Goal: Task Accomplishment & Management: Use online tool/utility

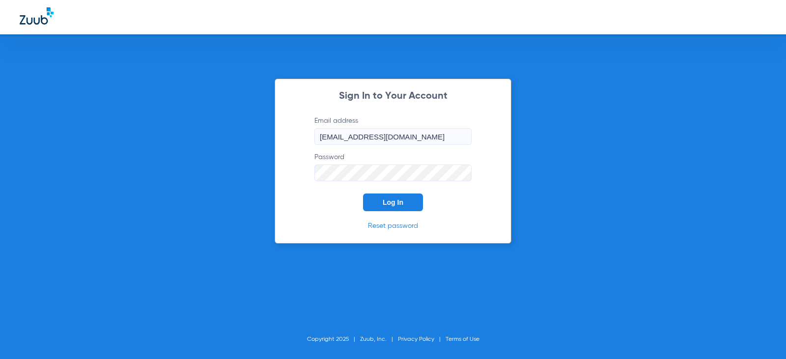
click at [398, 198] on span "Log In" at bounding box center [393, 202] width 21 height 8
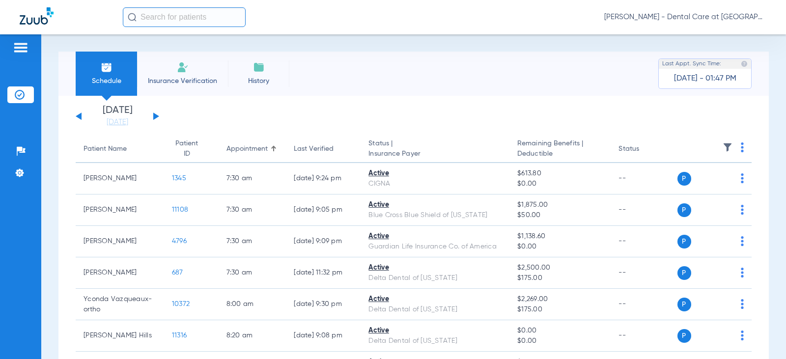
click at [156, 116] on button at bounding box center [156, 115] width 6 height 7
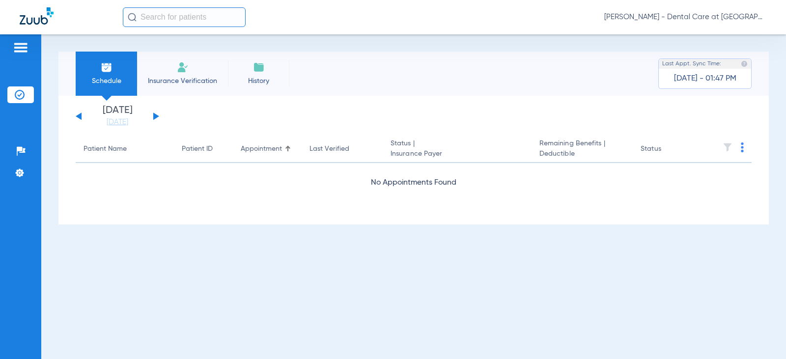
click at [156, 116] on button at bounding box center [156, 115] width 6 height 7
click at [179, 15] on input "text" at bounding box center [184, 17] width 123 height 20
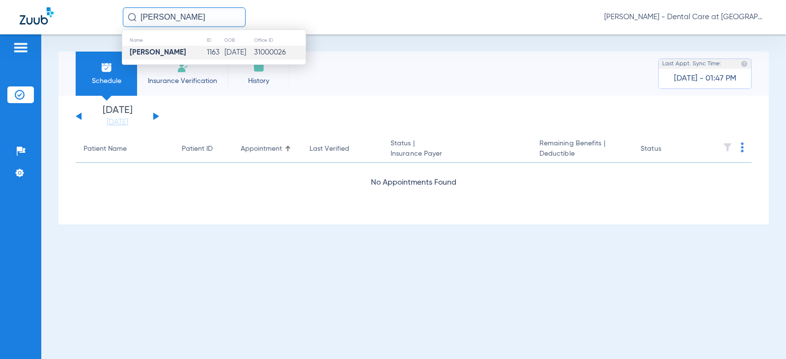
click at [188, 49] on td "[PERSON_NAME]" at bounding box center [164, 53] width 84 height 14
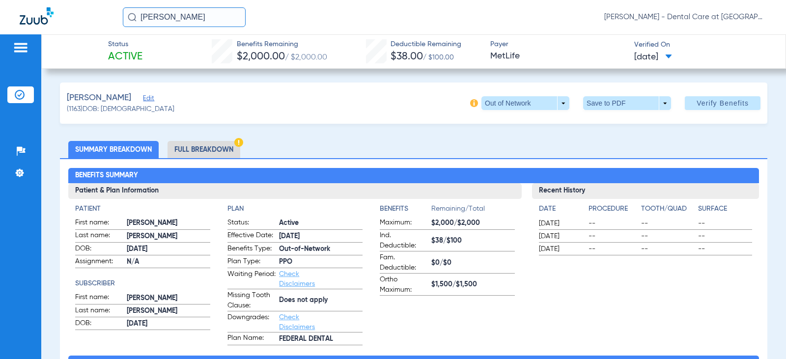
click at [196, 145] on li "Full Breakdown" at bounding box center [204, 149] width 73 height 17
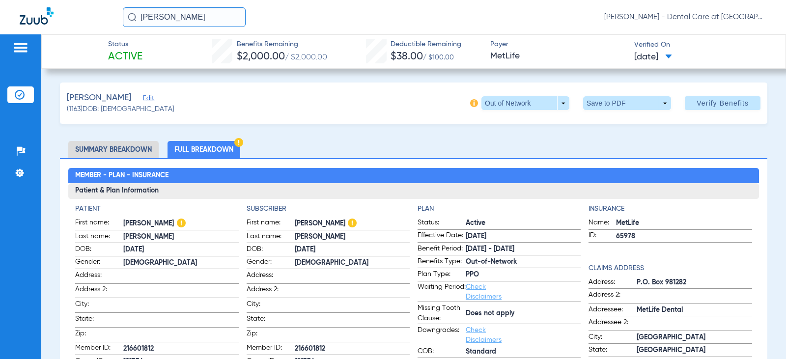
drag, startPoint x: 192, startPoint y: 18, endPoint x: 92, endPoint y: 18, distance: 99.7
click at [92, 18] on div "[PERSON_NAME] [PERSON_NAME] - Dental Care at [GEOGRAPHIC_DATA]" at bounding box center [393, 17] width 786 height 34
click at [213, 18] on input "[PERSON_NAME]" at bounding box center [184, 17] width 123 height 20
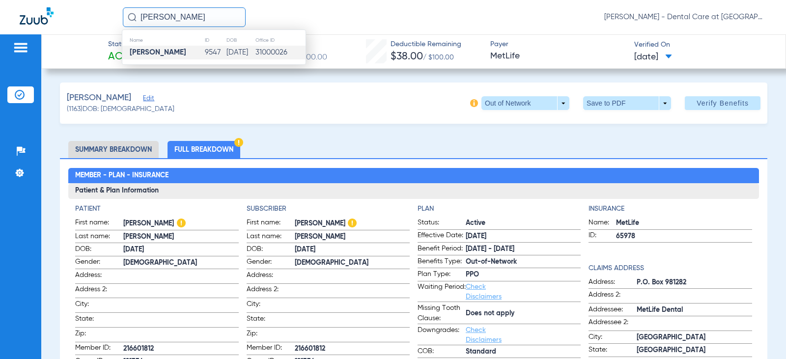
click at [234, 47] on td "[DATE]" at bounding box center [240, 53] width 29 height 14
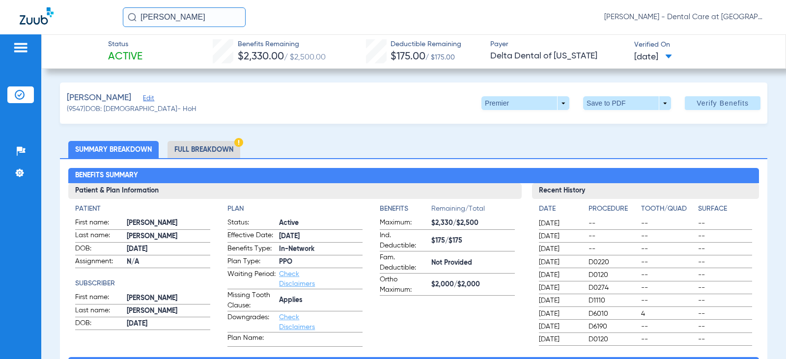
click at [206, 149] on li "Full Breakdown" at bounding box center [204, 149] width 73 height 17
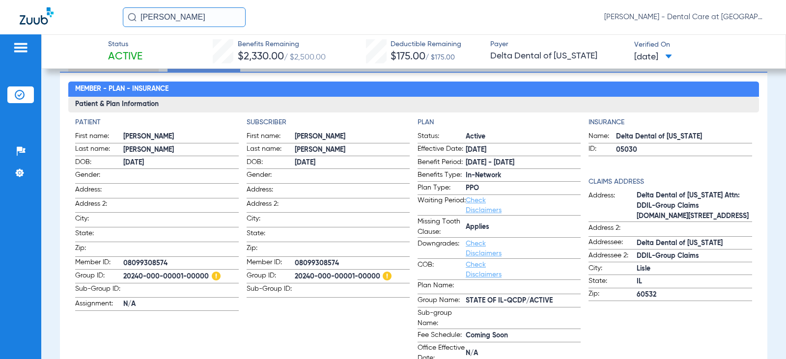
scroll to position [98, 0]
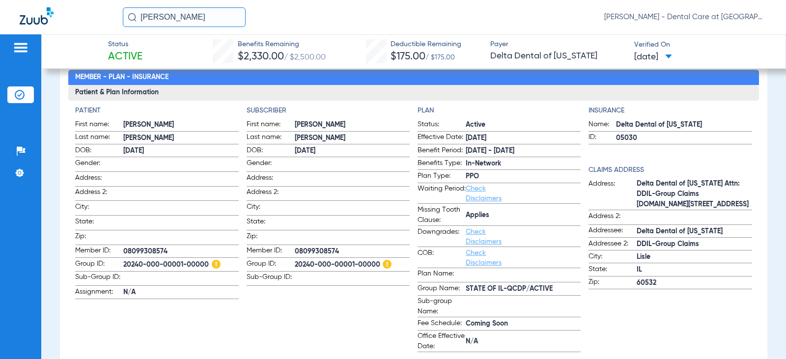
drag, startPoint x: 204, startPoint y: 12, endPoint x: 81, endPoint y: 15, distance: 122.8
click at [81, 15] on div "[PERSON_NAME] [PERSON_NAME] - Dental Care at [GEOGRAPHIC_DATA]" at bounding box center [393, 17] width 786 height 34
click at [197, 19] on input "maddax cline" at bounding box center [184, 17] width 123 height 20
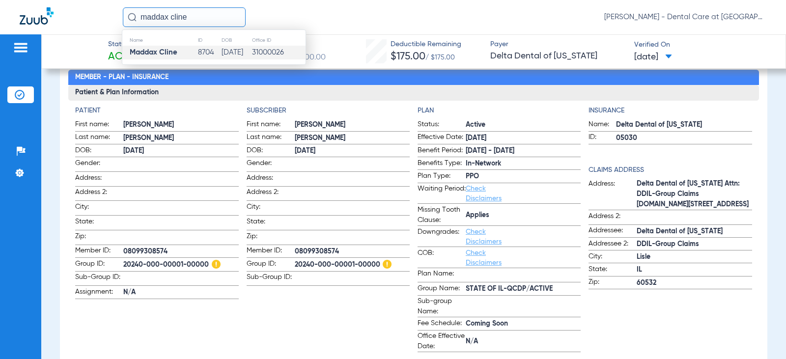
click at [221, 50] on td "[DATE]" at bounding box center [236, 53] width 30 height 14
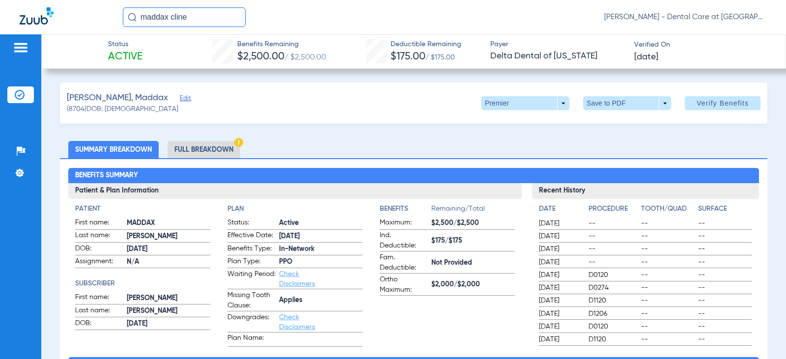
click at [219, 146] on li "Full Breakdown" at bounding box center [204, 149] width 73 height 17
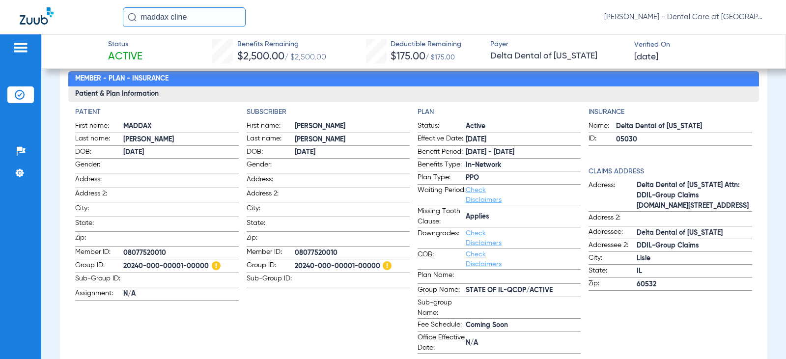
scroll to position [98, 0]
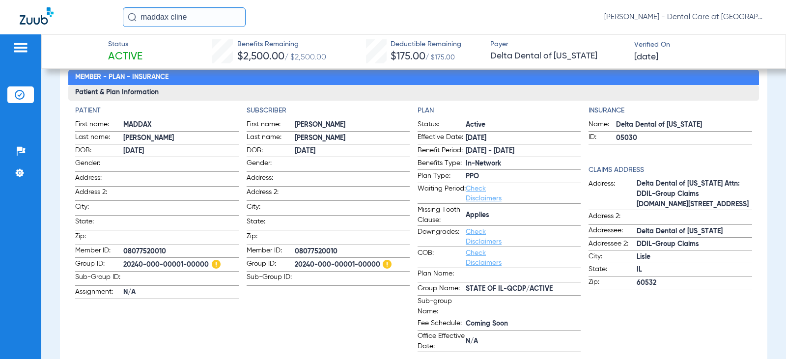
drag, startPoint x: 204, startPoint y: 16, endPoint x: 114, endPoint y: 5, distance: 90.0
click at [123, 6] on div "maddax [PERSON_NAME] [PERSON_NAME] - Dental Care at [GEOGRAPHIC_DATA]" at bounding box center [393, 17] width 786 height 34
click at [211, 19] on input "maddax cline" at bounding box center [184, 17] width 123 height 20
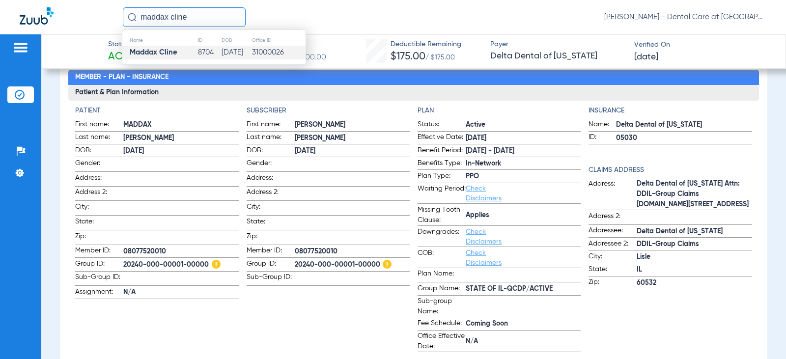
click at [211, 19] on input "maddax cline" at bounding box center [184, 17] width 123 height 20
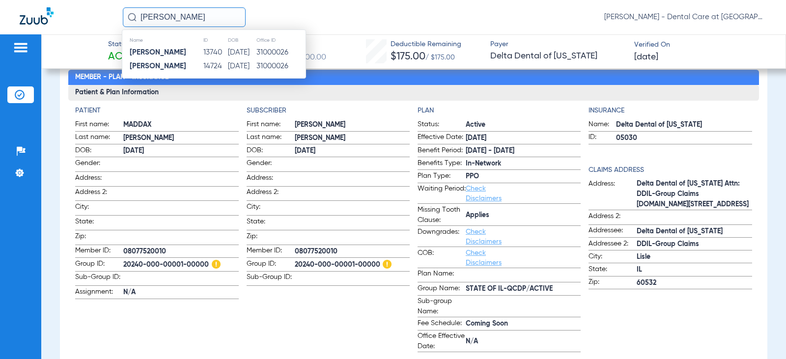
click at [241, 64] on td "[DATE]" at bounding box center [241, 66] width 28 height 14
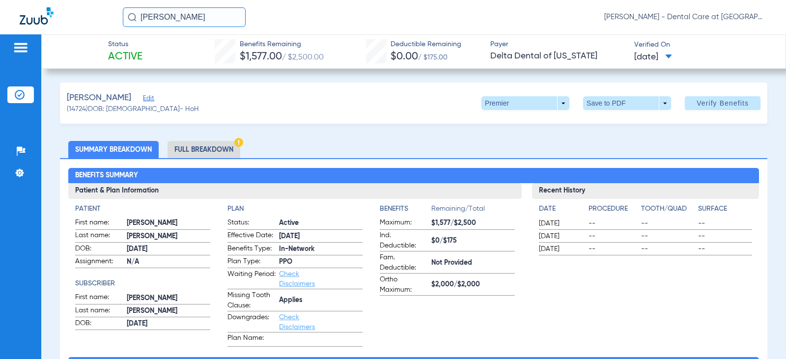
click at [200, 144] on li "Full Breakdown" at bounding box center [204, 149] width 73 height 17
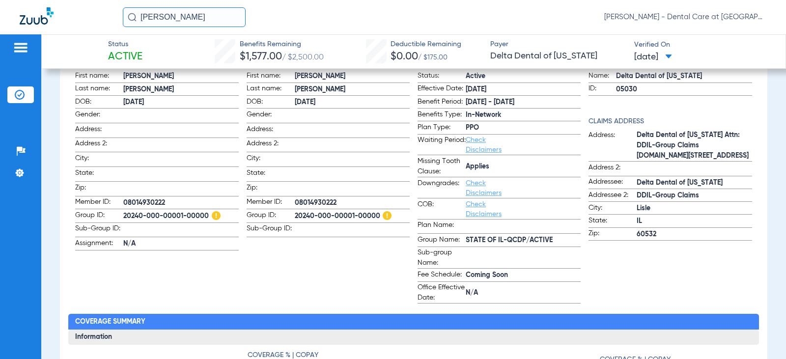
scroll to position [147, 0]
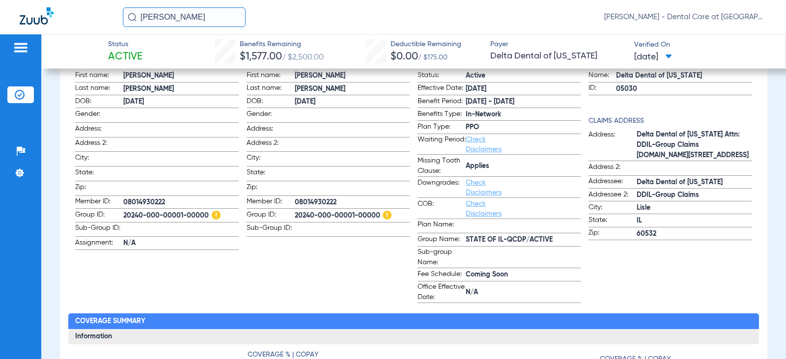
click at [211, 18] on input "[PERSON_NAME]" at bounding box center [184, 17] width 123 height 20
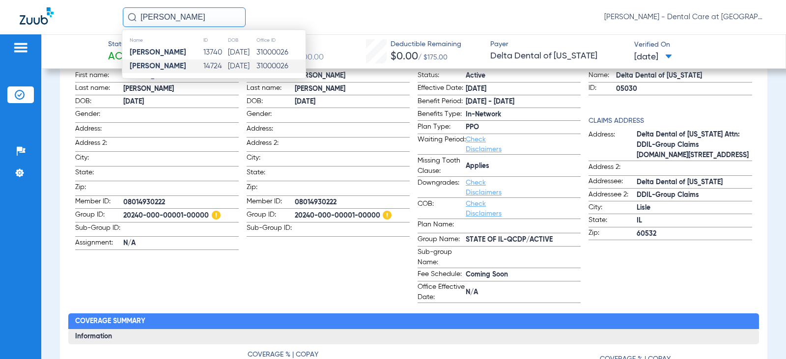
click at [211, 18] on input "[PERSON_NAME]" at bounding box center [184, 17] width 123 height 20
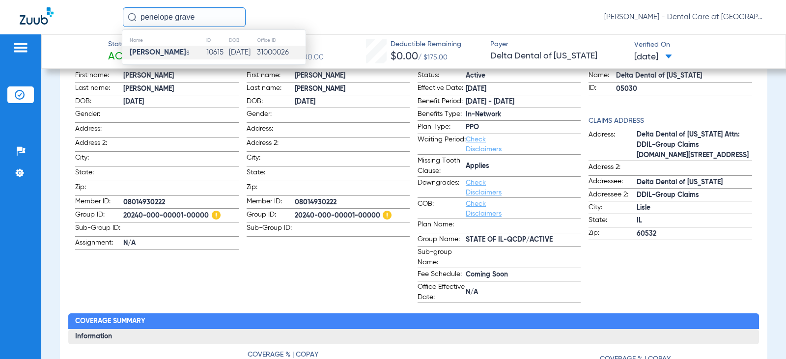
click at [230, 56] on td "[DATE]" at bounding box center [242, 53] width 28 height 14
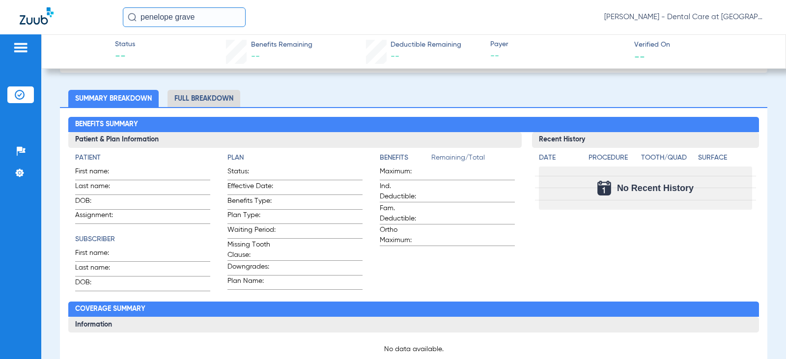
click at [217, 94] on li "Full Breakdown" at bounding box center [204, 98] width 73 height 17
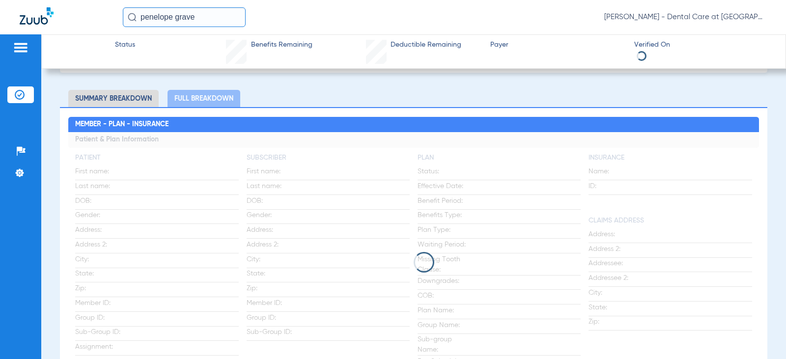
scroll to position [152, 0]
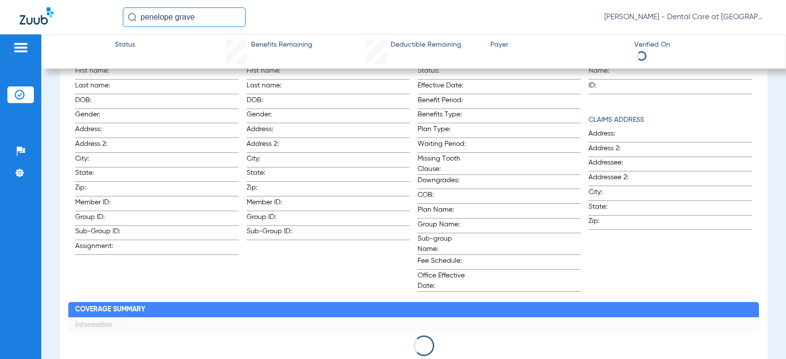
drag, startPoint x: 220, startPoint y: 12, endPoint x: -12, endPoint y: 12, distance: 231.9
click at [0, 12] on html "penelope grave [PERSON_NAME] - Dental Care at Prairie Crossing Patients Insuran…" at bounding box center [393, 179] width 786 height 359
click at [204, 21] on input "[PERSON_NAME]" at bounding box center [184, 17] width 123 height 20
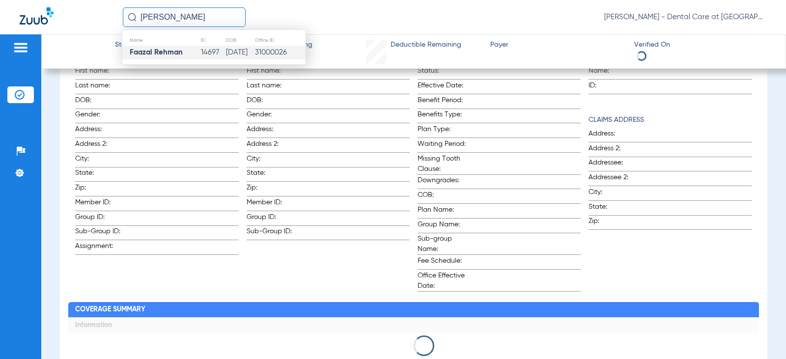
click at [200, 52] on td "14697" at bounding box center [212, 53] width 25 height 14
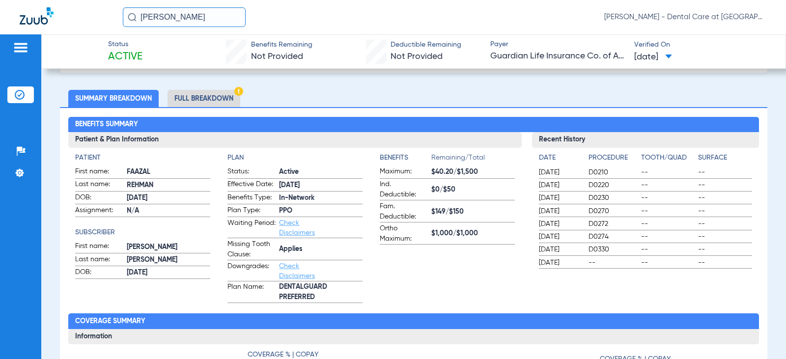
scroll to position [61, 0]
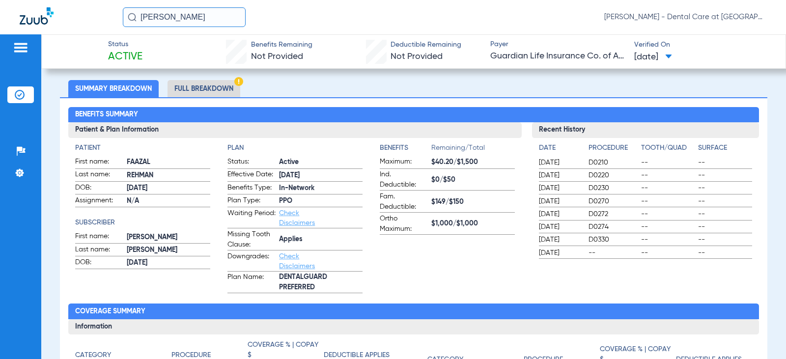
click at [200, 85] on li "Full Breakdown" at bounding box center [204, 88] width 73 height 17
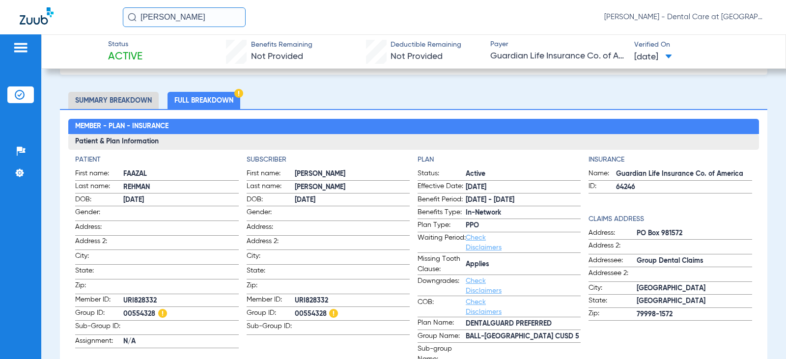
scroll to position [0, 0]
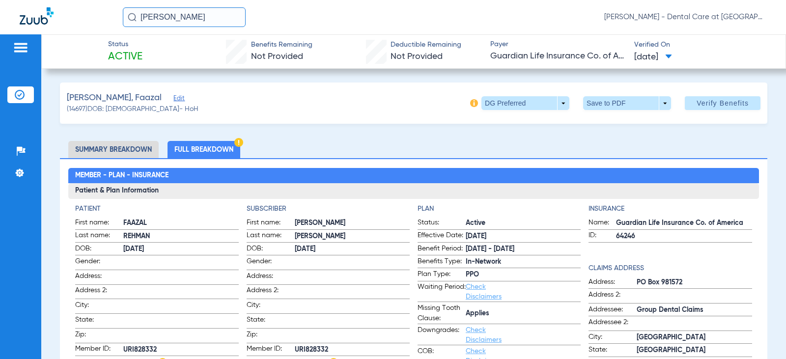
drag, startPoint x: 201, startPoint y: 15, endPoint x: 56, endPoint y: 16, distance: 145.9
click at [56, 16] on div "[PERSON_NAME] [PERSON_NAME] - Dental Care at [GEOGRAPHIC_DATA]" at bounding box center [393, 17] width 786 height 34
click at [199, 144] on li "Full Breakdown" at bounding box center [204, 149] width 73 height 17
click at [206, 143] on li "Full Breakdown" at bounding box center [204, 149] width 73 height 17
click at [207, 149] on li "Full Breakdown" at bounding box center [204, 149] width 73 height 17
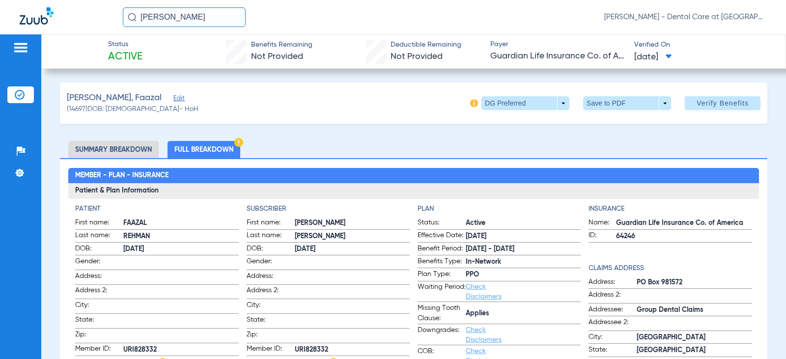
click at [226, 147] on li "Full Breakdown" at bounding box center [204, 149] width 73 height 17
drag, startPoint x: 198, startPoint y: 19, endPoint x: 108, endPoint y: 13, distance: 91.0
click at [111, 14] on div "[PERSON_NAME] [PERSON_NAME] - Dental Care at [GEOGRAPHIC_DATA]" at bounding box center [393, 17] width 786 height 34
click at [219, 10] on input "[PERSON_NAME]" at bounding box center [184, 17] width 123 height 20
click at [203, 45] on th "ID" at bounding box center [214, 40] width 23 height 11
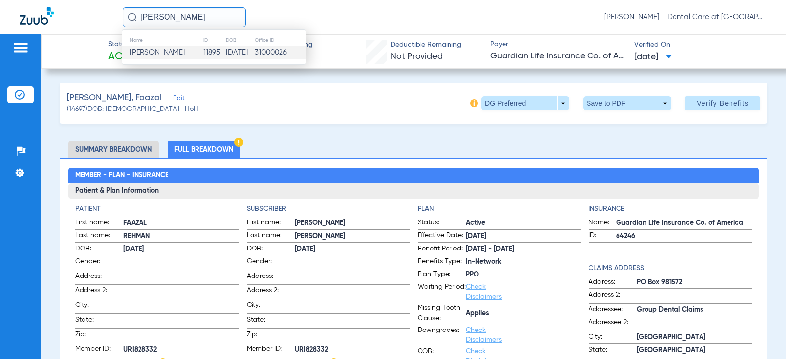
click at [203, 53] on td "11895" at bounding box center [214, 53] width 23 height 14
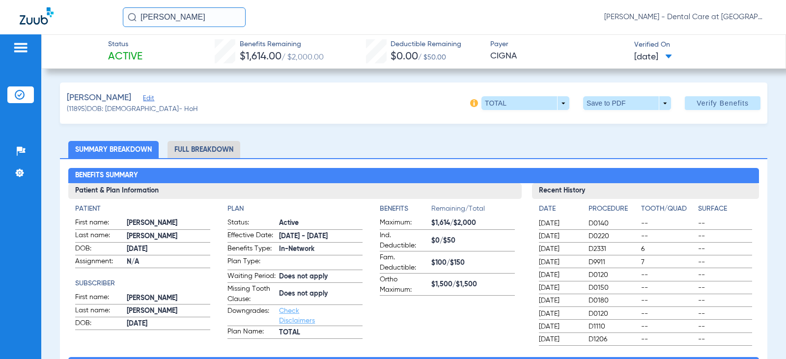
click at [222, 149] on li "Full Breakdown" at bounding box center [204, 149] width 73 height 17
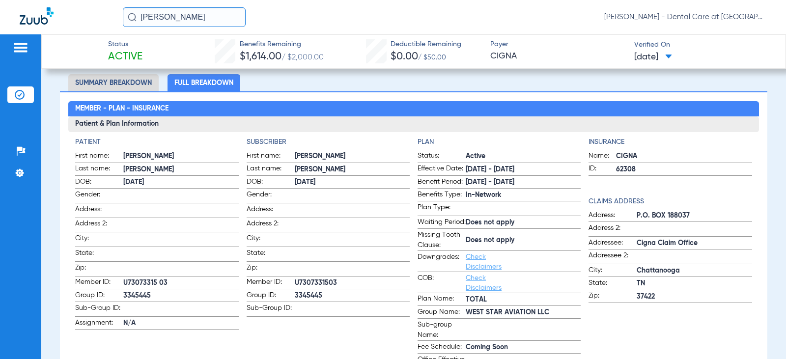
scroll to position [49, 0]
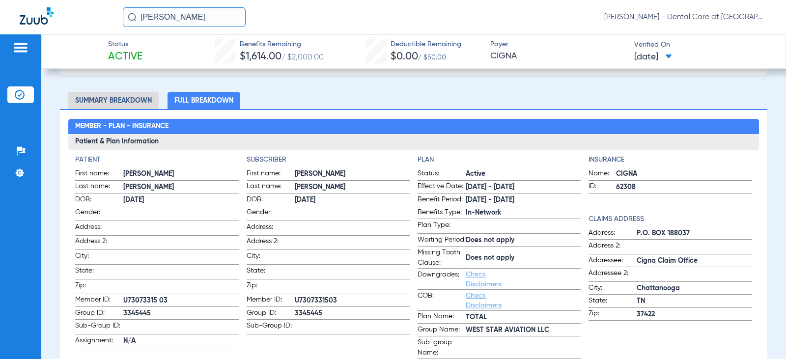
drag, startPoint x: 215, startPoint y: 15, endPoint x: 93, endPoint y: 12, distance: 121.9
click at [93, 12] on div "[PERSON_NAME] [PERSON_NAME] - Dental Care at [GEOGRAPHIC_DATA]" at bounding box center [393, 17] width 786 height 34
click at [224, 25] on input "[PERSON_NAME]" at bounding box center [184, 17] width 123 height 20
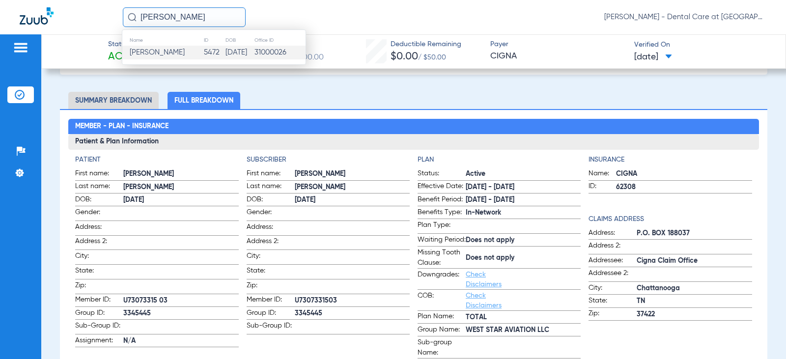
click at [225, 52] on td "[DATE]" at bounding box center [239, 53] width 29 height 14
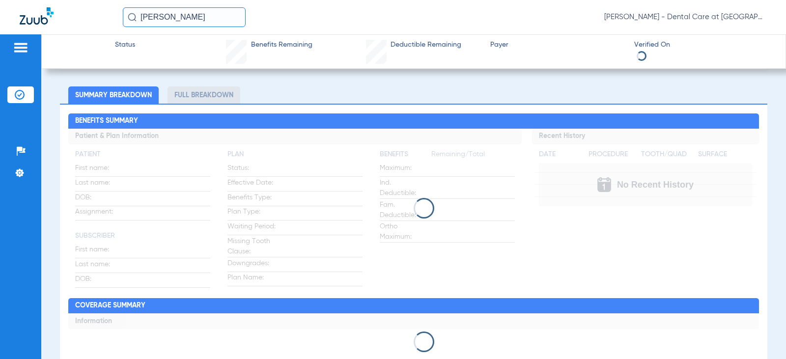
scroll to position [49, 0]
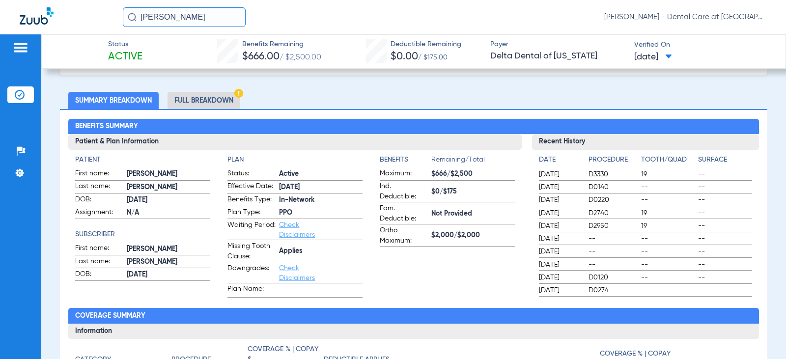
click at [205, 95] on li "Full Breakdown" at bounding box center [204, 100] width 73 height 17
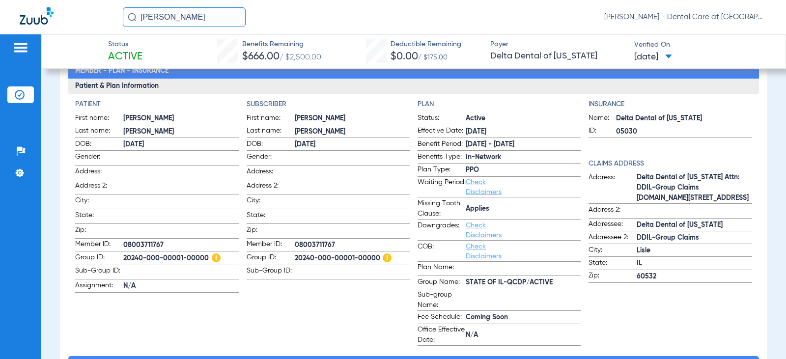
scroll to position [147, 0]
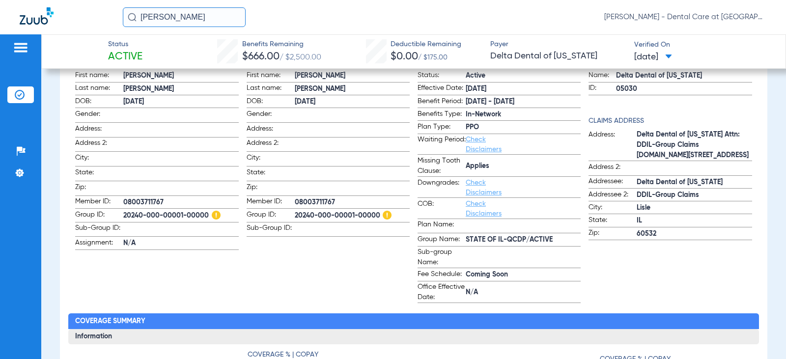
drag, startPoint x: 204, startPoint y: 14, endPoint x: 44, endPoint y: 22, distance: 160.3
click at [44, 22] on div "[PERSON_NAME] [PERSON_NAME] - Dental Care at [GEOGRAPHIC_DATA]" at bounding box center [393, 17] width 786 height 34
click at [209, 23] on input "[PERSON_NAME]" at bounding box center [184, 17] width 123 height 20
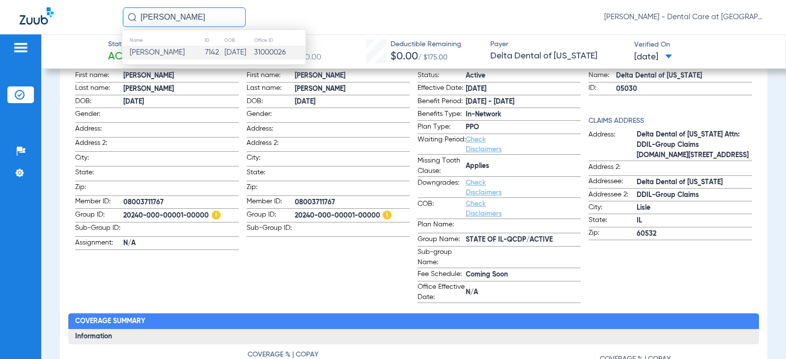
click at [204, 53] on td "7142" at bounding box center [214, 53] width 20 height 14
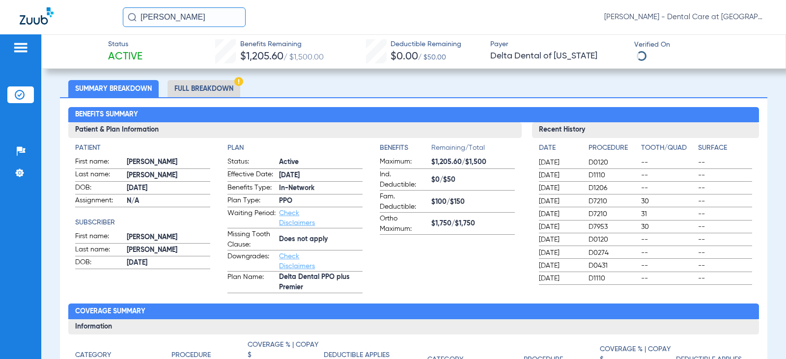
click at [194, 86] on li "Full Breakdown" at bounding box center [204, 88] width 73 height 17
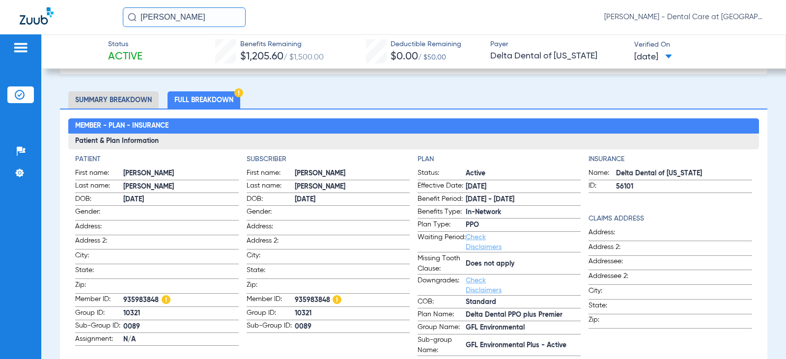
scroll to position [49, 0]
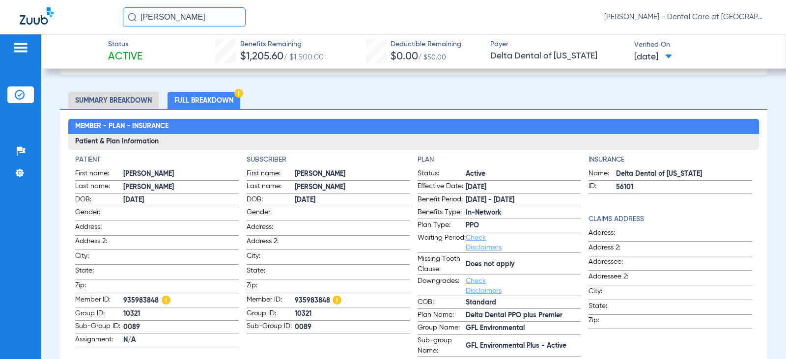
drag, startPoint x: 212, startPoint y: 17, endPoint x: 41, endPoint y: 17, distance: 170.5
click at [41, 17] on div "[PERSON_NAME] [PERSON_NAME] - Dental Care at [GEOGRAPHIC_DATA]" at bounding box center [393, 17] width 786 height 34
click at [209, 18] on input "[PERSON_NAME]" at bounding box center [184, 17] width 123 height 20
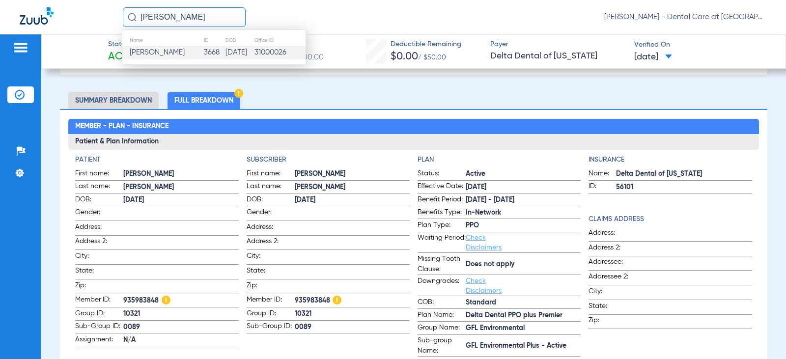
click at [225, 49] on td "[DATE]" at bounding box center [239, 53] width 29 height 14
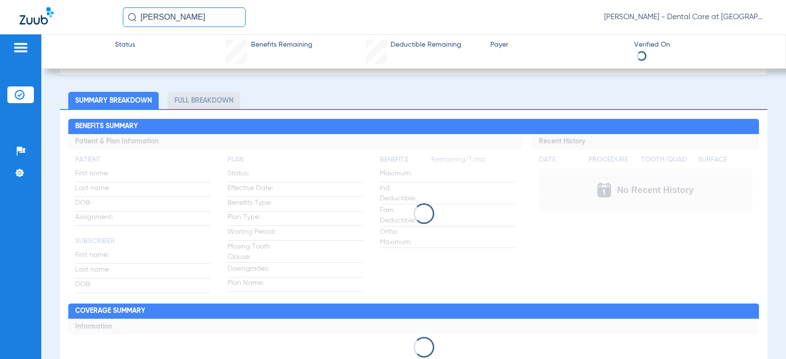
scroll to position [116, 0]
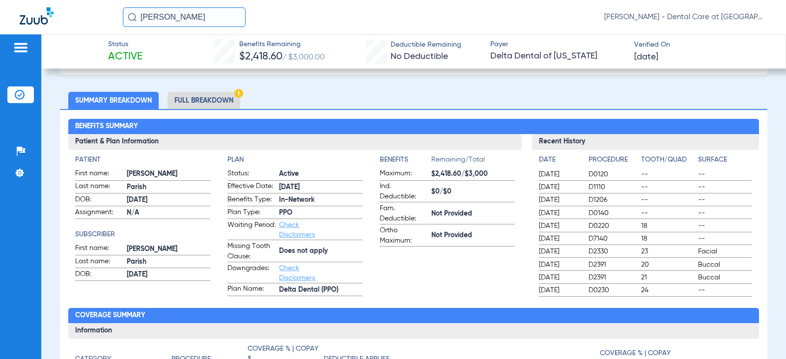
click at [225, 102] on li "Full Breakdown" at bounding box center [204, 100] width 73 height 17
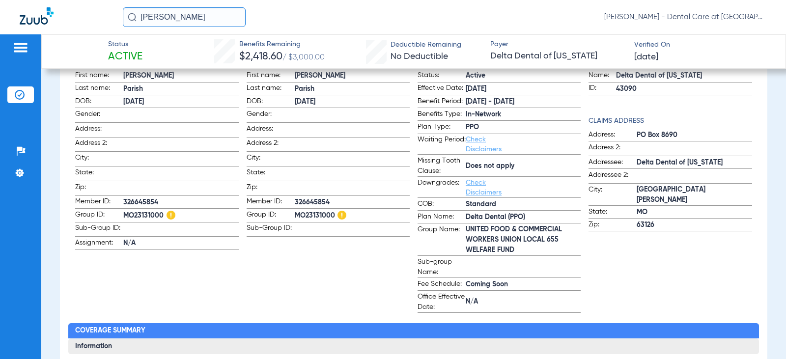
scroll to position [165, 0]
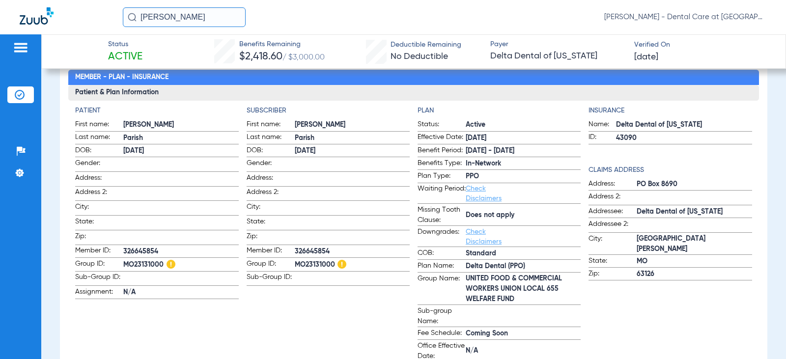
drag, startPoint x: 197, startPoint y: 10, endPoint x: 93, endPoint y: 18, distance: 103.9
click at [93, 18] on div "[PERSON_NAME] [PERSON_NAME] - Dental Care at [GEOGRAPHIC_DATA]" at bounding box center [393, 17] width 786 height 34
click at [215, 19] on input "[PERSON_NAME]" at bounding box center [184, 17] width 123 height 20
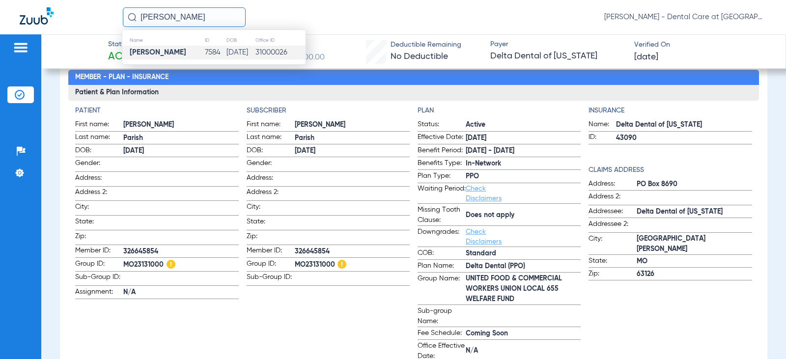
click at [212, 52] on td "7584" at bounding box center [214, 53] width 21 height 14
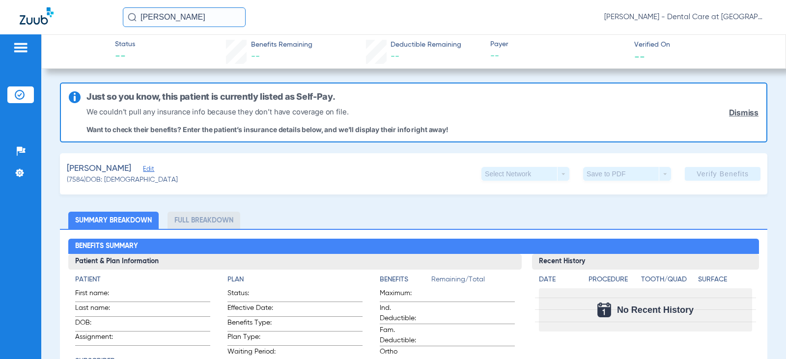
drag, startPoint x: 194, startPoint y: 17, endPoint x: 33, endPoint y: 20, distance: 161.1
click at [33, 20] on div "[PERSON_NAME] [PERSON_NAME] - Dental Care at [GEOGRAPHIC_DATA]" at bounding box center [393, 17] width 786 height 34
click at [194, 20] on input "[PERSON_NAME]" at bounding box center [184, 17] width 123 height 20
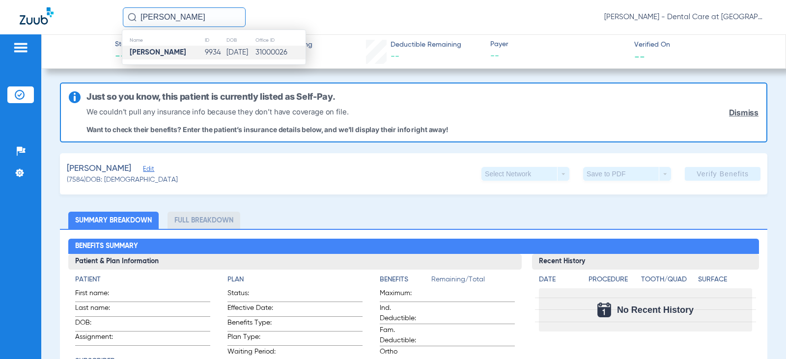
click at [204, 51] on td "9934" at bounding box center [215, 53] width 22 height 14
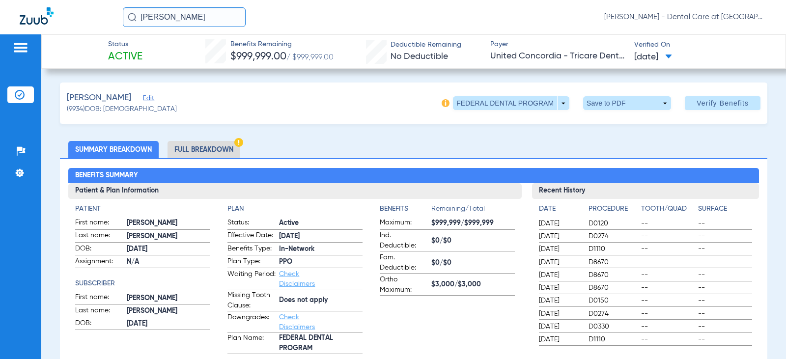
click at [223, 144] on li "Full Breakdown" at bounding box center [204, 149] width 73 height 17
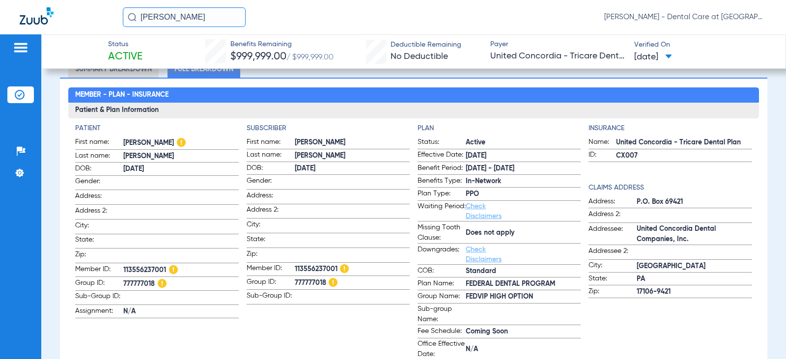
scroll to position [98, 0]
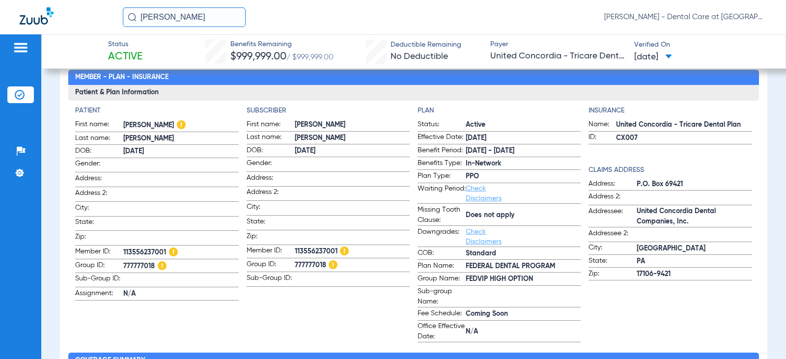
drag, startPoint x: 182, startPoint y: 16, endPoint x: 19, endPoint y: 16, distance: 163.1
click at [19, 16] on div "[PERSON_NAME] [PERSON_NAME] - Dental Care at [GEOGRAPHIC_DATA]" at bounding box center [393, 17] width 786 height 34
click at [213, 17] on input "[PERSON_NAME]" at bounding box center [184, 17] width 123 height 20
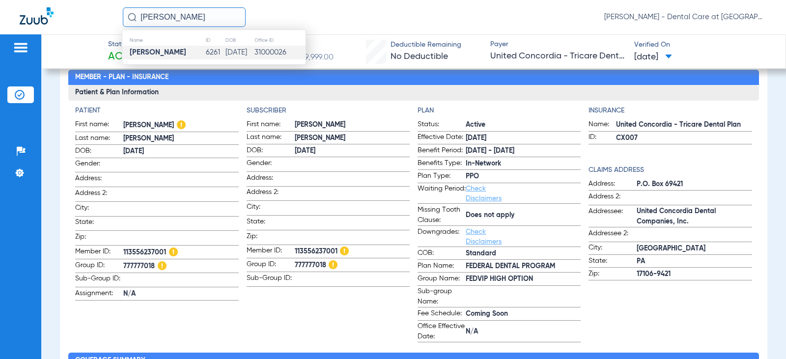
click at [205, 53] on td "6261" at bounding box center [215, 53] width 20 height 14
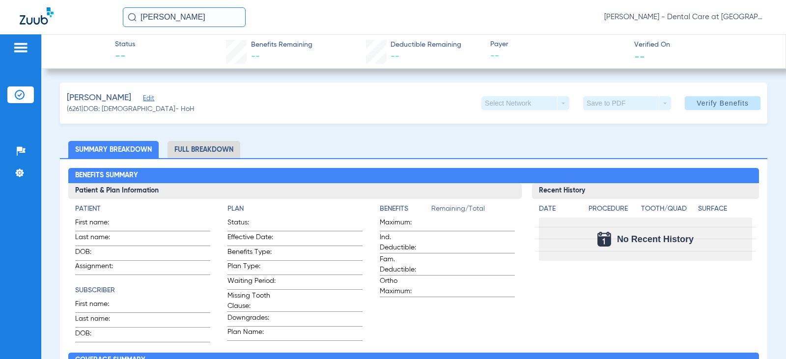
drag, startPoint x: 185, startPoint y: 11, endPoint x: 39, endPoint y: 23, distance: 145.9
click at [39, 23] on div "[PERSON_NAME] [PERSON_NAME] - Dental Care at [GEOGRAPHIC_DATA]" at bounding box center [393, 17] width 786 height 34
click at [214, 22] on input "[PERSON_NAME]" at bounding box center [184, 17] width 123 height 20
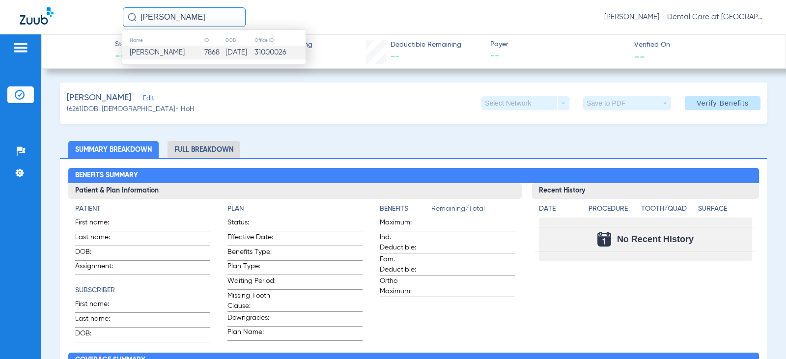
click at [204, 48] on td "7868" at bounding box center [214, 53] width 21 height 14
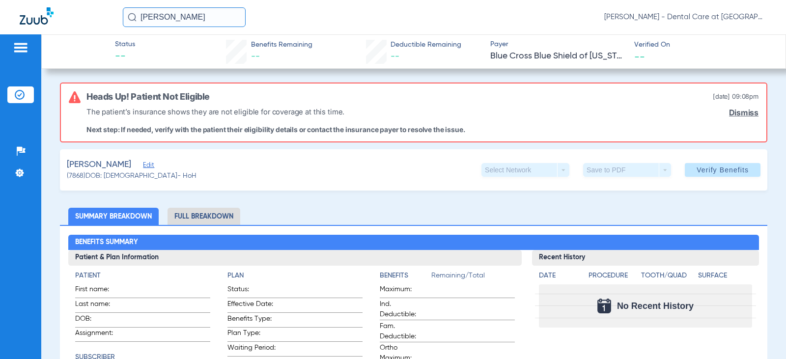
drag, startPoint x: 191, startPoint y: 21, endPoint x: 69, endPoint y: 18, distance: 122.4
click at [69, 18] on div "[PERSON_NAME] [PERSON_NAME] - Dental Care at [GEOGRAPHIC_DATA]" at bounding box center [393, 17] width 786 height 34
click at [221, 16] on input "[PERSON_NAME]" at bounding box center [184, 17] width 123 height 20
click at [224, 48] on td "[DATE]" at bounding box center [238, 53] width 29 height 14
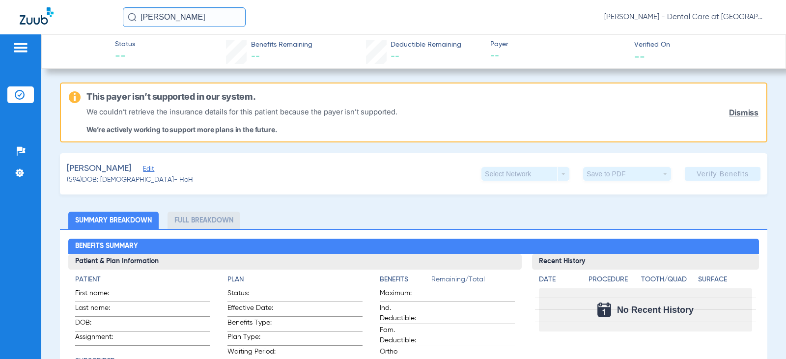
drag, startPoint x: 198, startPoint y: 10, endPoint x: 0, endPoint y: 17, distance: 198.1
click at [0, 17] on div "[PERSON_NAME] [PERSON_NAME] - Dental Care at [GEOGRAPHIC_DATA]" at bounding box center [393, 17] width 786 height 34
click at [197, 19] on input "[PERSON_NAME]" at bounding box center [184, 17] width 123 height 20
click at [205, 53] on td "13359" at bounding box center [215, 53] width 24 height 14
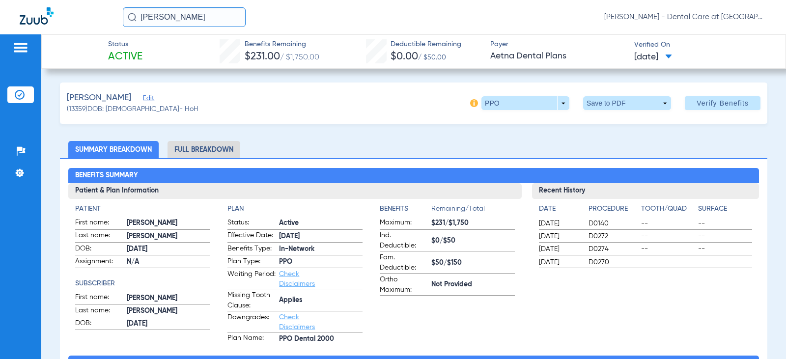
click at [217, 147] on li "Full Breakdown" at bounding box center [204, 149] width 73 height 17
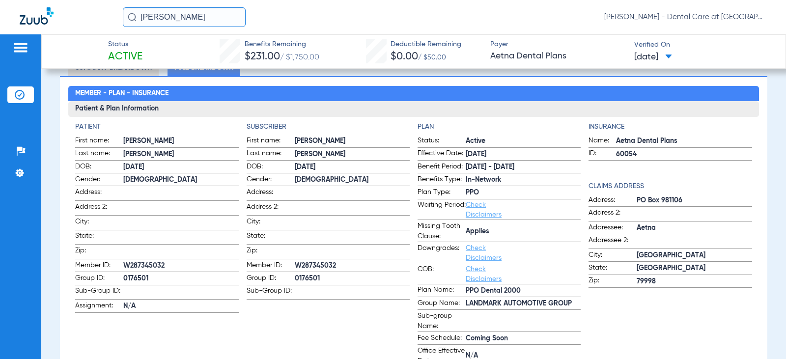
scroll to position [98, 0]
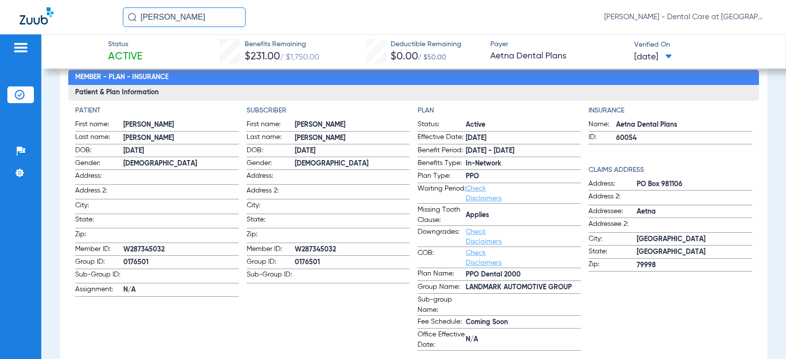
drag, startPoint x: 201, startPoint y: 18, endPoint x: -7, endPoint y: 18, distance: 207.8
click at [0, 18] on html "[PERSON_NAME] [PERSON_NAME] - Dental Care at [GEOGRAPHIC_DATA] Patients Insuran…" at bounding box center [393, 179] width 786 height 359
click at [215, 18] on input "[PERSON_NAME]" at bounding box center [184, 17] width 123 height 20
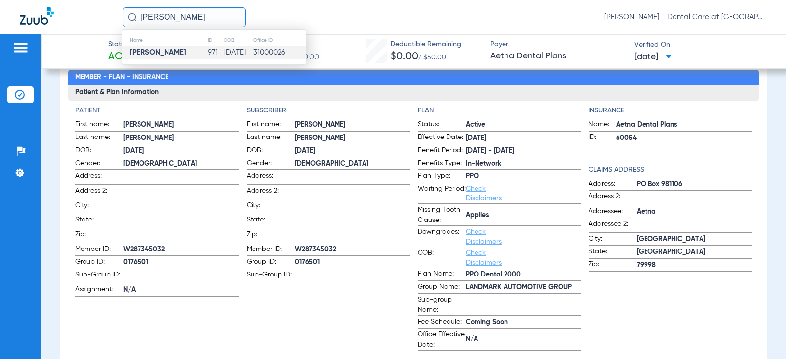
click at [224, 52] on td "[DATE]" at bounding box center [239, 53] width 30 height 14
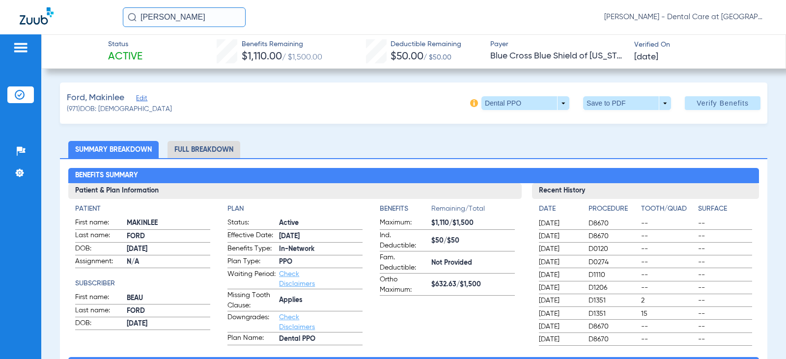
click at [218, 144] on li "Full Breakdown" at bounding box center [204, 149] width 73 height 17
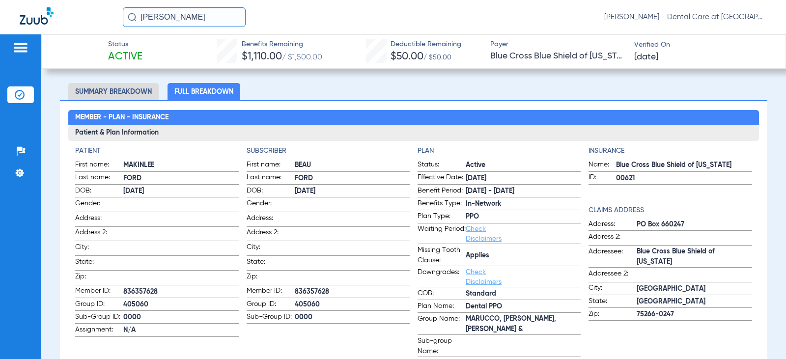
scroll to position [49, 0]
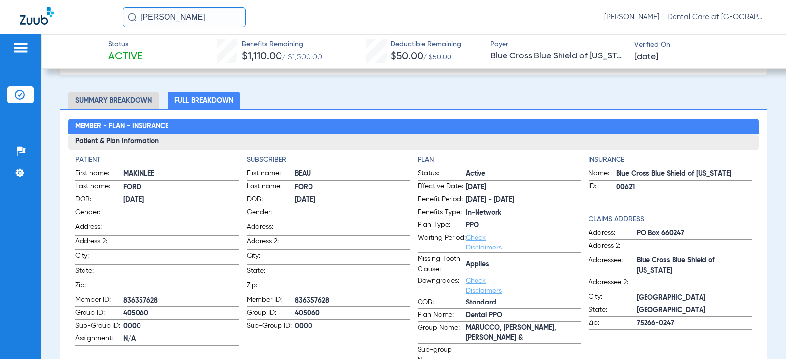
drag, startPoint x: 207, startPoint y: 13, endPoint x: -21, endPoint y: 18, distance: 228.0
click at [0, 18] on html "[PERSON_NAME] [PERSON_NAME] - Dental Care at [GEOGRAPHIC_DATA] Patients Insuran…" at bounding box center [393, 179] width 786 height 359
click at [193, 15] on input "[PERSON_NAME]" at bounding box center [184, 17] width 123 height 20
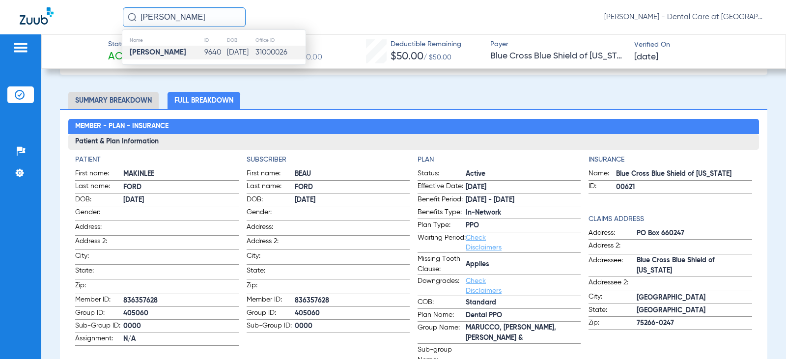
click at [188, 50] on td "[PERSON_NAME]" at bounding box center [163, 53] width 82 height 14
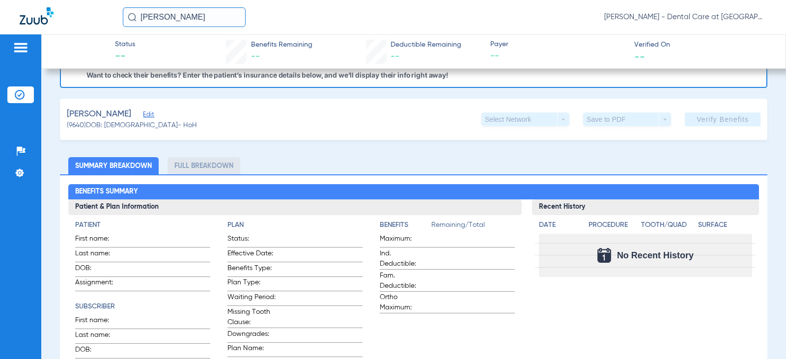
scroll to position [120, 0]
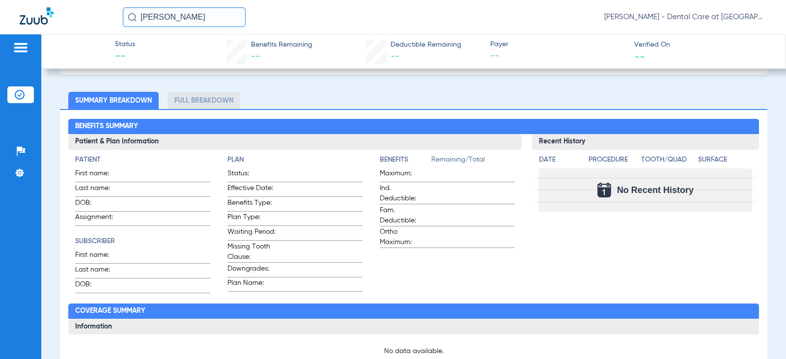
drag, startPoint x: 203, startPoint y: 16, endPoint x: 108, endPoint y: 28, distance: 96.1
click at [108, 28] on div "[PERSON_NAME] [PERSON_NAME] - Dental Care at [GEOGRAPHIC_DATA]" at bounding box center [393, 17] width 786 height 34
click at [222, 11] on input "[PERSON_NAME]" at bounding box center [184, 17] width 123 height 20
click at [206, 50] on td "4046" at bounding box center [215, 53] width 23 height 14
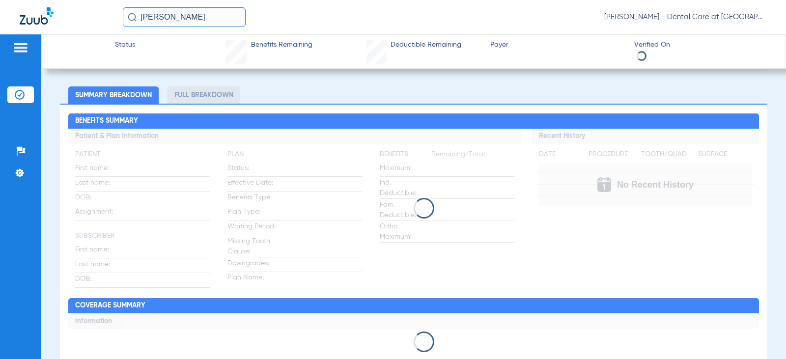
scroll to position [49, 0]
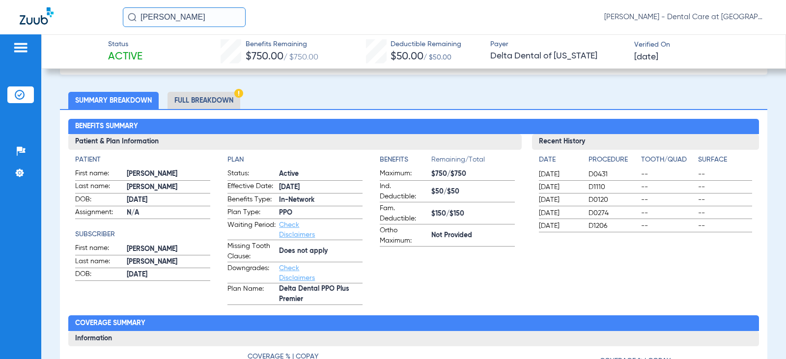
click at [215, 98] on li "Full Breakdown" at bounding box center [204, 100] width 73 height 17
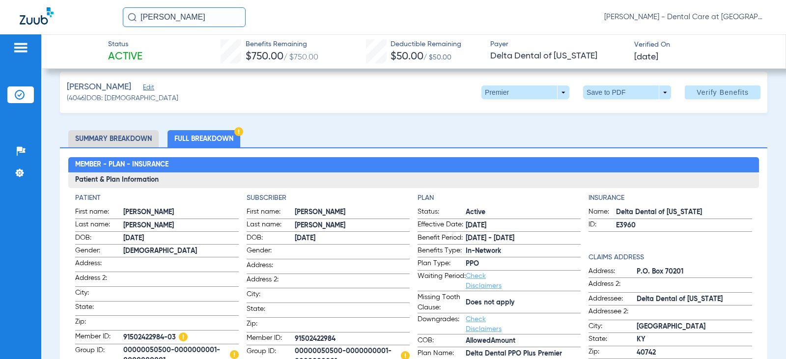
scroll to position [0, 0]
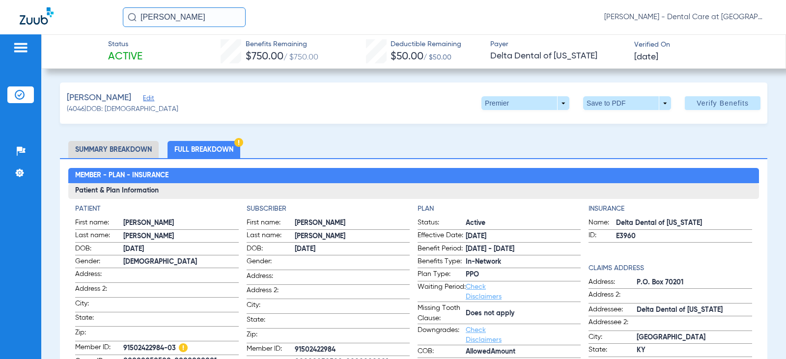
drag, startPoint x: 195, startPoint y: 16, endPoint x: 92, endPoint y: 7, distance: 103.0
click at [92, 7] on div "[PERSON_NAME] [PERSON_NAME] - Dental Care at [GEOGRAPHIC_DATA]" at bounding box center [393, 17] width 786 height 34
click at [215, 12] on input "[PERSON_NAME]" at bounding box center [184, 17] width 123 height 20
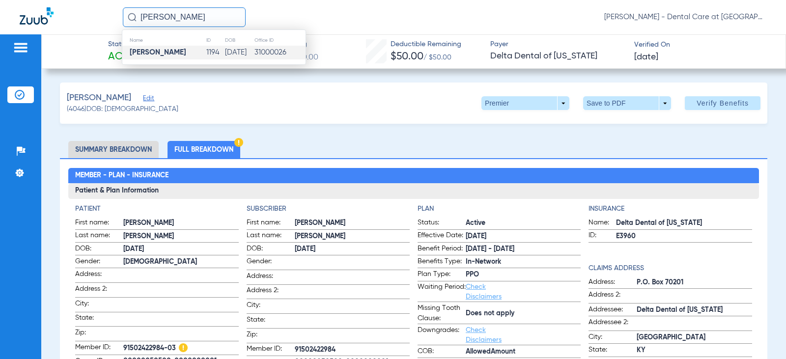
click at [206, 54] on td "1194" at bounding box center [215, 53] width 19 height 14
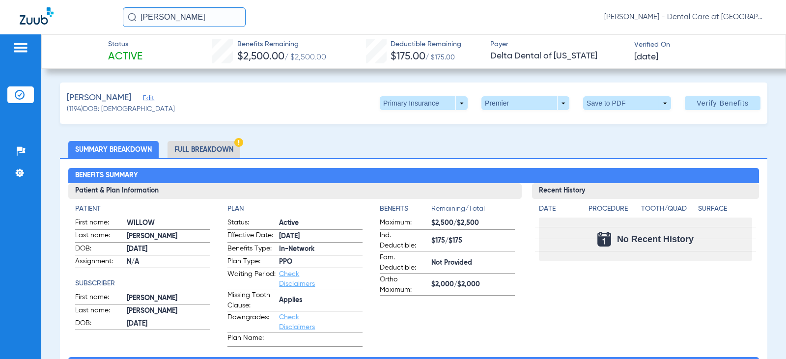
click at [215, 154] on li "Full Breakdown" at bounding box center [204, 149] width 73 height 17
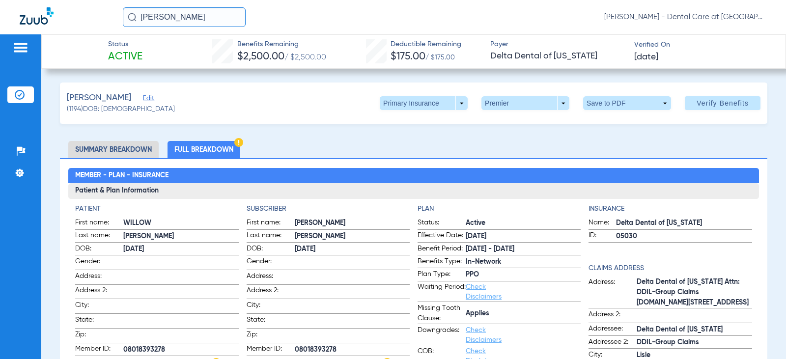
drag, startPoint x: 205, startPoint y: 22, endPoint x: 33, endPoint y: 2, distance: 173.6
click at [33, 2] on div "[PERSON_NAME] [PERSON_NAME] - Dental Care at [GEOGRAPHIC_DATA]" at bounding box center [393, 17] width 786 height 34
click at [212, 11] on input "[PERSON_NAME]" at bounding box center [184, 17] width 123 height 20
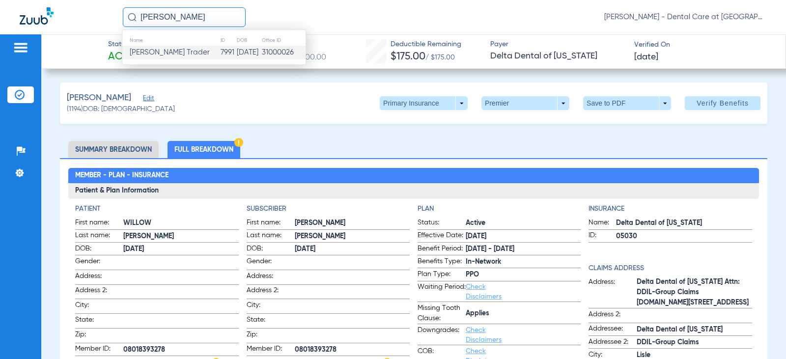
click at [220, 48] on td "7991" at bounding box center [228, 53] width 16 height 14
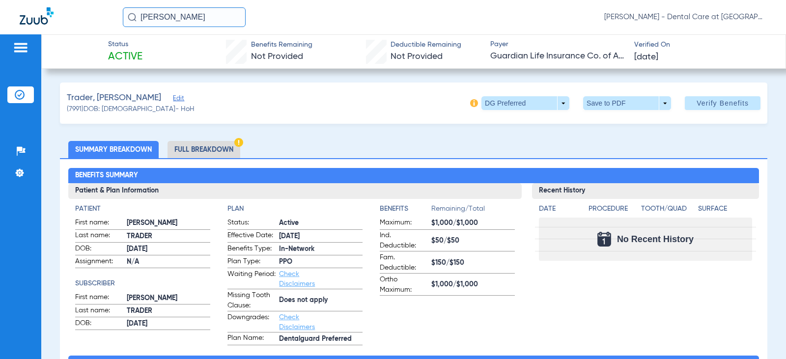
click at [219, 149] on li "Full Breakdown" at bounding box center [204, 149] width 73 height 17
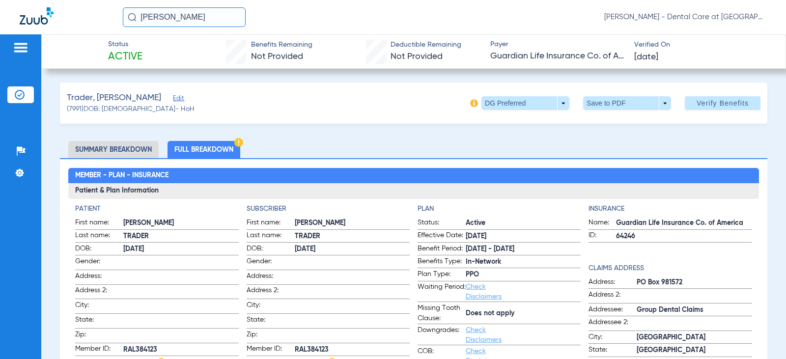
drag, startPoint x: 207, startPoint y: 11, endPoint x: 74, endPoint y: 18, distance: 132.8
click at [74, 18] on div "ashley trader [PERSON_NAME] - Dental Care at [GEOGRAPHIC_DATA]" at bounding box center [393, 17] width 786 height 34
click at [199, 10] on input "[PERSON_NAME]" at bounding box center [184, 17] width 123 height 20
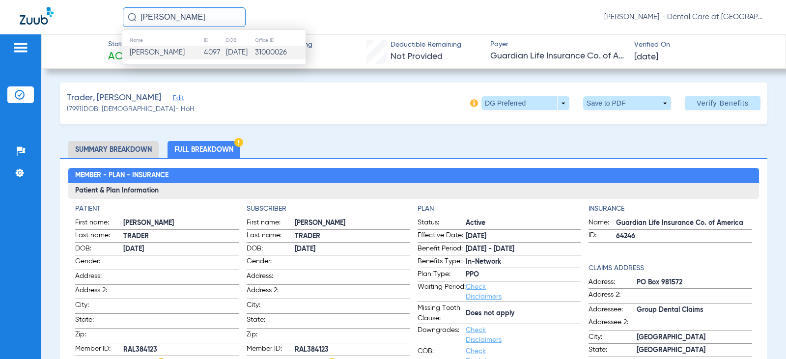
click at [203, 48] on td "4097" at bounding box center [214, 53] width 22 height 14
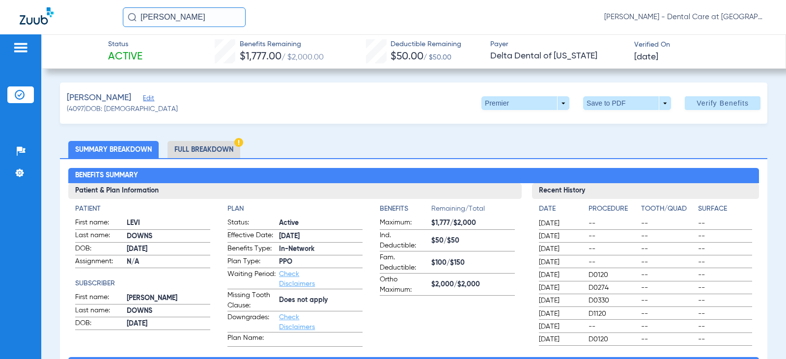
click at [201, 147] on li "Full Breakdown" at bounding box center [204, 149] width 73 height 17
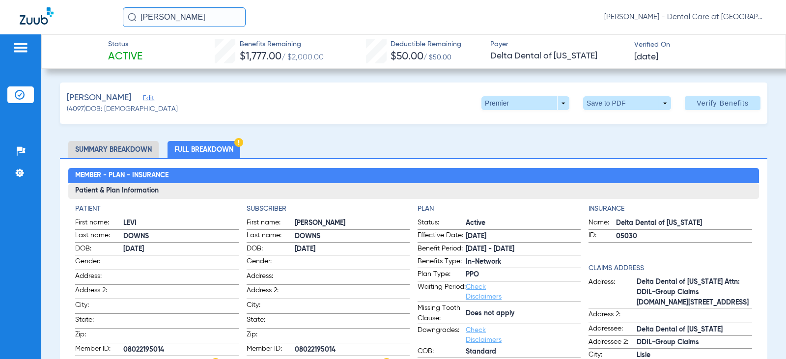
click at [194, 152] on li "Full Breakdown" at bounding box center [204, 149] width 73 height 17
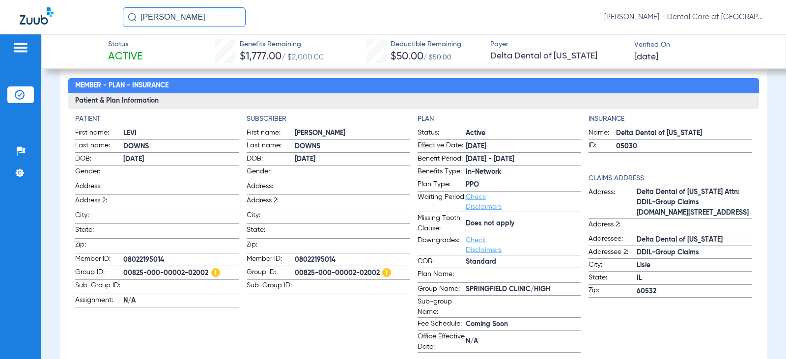
scroll to position [98, 0]
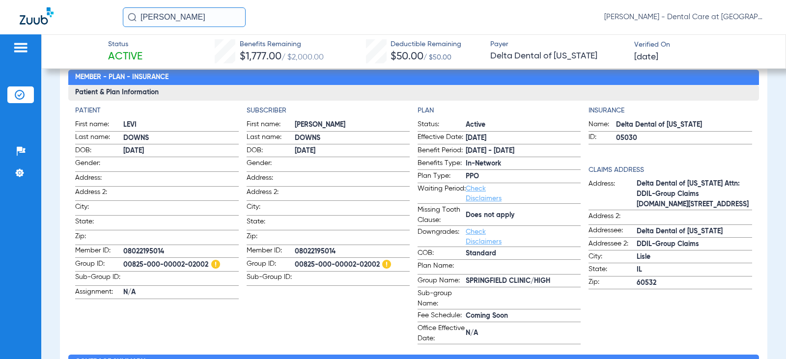
drag, startPoint x: 216, startPoint y: 16, endPoint x: -25, endPoint y: 18, distance: 240.7
click at [0, 18] on html "[PERSON_NAME] [PERSON_NAME] - Dental Care at [GEOGRAPHIC_DATA] Patients Insuran…" at bounding box center [393, 179] width 786 height 359
click at [222, 21] on input "[PERSON_NAME]" at bounding box center [184, 17] width 123 height 20
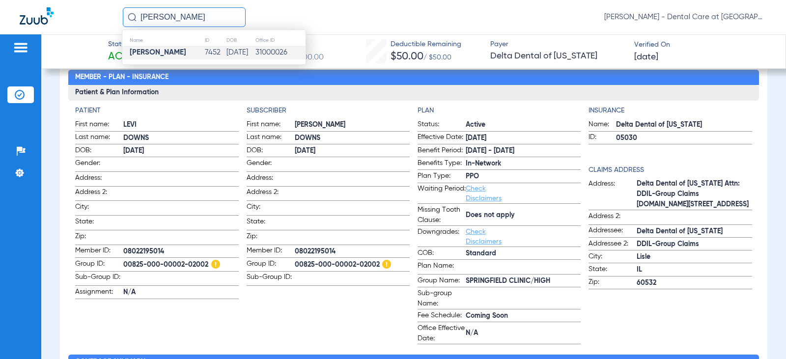
click at [227, 53] on td "[DATE]" at bounding box center [240, 53] width 29 height 14
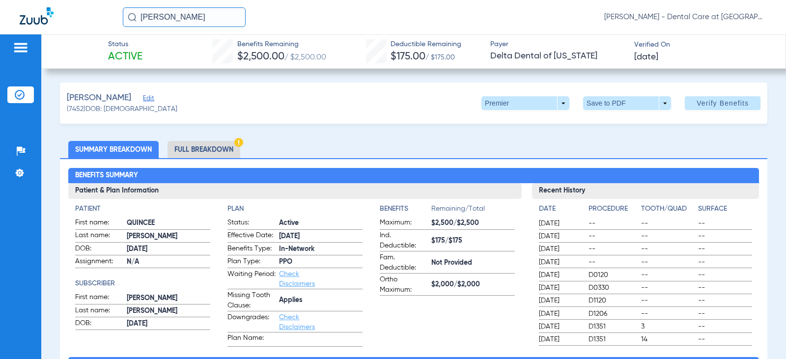
click at [217, 150] on li "Full Breakdown" at bounding box center [204, 149] width 73 height 17
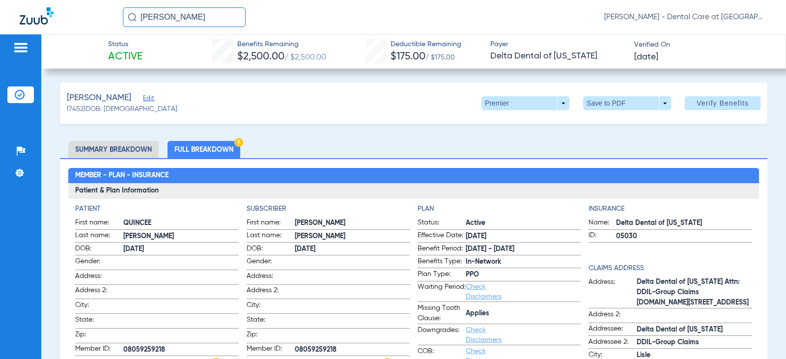
scroll to position [98, 0]
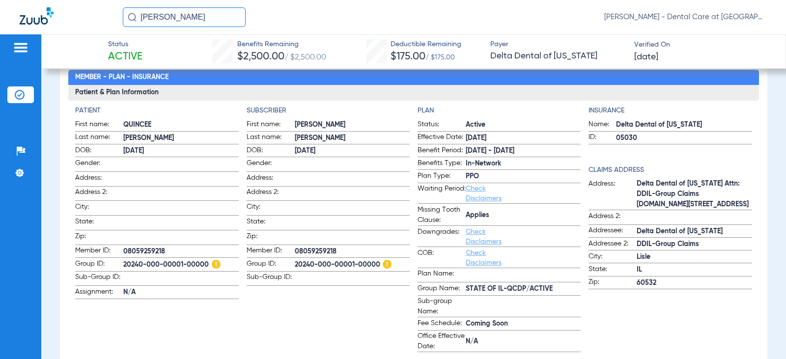
drag, startPoint x: 230, startPoint y: 19, endPoint x: 75, endPoint y: 17, distance: 154.7
click at [75, 17] on div "[PERSON_NAME] [PERSON_NAME] - Dental Care at [GEOGRAPHIC_DATA]" at bounding box center [393, 17] width 786 height 34
click at [206, 20] on input "[PERSON_NAME]" at bounding box center [184, 17] width 123 height 20
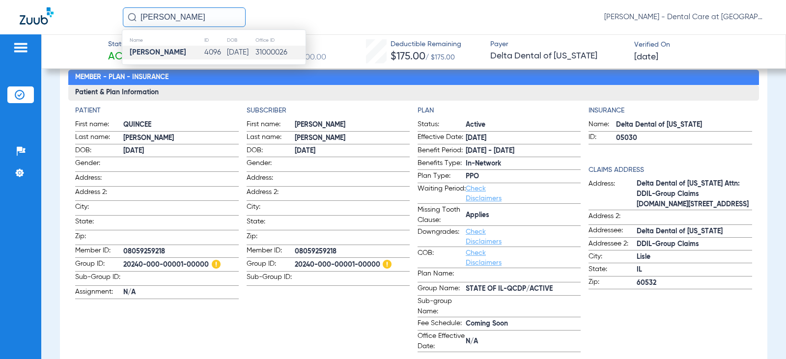
click at [204, 50] on td "4096" at bounding box center [215, 53] width 23 height 14
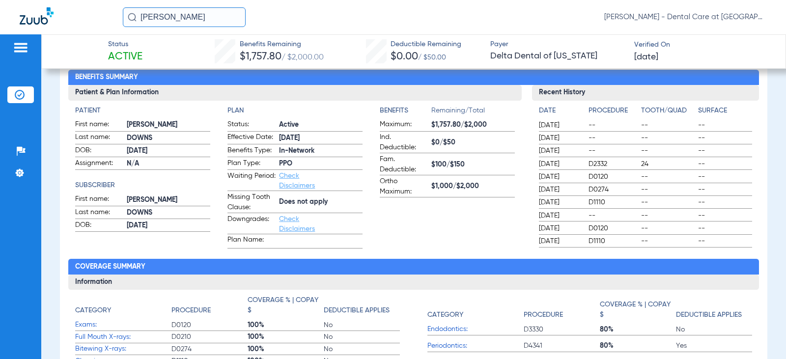
drag, startPoint x: 205, startPoint y: 12, endPoint x: 2, endPoint y: 14, distance: 202.4
click at [11, 19] on div "[PERSON_NAME] [PERSON_NAME] - Dental Care at [GEOGRAPHIC_DATA]" at bounding box center [393, 17] width 786 height 34
click at [224, 21] on input "[PERSON_NAME]" at bounding box center [184, 17] width 123 height 20
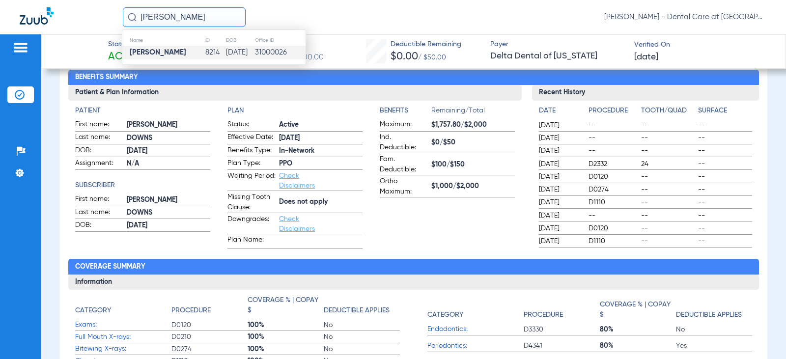
click at [225, 55] on td "[DATE]" at bounding box center [239, 53] width 29 height 14
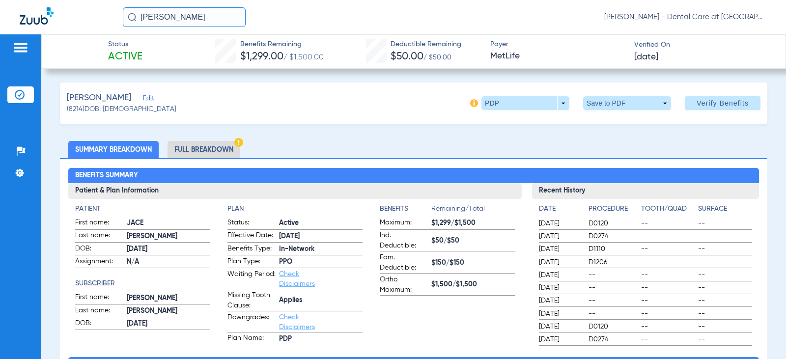
click at [223, 143] on li "Full Breakdown" at bounding box center [204, 149] width 73 height 17
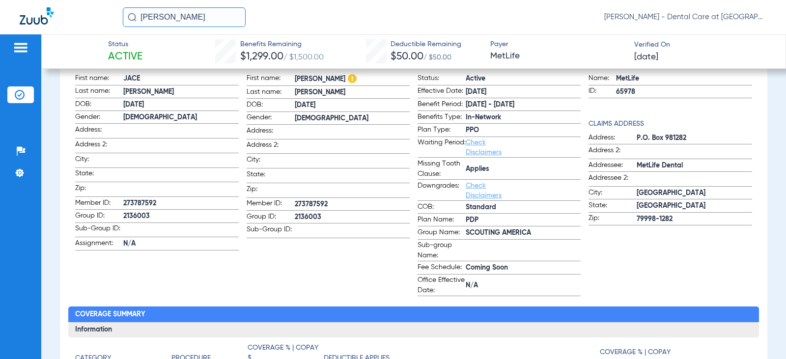
scroll to position [147, 0]
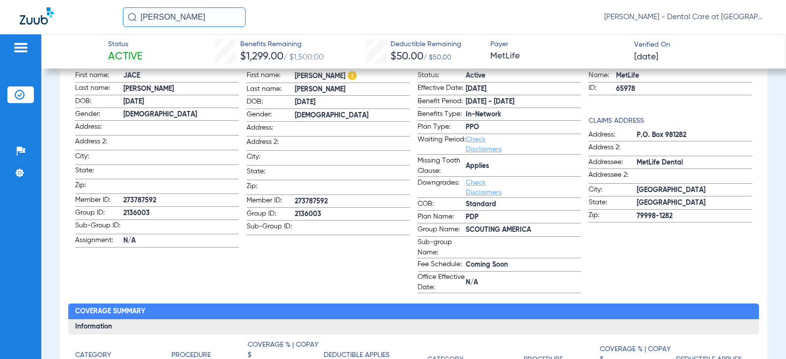
drag, startPoint x: 210, startPoint y: 24, endPoint x: 98, endPoint y: 24, distance: 112.5
click at [98, 24] on div "[PERSON_NAME] [PERSON_NAME] - Dental Care at [GEOGRAPHIC_DATA]" at bounding box center [393, 17] width 786 height 34
click at [222, 14] on input "[PERSON_NAME]" at bounding box center [184, 17] width 123 height 20
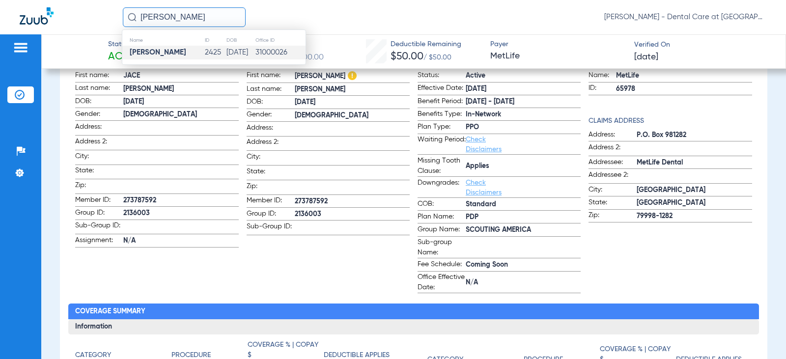
click at [226, 48] on td "[DATE]" at bounding box center [240, 53] width 29 height 14
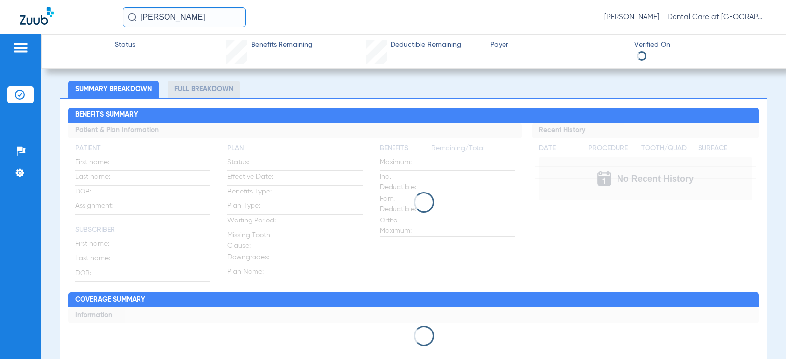
scroll to position [62, 0]
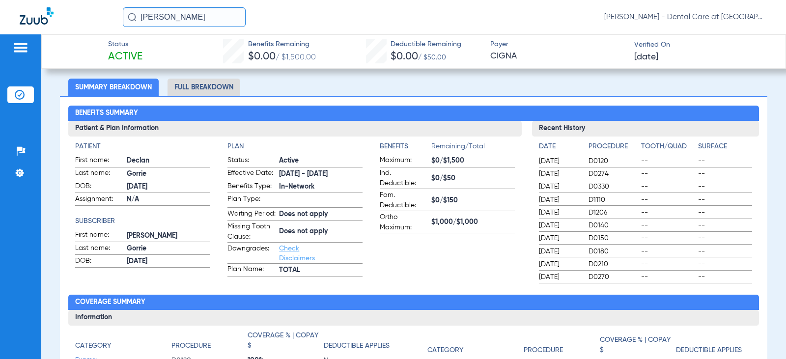
click at [205, 85] on li "Full Breakdown" at bounding box center [204, 87] width 73 height 17
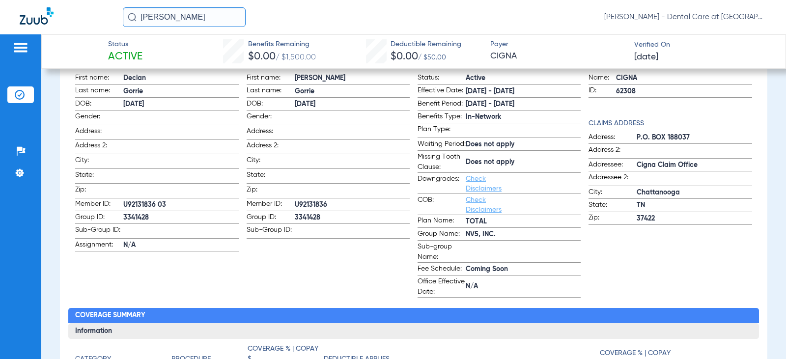
scroll to position [166, 0]
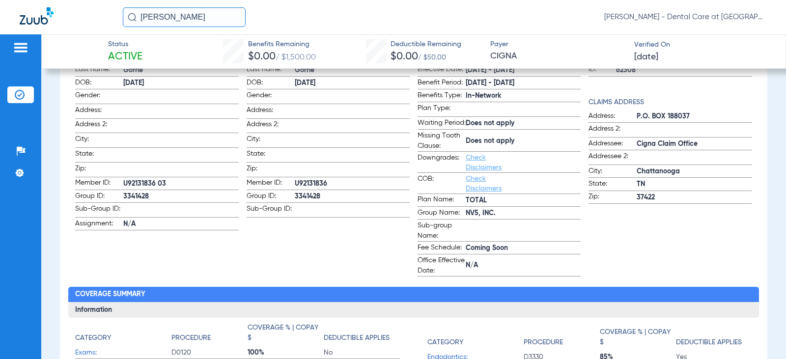
drag, startPoint x: 208, startPoint y: 15, endPoint x: -4, endPoint y: 49, distance: 214.9
click at [0, 49] on html "[PERSON_NAME] [PERSON_NAME] - Dental Care at [GEOGRAPHIC_DATA] Patients Insuran…" at bounding box center [393, 179] width 786 height 359
click at [205, 19] on input "[PERSON_NAME]" at bounding box center [184, 17] width 123 height 20
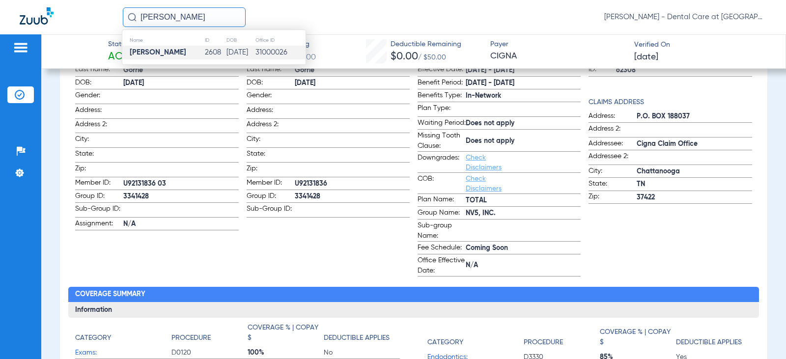
click at [204, 50] on td "2608" at bounding box center [215, 53] width 22 height 14
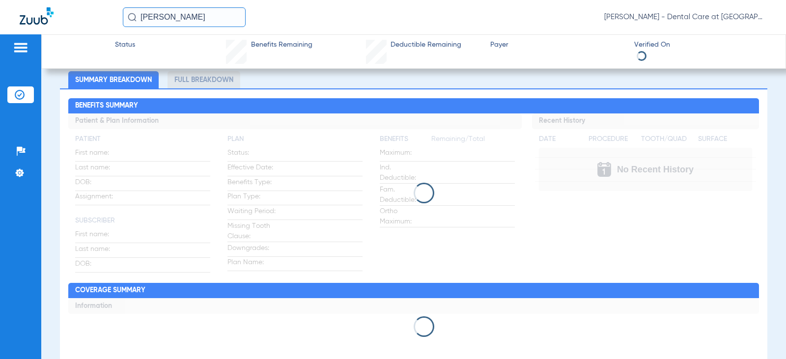
scroll to position [21, 0]
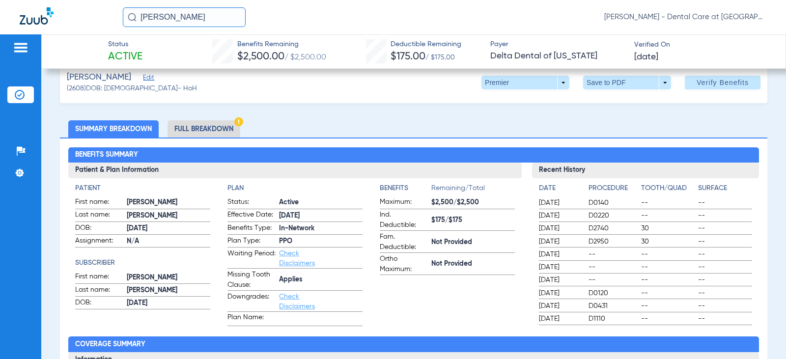
click at [229, 130] on li "Full Breakdown" at bounding box center [204, 128] width 73 height 17
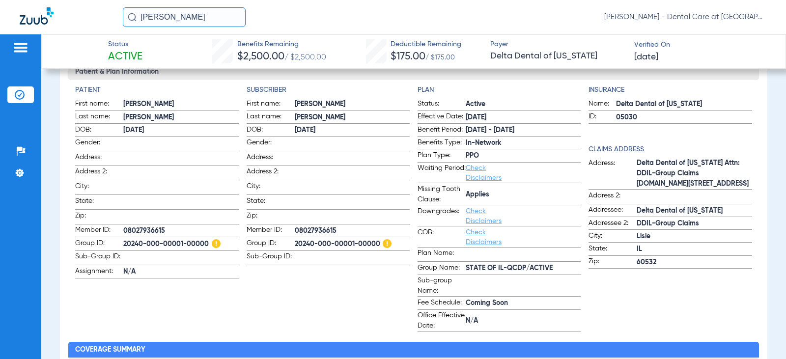
scroll to position [70, 0]
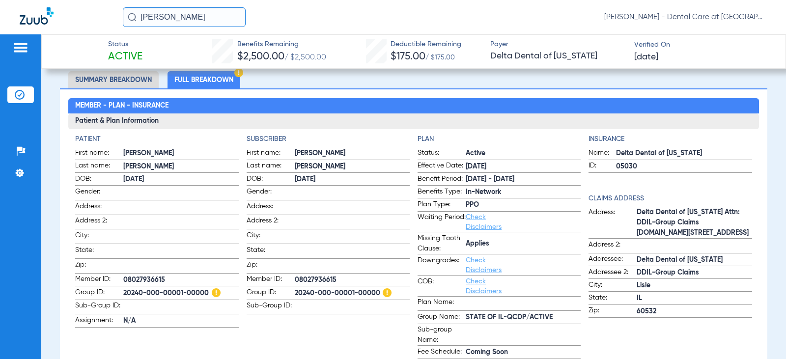
drag, startPoint x: 198, startPoint y: 16, endPoint x: 35, endPoint y: 19, distance: 163.1
click at [37, 19] on div "[PERSON_NAME] [PERSON_NAME] - Dental Care at [GEOGRAPHIC_DATA]" at bounding box center [393, 17] width 786 height 34
click at [208, 20] on input "[PERSON_NAME]" at bounding box center [184, 17] width 123 height 20
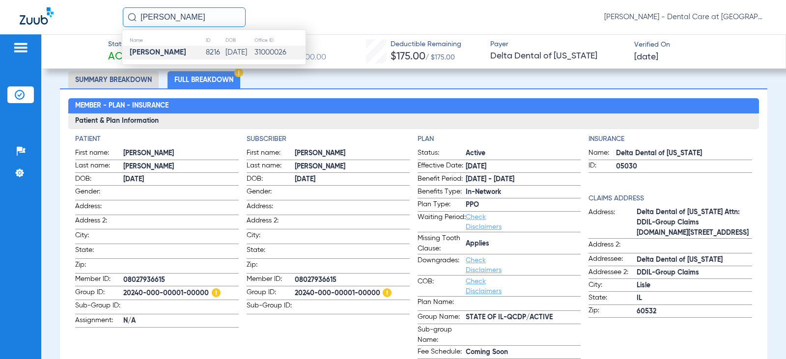
click at [205, 51] on td "8216" at bounding box center [215, 53] width 20 height 14
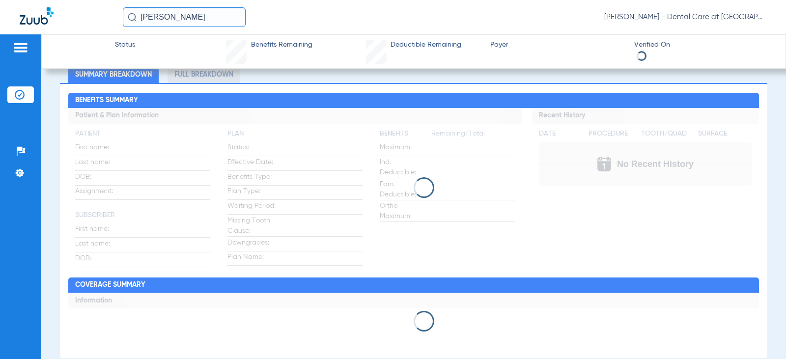
scroll to position [70, 0]
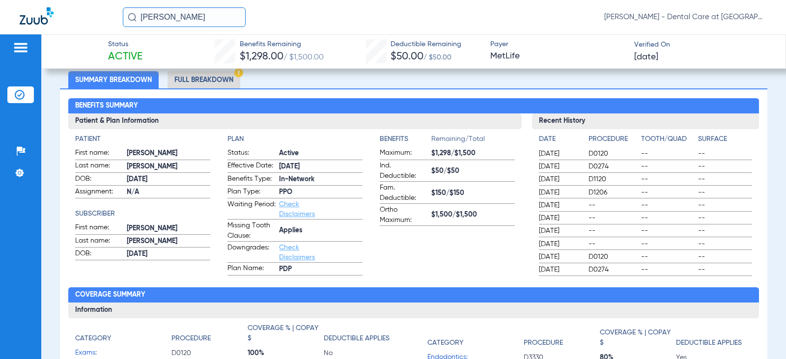
click at [228, 80] on li "Full Breakdown" at bounding box center [204, 79] width 73 height 17
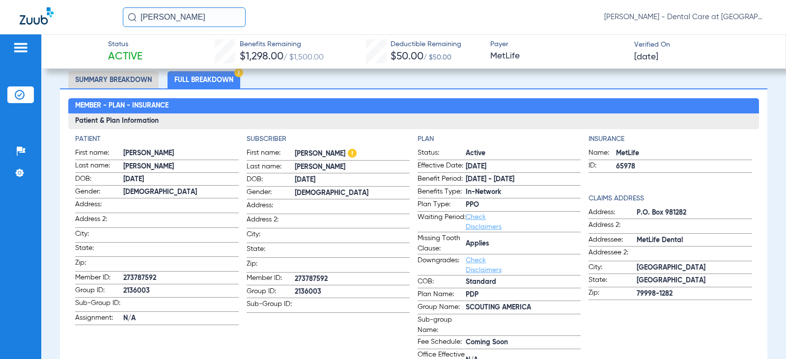
drag, startPoint x: 161, startPoint y: 18, endPoint x: 51, endPoint y: 23, distance: 109.7
click at [54, 23] on div "[PERSON_NAME] [PERSON_NAME] - Dental Care at [GEOGRAPHIC_DATA]" at bounding box center [393, 17] width 786 height 34
click at [226, 18] on input "[PERSON_NAME]" at bounding box center [184, 17] width 123 height 20
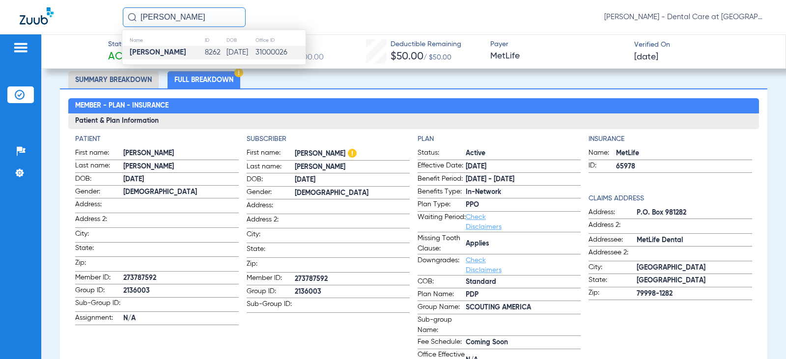
click at [204, 52] on td "8262" at bounding box center [214, 53] width 21 height 14
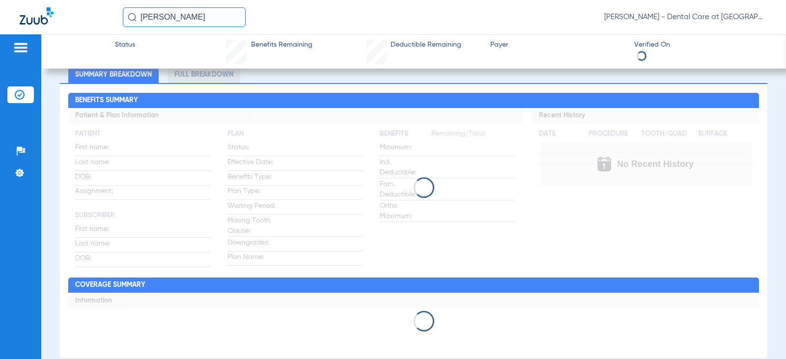
scroll to position [70, 0]
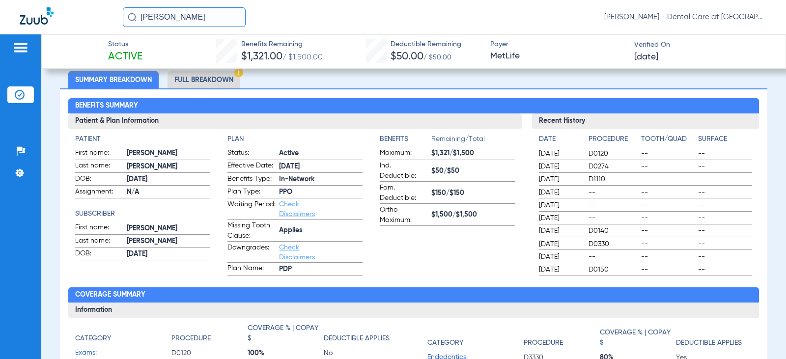
click at [212, 78] on li "Full Breakdown" at bounding box center [204, 79] width 73 height 17
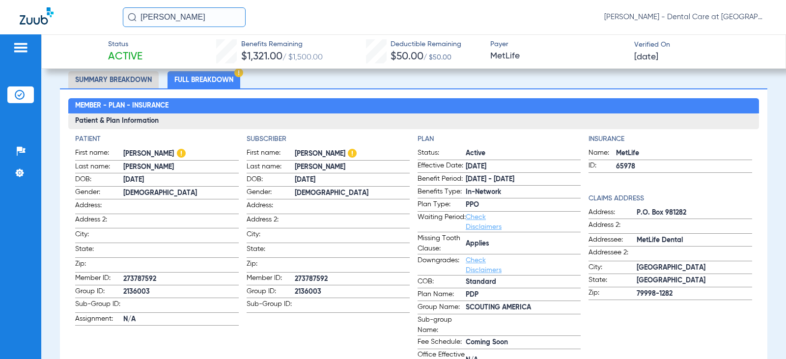
drag, startPoint x: 149, startPoint y: 18, endPoint x: 144, endPoint y: 16, distance: 5.1
click at [144, 16] on input "[PERSON_NAME]" at bounding box center [184, 17] width 123 height 20
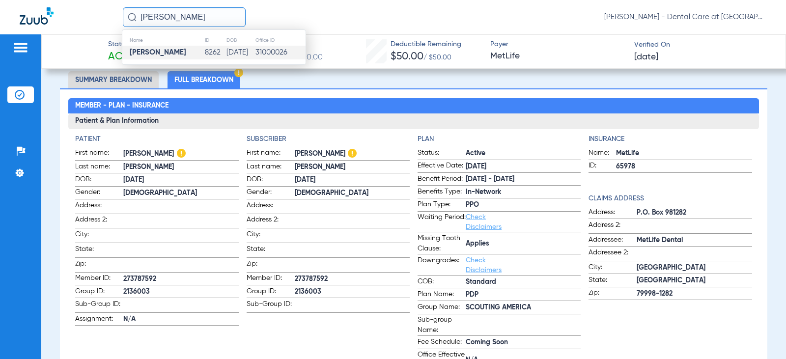
click at [156, 16] on input "[PERSON_NAME]" at bounding box center [184, 17] width 123 height 20
click at [171, 50] on strong "[PERSON_NAME]" at bounding box center [158, 52] width 56 height 7
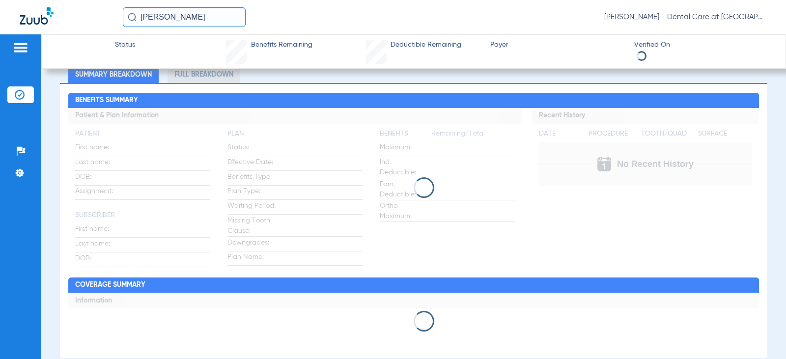
scroll to position [70, 0]
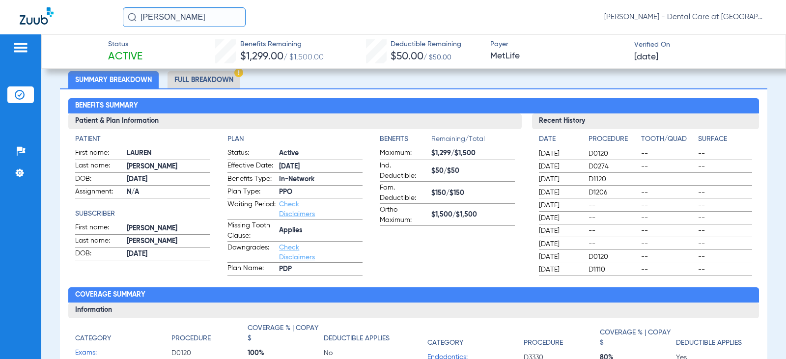
click at [203, 83] on li "Full Breakdown" at bounding box center [204, 79] width 73 height 17
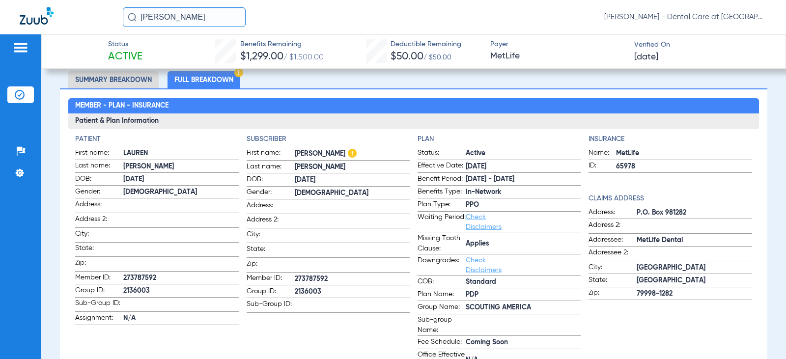
drag, startPoint x: 199, startPoint y: 14, endPoint x: 58, endPoint y: 21, distance: 140.6
click at [66, 16] on div "[PERSON_NAME] [PERSON_NAME] - Dental Care at [GEOGRAPHIC_DATA]" at bounding box center [393, 17] width 786 height 34
click at [186, 14] on input "[PERSON_NAME]" at bounding box center [184, 17] width 123 height 20
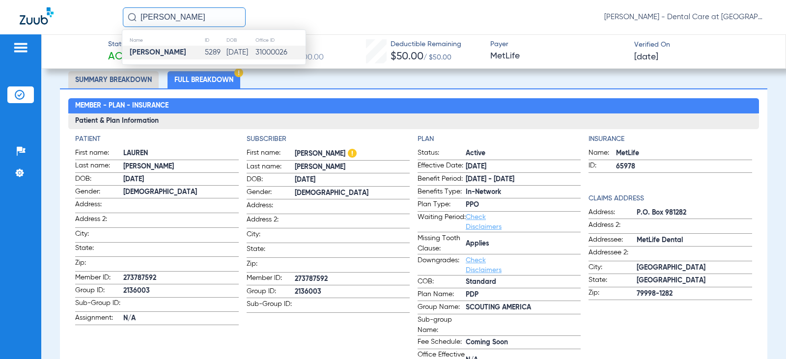
click at [175, 54] on strong "[PERSON_NAME]" at bounding box center [158, 52] width 56 height 7
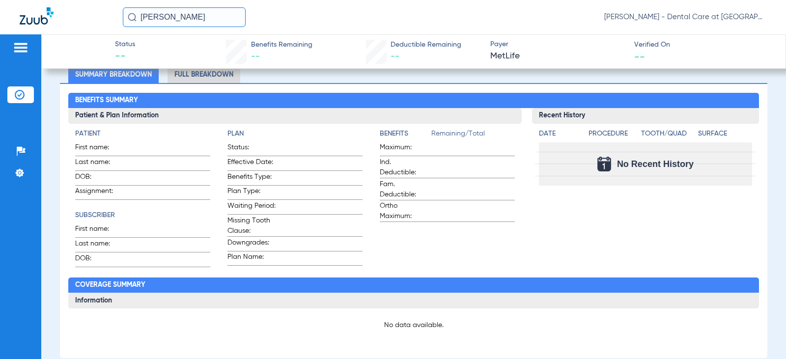
scroll to position [137, 0]
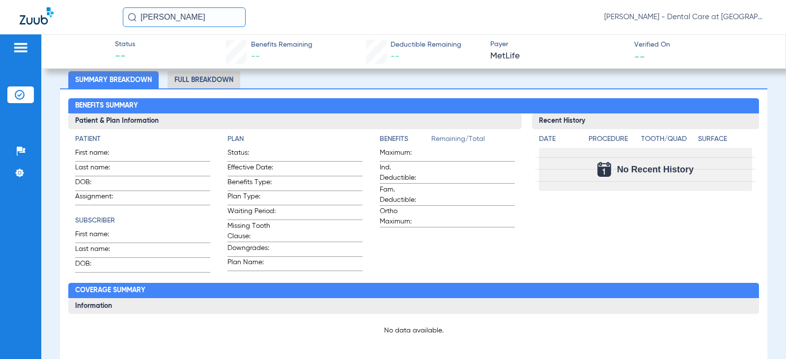
drag, startPoint x: 189, startPoint y: 14, endPoint x: 29, endPoint y: 34, distance: 161.3
click at [29, 34] on div "[PERSON_NAME] [PERSON_NAME] - Dental Care at [GEOGRAPHIC_DATA]" at bounding box center [393, 17] width 786 height 34
click at [228, 24] on input "[PERSON_NAME]" at bounding box center [184, 17] width 123 height 20
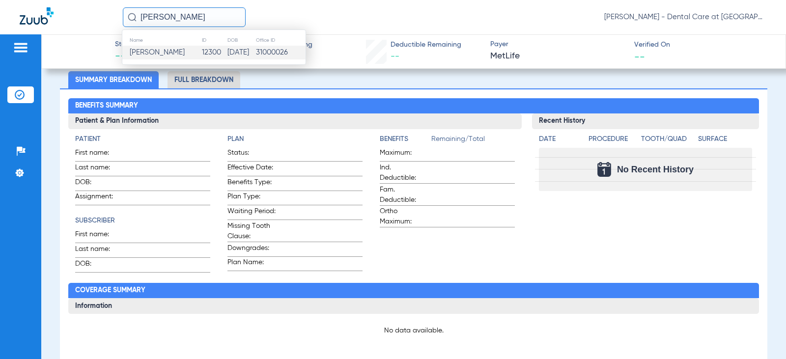
click at [227, 51] on td "[DATE]" at bounding box center [241, 53] width 28 height 14
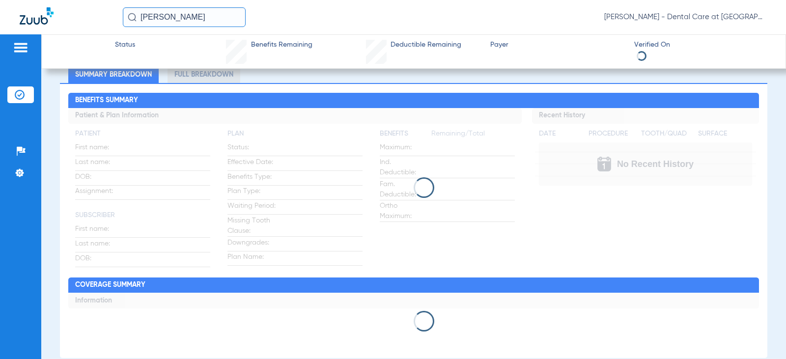
scroll to position [70, 0]
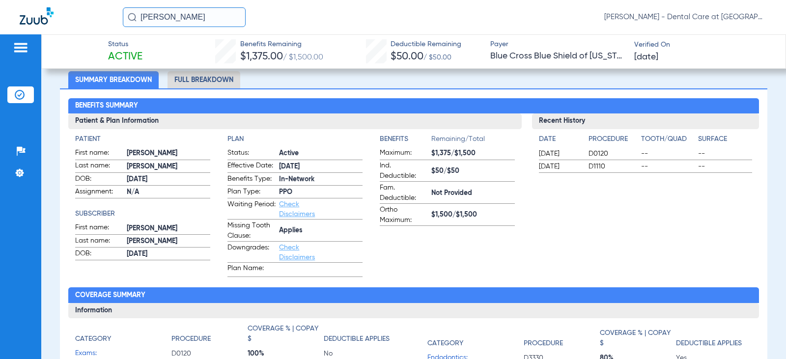
click at [229, 83] on li "Full Breakdown" at bounding box center [204, 79] width 73 height 17
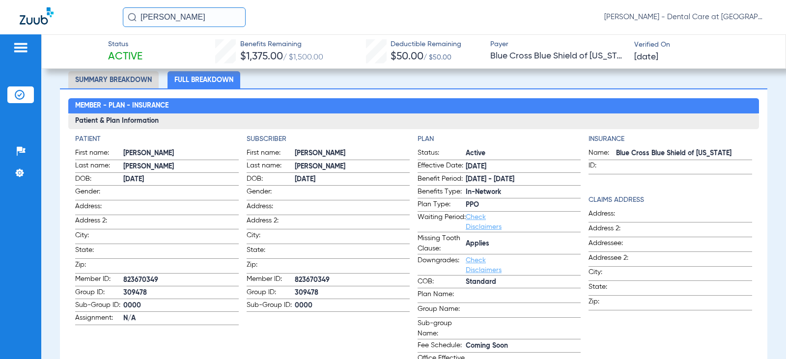
drag, startPoint x: 203, startPoint y: 17, endPoint x: 63, endPoint y: 15, distance: 140.5
click at [63, 15] on div "[PERSON_NAME] [PERSON_NAME] - Dental Care at [GEOGRAPHIC_DATA]" at bounding box center [393, 17] width 786 height 34
click at [188, 15] on input "[PERSON_NAME]" at bounding box center [184, 17] width 123 height 20
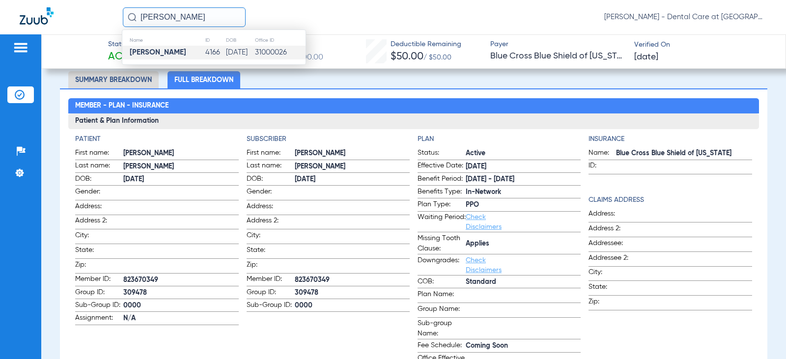
click at [182, 53] on td "[PERSON_NAME]" at bounding box center [163, 53] width 83 height 14
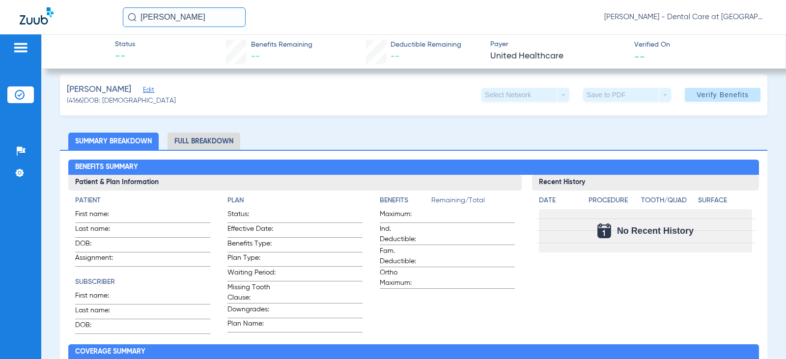
scroll to position [137, 0]
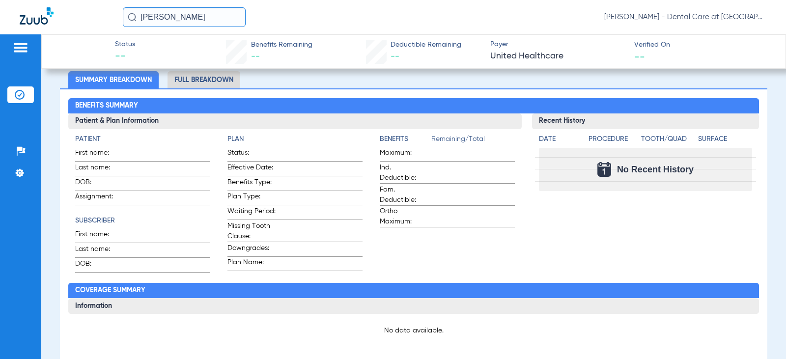
drag, startPoint x: 196, startPoint y: 16, endPoint x: 63, endPoint y: 15, distance: 132.6
click at [63, 15] on div "[PERSON_NAME] [PERSON_NAME] - Dental Care at [GEOGRAPHIC_DATA]" at bounding box center [393, 17] width 786 height 34
type input "k"
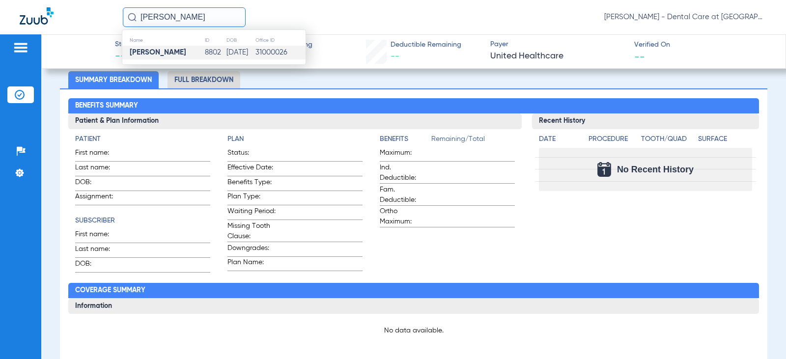
click at [204, 56] on td "8802" at bounding box center [215, 53] width 22 height 14
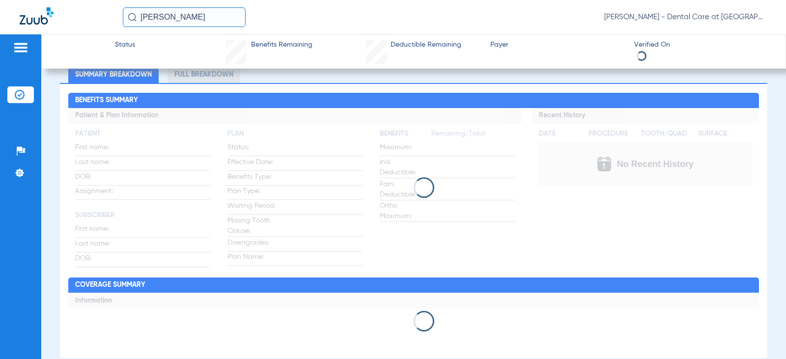
scroll to position [70, 0]
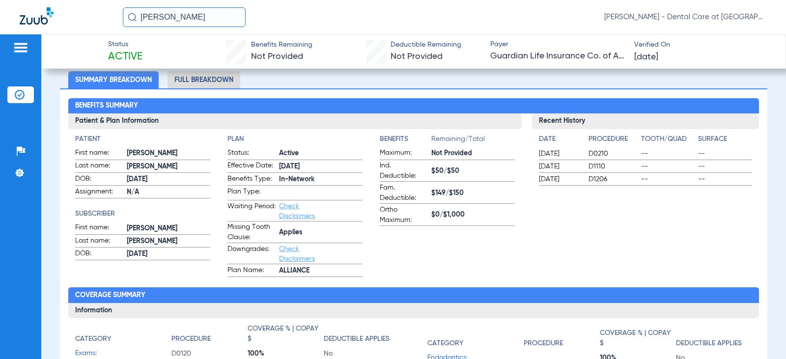
click at [203, 77] on li "Full Breakdown" at bounding box center [204, 79] width 73 height 17
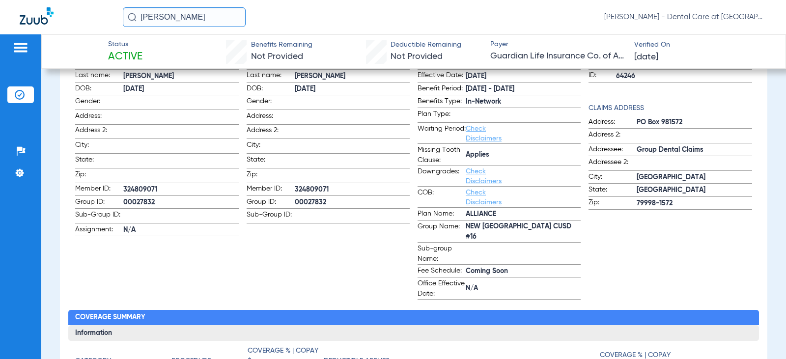
scroll to position [168, 0]
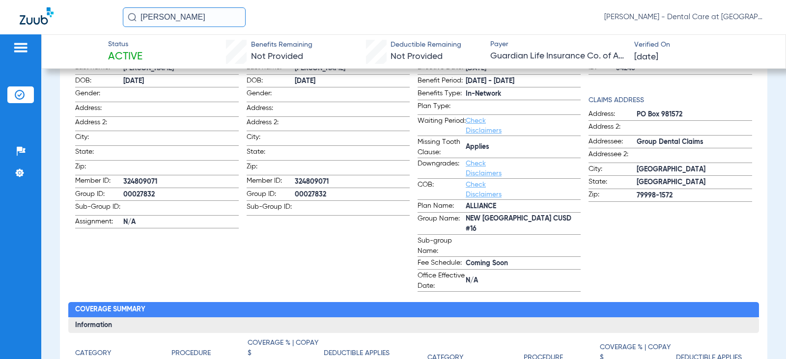
drag, startPoint x: 336, startPoint y: 177, endPoint x: 291, endPoint y: 177, distance: 44.7
click at [291, 177] on label "Member ID: 324809071" at bounding box center [328, 182] width 163 height 12
copy label "324809071"
drag, startPoint x: 220, startPoint y: 18, endPoint x: 37, endPoint y: 13, distance: 182.8
click at [37, 13] on div "[PERSON_NAME] [PERSON_NAME] - Dental Care at [GEOGRAPHIC_DATA]" at bounding box center [393, 17] width 786 height 34
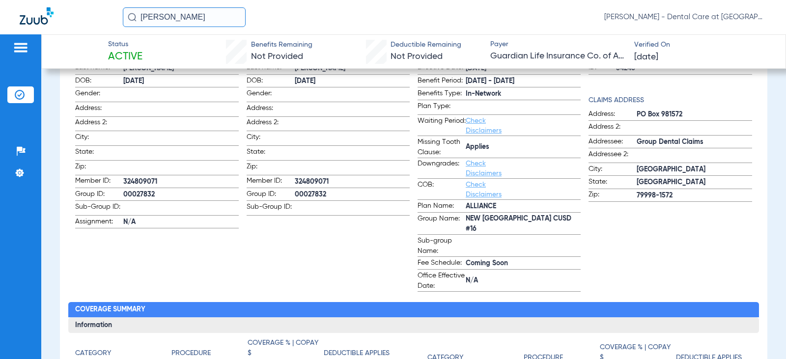
click at [204, 18] on input "[PERSON_NAME]" at bounding box center [184, 17] width 123 height 20
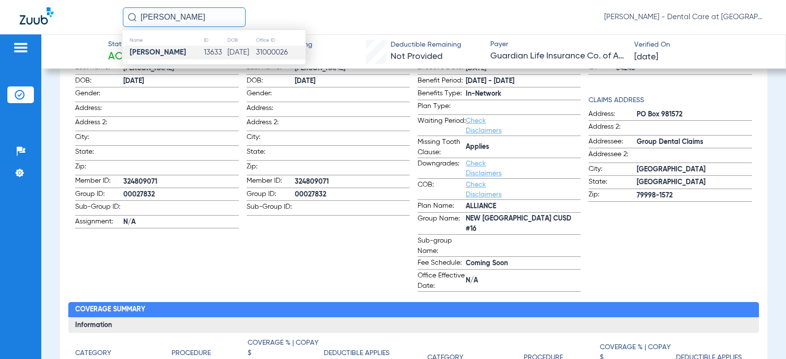
click at [205, 53] on td "13633" at bounding box center [215, 53] width 24 height 14
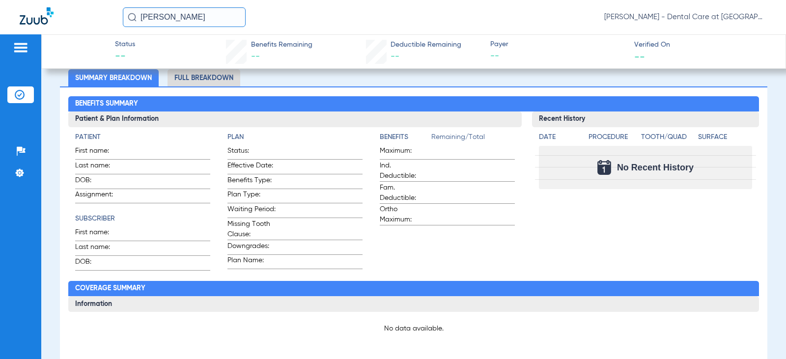
scroll to position [142, 0]
drag, startPoint x: 173, startPoint y: 17, endPoint x: 58, endPoint y: 17, distance: 115.4
click at [58, 17] on div "[PERSON_NAME] [PERSON_NAME] - Dental Care at [GEOGRAPHIC_DATA]" at bounding box center [393, 17] width 786 height 34
click at [220, 17] on input "[PERSON_NAME]" at bounding box center [184, 17] width 123 height 20
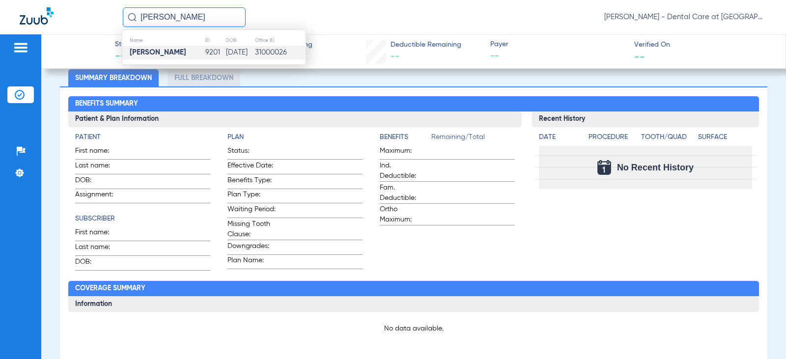
click at [225, 49] on td "[DATE]" at bounding box center [239, 53] width 29 height 14
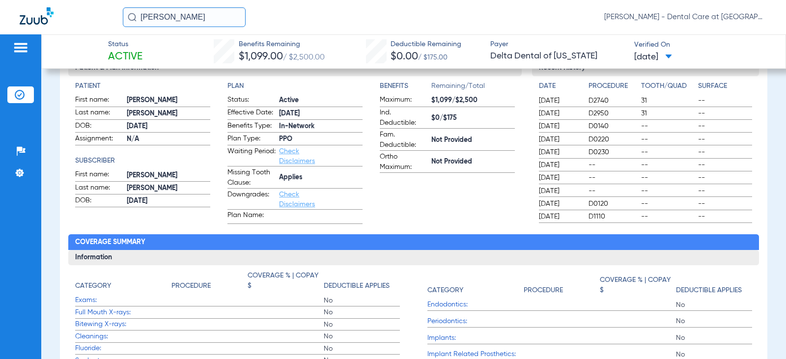
scroll to position [25, 0]
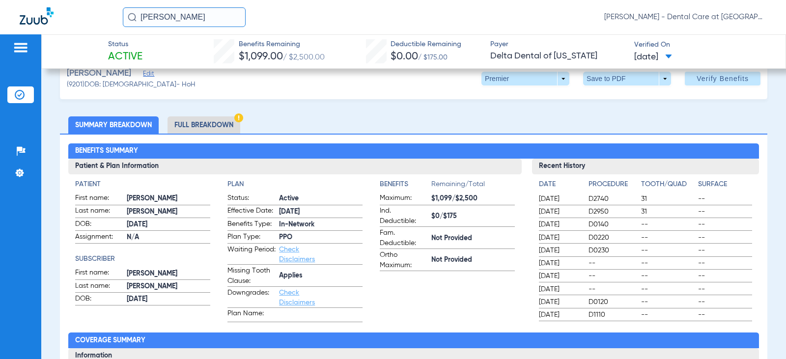
click at [210, 116] on li "Full Breakdown" at bounding box center [204, 124] width 73 height 17
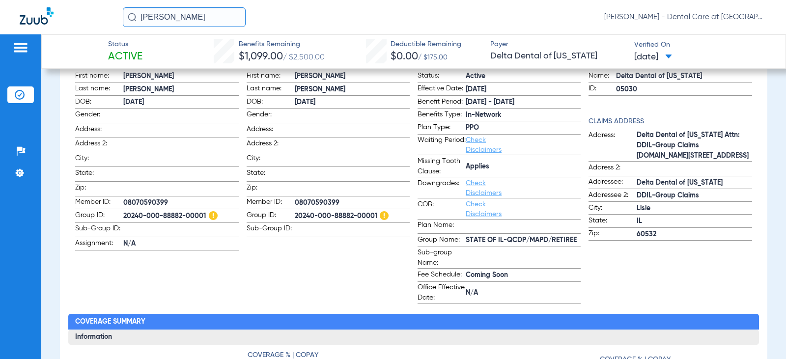
scroll to position [147, 0]
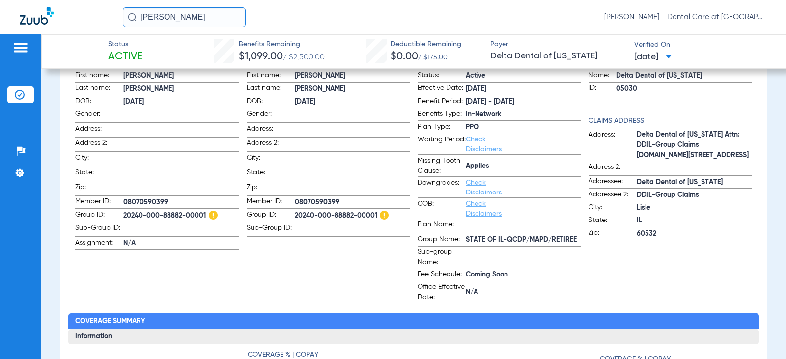
drag, startPoint x: 204, startPoint y: 18, endPoint x: 26, endPoint y: -3, distance: 179.1
click at [26, 0] on html "[PERSON_NAME] [PERSON_NAME] - Dental Care at [GEOGRAPHIC_DATA] Patients Insuran…" at bounding box center [393, 179] width 786 height 359
click at [197, 17] on input "[PERSON_NAME]" at bounding box center [184, 17] width 123 height 20
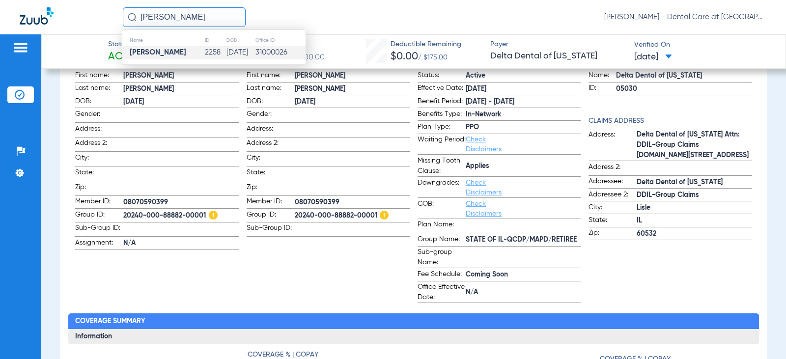
click at [204, 54] on td "2258" at bounding box center [214, 53] width 21 height 14
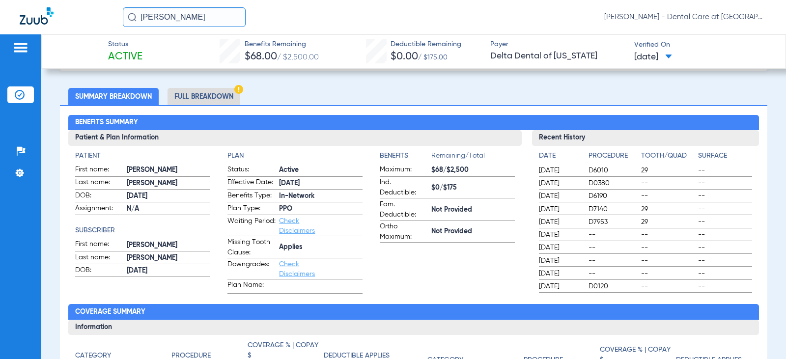
click at [185, 104] on li "Full Breakdown" at bounding box center [204, 96] width 73 height 17
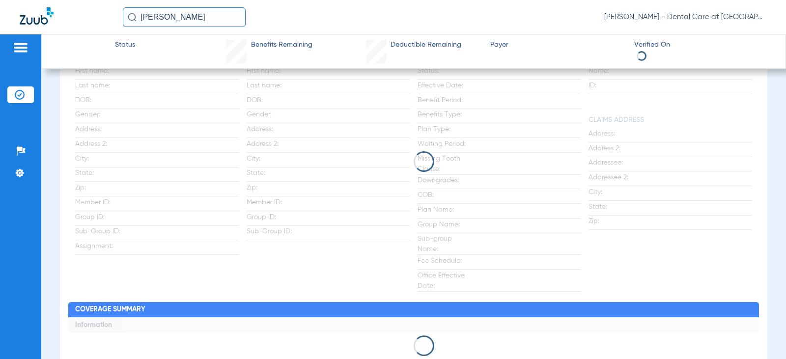
scroll to position [157, 0]
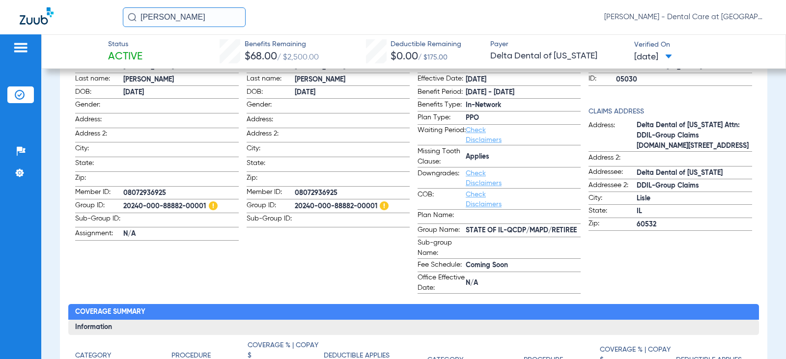
drag, startPoint x: 148, startPoint y: 19, endPoint x: 90, endPoint y: 22, distance: 58.1
click at [90, 22] on div "[PERSON_NAME] [PERSON_NAME] - Dental Care at [GEOGRAPHIC_DATA]" at bounding box center [393, 17] width 786 height 34
type input "T"
click at [232, 12] on input "[PERSON_NAME]" at bounding box center [184, 17] width 123 height 20
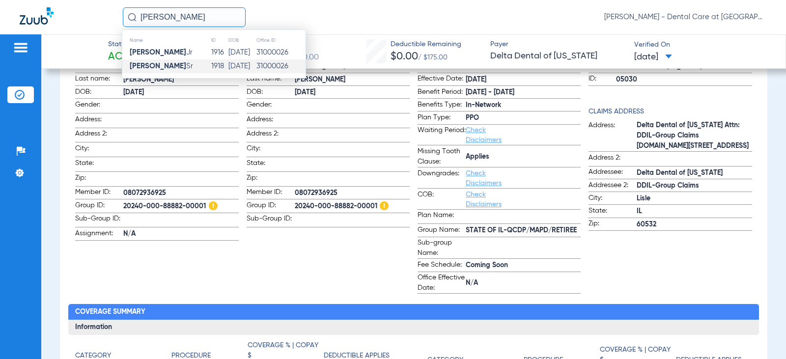
click at [211, 62] on td "1918" at bounding box center [219, 66] width 17 height 14
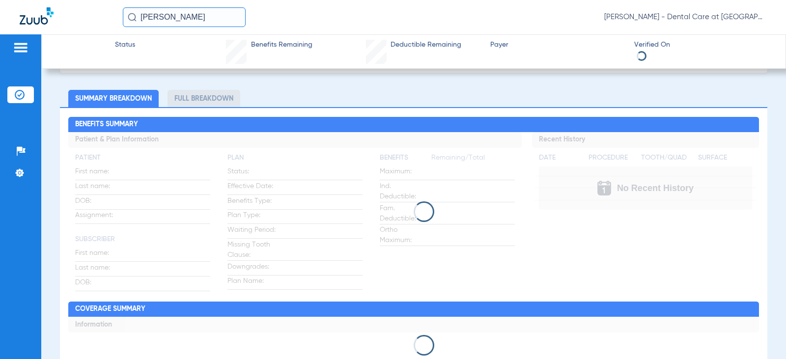
scroll to position [53, 0]
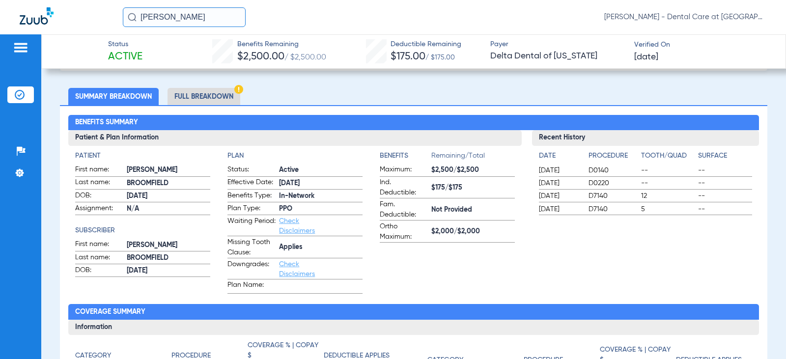
click at [202, 96] on li "Full Breakdown" at bounding box center [204, 96] width 73 height 17
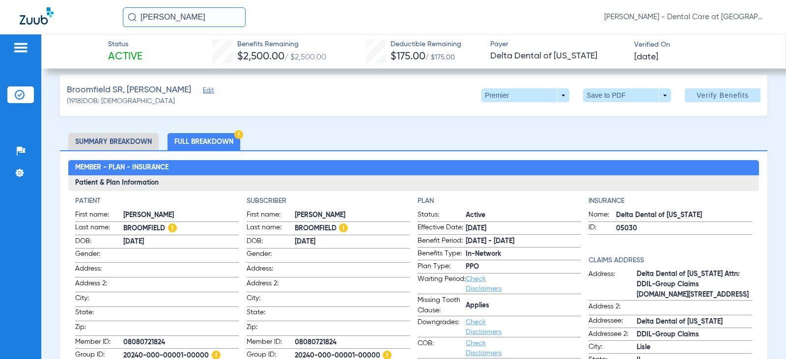
scroll to position [0, 0]
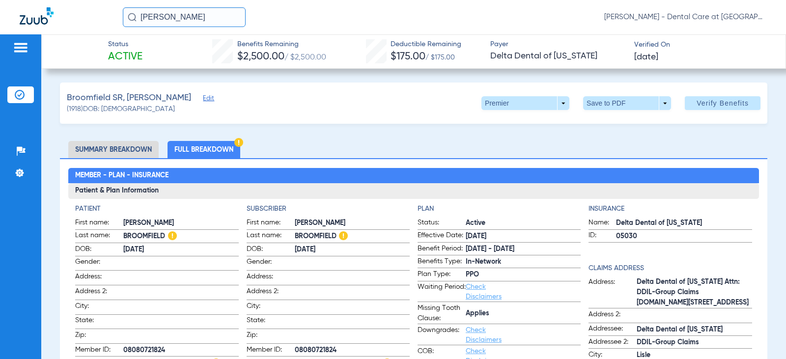
drag, startPoint x: 222, startPoint y: 10, endPoint x: 82, endPoint y: 26, distance: 140.8
click at [83, 26] on div "[PERSON_NAME] [PERSON_NAME] - Dental Care at [GEOGRAPHIC_DATA]" at bounding box center [393, 17] width 786 height 34
click at [222, 13] on input "[PERSON_NAME]" at bounding box center [184, 17] width 123 height 20
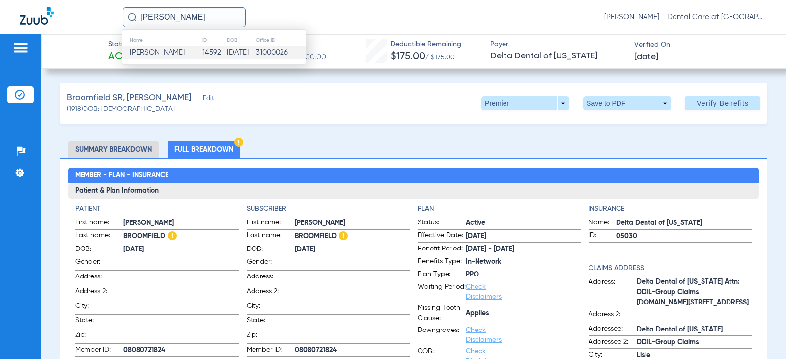
click at [226, 50] on td "[DATE]" at bounding box center [240, 53] width 28 height 14
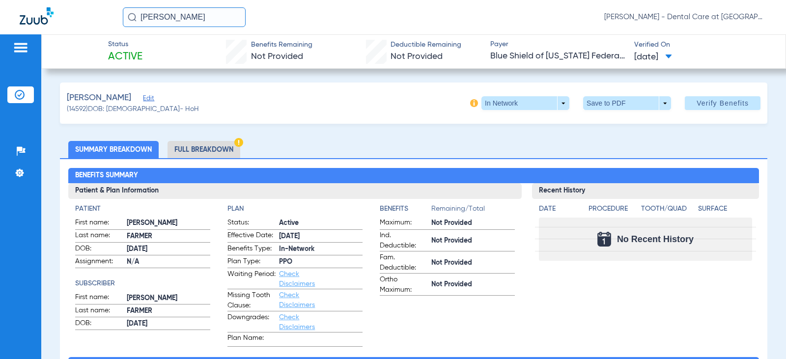
click at [208, 146] on li "Full Breakdown" at bounding box center [204, 149] width 73 height 17
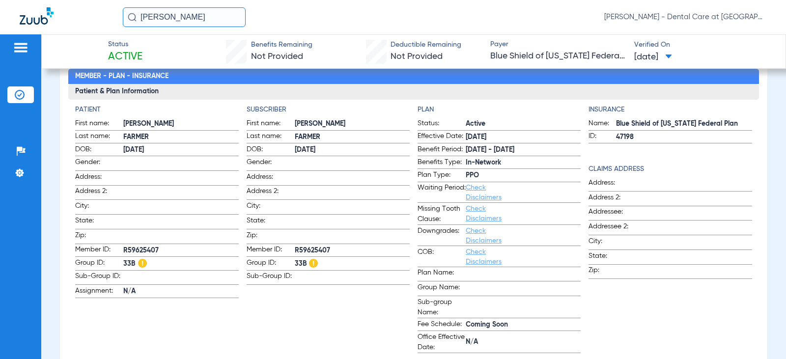
scroll to position [98, 0]
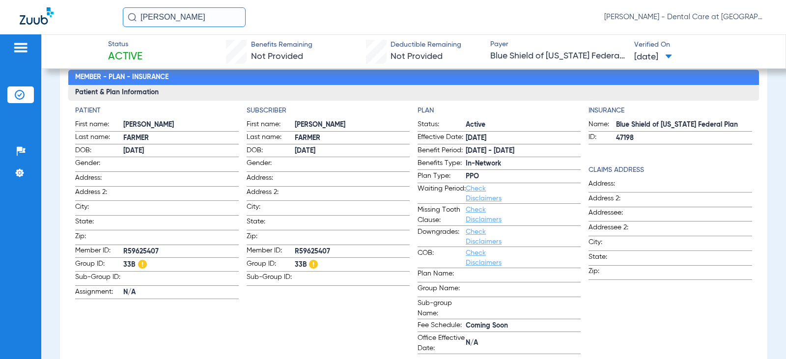
drag, startPoint x: 161, startPoint y: 18, endPoint x: 63, endPoint y: 19, distance: 98.2
click at [64, 19] on div "[PERSON_NAME] [PERSON_NAME] - Dental Care at [GEOGRAPHIC_DATA]" at bounding box center [393, 17] width 786 height 34
click at [215, 18] on input "[PERSON_NAME]" at bounding box center [184, 17] width 123 height 20
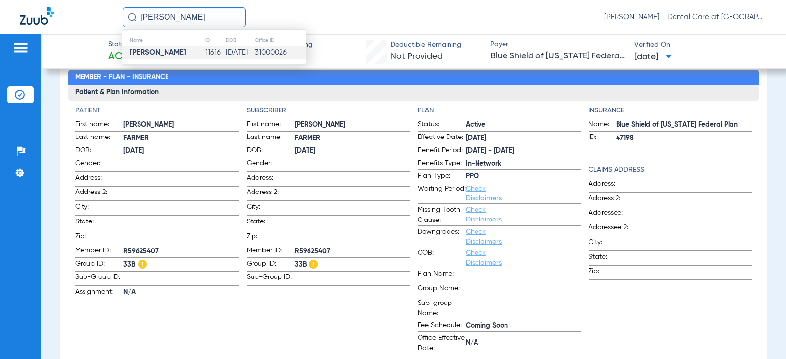
click at [205, 49] on td "11616" at bounding box center [215, 53] width 21 height 14
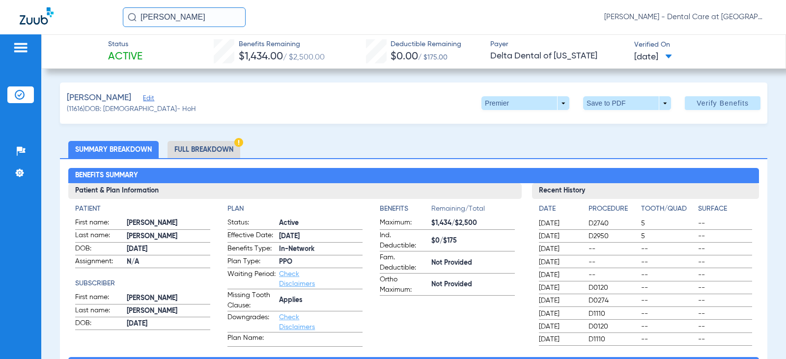
click at [236, 145] on img at bounding box center [238, 142] width 9 height 9
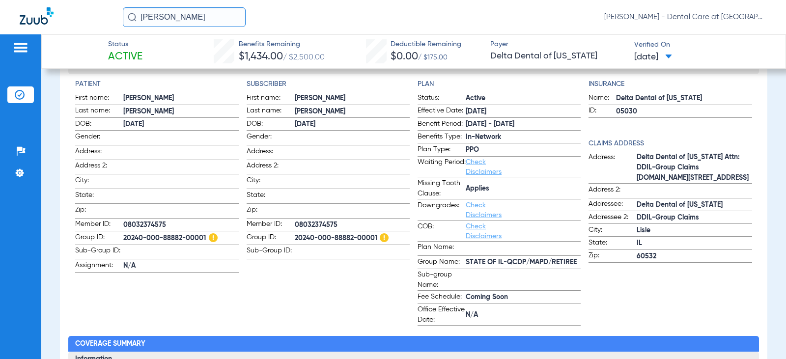
scroll to position [147, 0]
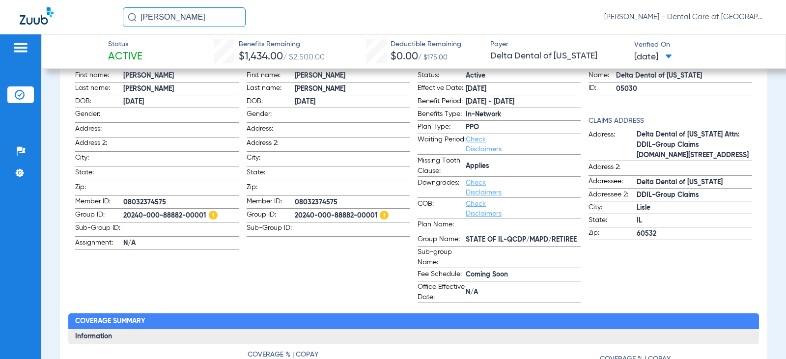
drag, startPoint x: 98, startPoint y: 20, endPoint x: 90, endPoint y: 20, distance: 8.4
click at [90, 20] on div "[PERSON_NAME] [PERSON_NAME] - Dental Care at [GEOGRAPHIC_DATA]" at bounding box center [393, 17] width 786 height 34
click at [218, 19] on input "[PERSON_NAME]" at bounding box center [184, 17] width 123 height 20
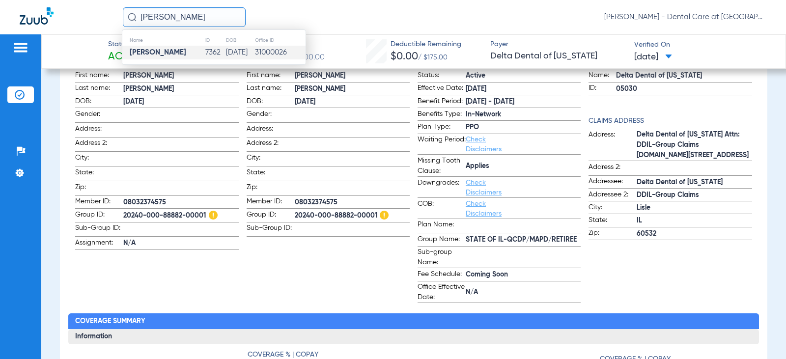
click at [225, 55] on td "[DATE]" at bounding box center [239, 53] width 29 height 14
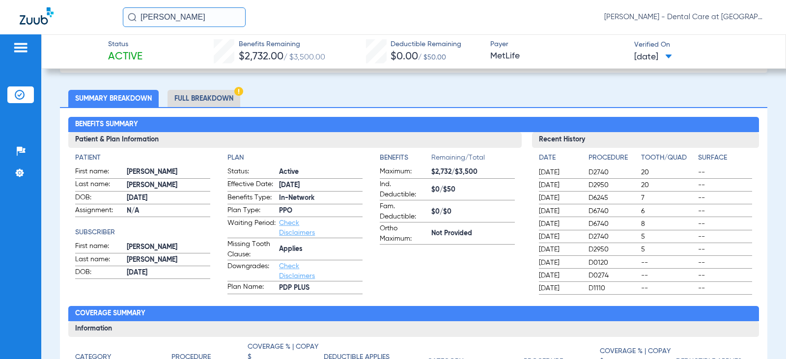
scroll to position [53, 0]
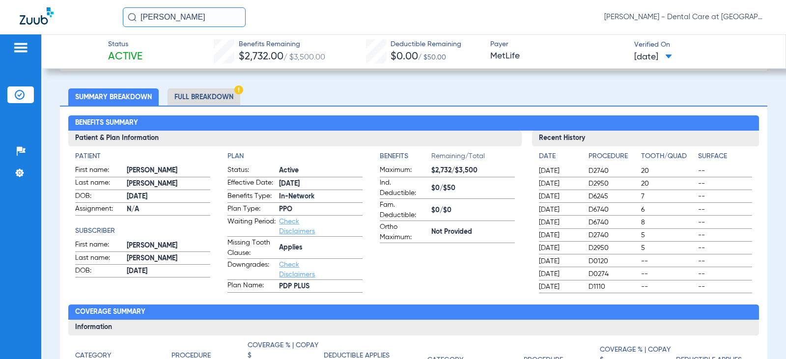
click at [197, 93] on li "Full Breakdown" at bounding box center [204, 96] width 73 height 17
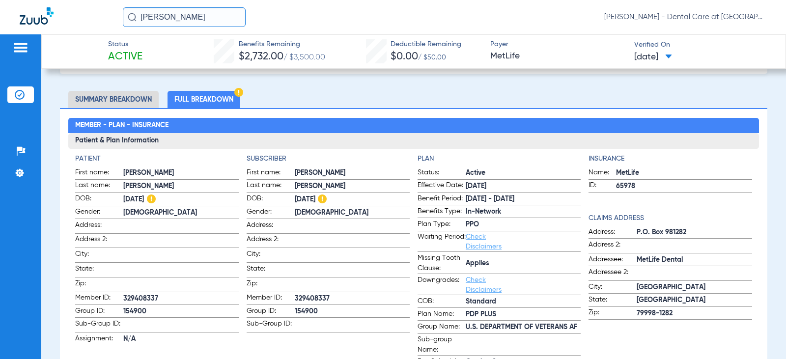
scroll to position [49, 0]
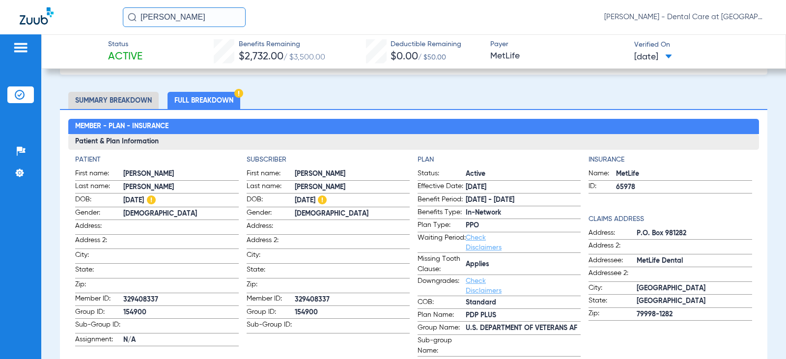
drag, startPoint x: 188, startPoint y: 17, endPoint x: 25, endPoint y: 15, distance: 162.6
click at [26, 15] on div "[PERSON_NAME] [PERSON_NAME] - Dental Care at [GEOGRAPHIC_DATA]" at bounding box center [393, 17] width 786 height 34
click at [227, 18] on input "[PERSON_NAME]" at bounding box center [184, 17] width 123 height 20
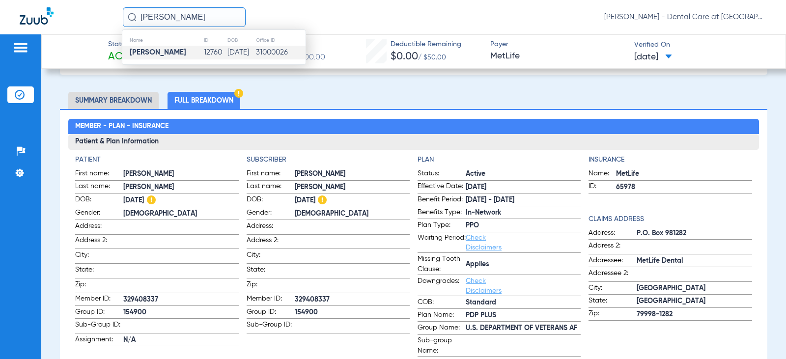
click at [203, 54] on td "12760" at bounding box center [215, 53] width 24 height 14
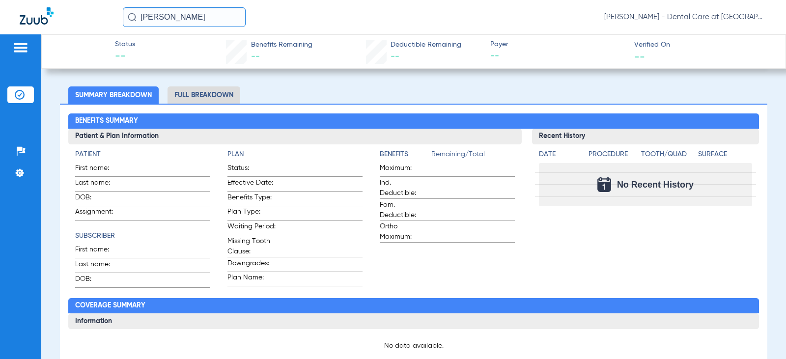
scroll to position [49, 0]
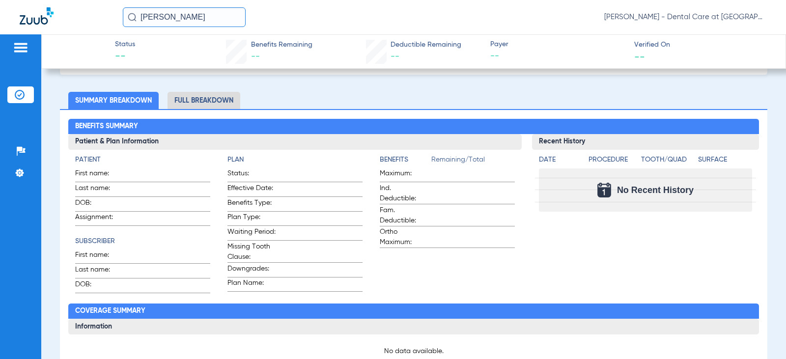
click at [208, 98] on li "Full Breakdown" at bounding box center [204, 100] width 73 height 17
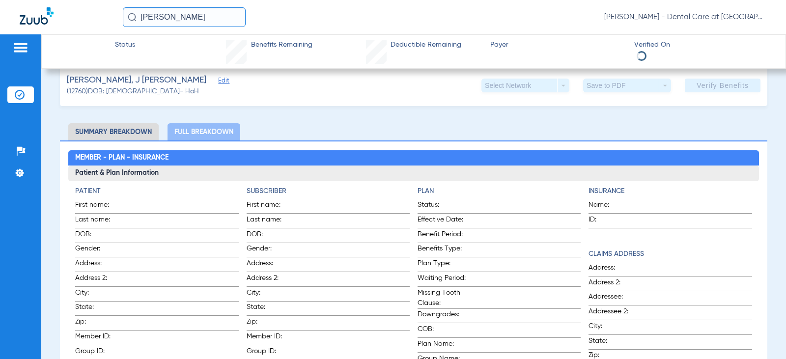
scroll to position [0, 0]
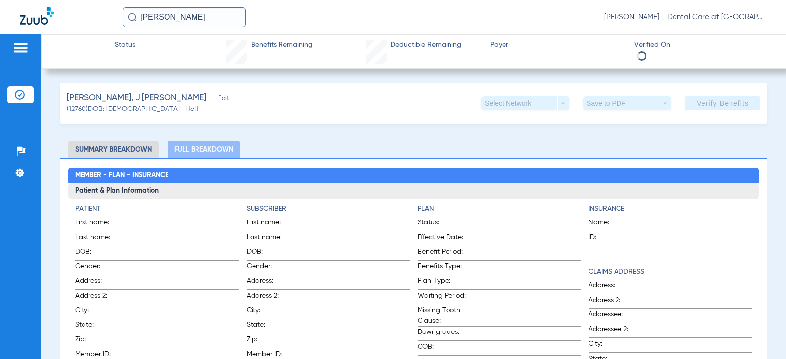
drag, startPoint x: 201, startPoint y: 12, endPoint x: 46, endPoint y: 16, distance: 155.8
click at [46, 16] on div "j [PERSON_NAME] [PERSON_NAME] - Dental Care at [GEOGRAPHIC_DATA]" at bounding box center [393, 17] width 786 height 34
click at [228, 14] on input "[PERSON_NAME]" at bounding box center [184, 17] width 123 height 20
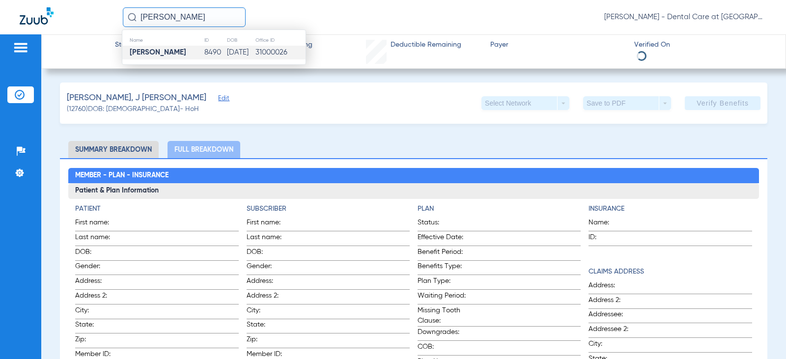
click at [204, 53] on td "8490" at bounding box center [215, 53] width 23 height 14
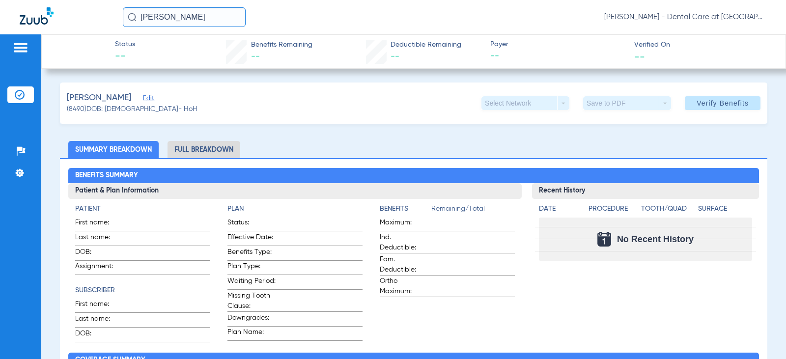
drag, startPoint x: 129, startPoint y: 6, endPoint x: 3, endPoint y: 8, distance: 125.8
click at [11, 5] on div "[PERSON_NAME] [PERSON_NAME] - Dental Care at [GEOGRAPHIC_DATA]" at bounding box center [393, 17] width 786 height 34
click at [200, 18] on input "[PERSON_NAME]" at bounding box center [184, 17] width 123 height 20
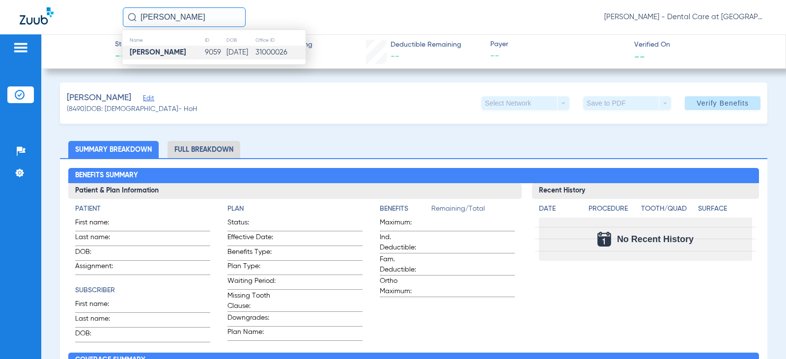
click at [193, 48] on td "[PERSON_NAME]" at bounding box center [163, 53] width 82 height 14
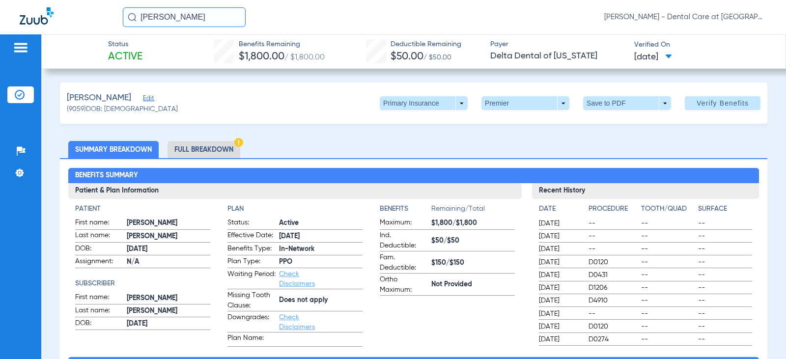
click at [212, 150] on li "Full Breakdown" at bounding box center [204, 149] width 73 height 17
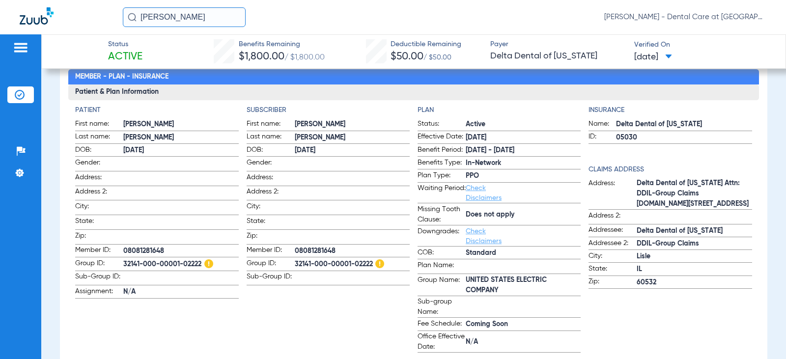
scroll to position [98, 0]
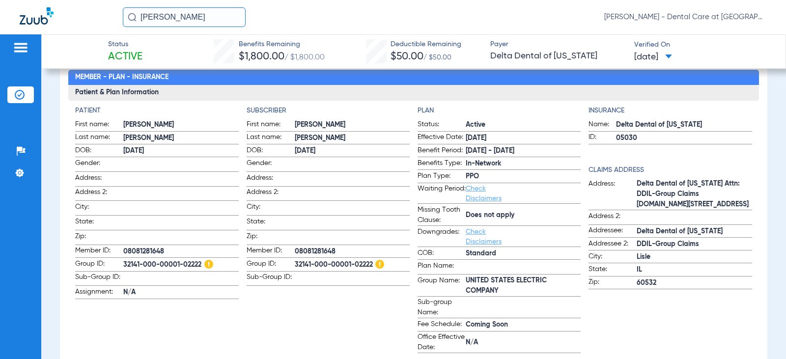
drag, startPoint x: 205, startPoint y: 25, endPoint x: 83, endPoint y: 23, distance: 122.8
click at [83, 23] on div "[PERSON_NAME] [PERSON_NAME] - Dental Care at [GEOGRAPHIC_DATA]" at bounding box center [393, 17] width 786 height 34
click at [204, 15] on input "[PERSON_NAME]" at bounding box center [184, 17] width 123 height 20
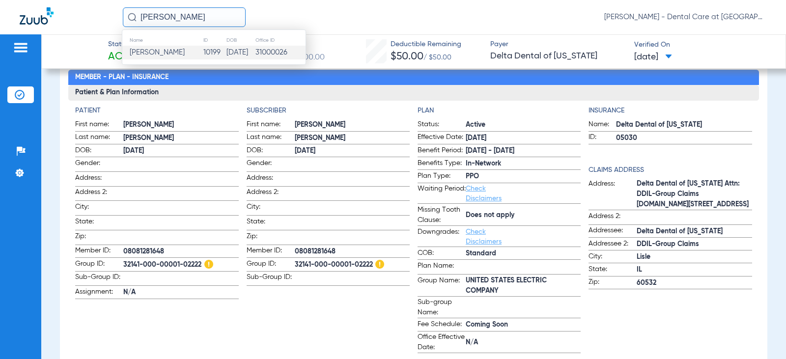
click at [203, 53] on td "10199" at bounding box center [214, 53] width 23 height 14
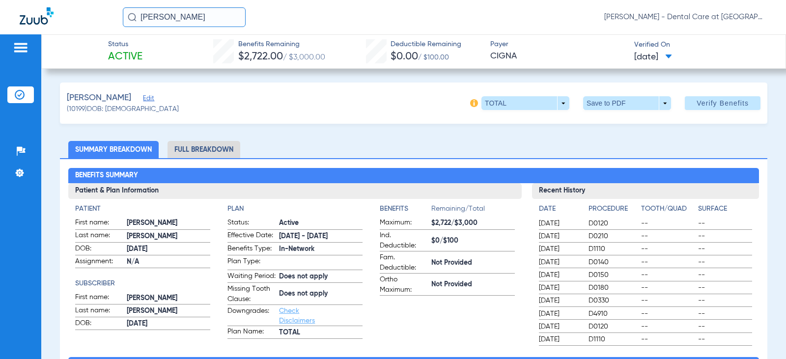
click at [207, 150] on li "Full Breakdown" at bounding box center [204, 149] width 73 height 17
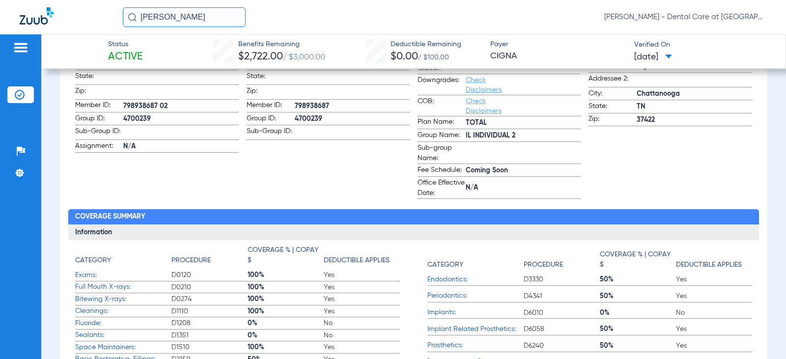
scroll to position [295, 0]
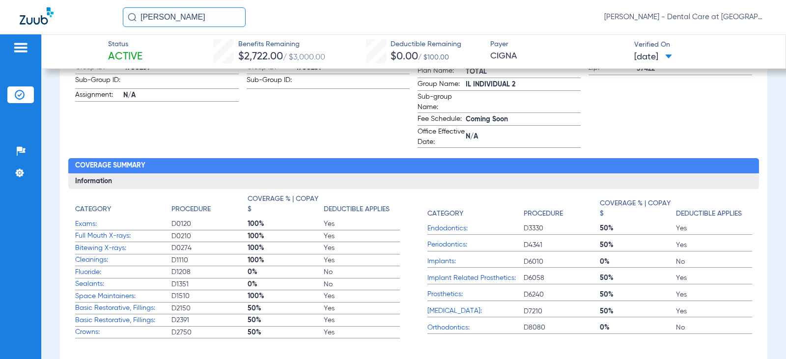
drag, startPoint x: 210, startPoint y: 17, endPoint x: 113, endPoint y: 16, distance: 97.3
click at [113, 16] on div "[PERSON_NAME] [PERSON_NAME] - Dental Care at [GEOGRAPHIC_DATA]" at bounding box center [393, 17] width 786 height 34
click at [173, 18] on input "[PERSON_NAME]" at bounding box center [184, 17] width 123 height 20
click at [169, 16] on input "[PERSON_NAME]" at bounding box center [184, 17] width 123 height 20
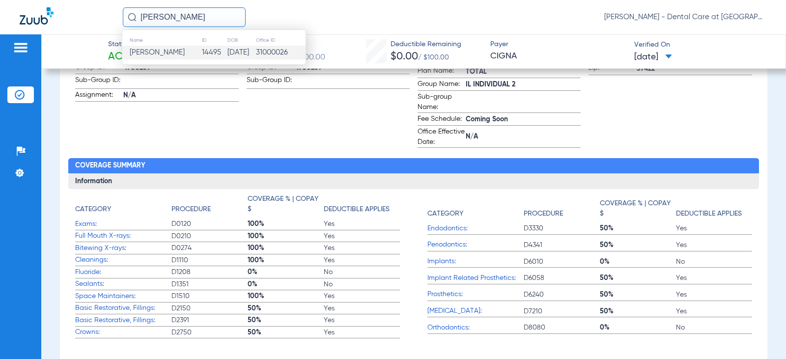
click at [201, 53] on td "14495" at bounding box center [214, 53] width 26 height 14
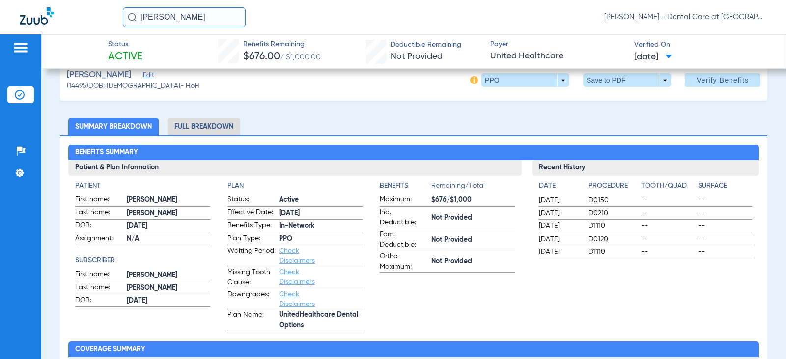
scroll to position [12, 0]
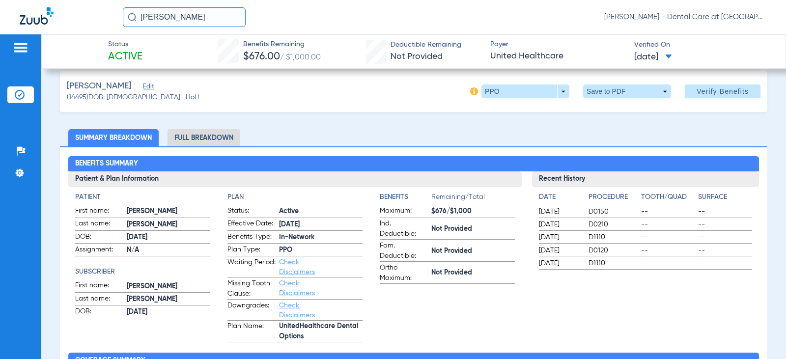
click at [220, 140] on li "Full Breakdown" at bounding box center [204, 137] width 73 height 17
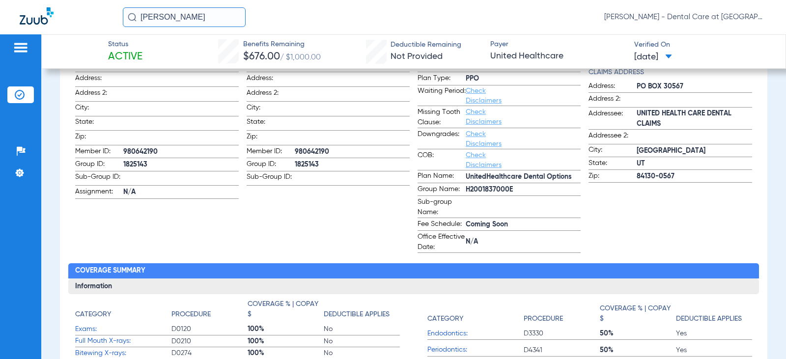
scroll to position [208, 0]
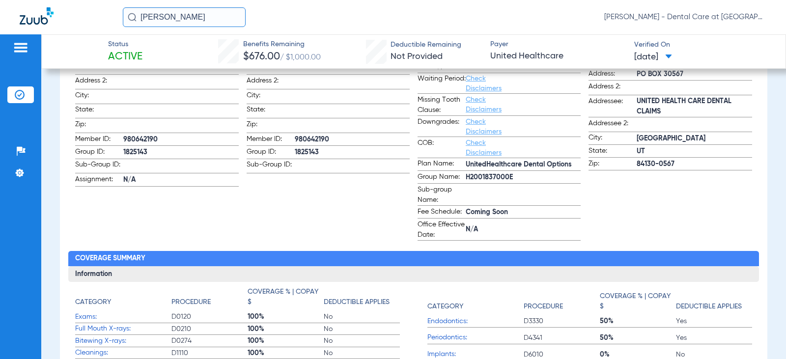
drag, startPoint x: 202, startPoint y: 18, endPoint x: 36, endPoint y: 8, distance: 166.8
click at [37, 8] on div "[PERSON_NAME] [PERSON_NAME] - Dental Care at [GEOGRAPHIC_DATA]" at bounding box center [393, 17] width 786 height 34
click at [199, 20] on input "[PERSON_NAME]" at bounding box center [184, 17] width 123 height 20
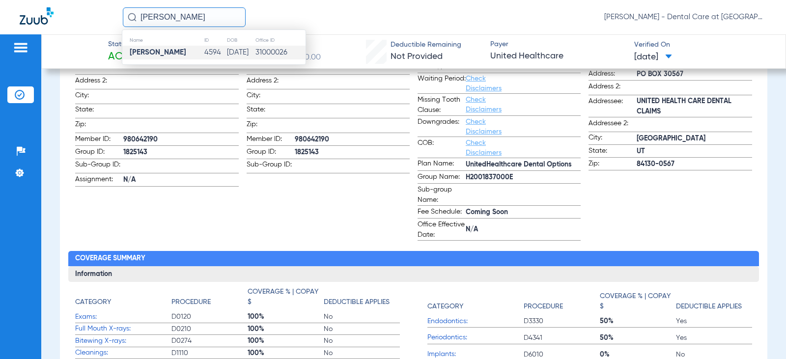
click at [204, 50] on td "4594" at bounding box center [215, 53] width 23 height 14
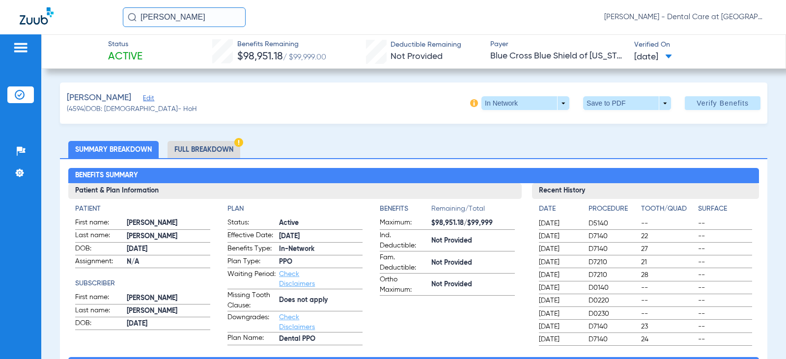
click at [199, 150] on li "Full Breakdown" at bounding box center [204, 149] width 73 height 17
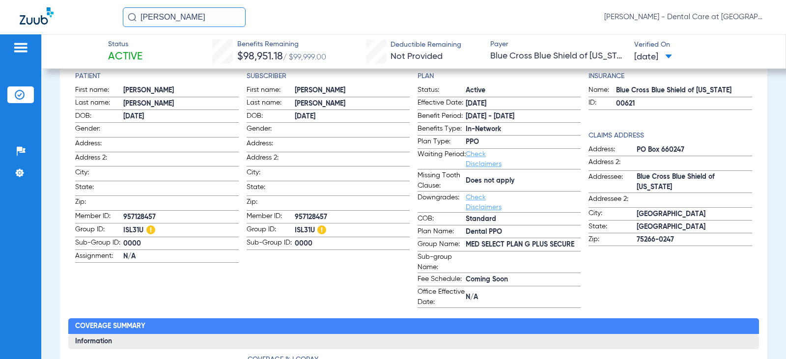
scroll to position [147, 0]
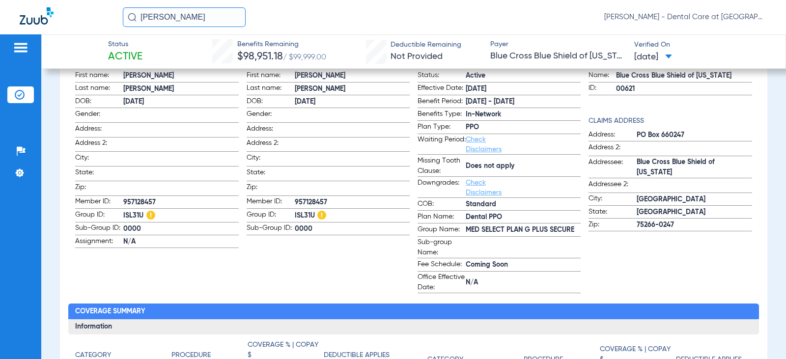
drag, startPoint x: 193, startPoint y: 19, endPoint x: 107, endPoint y: 19, distance: 86.0
click at [107, 19] on div "[PERSON_NAME] [PERSON_NAME] - Dental Care at [GEOGRAPHIC_DATA]" at bounding box center [393, 17] width 786 height 34
click at [224, 23] on input "[PERSON_NAME]" at bounding box center [184, 17] width 123 height 20
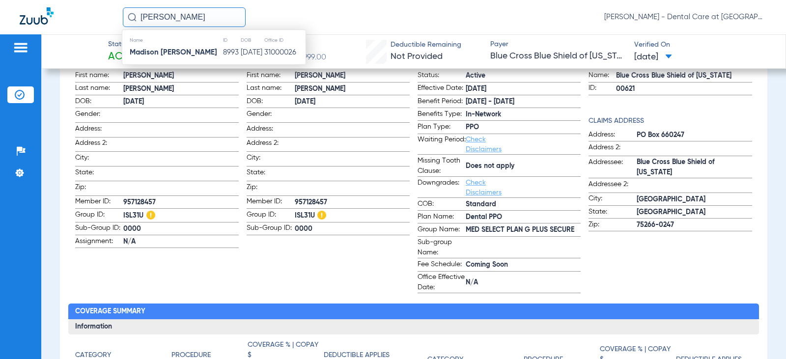
click at [189, 51] on td "Madison [PERSON_NAME]" at bounding box center [172, 53] width 100 height 14
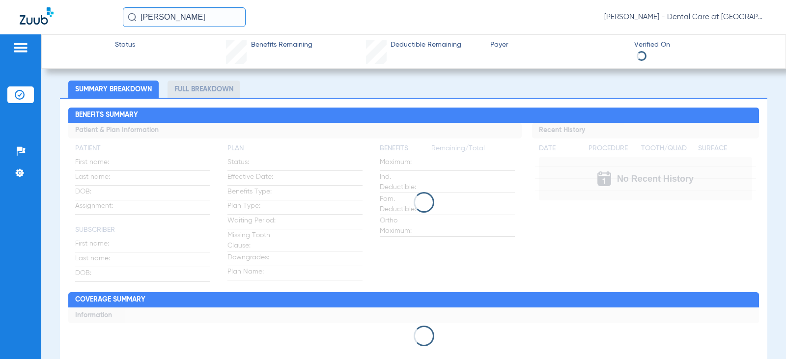
scroll to position [62, 0]
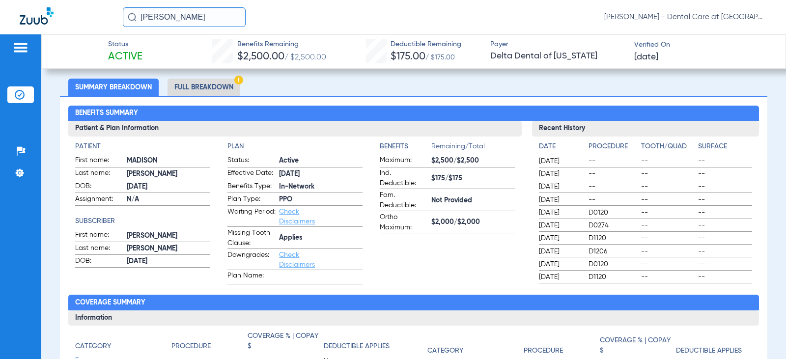
click at [212, 89] on li "Full Breakdown" at bounding box center [204, 87] width 73 height 17
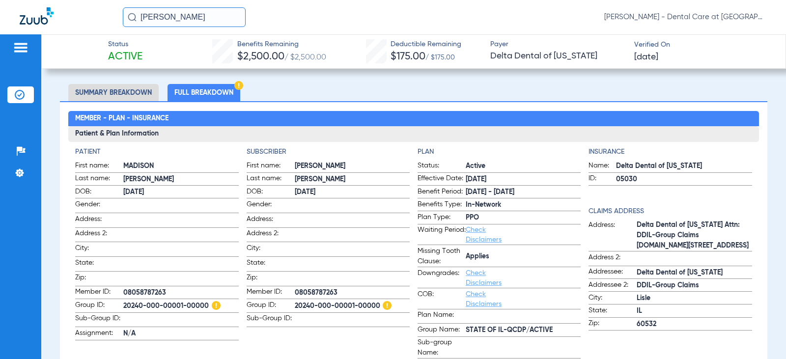
scroll to position [19, 0]
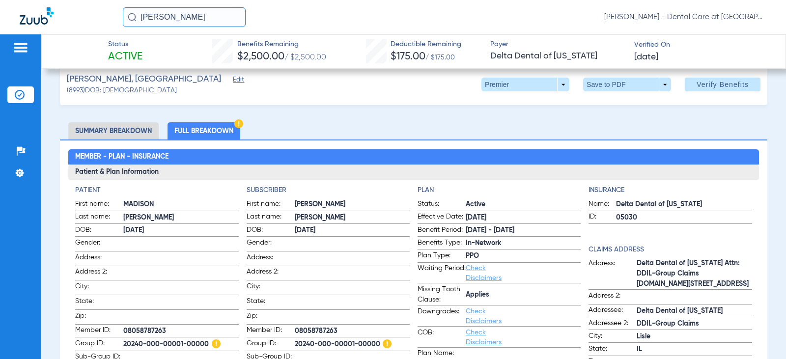
drag, startPoint x: 171, startPoint y: 16, endPoint x: 128, endPoint y: 19, distance: 42.8
click at [128, 19] on div "[PERSON_NAME]" at bounding box center [184, 17] width 123 height 20
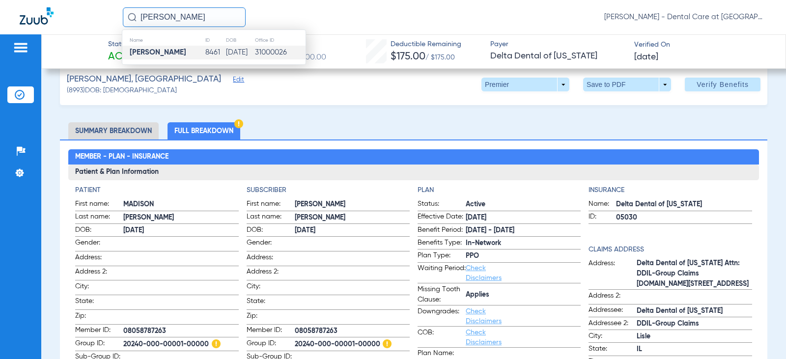
click at [205, 50] on td "8461" at bounding box center [215, 53] width 20 height 14
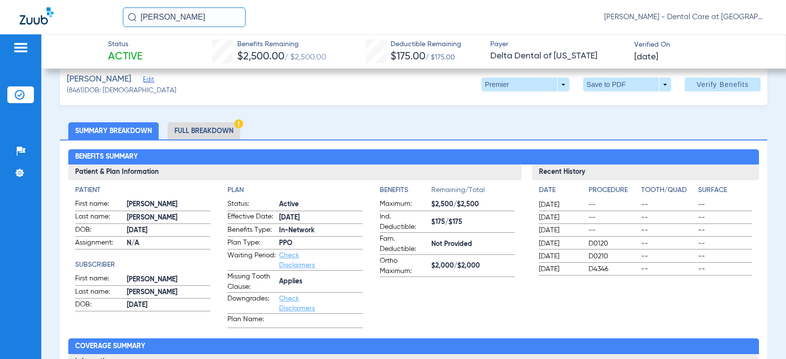
click at [222, 133] on li "Full Breakdown" at bounding box center [204, 130] width 73 height 17
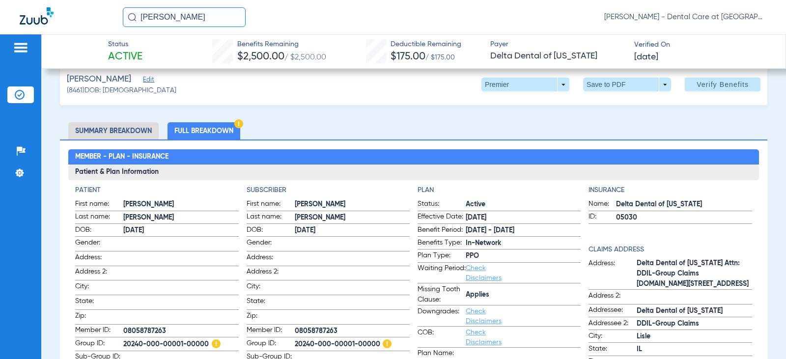
click at [217, 134] on li "Full Breakdown" at bounding box center [204, 130] width 73 height 17
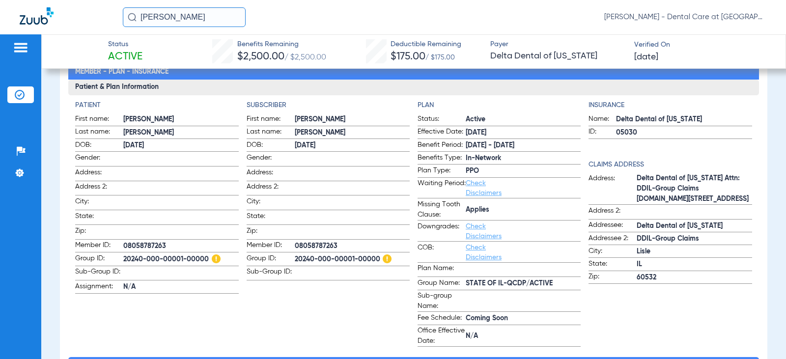
scroll to position [117, 0]
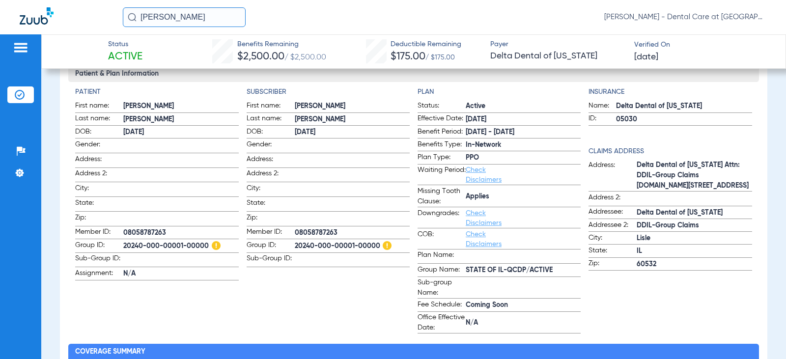
drag, startPoint x: 187, startPoint y: 16, endPoint x: 109, endPoint y: 16, distance: 78.6
click at [109, 16] on div "[PERSON_NAME] [PERSON_NAME] - Dental Care at [GEOGRAPHIC_DATA]" at bounding box center [393, 17] width 786 height 34
click at [207, 14] on input "[PERSON_NAME]" at bounding box center [184, 17] width 123 height 20
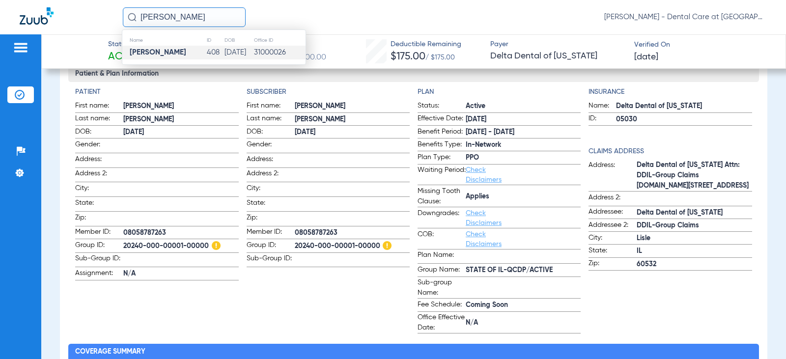
click at [206, 53] on td "408" at bounding box center [215, 53] width 18 height 14
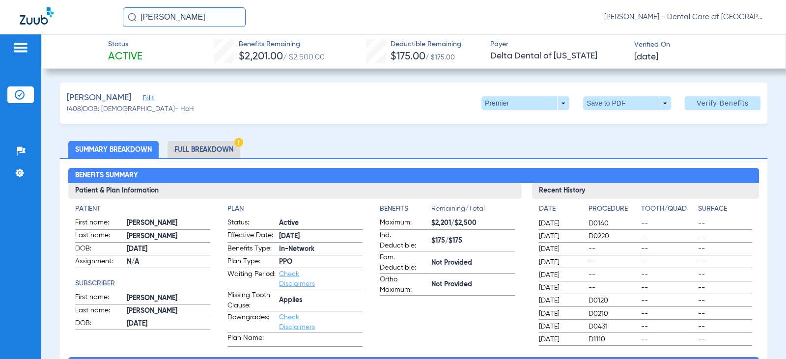
click at [221, 152] on li "Full Breakdown" at bounding box center [204, 149] width 73 height 17
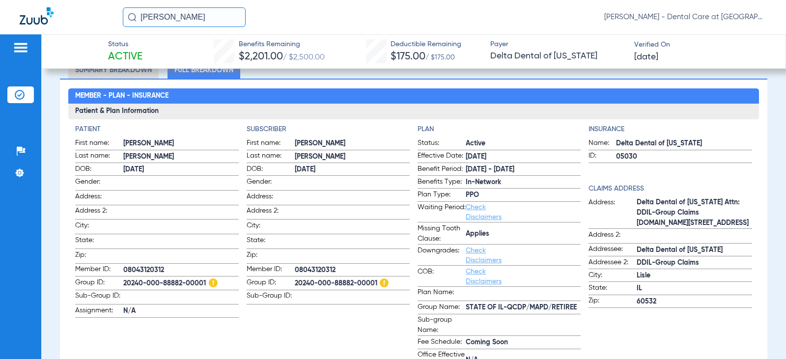
scroll to position [147, 0]
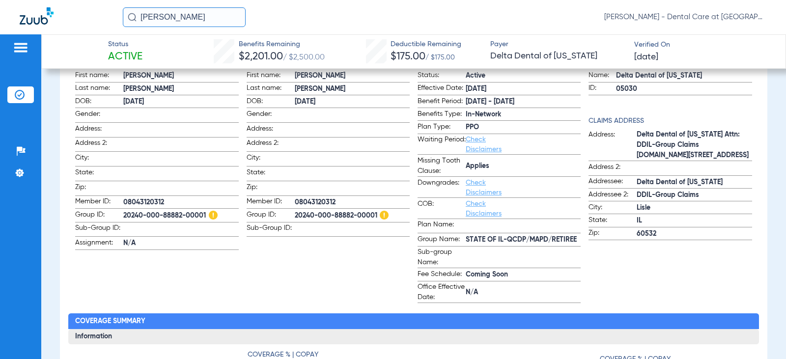
drag, startPoint x: 207, startPoint y: 13, endPoint x: 50, endPoint y: 18, distance: 157.3
click at [53, 16] on div "[PERSON_NAME] [PERSON_NAME] - Dental Care at [GEOGRAPHIC_DATA]" at bounding box center [393, 17] width 786 height 34
click at [226, 15] on input "[PERSON_NAME]" at bounding box center [184, 17] width 123 height 20
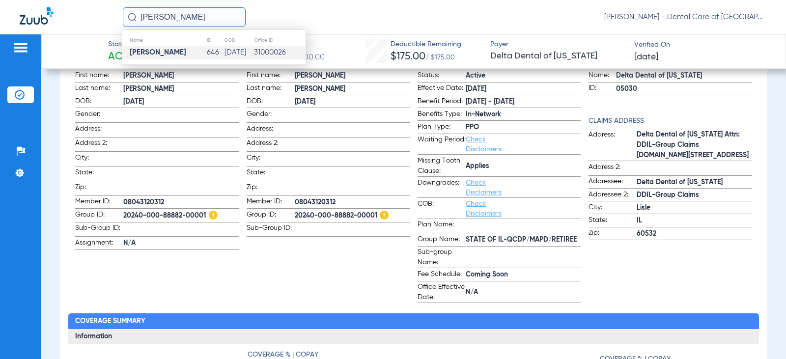
click at [224, 50] on td "[DATE]" at bounding box center [238, 53] width 29 height 14
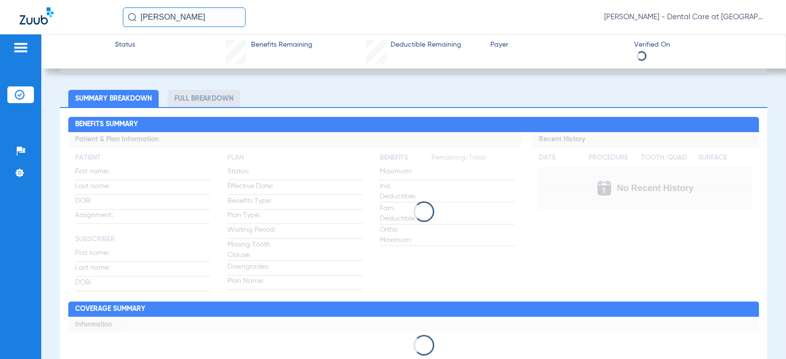
scroll to position [53, 0]
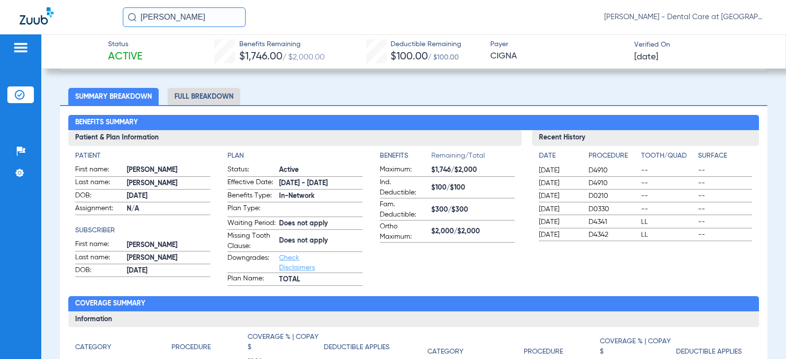
click at [215, 98] on li "Full Breakdown" at bounding box center [204, 96] width 73 height 17
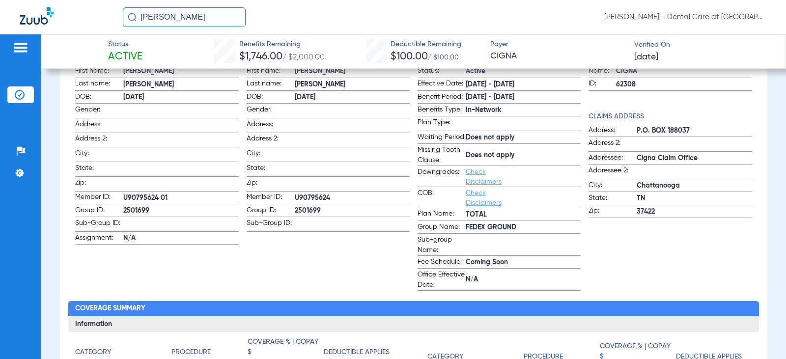
scroll to position [157, 0]
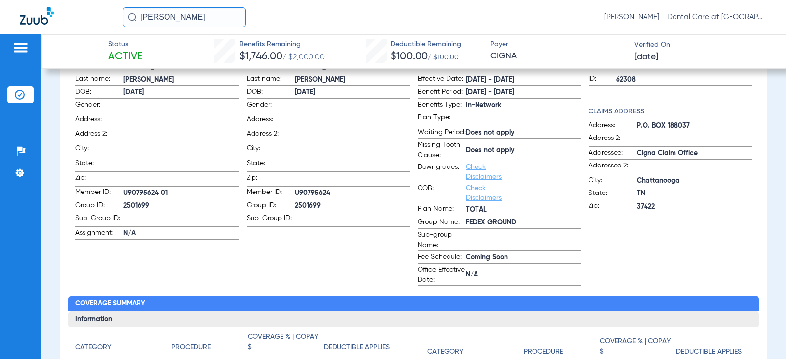
drag, startPoint x: 193, startPoint y: 12, endPoint x: 104, endPoint y: 24, distance: 89.7
click at [104, 24] on div "[PERSON_NAME] [PERSON_NAME] - Dental Care at [GEOGRAPHIC_DATA]" at bounding box center [393, 17] width 786 height 34
click at [212, 18] on input "[PERSON_NAME]" at bounding box center [184, 17] width 123 height 20
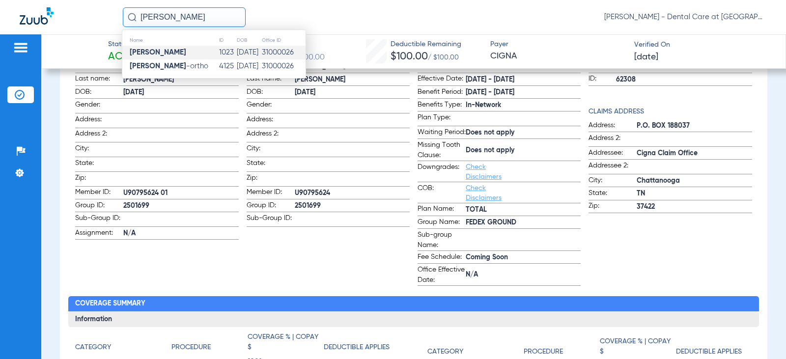
click at [219, 51] on td "1023" at bounding box center [228, 53] width 18 height 14
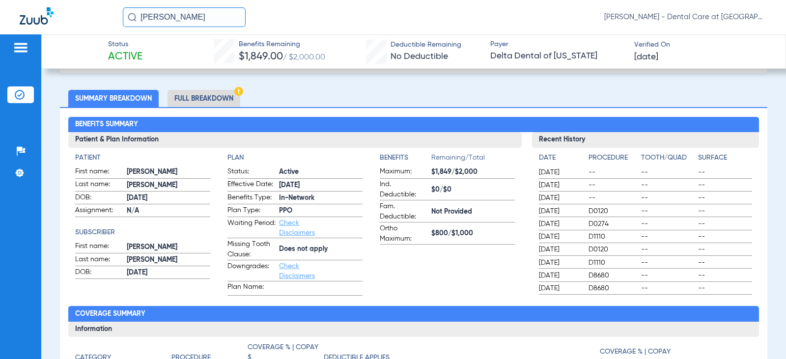
scroll to position [53, 0]
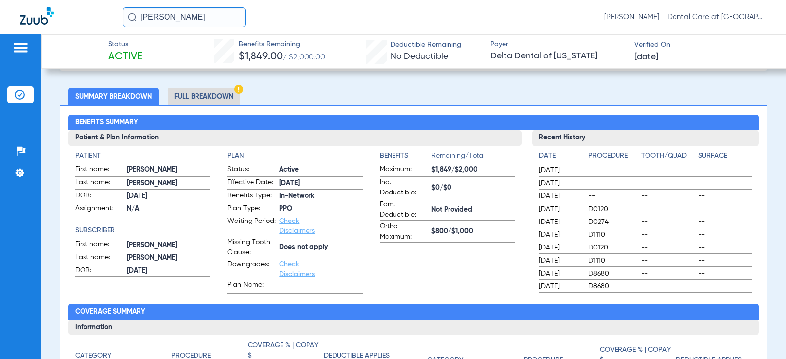
click at [224, 96] on li "Full Breakdown" at bounding box center [204, 96] width 73 height 17
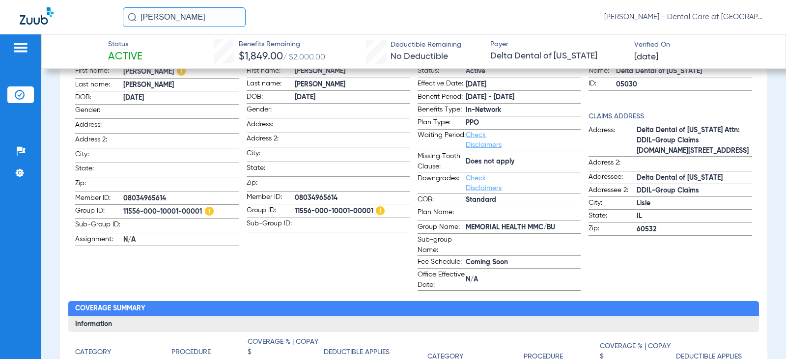
scroll to position [149, 0]
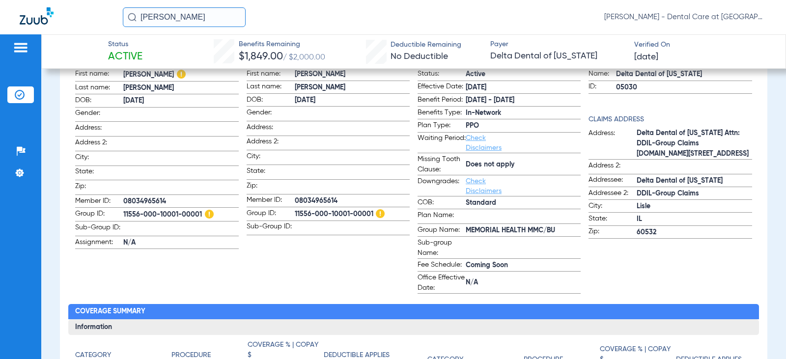
drag, startPoint x: 202, startPoint y: 15, endPoint x: 37, endPoint y: 36, distance: 165.8
click at [37, 36] on app-portal-wrapper "[PERSON_NAME] [PERSON_NAME] - Dental Care at [GEOGRAPHIC_DATA] Patients Insuran…" at bounding box center [393, 196] width 786 height 393
click at [195, 22] on input "[PERSON_NAME]" at bounding box center [184, 17] width 123 height 20
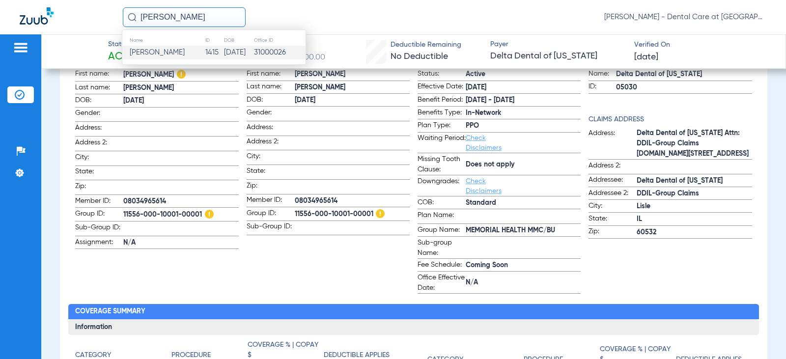
click at [205, 53] on td "1415" at bounding box center [214, 53] width 19 height 14
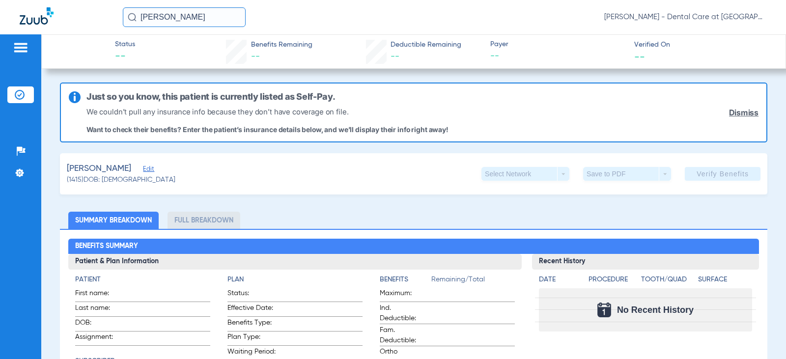
click at [196, 16] on input "[PERSON_NAME]" at bounding box center [184, 17] width 123 height 20
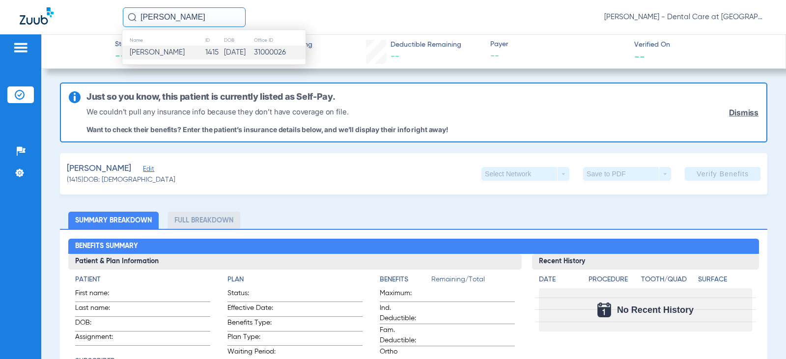
click at [196, 16] on input "[PERSON_NAME]" at bounding box center [184, 17] width 123 height 20
drag, startPoint x: 195, startPoint y: 17, endPoint x: 129, endPoint y: 17, distance: 65.8
click at [129, 17] on div "[PERSON_NAME]" at bounding box center [184, 17] width 123 height 20
click at [133, 53] on strong "[PERSON_NAME]" at bounding box center [158, 52] width 56 height 7
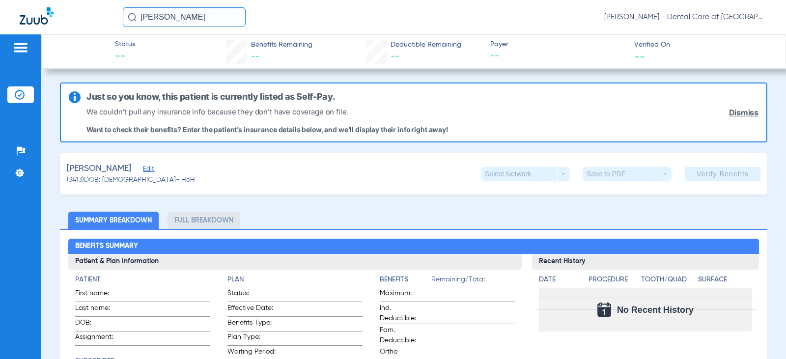
drag, startPoint x: 224, startPoint y: 19, endPoint x: 128, endPoint y: 12, distance: 97.0
click at [128, 12] on input "[PERSON_NAME]" at bounding box center [184, 17] width 123 height 20
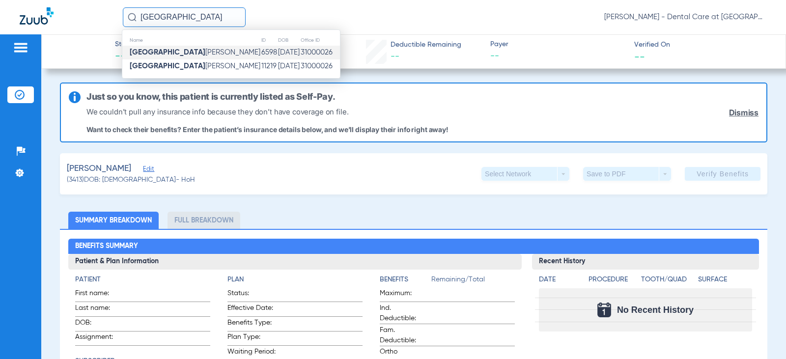
type input "[GEOGRAPHIC_DATA]"
click at [151, 55] on strong "[GEOGRAPHIC_DATA]" at bounding box center [168, 52] width 76 height 7
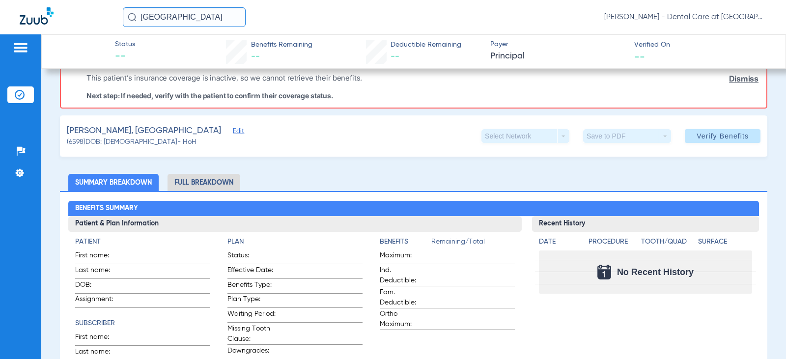
scroll to position [49, 0]
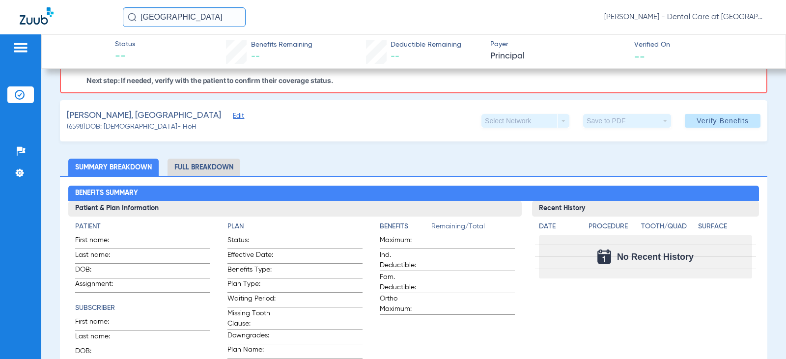
drag, startPoint x: 196, startPoint y: 18, endPoint x: 35, endPoint y: 20, distance: 161.1
click at [44, 18] on div "wellington [PERSON_NAME] - Dental Care at [GEOGRAPHIC_DATA]" at bounding box center [393, 17] width 786 height 34
type input "j"
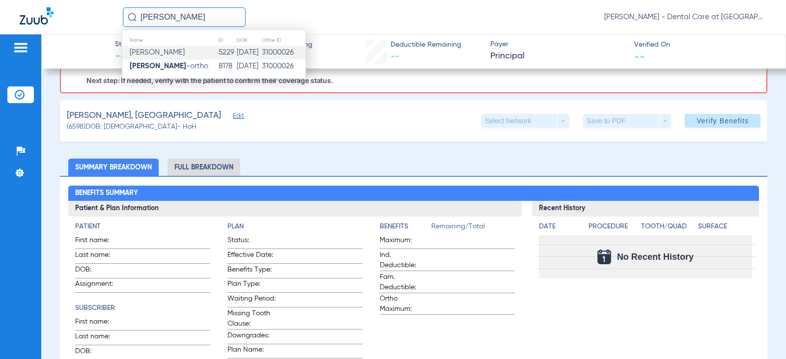
click at [170, 55] on td "[PERSON_NAME]" at bounding box center [170, 53] width 96 height 14
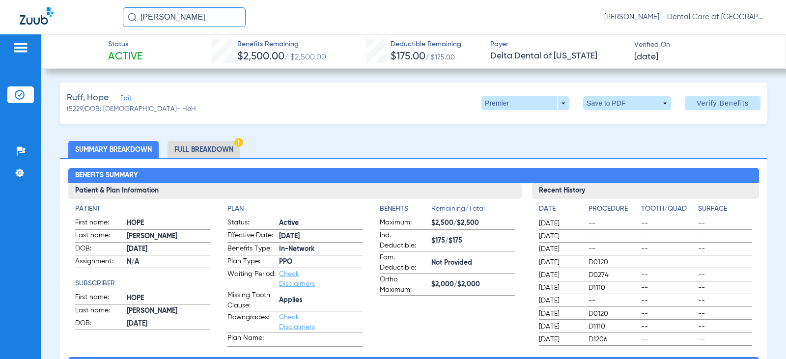
click at [223, 147] on li "Full Breakdown" at bounding box center [204, 149] width 73 height 17
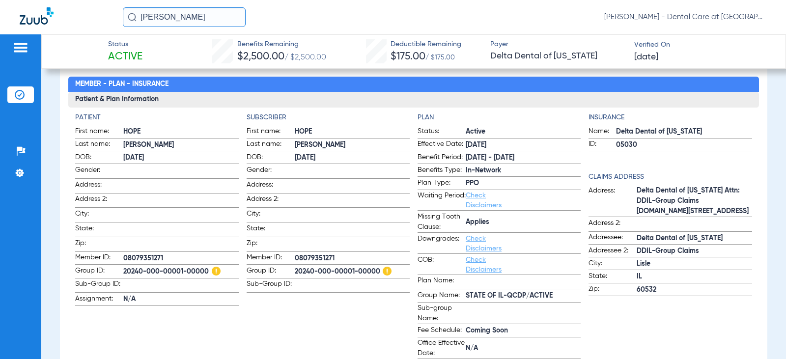
scroll to position [98, 0]
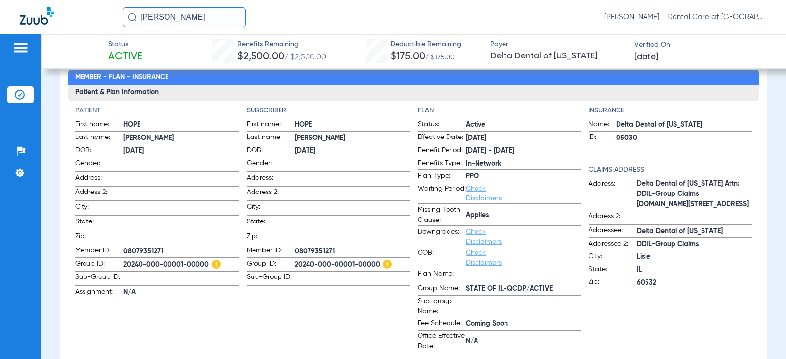
drag, startPoint x: 152, startPoint y: 16, endPoint x: 24, endPoint y: 17, distance: 127.7
click at [24, 17] on div "[PERSON_NAME] [PERSON_NAME] - Dental Care at [GEOGRAPHIC_DATA]" at bounding box center [393, 17] width 786 height 34
click at [179, 20] on input "[PERSON_NAME]" at bounding box center [184, 17] width 123 height 20
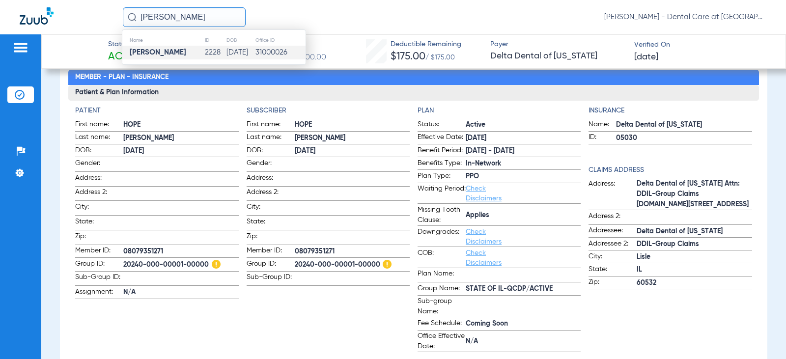
click at [204, 51] on td "2228" at bounding box center [214, 53] width 21 height 14
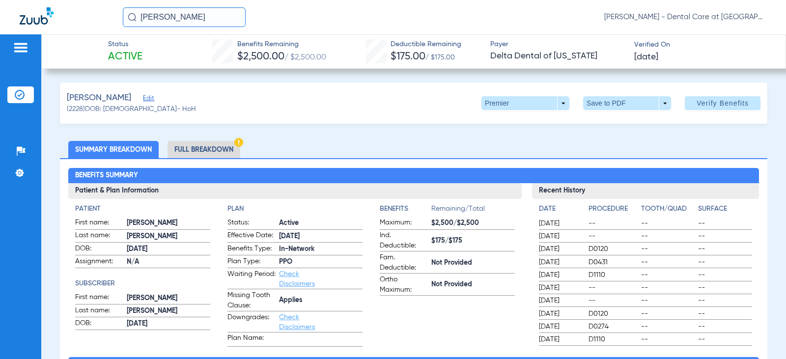
click at [224, 148] on li "Full Breakdown" at bounding box center [204, 149] width 73 height 17
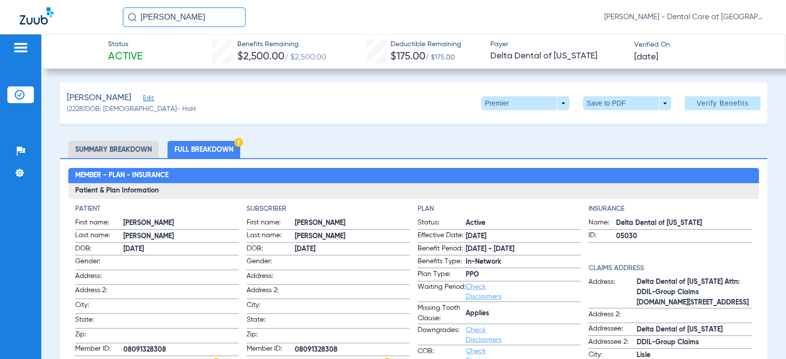
drag, startPoint x: 177, startPoint y: 18, endPoint x: 136, endPoint y: 18, distance: 40.8
click at [136, 18] on div "[PERSON_NAME]" at bounding box center [184, 17] width 123 height 20
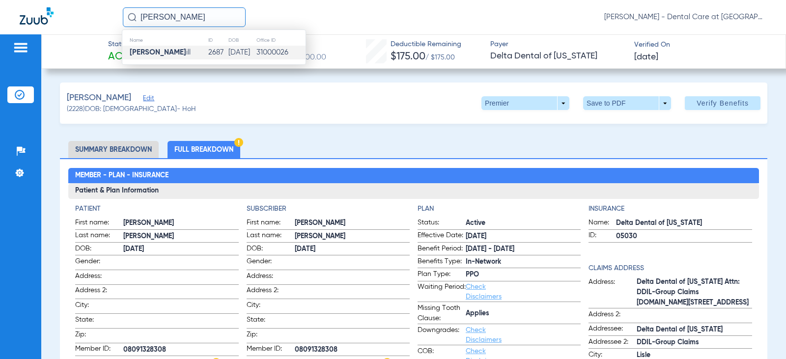
click at [211, 52] on td "2687" at bounding box center [218, 53] width 20 height 14
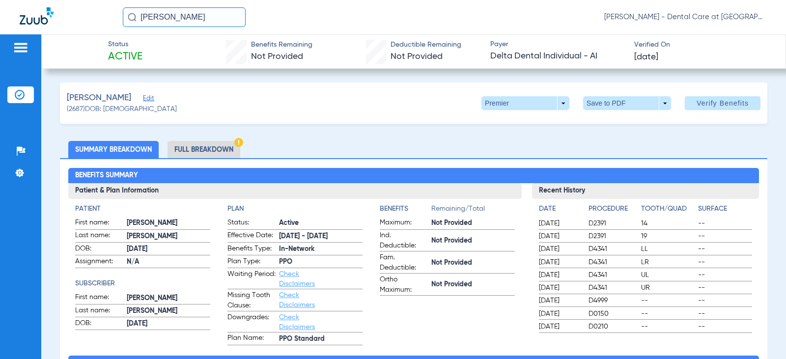
click at [207, 148] on li "Full Breakdown" at bounding box center [204, 149] width 73 height 17
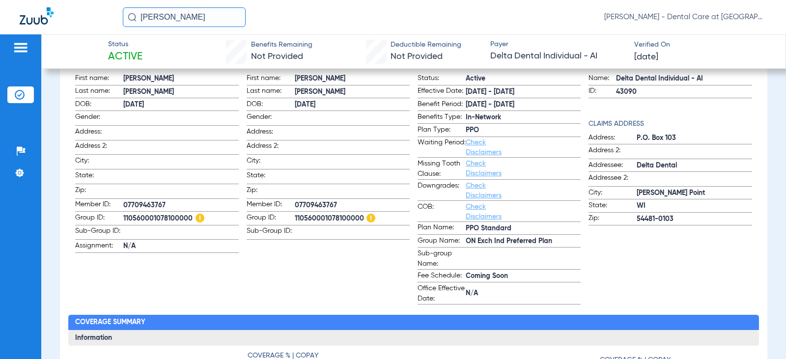
scroll to position [147, 0]
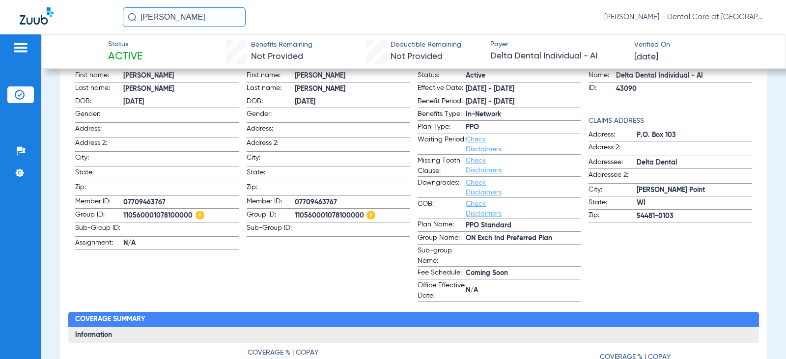
drag, startPoint x: 207, startPoint y: 22, endPoint x: 57, endPoint y: 22, distance: 149.8
click at [57, 22] on div "[PERSON_NAME] [PERSON_NAME] - Dental Care at [GEOGRAPHIC_DATA]" at bounding box center [393, 17] width 786 height 34
click at [206, 22] on input "[PERSON_NAME]" at bounding box center [184, 17] width 123 height 20
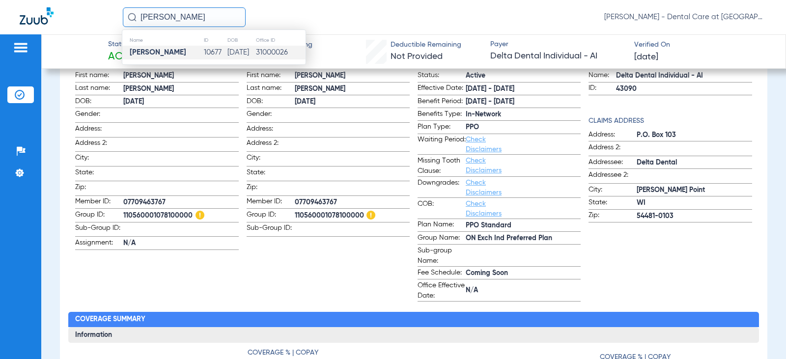
click at [203, 49] on td "10677" at bounding box center [215, 53] width 24 height 14
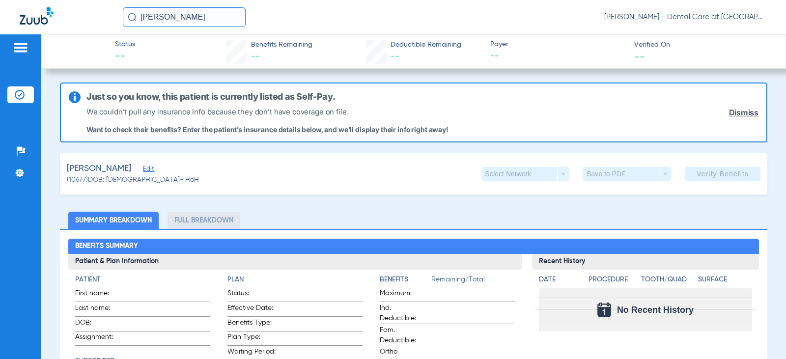
drag, startPoint x: 211, startPoint y: 14, endPoint x: 58, endPoint y: 14, distance: 152.8
click at [58, 14] on div "[PERSON_NAME] [PERSON_NAME] - Dental Care at [GEOGRAPHIC_DATA]" at bounding box center [393, 17] width 786 height 34
click at [192, 12] on input "[PERSON_NAME]" at bounding box center [184, 17] width 123 height 20
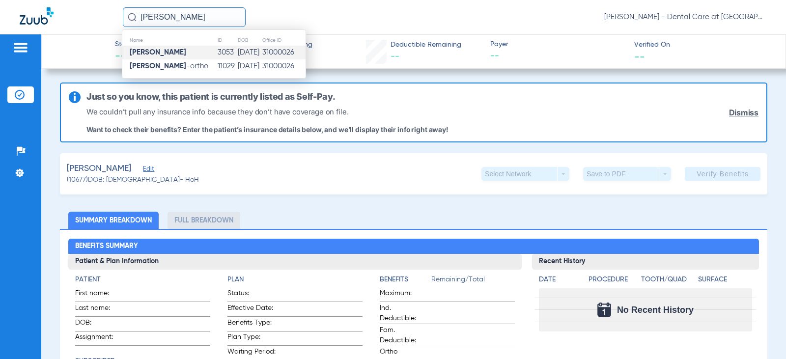
click at [191, 48] on td "[PERSON_NAME]" at bounding box center [169, 53] width 95 height 14
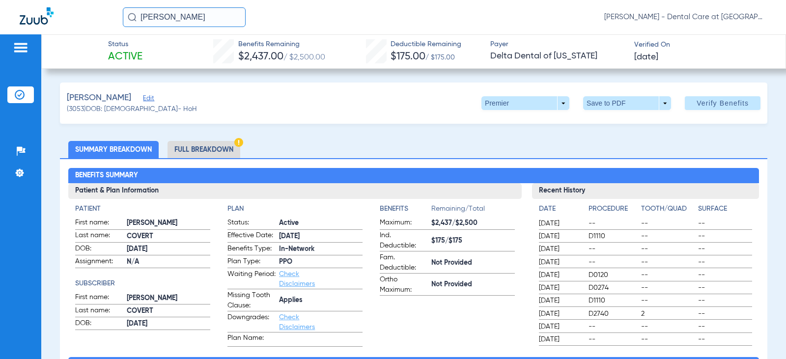
click at [228, 152] on li "Full Breakdown" at bounding box center [204, 149] width 73 height 17
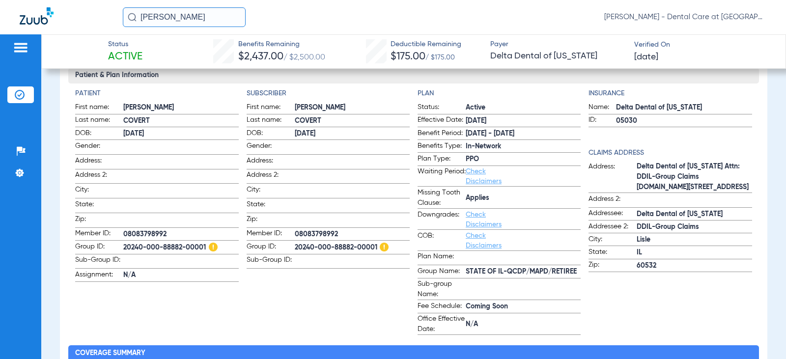
scroll to position [147, 0]
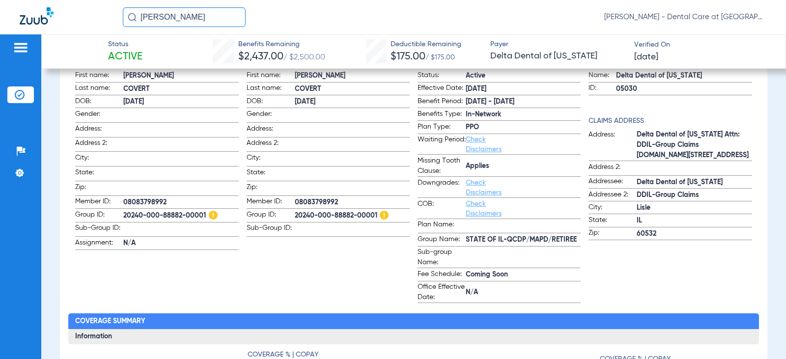
drag, startPoint x: 219, startPoint y: 14, endPoint x: 84, endPoint y: 30, distance: 136.1
click at [84, 30] on div "[PERSON_NAME] [PERSON_NAME] - Dental Care at [GEOGRAPHIC_DATA]" at bounding box center [393, 17] width 786 height 34
click at [195, 14] on input "[PERSON_NAME]" at bounding box center [184, 17] width 123 height 20
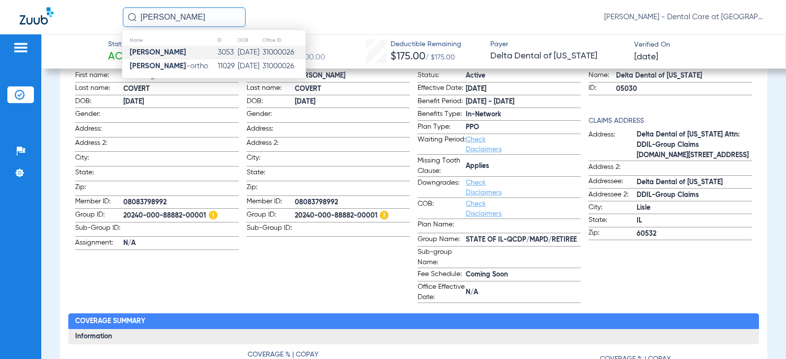
click at [195, 14] on input "[PERSON_NAME]" at bounding box center [184, 17] width 123 height 20
type input "s"
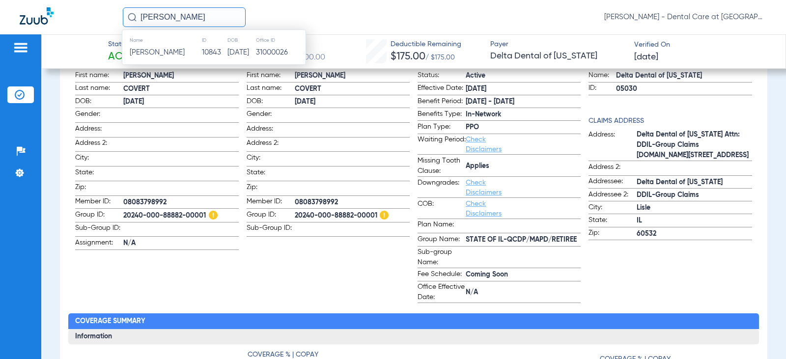
click at [215, 44] on th "ID" at bounding box center [214, 40] width 26 height 11
click at [215, 56] on td "10843" at bounding box center [214, 53] width 26 height 14
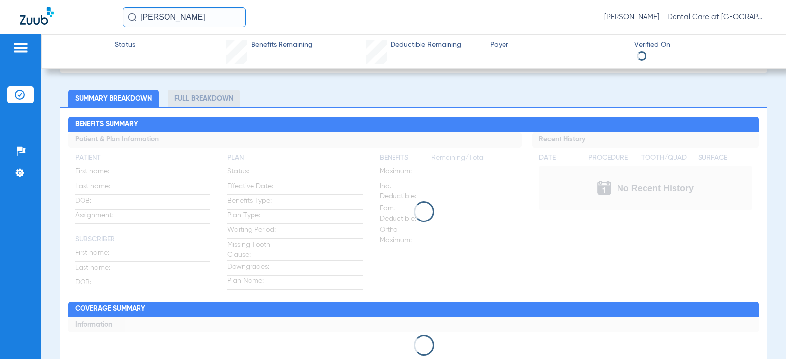
scroll to position [53, 0]
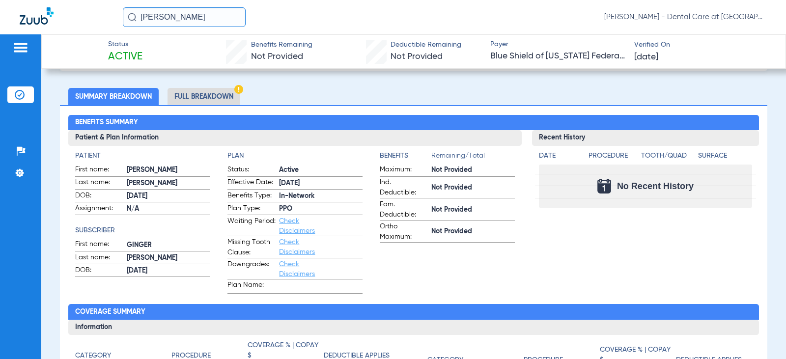
click at [193, 95] on li "Full Breakdown" at bounding box center [204, 96] width 73 height 17
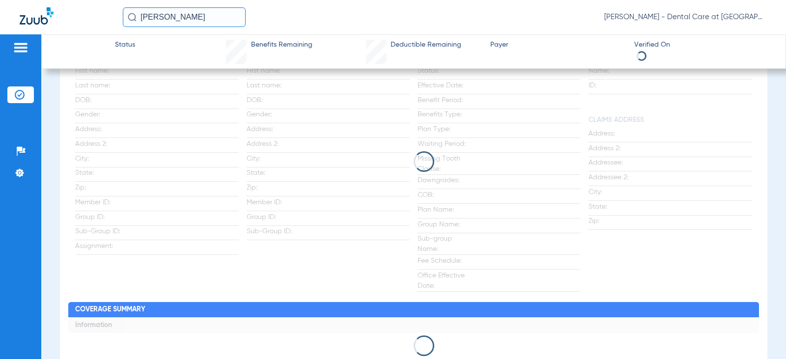
scroll to position [158, 0]
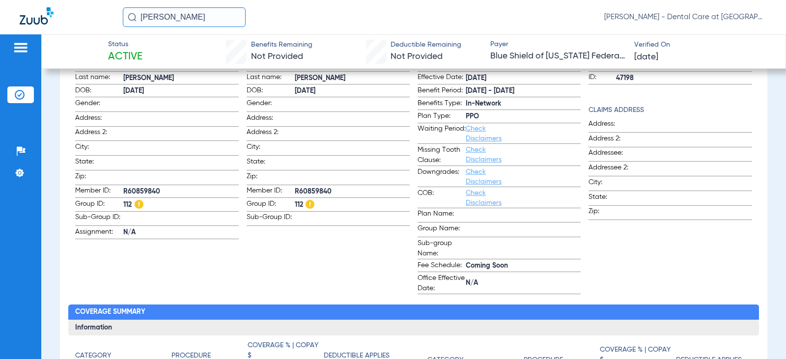
click at [312, 255] on app-subscriber-information "Subscriber First name: [PERSON_NAME] Last name: [PERSON_NAME] DOB: [DEMOGRAPHIC…" at bounding box center [328, 170] width 163 height 249
drag, startPoint x: 186, startPoint y: 17, endPoint x: 26, endPoint y: 17, distance: 160.1
click at [26, 17] on div "[PERSON_NAME] [PERSON_NAME] - Dental Care at [GEOGRAPHIC_DATA]" at bounding box center [393, 17] width 786 height 34
click at [228, 24] on input "[PERSON_NAME]" at bounding box center [184, 17] width 123 height 20
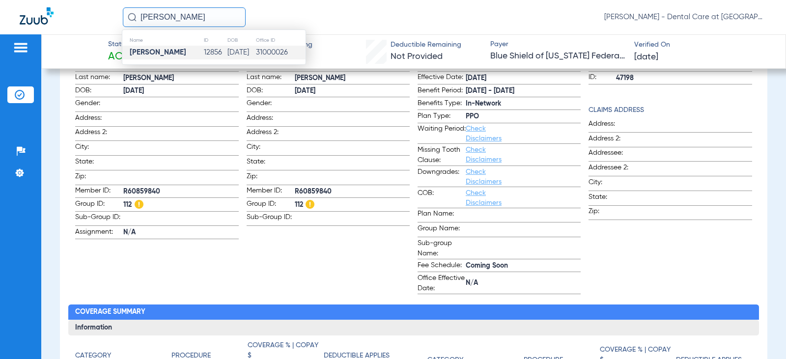
click at [203, 52] on td "12856" at bounding box center [215, 53] width 24 height 14
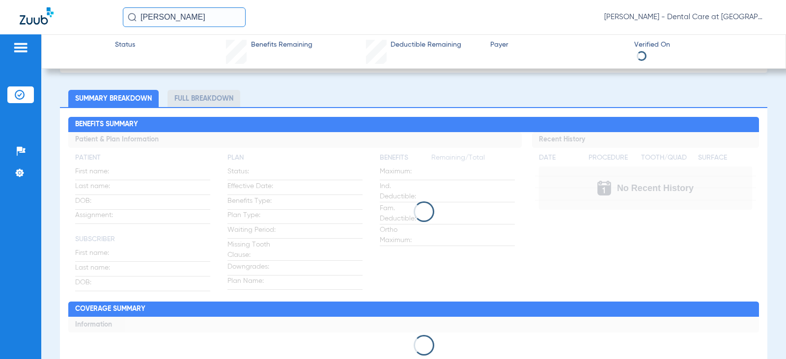
scroll to position [53, 0]
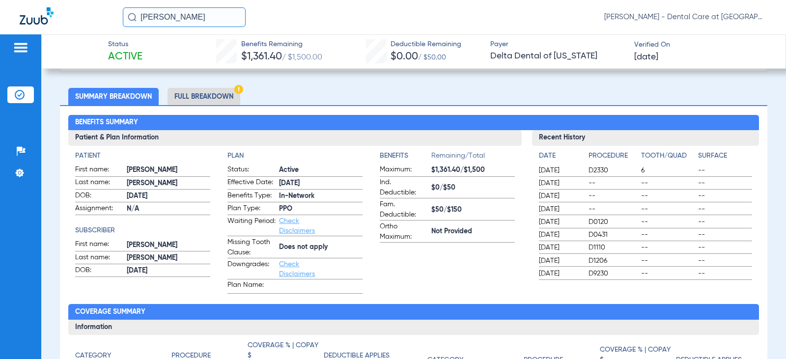
click at [221, 96] on li "Full Breakdown" at bounding box center [204, 96] width 73 height 17
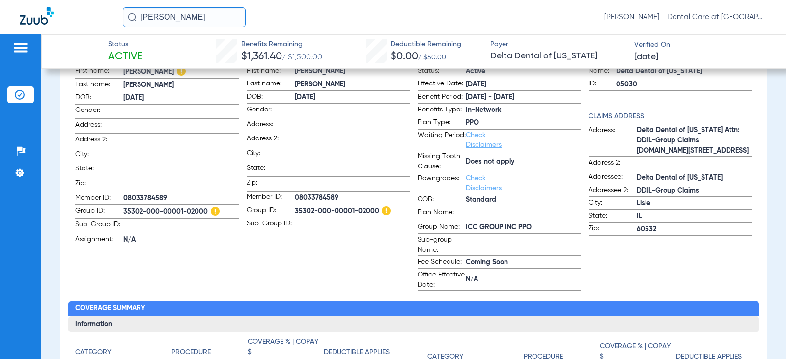
scroll to position [149, 0]
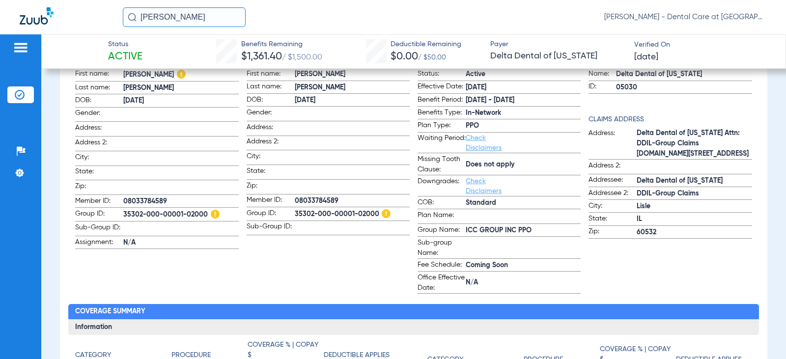
drag, startPoint x: 232, startPoint y: 14, endPoint x: 0, endPoint y: 14, distance: 231.9
click at [0, 14] on div "[PERSON_NAME] [PERSON_NAME] - Dental Care at [GEOGRAPHIC_DATA]" at bounding box center [393, 17] width 786 height 34
click at [192, 16] on input "[PERSON_NAME]" at bounding box center [184, 17] width 123 height 20
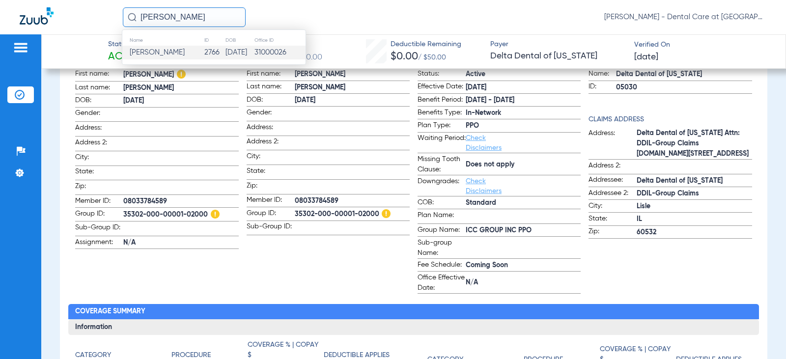
click at [183, 50] on td "[PERSON_NAME]" at bounding box center [163, 53] width 82 height 14
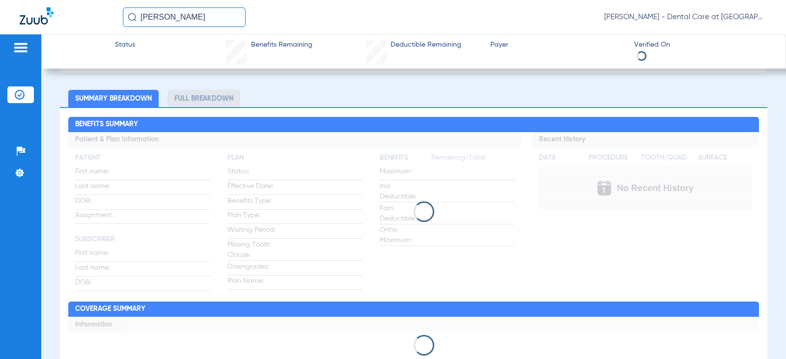
scroll to position [53, 0]
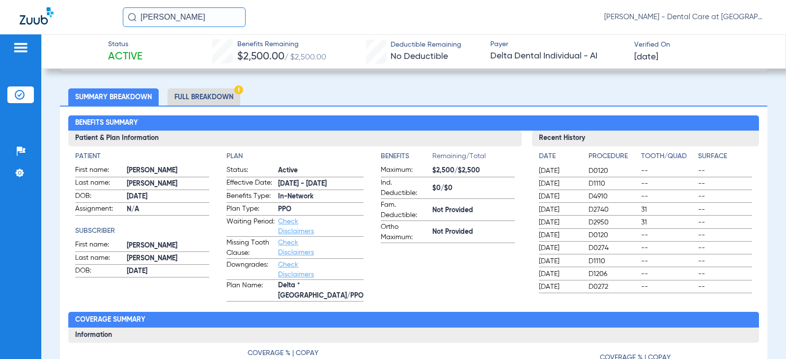
click at [207, 97] on li "Full Breakdown" at bounding box center [204, 96] width 73 height 17
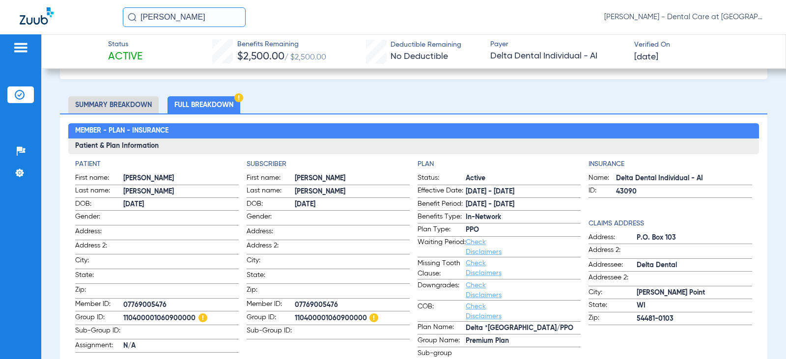
scroll to position [8, 0]
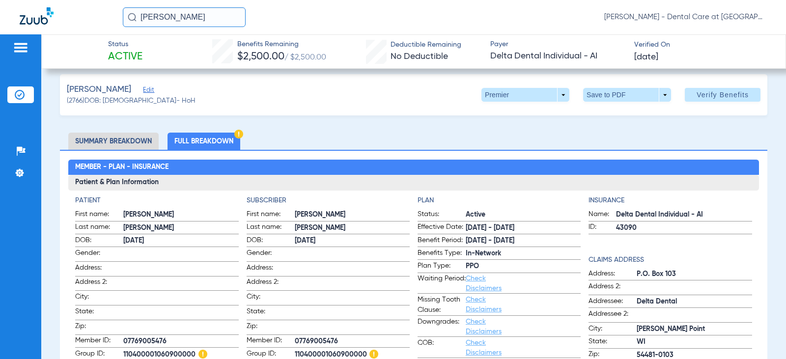
drag, startPoint x: 182, startPoint y: 15, endPoint x: 79, endPoint y: 24, distance: 103.1
click at [79, 24] on div "[PERSON_NAME] [PERSON_NAME] - Dental Care at [GEOGRAPHIC_DATA]" at bounding box center [393, 17] width 786 height 34
click at [218, 12] on input "[DEMOGRAPHIC_DATA][PERSON_NAME]" at bounding box center [184, 17] width 123 height 20
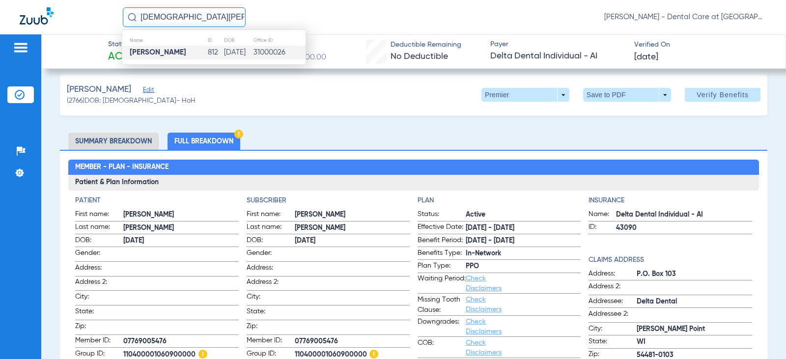
click at [207, 54] on td "812" at bounding box center [215, 53] width 16 height 14
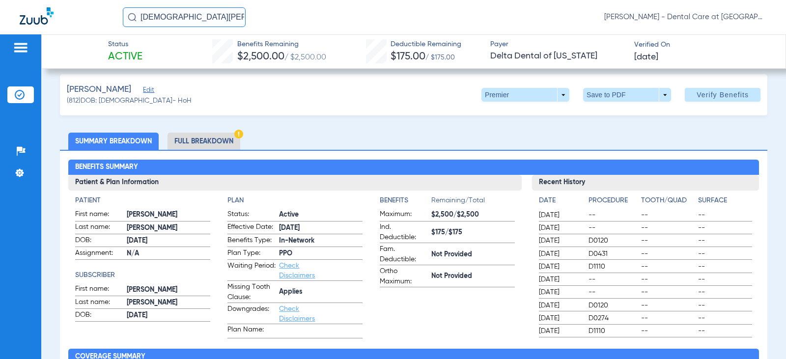
click at [206, 141] on li "Full Breakdown" at bounding box center [204, 141] width 73 height 17
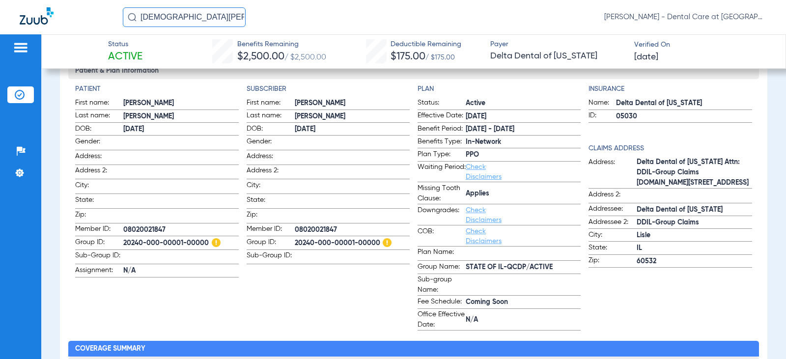
scroll to position [156, 0]
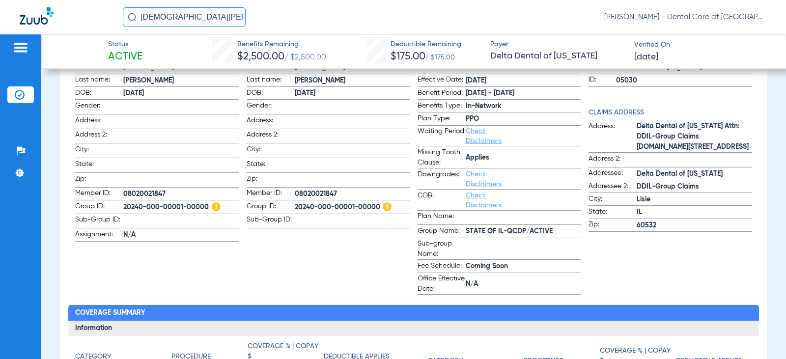
drag, startPoint x: 188, startPoint y: 17, endPoint x: 88, endPoint y: 17, distance: 99.7
click at [88, 17] on div "[PERSON_NAME] [PERSON_NAME] - Dental Care at [GEOGRAPHIC_DATA]" at bounding box center [393, 17] width 786 height 34
click at [193, 17] on input "[PERSON_NAME]" at bounding box center [184, 17] width 123 height 20
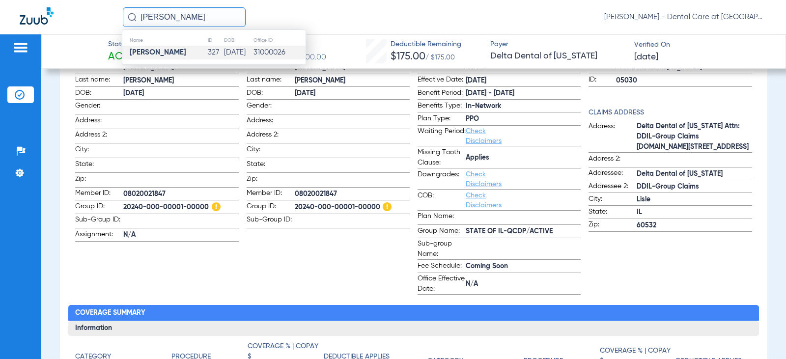
type input "[PERSON_NAME]"
click at [180, 53] on td "[PERSON_NAME]" at bounding box center [164, 53] width 85 height 14
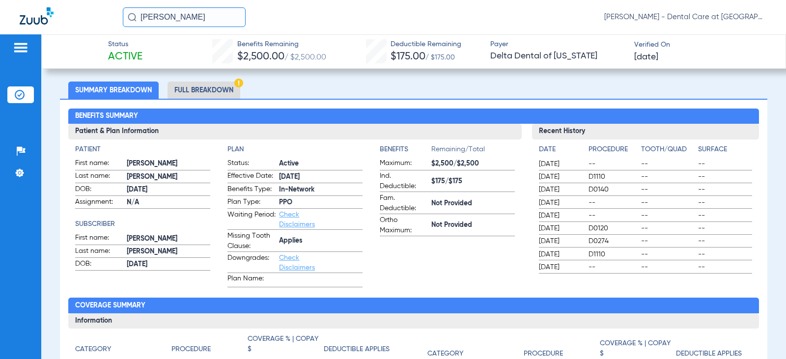
scroll to position [61, 0]
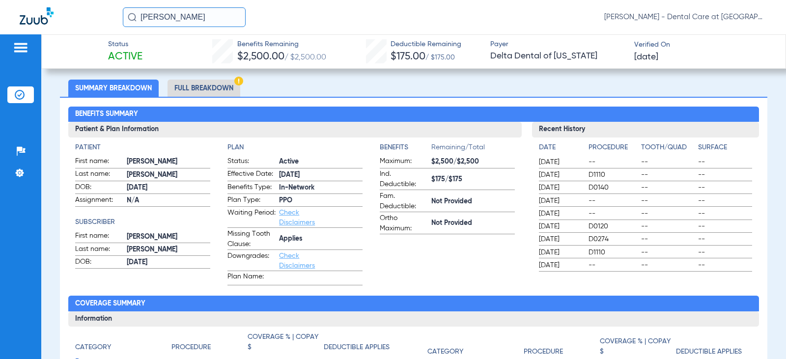
click at [212, 86] on li "Full Breakdown" at bounding box center [204, 88] width 73 height 17
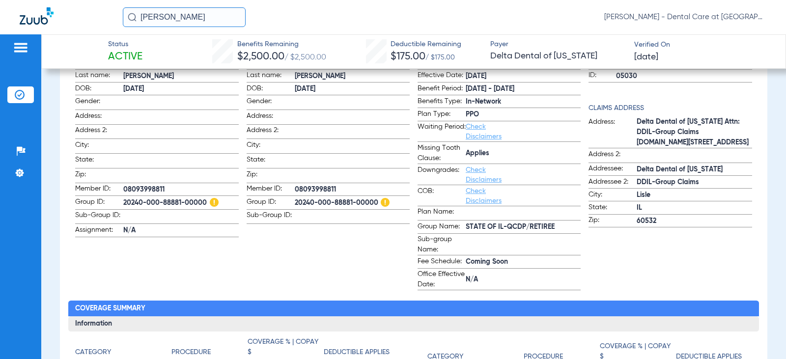
scroll to position [165, 0]
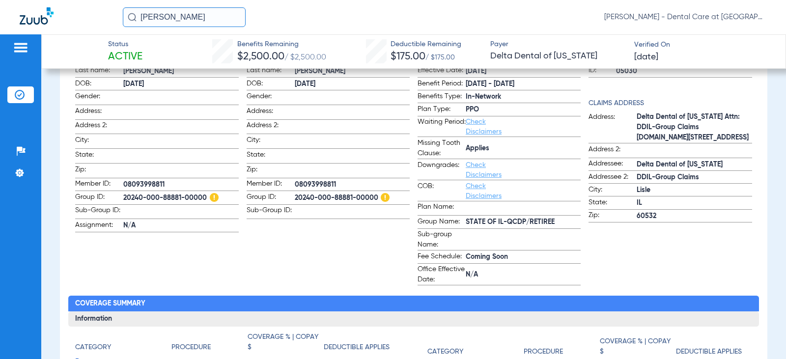
drag, startPoint x: 187, startPoint y: 17, endPoint x: 85, endPoint y: 17, distance: 101.2
click at [86, 17] on div "[PERSON_NAME] [PERSON_NAME] - Dental Care at [GEOGRAPHIC_DATA]" at bounding box center [393, 17] width 786 height 34
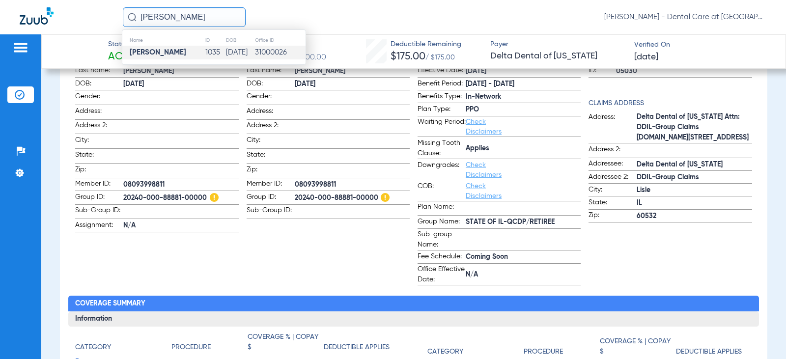
click at [247, 57] on td "[DATE]" at bounding box center [239, 53] width 29 height 14
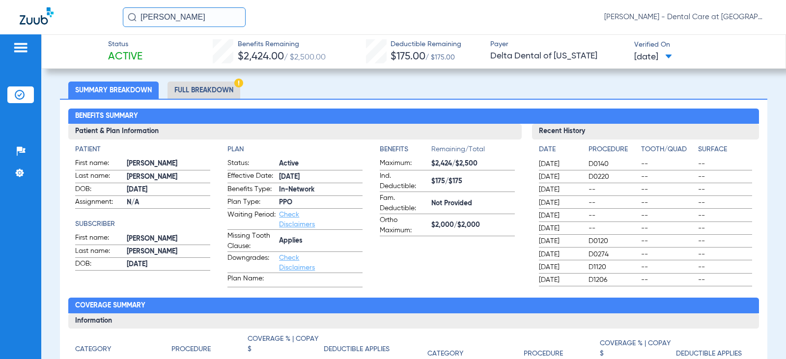
scroll to position [61, 0]
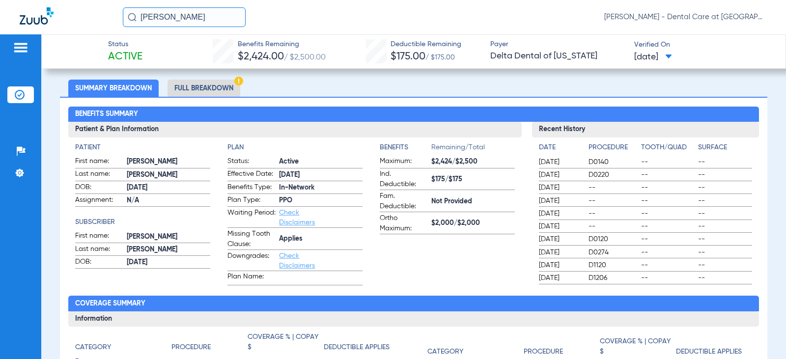
click at [210, 84] on li "Full Breakdown" at bounding box center [204, 88] width 73 height 17
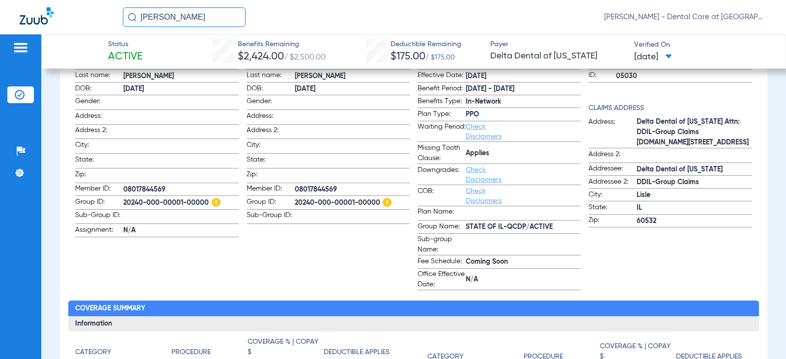
scroll to position [165, 0]
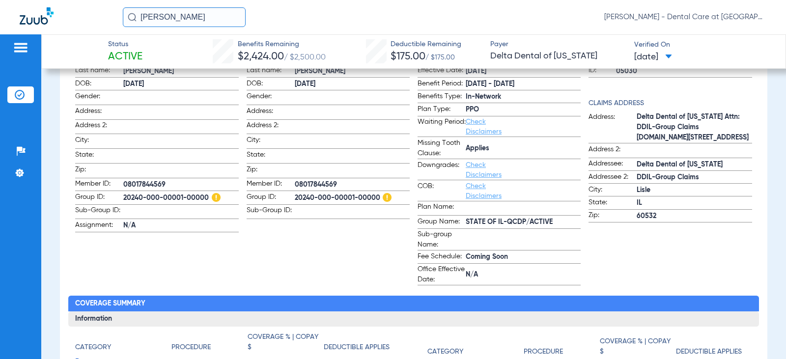
drag, startPoint x: 214, startPoint y: 12, endPoint x: 26, endPoint y: 19, distance: 188.2
click at [27, 19] on div "[PERSON_NAME] [PERSON_NAME] - Dental Care at [GEOGRAPHIC_DATA]" at bounding box center [393, 17] width 786 height 34
click at [174, 21] on input "[PERSON_NAME]" at bounding box center [184, 17] width 123 height 20
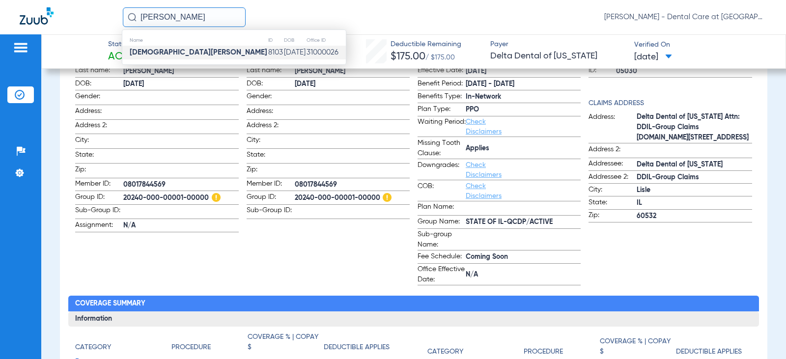
click at [164, 54] on strong "[DEMOGRAPHIC_DATA][PERSON_NAME]" at bounding box center [199, 52] width 138 height 7
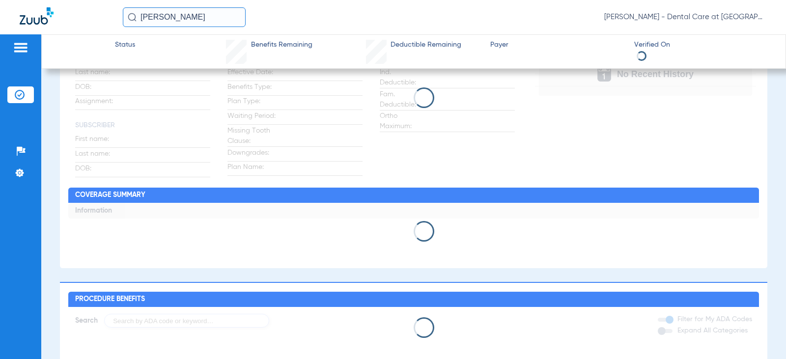
scroll to position [59, 0]
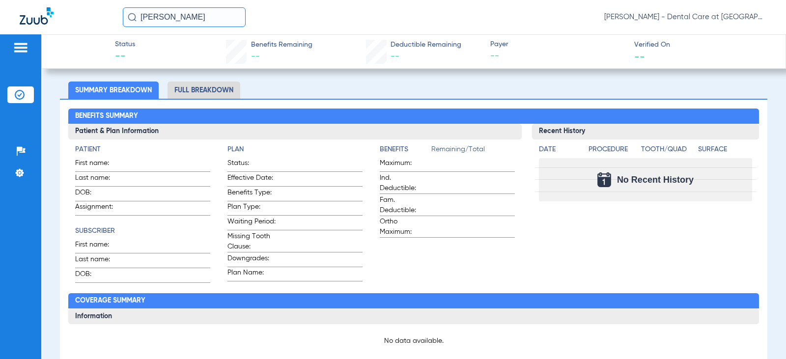
drag, startPoint x: 192, startPoint y: 15, endPoint x: 122, endPoint y: 30, distance: 71.9
click at [122, 30] on div "[PERSON_NAME] [PERSON_NAME] - Dental Care at [GEOGRAPHIC_DATA]" at bounding box center [393, 17] width 786 height 34
click at [226, 17] on input "[PERSON_NAME]" at bounding box center [184, 17] width 123 height 20
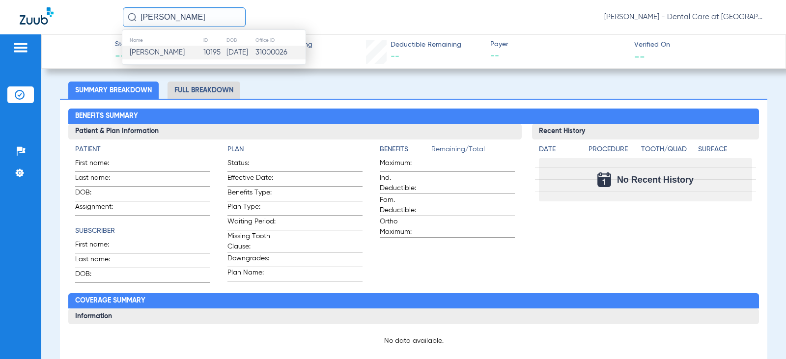
click at [203, 51] on td "10195" at bounding box center [214, 53] width 23 height 14
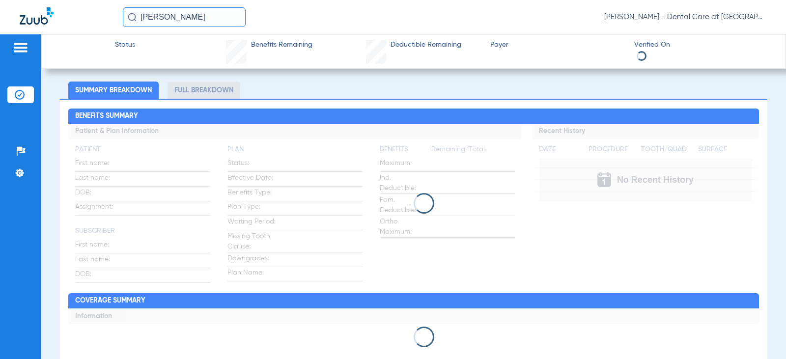
scroll to position [69, 0]
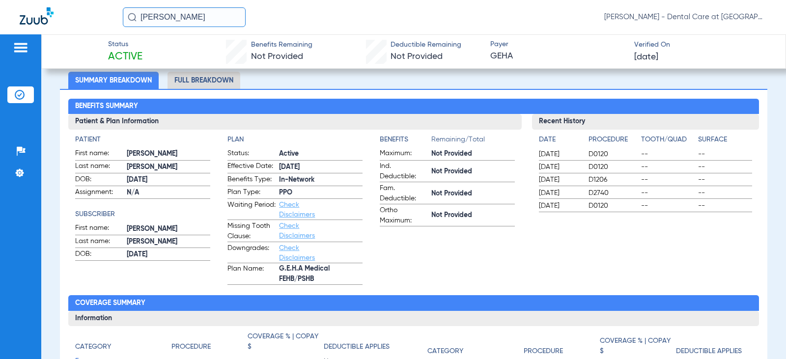
click at [219, 81] on li "Full Breakdown" at bounding box center [204, 80] width 73 height 17
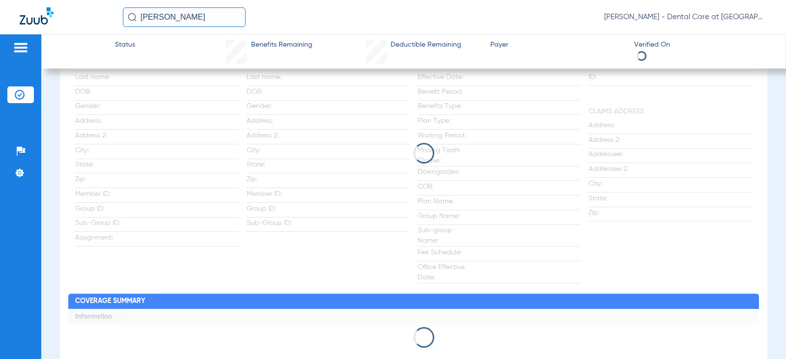
scroll to position [165, 0]
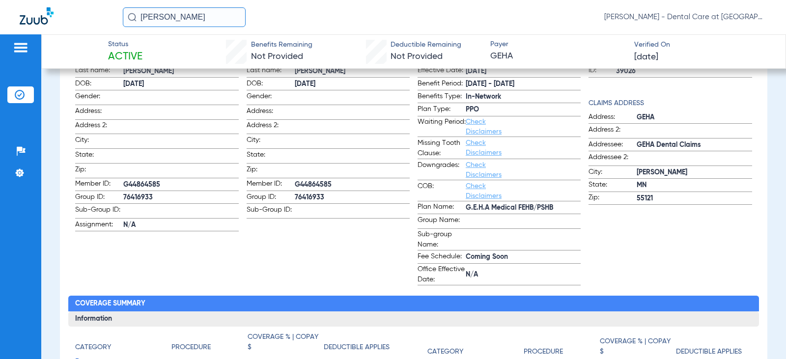
drag, startPoint x: 202, startPoint y: 14, endPoint x: 112, endPoint y: 13, distance: 89.9
click at [112, 13] on div "[PERSON_NAME] [PERSON_NAME] - Dental Care at [GEOGRAPHIC_DATA]" at bounding box center [393, 17] width 786 height 34
click at [179, 15] on input "[PERSON_NAME]" at bounding box center [184, 17] width 123 height 20
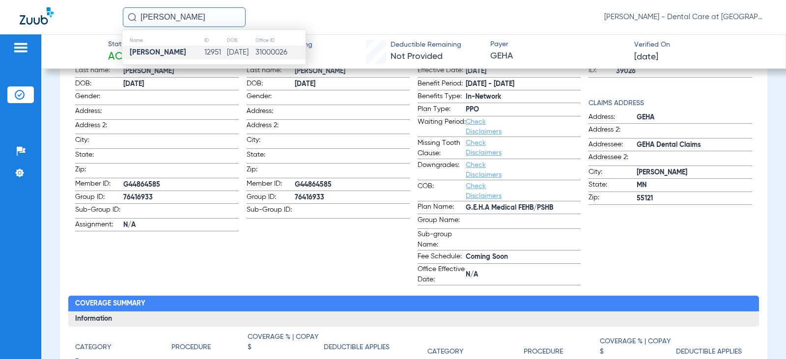
click at [175, 49] on strong "[PERSON_NAME]" at bounding box center [158, 52] width 56 height 7
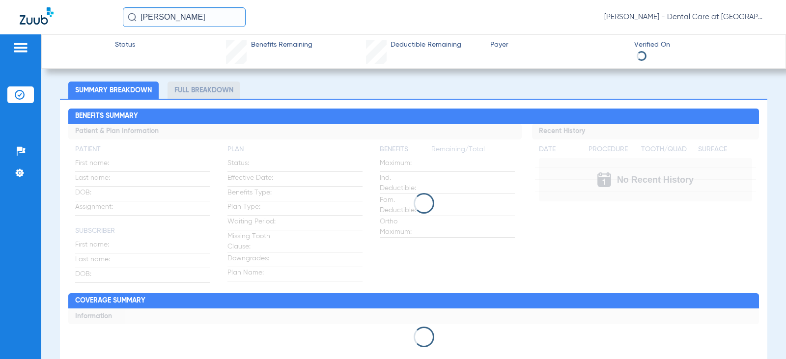
scroll to position [61, 0]
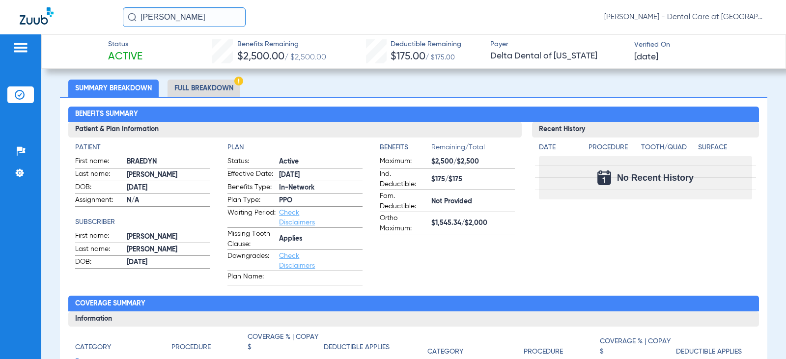
click at [219, 91] on li "Full Breakdown" at bounding box center [204, 88] width 73 height 17
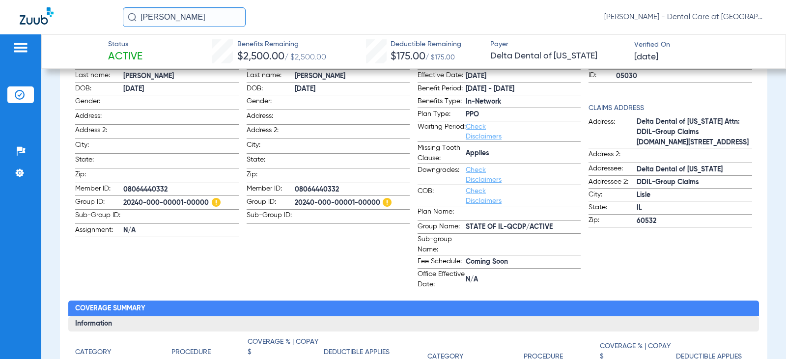
scroll to position [165, 0]
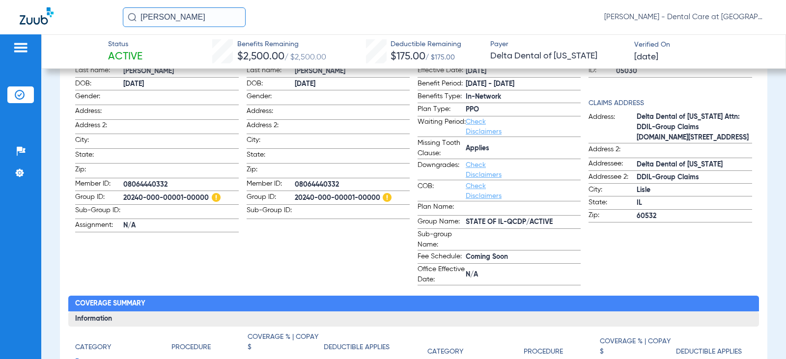
drag, startPoint x: 228, startPoint y: 12, endPoint x: 90, endPoint y: 36, distance: 140.0
click at [92, 35] on app-portal-wrapper "[PERSON_NAME] [PERSON_NAME] - Dental Care at [GEOGRAPHIC_DATA] Patients Insuran…" at bounding box center [393, 196] width 786 height 393
click at [187, 19] on input "[PERSON_NAME]" at bounding box center [184, 17] width 123 height 20
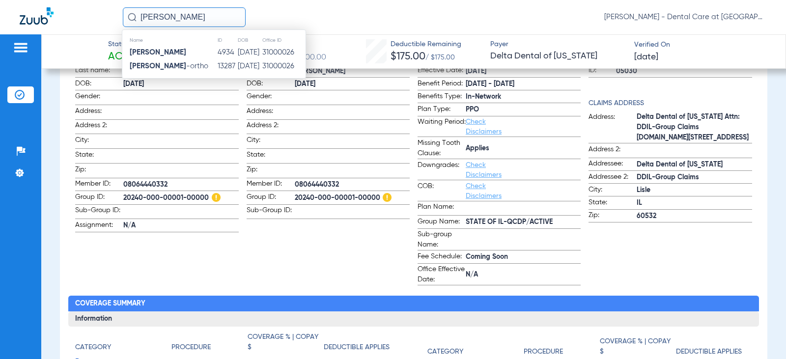
drag, startPoint x: 174, startPoint y: 51, endPoint x: 126, endPoint y: 56, distance: 48.4
click at [174, 51] on strong "[PERSON_NAME]" at bounding box center [158, 52] width 56 height 7
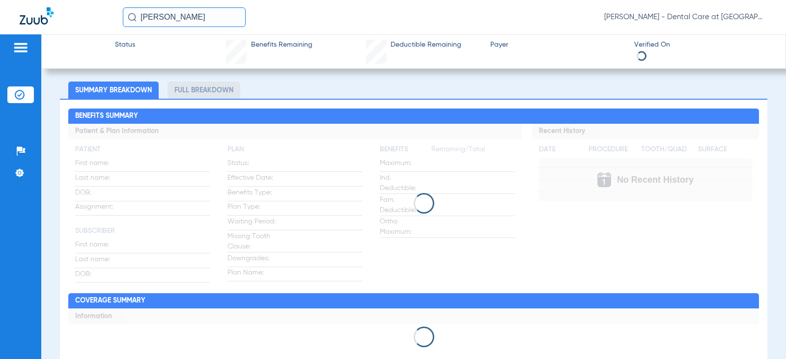
scroll to position [61, 0]
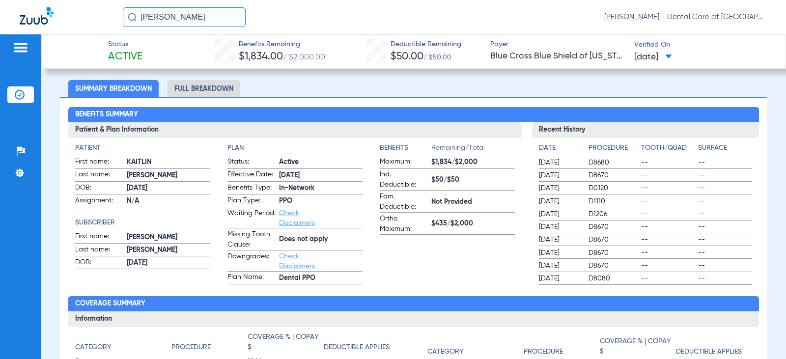
click at [208, 85] on li "Full Breakdown" at bounding box center [204, 88] width 73 height 17
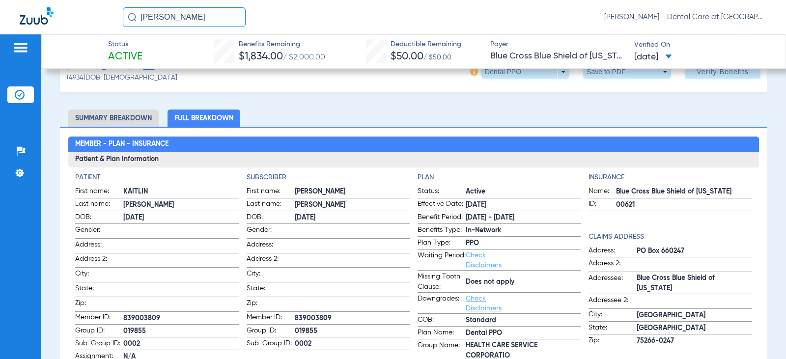
scroll to position [18, 0]
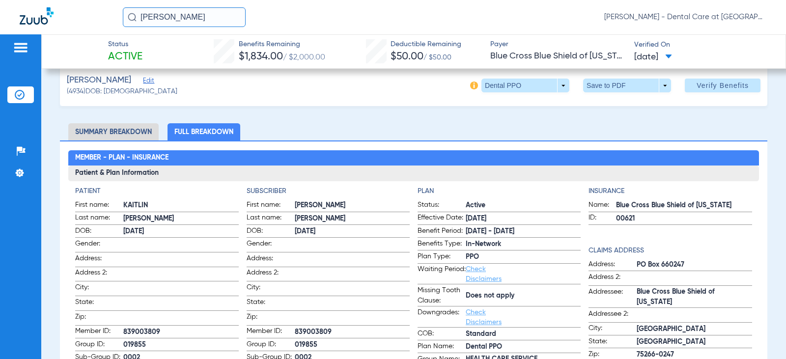
drag, startPoint x: 206, startPoint y: 17, endPoint x: 21, endPoint y: 0, distance: 185.5
click at [21, 0] on html "[PERSON_NAME] [PERSON_NAME] - Dental Care at [GEOGRAPHIC_DATA] Patients Insuran…" at bounding box center [393, 179] width 786 height 359
click at [205, 15] on input "[PERSON_NAME]" at bounding box center [184, 17] width 123 height 20
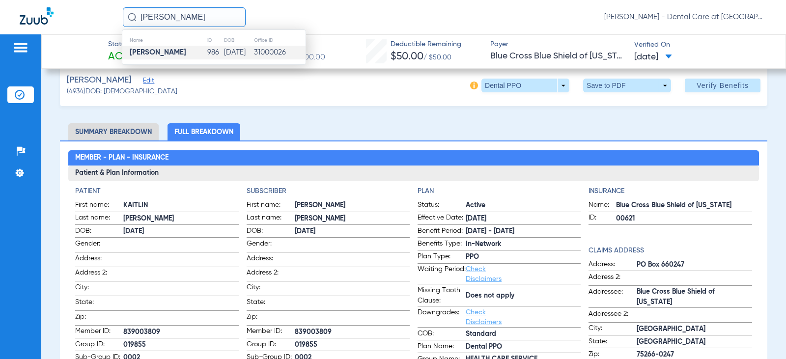
click at [207, 51] on td "986" at bounding box center [215, 53] width 17 height 14
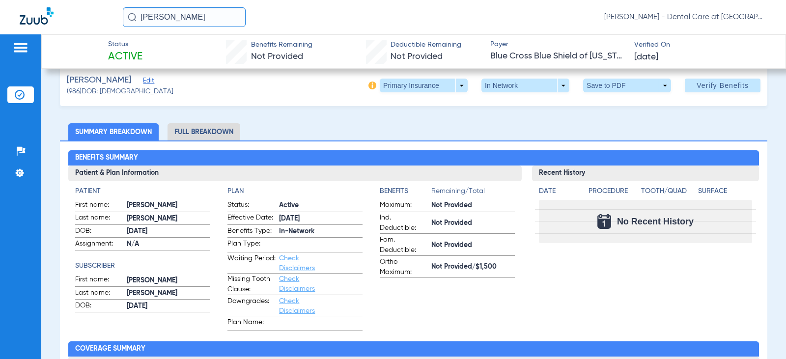
click at [191, 132] on li "Full Breakdown" at bounding box center [204, 131] width 73 height 17
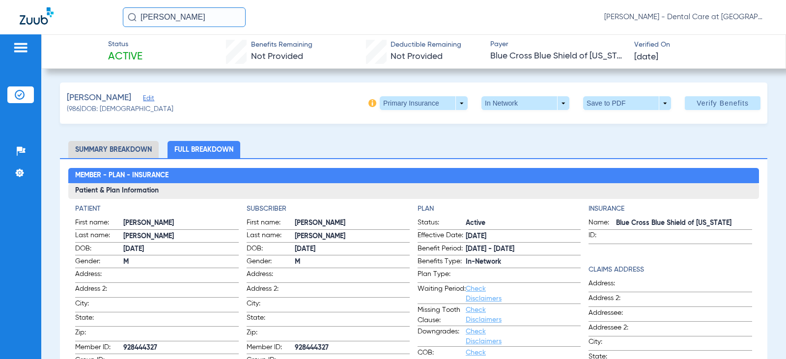
drag, startPoint x: 205, startPoint y: 19, endPoint x: 143, endPoint y: 17, distance: 61.9
click at [148, 18] on input "[PERSON_NAME]" at bounding box center [184, 17] width 123 height 20
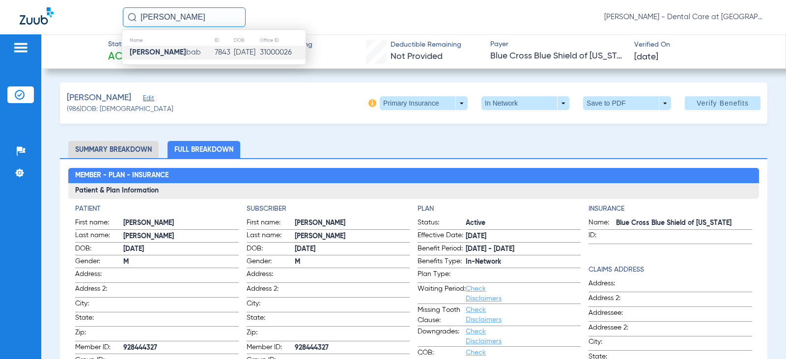
click at [151, 49] on strong "[PERSON_NAME]" at bounding box center [158, 52] width 56 height 7
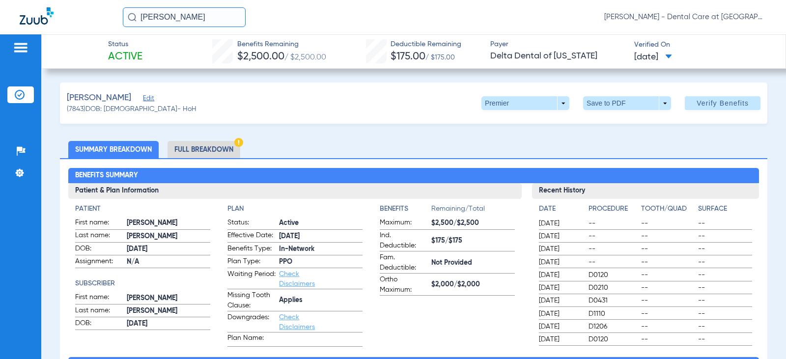
click at [231, 149] on li "Full Breakdown" at bounding box center [204, 149] width 73 height 17
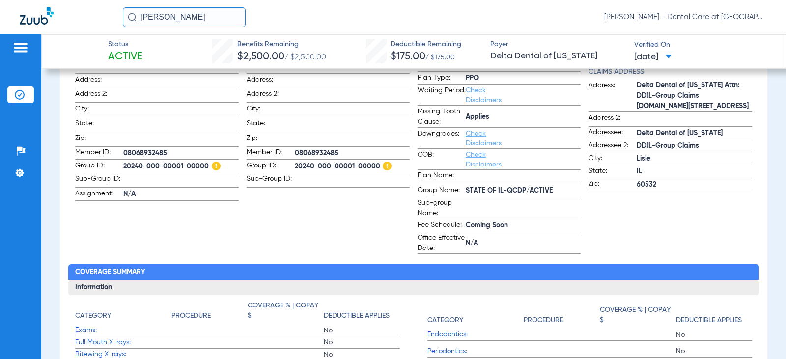
scroll to position [147, 0]
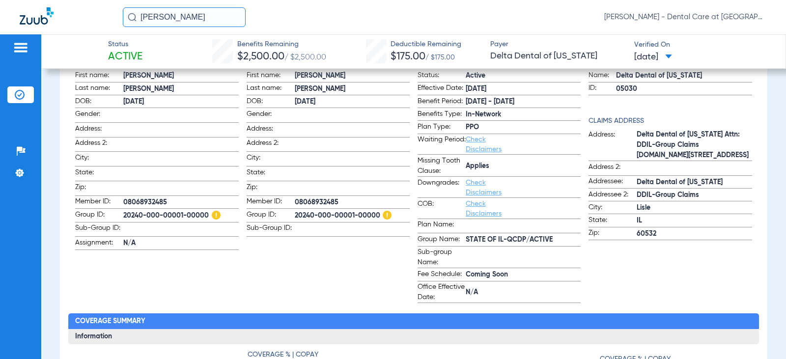
drag, startPoint x: 87, startPoint y: 15, endPoint x: 76, endPoint y: 15, distance: 11.3
click at [76, 15] on div "[PERSON_NAME] [PERSON_NAME] - Dental Care at [GEOGRAPHIC_DATA]" at bounding box center [393, 17] width 786 height 34
click at [213, 15] on input "[PERSON_NAME]" at bounding box center [184, 17] width 123 height 20
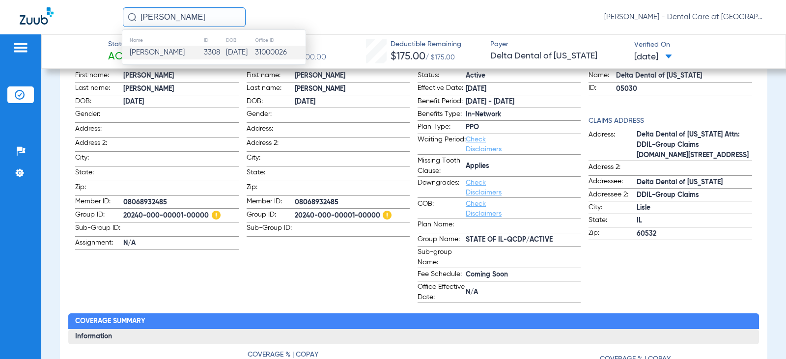
click at [209, 48] on td "3308" at bounding box center [214, 53] width 22 height 14
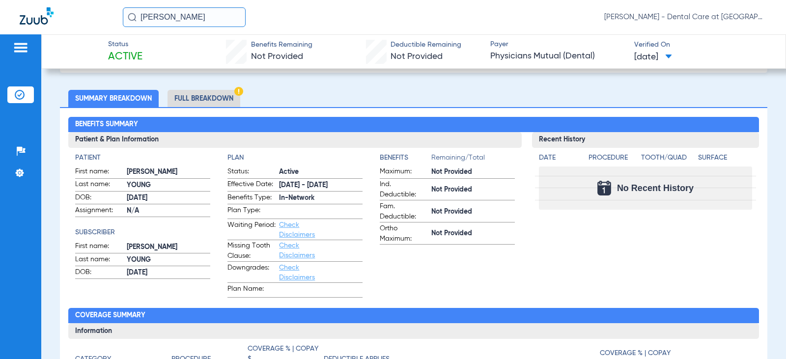
scroll to position [55, 0]
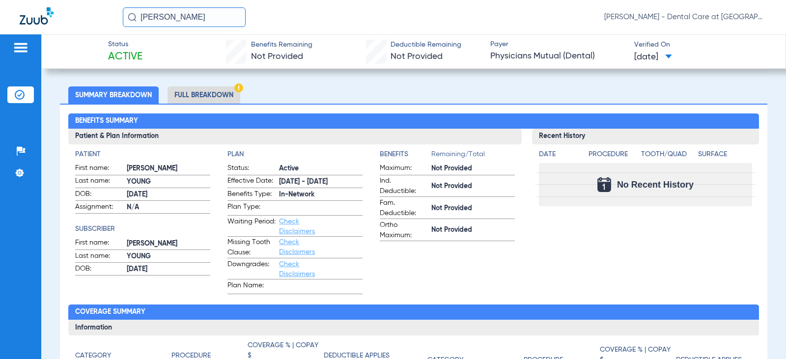
click at [195, 90] on li "Full Breakdown" at bounding box center [204, 94] width 73 height 17
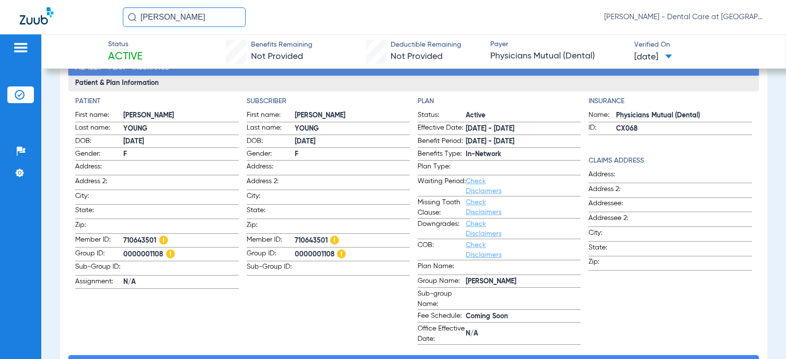
scroll to position [109, 0]
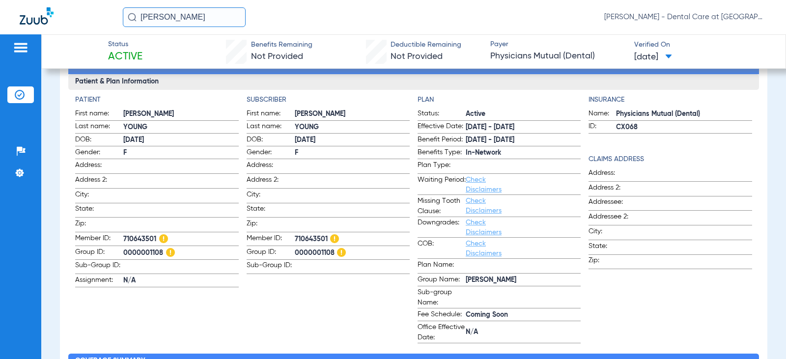
drag, startPoint x: 188, startPoint y: 17, endPoint x: 40, endPoint y: 0, distance: 148.9
click at [40, 0] on html "[PERSON_NAME] [PERSON_NAME] - Dental Care at [GEOGRAPHIC_DATA] Patients Insuran…" at bounding box center [393, 179] width 786 height 359
click at [207, 13] on input "jenaveve [PERSON_NAME]" at bounding box center [184, 17] width 123 height 20
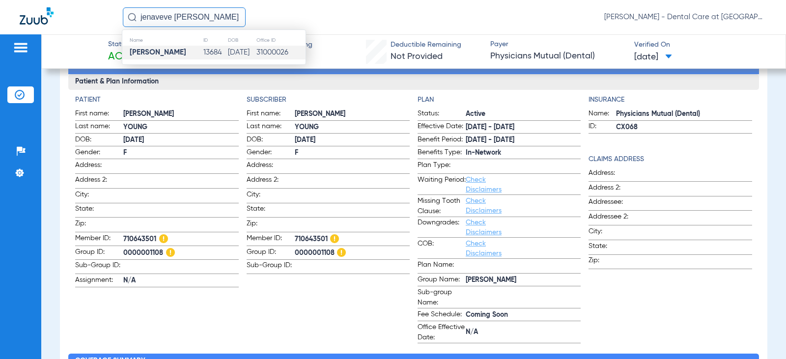
click at [205, 49] on td "13684" at bounding box center [215, 53] width 25 height 14
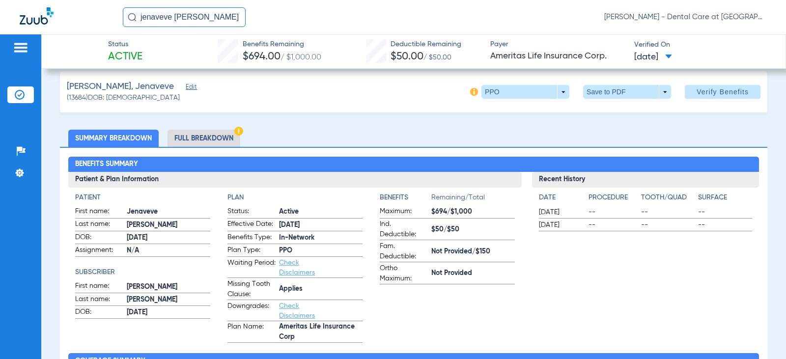
scroll to position [11, 0]
click at [215, 140] on li "Full Breakdown" at bounding box center [204, 138] width 73 height 17
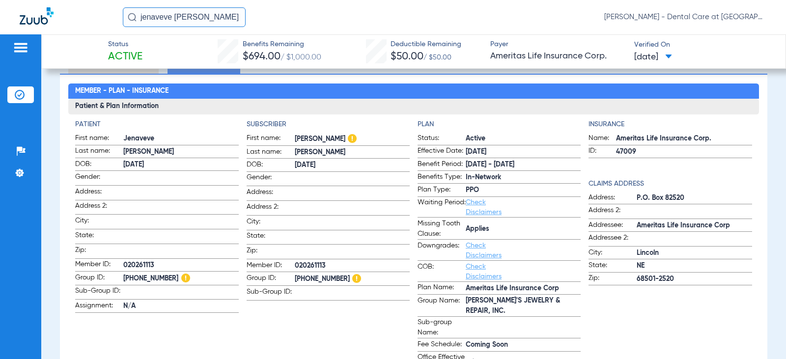
scroll to position [158, 0]
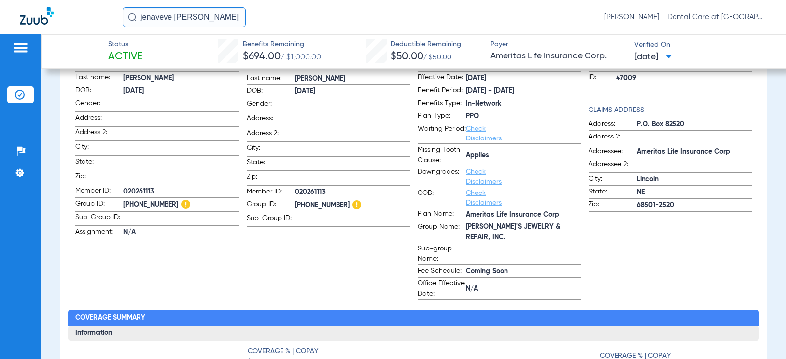
drag, startPoint x: 224, startPoint y: 15, endPoint x: 73, endPoint y: 22, distance: 150.4
click at [73, 22] on div "jenaveve [PERSON_NAME] [PERSON_NAME] - Dental Care at [GEOGRAPHIC_DATA]" at bounding box center [393, 17] width 786 height 34
click at [211, 12] on input "[PERSON_NAME]" at bounding box center [184, 17] width 123 height 20
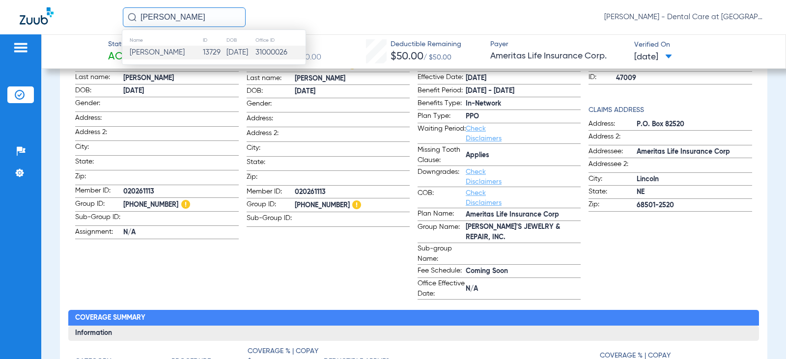
drag, startPoint x: 211, startPoint y: 54, endPoint x: 52, endPoint y: 79, distance: 161.1
click at [226, 54] on td "[DATE]" at bounding box center [240, 53] width 29 height 14
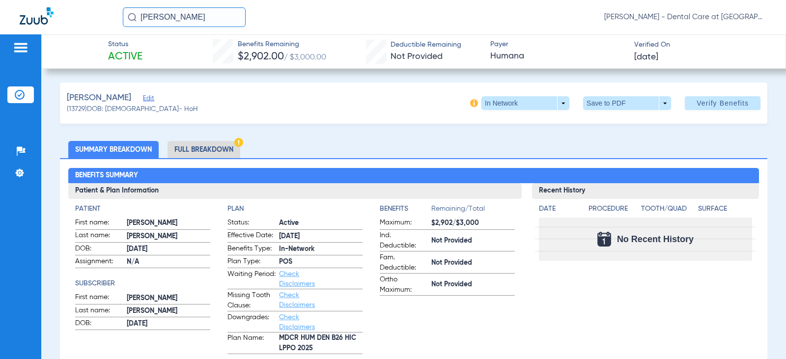
click at [205, 147] on li "Full Breakdown" at bounding box center [204, 149] width 73 height 17
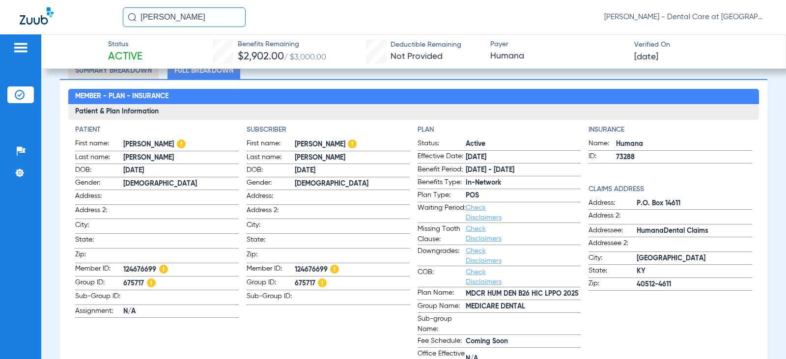
scroll to position [49, 0]
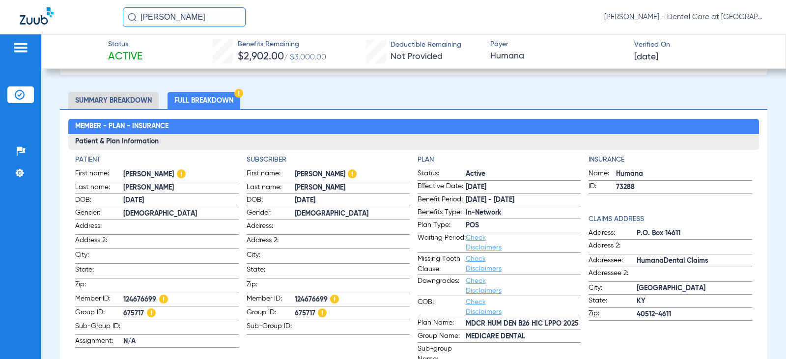
drag, startPoint x: 196, startPoint y: 14, endPoint x: -62, endPoint y: 33, distance: 259.6
click at [0, 33] on html "[PERSON_NAME] [PERSON_NAME] - Dental Care at [GEOGRAPHIC_DATA] Patients Insuran…" at bounding box center [393, 179] width 786 height 359
click at [141, 22] on input "[PERSON_NAME]" at bounding box center [184, 17] width 123 height 20
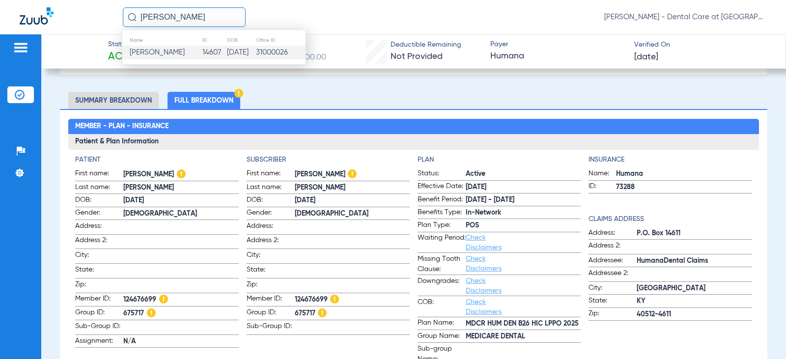
click at [170, 54] on span "[PERSON_NAME]" at bounding box center [157, 52] width 55 height 7
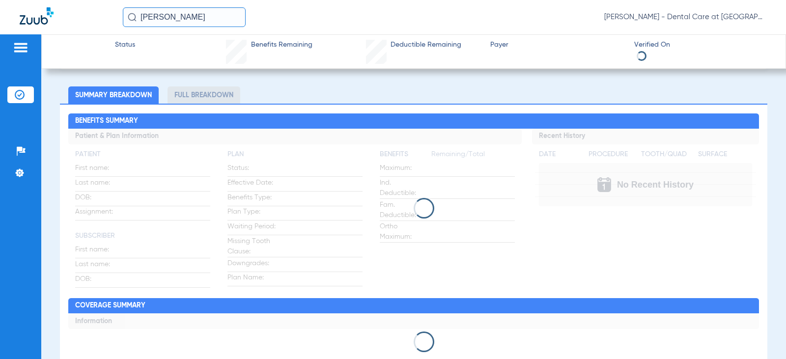
scroll to position [49, 0]
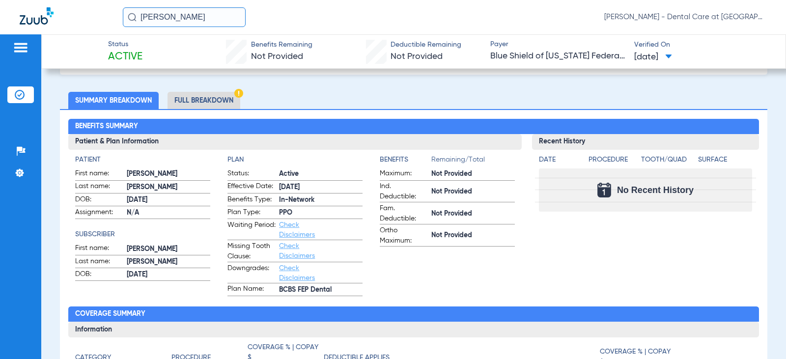
click at [220, 103] on li "Full Breakdown" at bounding box center [204, 100] width 73 height 17
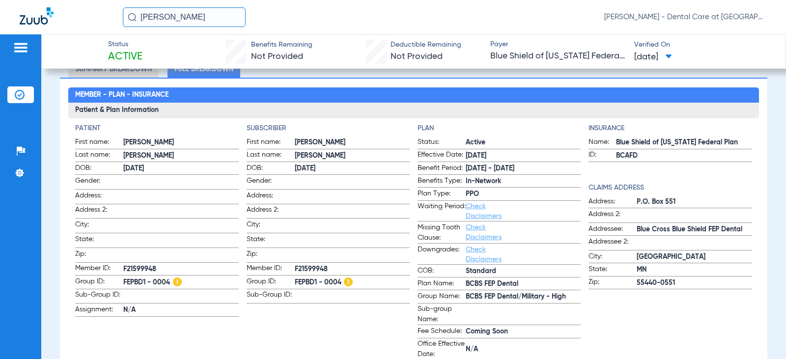
scroll to position [98, 0]
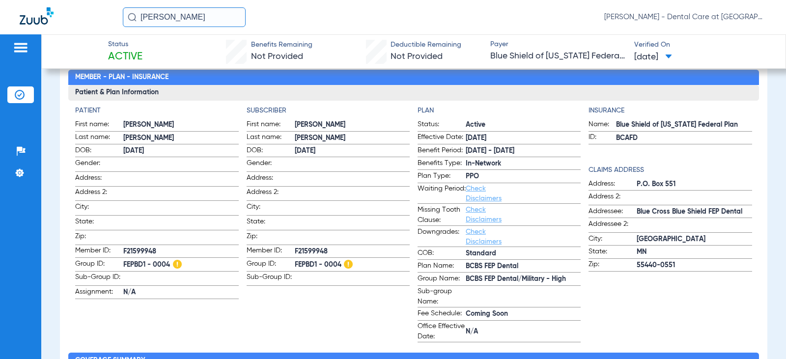
drag, startPoint x: 198, startPoint y: 22, endPoint x: -119, endPoint y: 22, distance: 317.3
click at [0, 22] on html "[PERSON_NAME] [PERSON_NAME] - Dental Care at [GEOGRAPHIC_DATA] Patients Insuran…" at bounding box center [393, 179] width 786 height 359
click at [193, 18] on input "[PERSON_NAME]" at bounding box center [184, 17] width 123 height 20
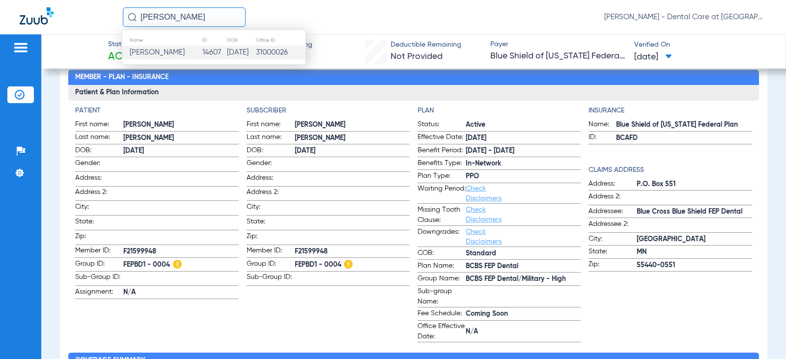
click at [193, 18] on input "[PERSON_NAME]" at bounding box center [184, 17] width 123 height 20
click at [202, 53] on td "14723" at bounding box center [214, 53] width 24 height 14
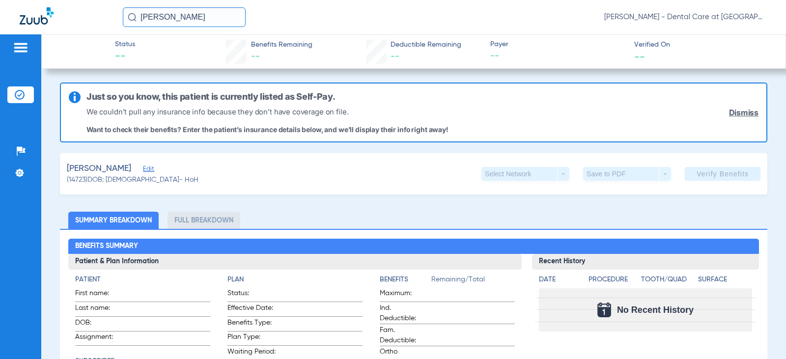
drag, startPoint x: 196, startPoint y: 16, endPoint x: 40, endPoint y: 24, distance: 155.9
click at [53, 24] on div "[PERSON_NAME] [PERSON_NAME] - Dental Care at [GEOGRAPHIC_DATA]" at bounding box center [393, 17] width 786 height 34
click at [209, 20] on input "[PERSON_NAME]" at bounding box center [184, 17] width 123 height 20
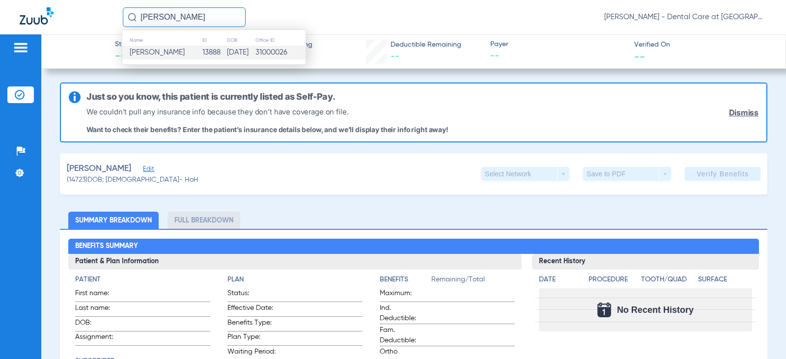
click at [202, 52] on td "13888" at bounding box center [214, 53] width 24 height 14
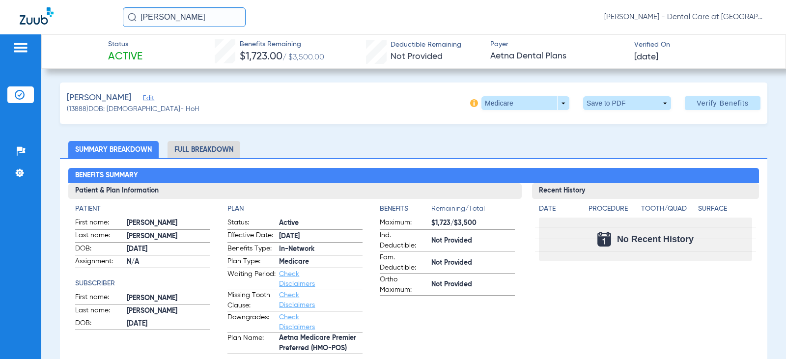
click at [207, 148] on li "Full Breakdown" at bounding box center [204, 149] width 73 height 17
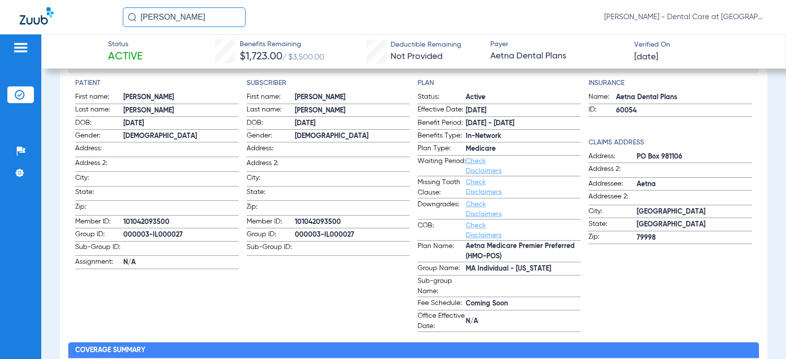
scroll to position [98, 0]
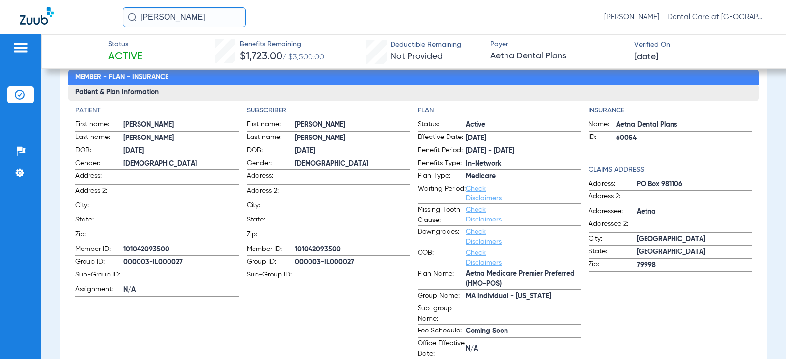
drag, startPoint x: 192, startPoint y: 11, endPoint x: 53, endPoint y: 15, distance: 138.6
click at [53, 15] on div "[PERSON_NAME] [PERSON_NAME] - Dental Care at [GEOGRAPHIC_DATA]" at bounding box center [393, 17] width 786 height 34
click at [216, 17] on input "[PERSON_NAME]" at bounding box center [184, 17] width 123 height 20
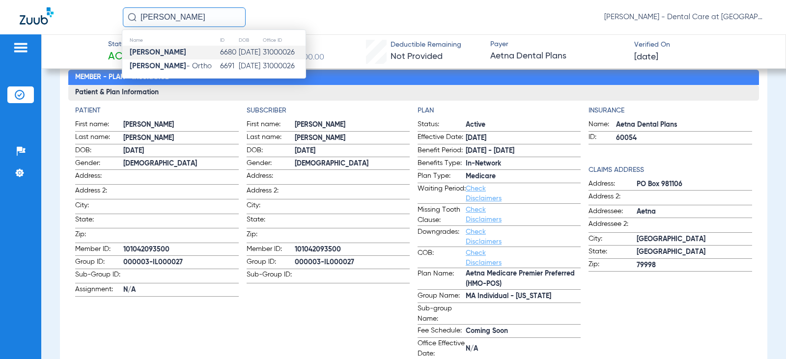
click at [199, 52] on td "[PERSON_NAME]" at bounding box center [170, 53] width 97 height 14
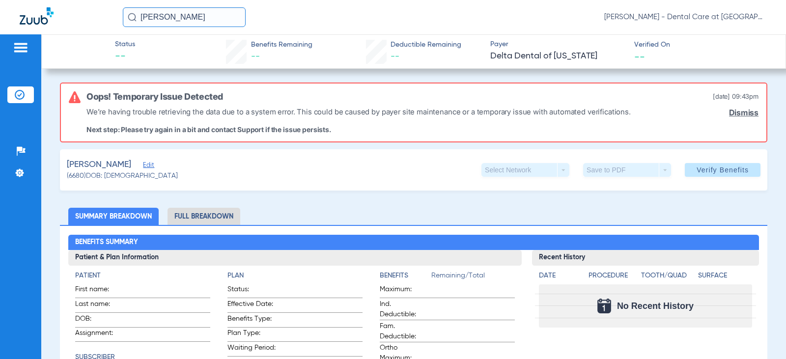
drag, startPoint x: 107, startPoint y: 9, endPoint x: 93, endPoint y: 8, distance: 13.8
click at [98, 8] on div "[PERSON_NAME] [PERSON_NAME] - Dental Care at [GEOGRAPHIC_DATA]" at bounding box center [393, 17] width 786 height 34
type input "b"
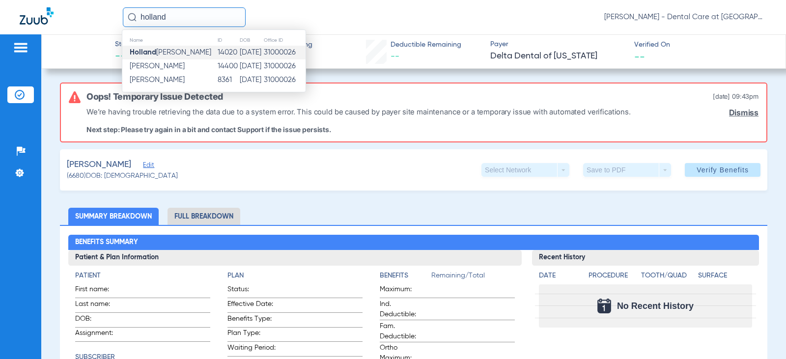
click at [181, 48] on td "[PERSON_NAME]" at bounding box center [169, 53] width 95 height 14
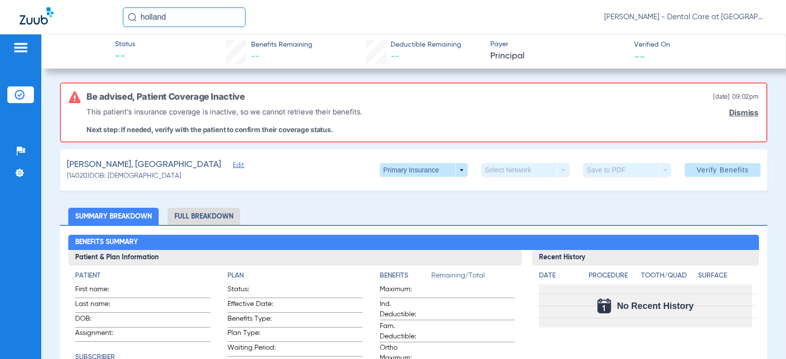
click at [66, 28] on div "holland [PERSON_NAME] - Dental Care at [GEOGRAPHIC_DATA]" at bounding box center [393, 17] width 786 height 34
click at [157, 25] on input "[PERSON_NAME]" at bounding box center [184, 17] width 123 height 20
click at [230, 18] on input "[PERSON_NAME]" at bounding box center [184, 17] width 123 height 20
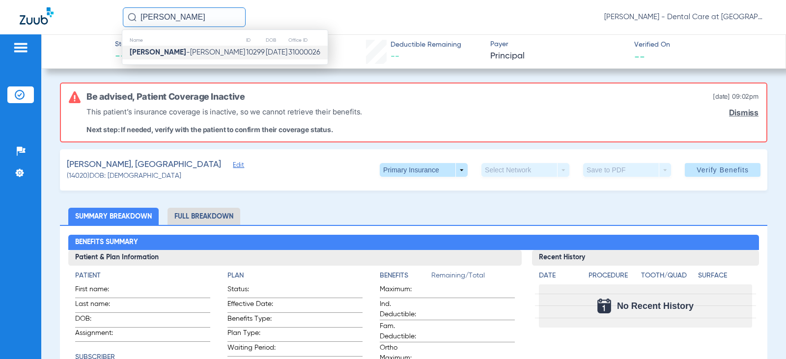
drag, startPoint x: 225, startPoint y: 52, endPoint x: 224, endPoint y: 61, distance: 10.0
click at [265, 52] on td "[DATE]" at bounding box center [276, 53] width 23 height 14
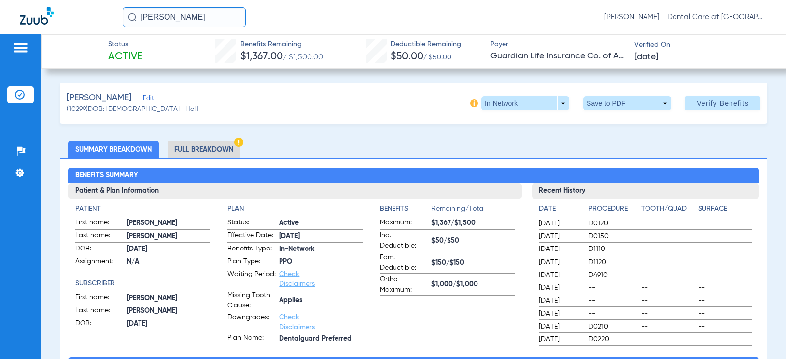
click at [224, 150] on li "Full Breakdown" at bounding box center [204, 149] width 73 height 17
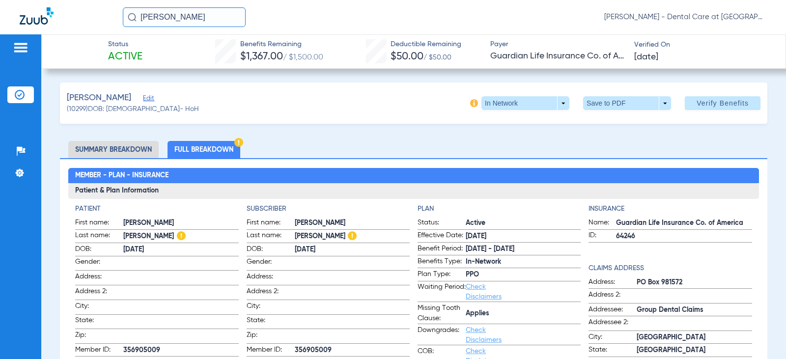
click at [233, 152] on li "Full Breakdown" at bounding box center [204, 149] width 73 height 17
click at [230, 150] on li "Full Breakdown" at bounding box center [204, 149] width 73 height 17
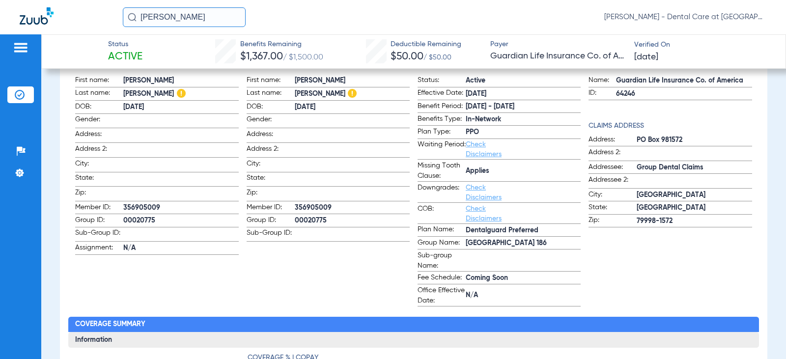
scroll to position [147, 0]
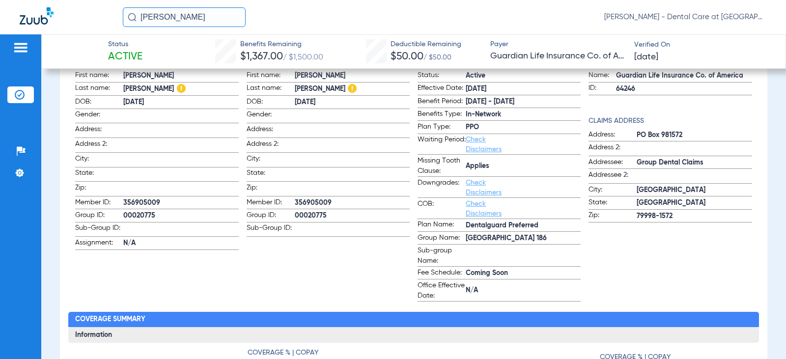
drag, startPoint x: 216, startPoint y: 14, endPoint x: 62, endPoint y: 28, distance: 153.9
click at [62, 28] on div "[PERSON_NAME] [PERSON_NAME] - Dental Care at [GEOGRAPHIC_DATA]" at bounding box center [393, 17] width 786 height 34
click at [204, 21] on input "[PERSON_NAME]" at bounding box center [184, 17] width 123 height 20
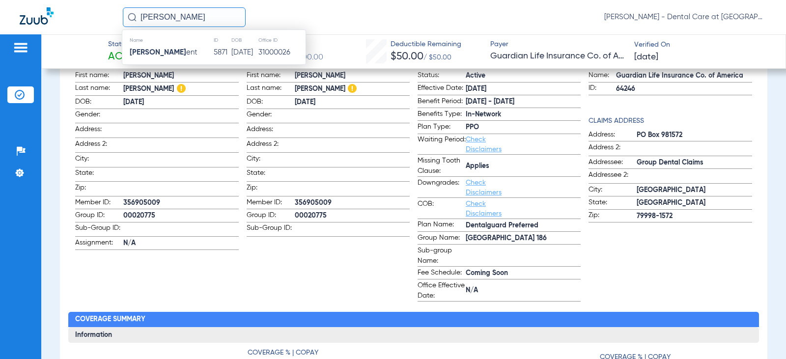
drag, startPoint x: 191, startPoint y: 47, endPoint x: 187, endPoint y: 57, distance: 11.2
click at [191, 50] on td "[PERSON_NAME] ent" at bounding box center [167, 53] width 91 height 14
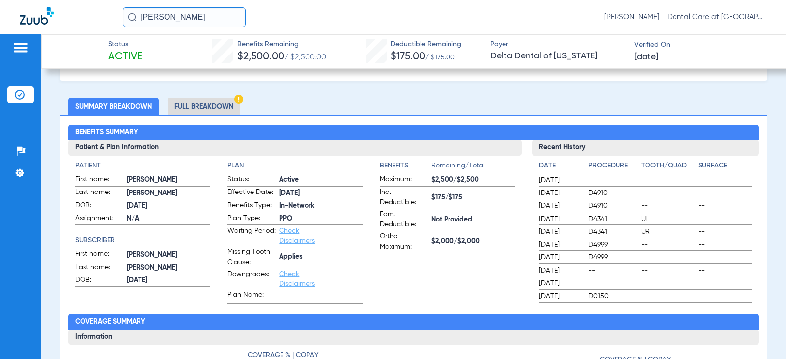
scroll to position [45, 0]
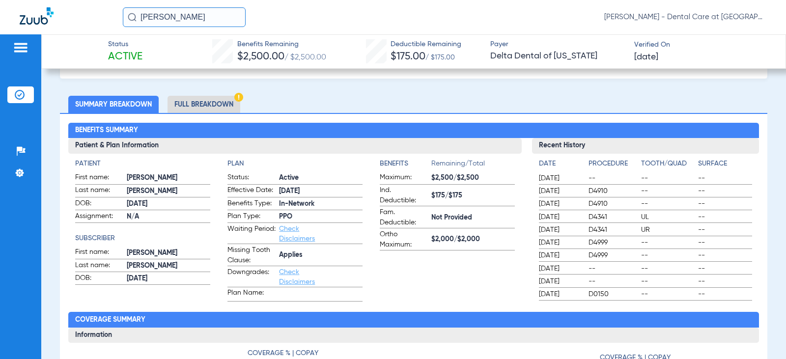
click at [214, 101] on li "Full Breakdown" at bounding box center [204, 104] width 73 height 17
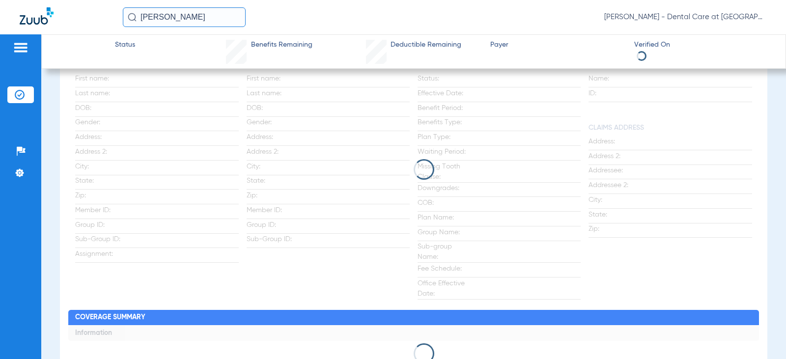
scroll to position [149, 0]
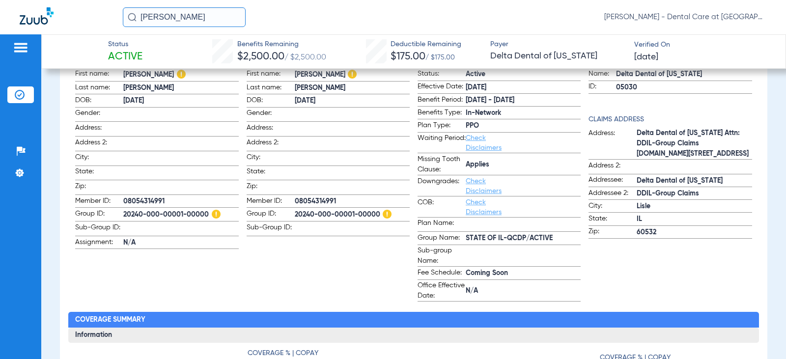
drag, startPoint x: 200, startPoint y: 17, endPoint x: 55, endPoint y: 17, distance: 145.4
click at [55, 17] on div "[PERSON_NAME] [PERSON_NAME] - Dental Care at [GEOGRAPHIC_DATA]" at bounding box center [393, 17] width 786 height 34
click at [185, 12] on input "[PERSON_NAME]" at bounding box center [184, 17] width 123 height 20
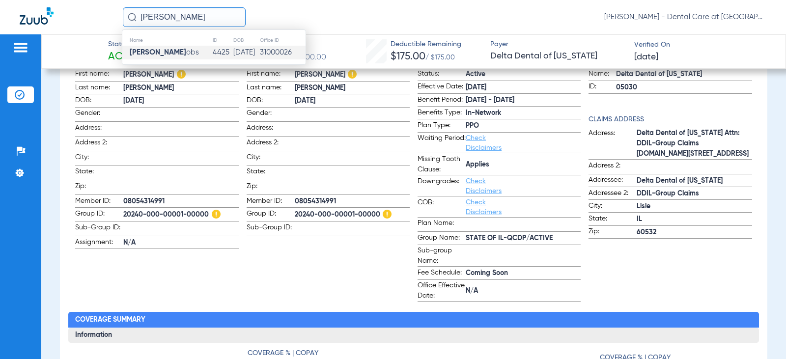
click at [188, 55] on td "[PERSON_NAME] obs" at bounding box center [167, 53] width 90 height 14
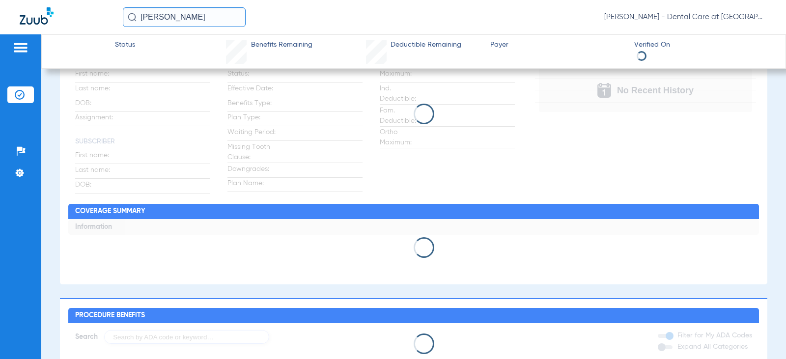
scroll to position [43, 0]
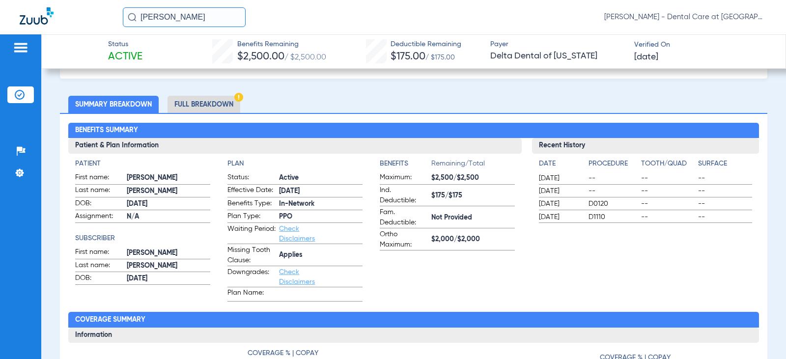
click at [224, 105] on li "Full Breakdown" at bounding box center [204, 104] width 73 height 17
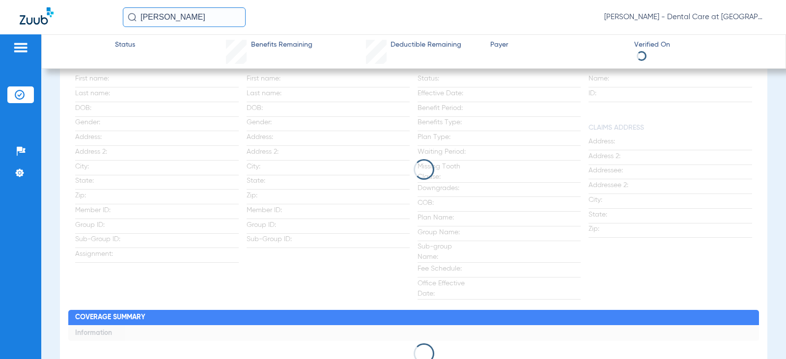
scroll to position [149, 0]
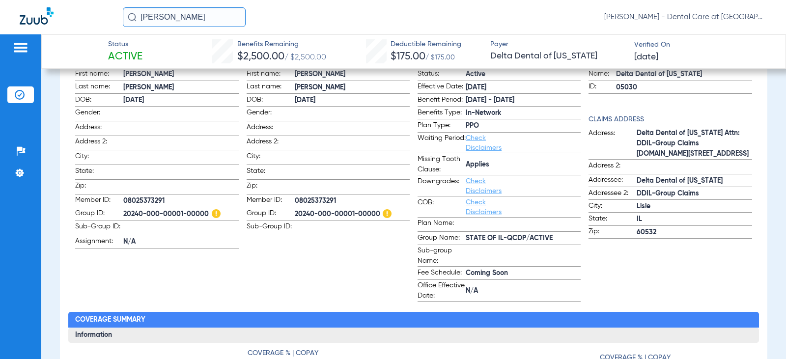
drag, startPoint x: 194, startPoint y: 18, endPoint x: 48, endPoint y: 26, distance: 146.1
click at [56, 26] on div "[PERSON_NAME] [PERSON_NAME] - Dental Care at [GEOGRAPHIC_DATA]" at bounding box center [393, 17] width 786 height 34
click at [197, 17] on input "[PERSON_NAME]" at bounding box center [184, 17] width 123 height 20
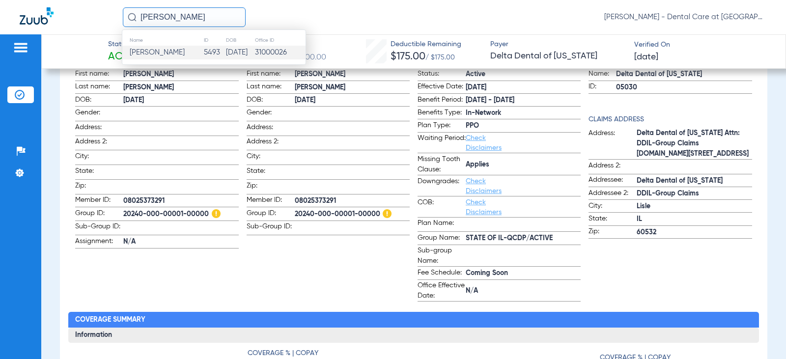
click at [179, 50] on td "[PERSON_NAME]" at bounding box center [162, 53] width 81 height 14
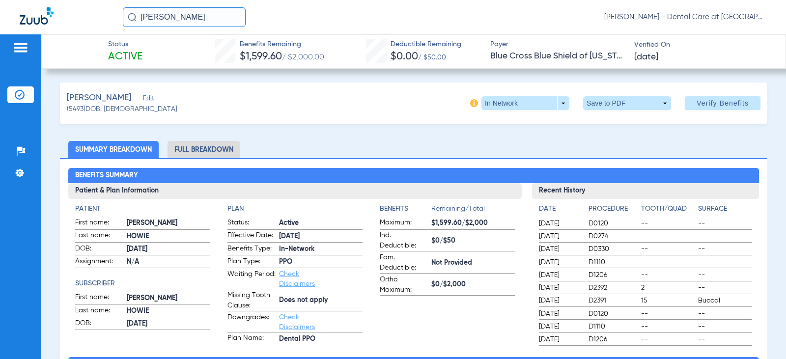
drag, startPoint x: 201, startPoint y: 15, endPoint x: 72, endPoint y: 16, distance: 128.7
click at [75, 15] on div "[PERSON_NAME] [PERSON_NAME] - Dental Care at [GEOGRAPHIC_DATA]" at bounding box center [393, 17] width 786 height 34
click at [181, 14] on input "[DEMOGRAPHIC_DATA][PERSON_NAME]" at bounding box center [184, 17] width 123 height 20
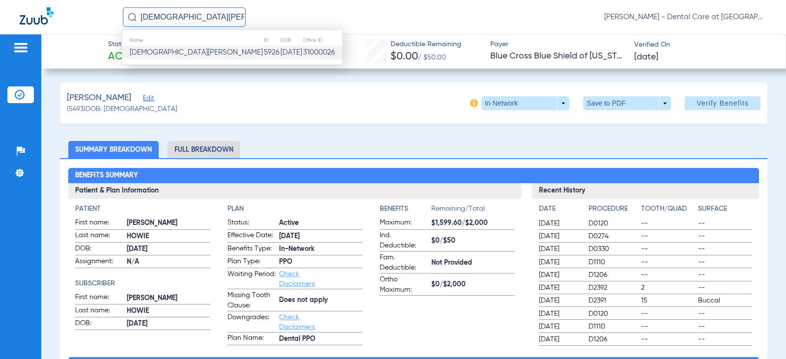
click at [174, 49] on span "[DEMOGRAPHIC_DATA][PERSON_NAME]" at bounding box center [196, 52] width 133 height 7
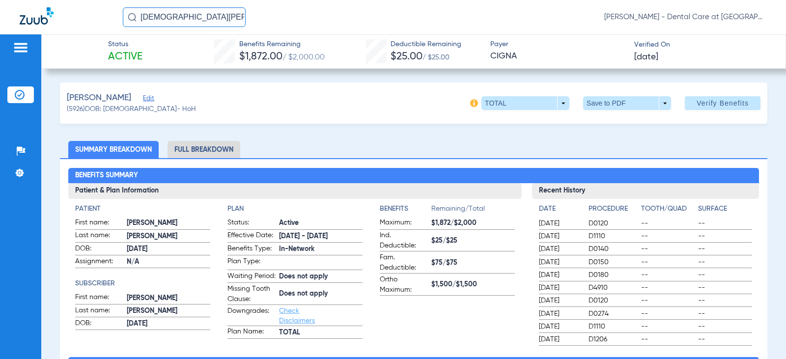
click at [226, 152] on li "Full Breakdown" at bounding box center [204, 149] width 73 height 17
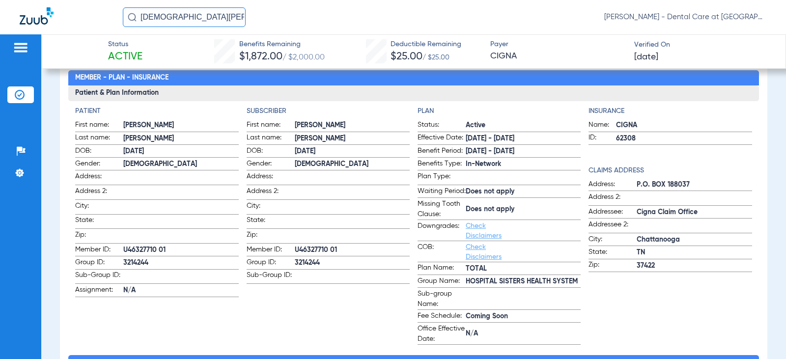
scroll to position [98, 0]
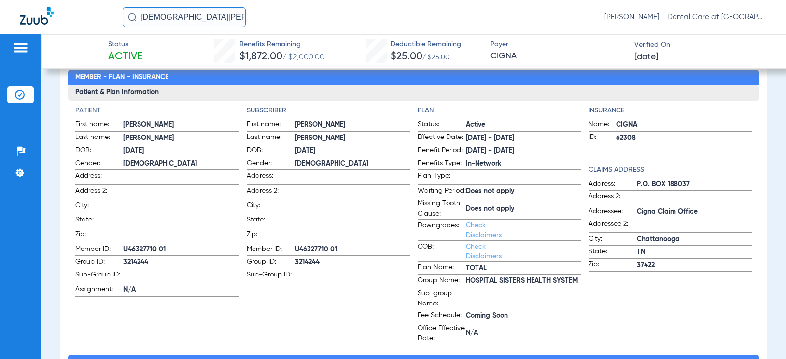
drag, startPoint x: 62, startPoint y: 36, endPoint x: 11, endPoint y: 44, distance: 51.2
click at [14, 43] on app-portal-wrapper "[PERSON_NAME] [PERSON_NAME] - Dental Care at [GEOGRAPHIC_DATA] Patients Insuran…" at bounding box center [393, 196] width 786 height 393
click at [216, 20] on input "[PERSON_NAME]" at bounding box center [184, 17] width 123 height 20
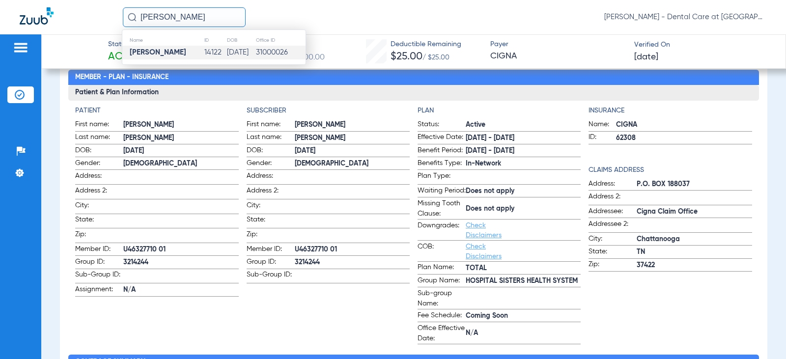
click at [188, 52] on td "[PERSON_NAME]" at bounding box center [163, 53] width 82 height 14
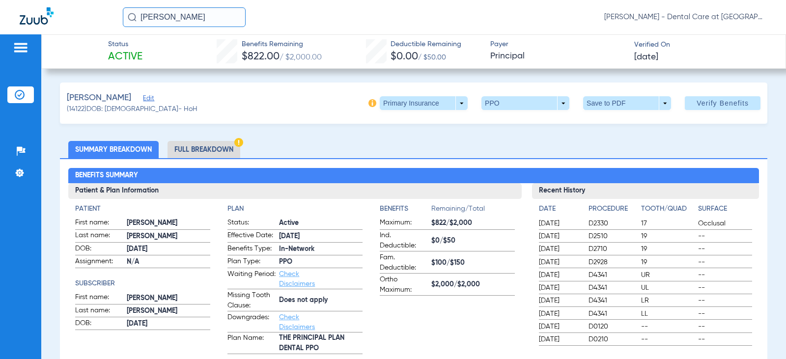
click at [196, 152] on li "Full Breakdown" at bounding box center [204, 149] width 73 height 17
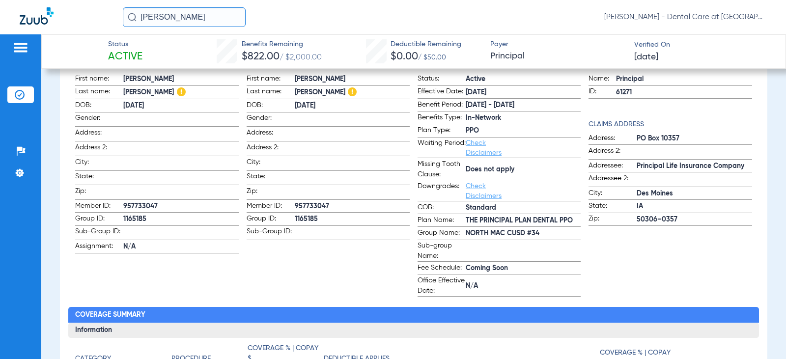
scroll to position [196, 0]
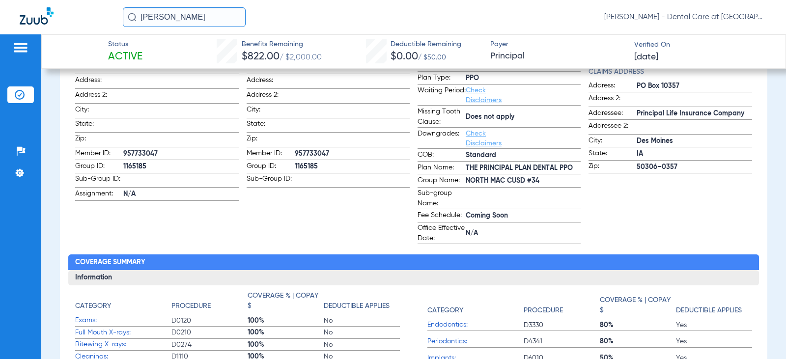
drag, startPoint x: 202, startPoint y: 11, endPoint x: 81, endPoint y: 24, distance: 122.0
click at [81, 24] on div "[PERSON_NAME] [PERSON_NAME] - Dental Care at [GEOGRAPHIC_DATA]" at bounding box center [393, 17] width 786 height 34
click at [208, 11] on input "lyric [PERSON_NAME]" at bounding box center [184, 17] width 123 height 20
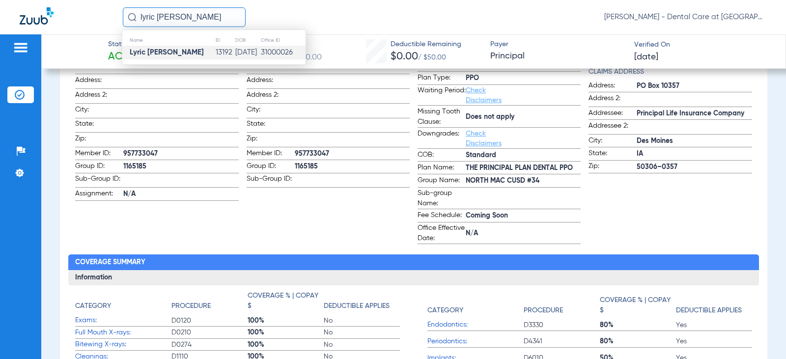
click at [215, 52] on td "13192" at bounding box center [225, 53] width 20 height 14
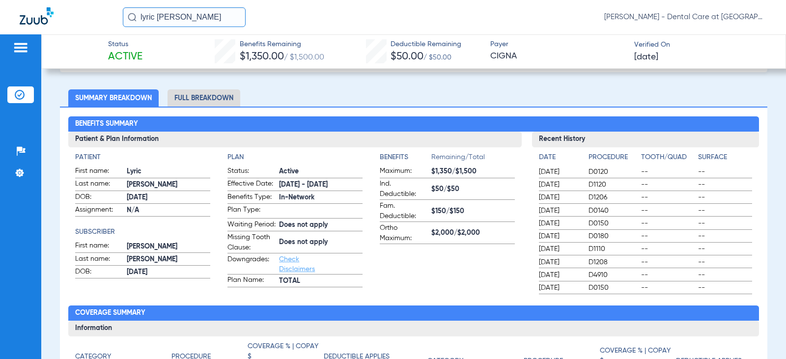
scroll to position [13, 0]
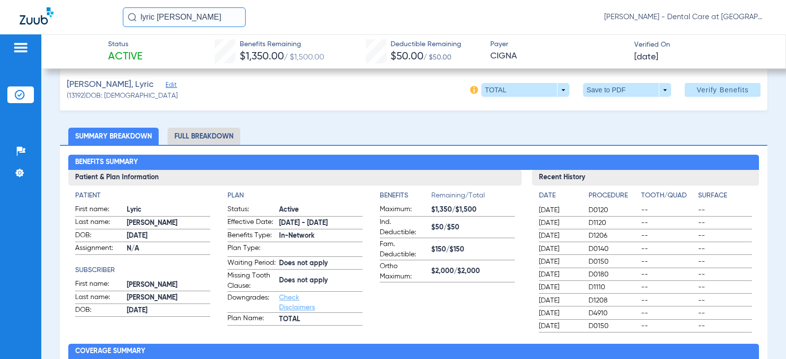
click at [233, 144] on li "Full Breakdown" at bounding box center [204, 136] width 73 height 17
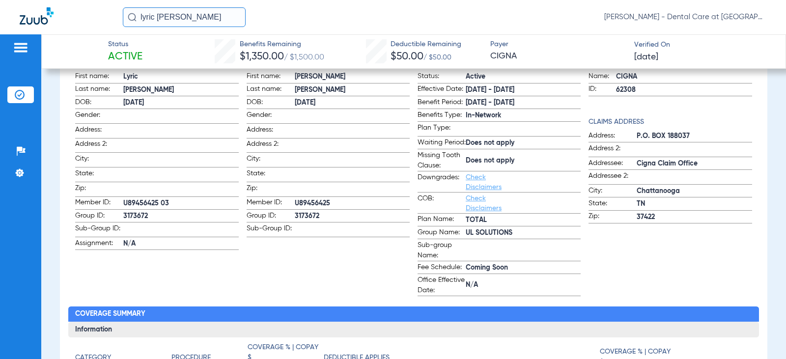
scroll to position [161, 0]
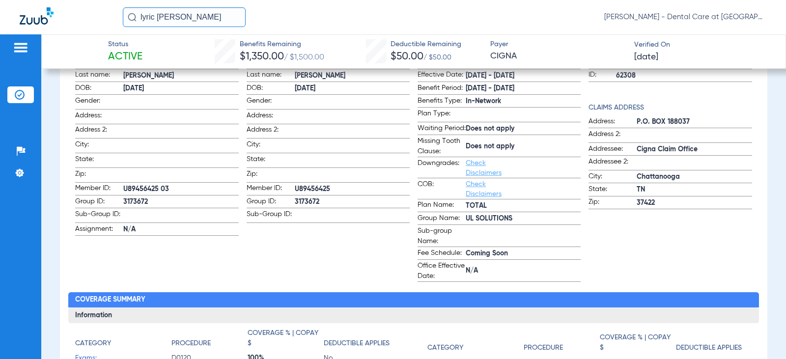
drag, startPoint x: 207, startPoint y: 20, endPoint x: 70, endPoint y: 23, distance: 137.1
click at [70, 23] on div "lyric [PERSON_NAME] [PERSON_NAME] - Dental Care at [GEOGRAPHIC_DATA]" at bounding box center [393, 17] width 786 height 34
click at [210, 20] on input "[PERSON_NAME]" at bounding box center [184, 17] width 123 height 20
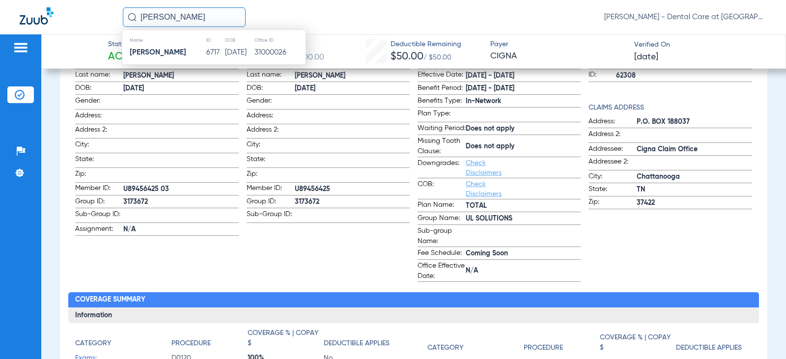
click at [210, 51] on td "6717" at bounding box center [215, 53] width 19 height 14
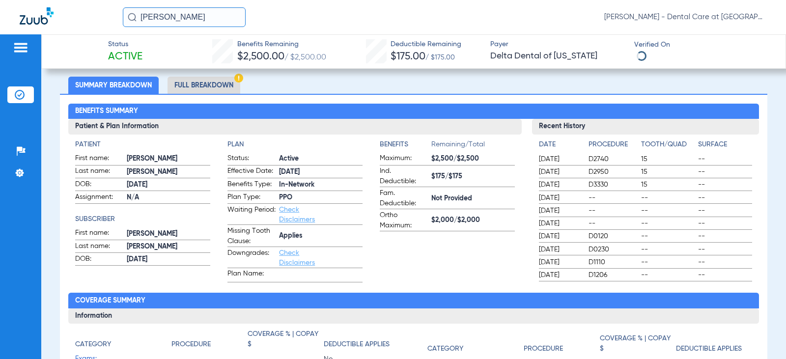
scroll to position [66, 0]
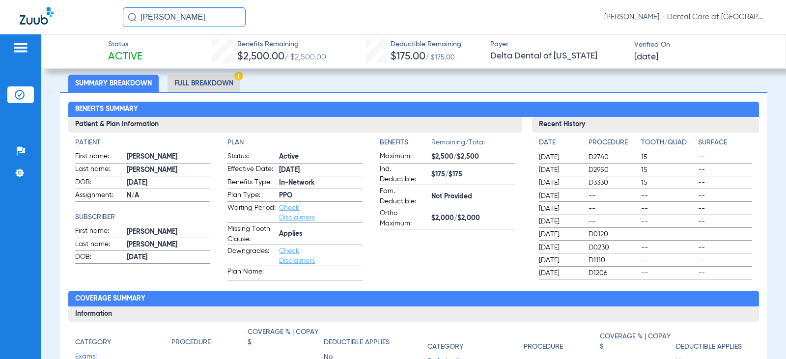
click at [215, 84] on li "Full Breakdown" at bounding box center [204, 83] width 73 height 17
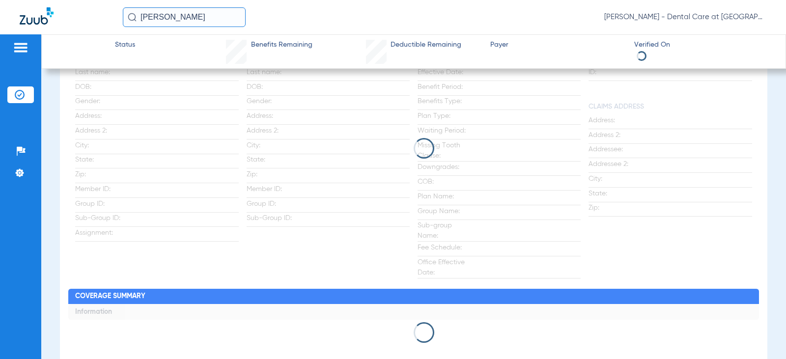
scroll to position [170, 0]
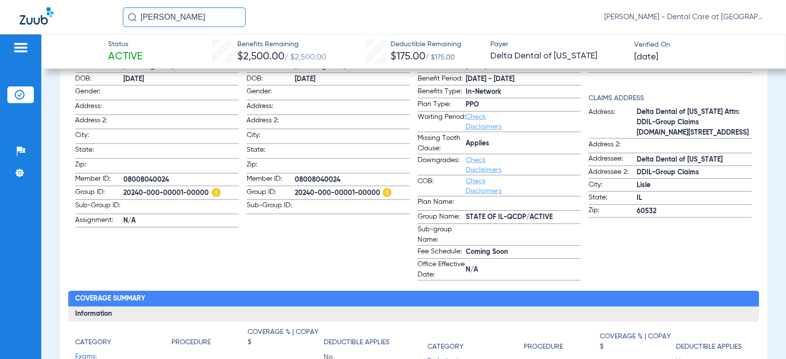
drag, startPoint x: 226, startPoint y: 17, endPoint x: 77, endPoint y: 17, distance: 149.8
click at [77, 17] on div "[PERSON_NAME] [PERSON_NAME] - Dental Care at [GEOGRAPHIC_DATA]" at bounding box center [393, 17] width 786 height 34
click at [211, 17] on input "[PERSON_NAME]" at bounding box center [184, 17] width 123 height 20
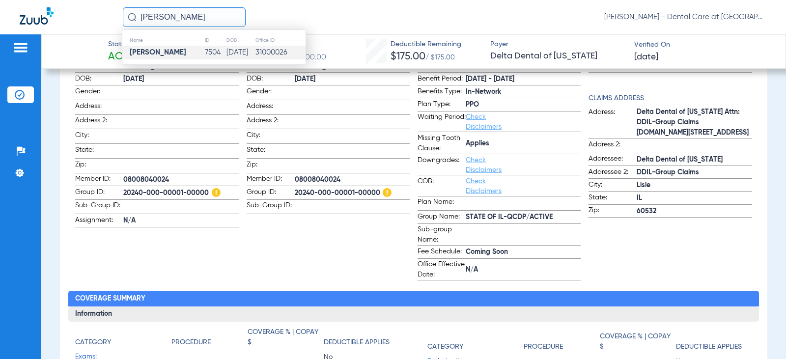
click at [188, 52] on td "[PERSON_NAME]" at bounding box center [163, 53] width 82 height 14
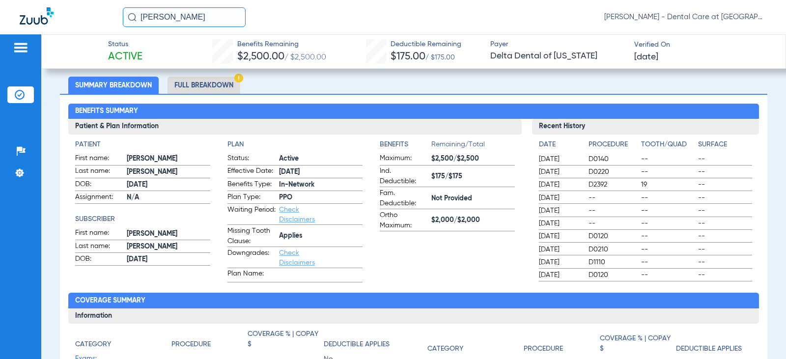
scroll to position [66, 0]
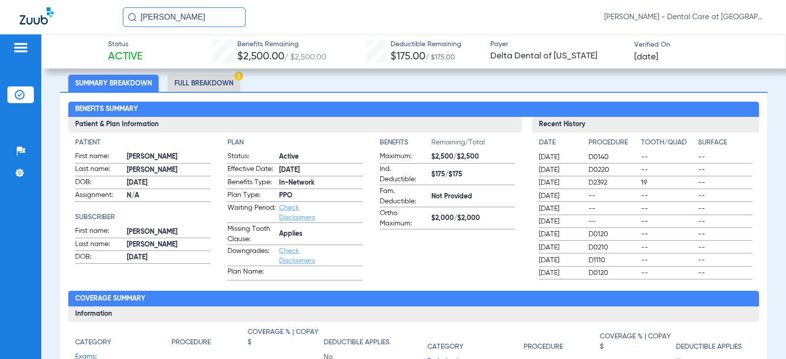
click at [221, 83] on li "Full Breakdown" at bounding box center [204, 83] width 73 height 17
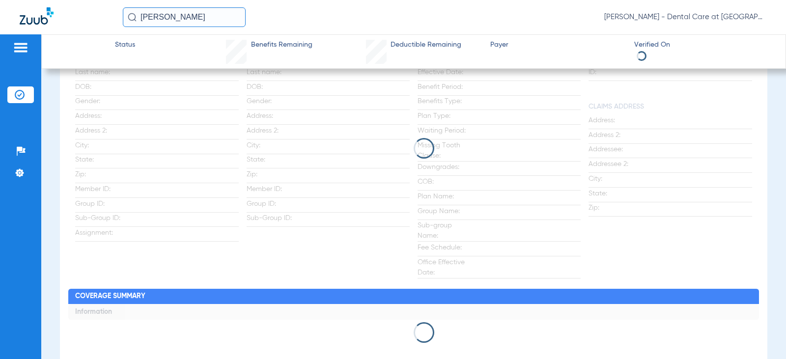
scroll to position [170, 0]
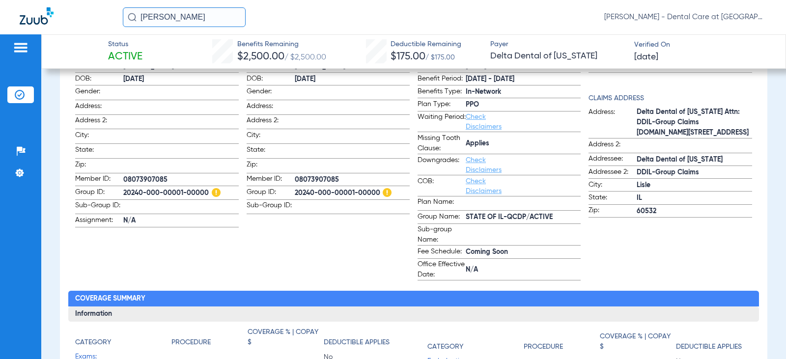
drag, startPoint x: 218, startPoint y: 21, endPoint x: 27, endPoint y: 25, distance: 190.6
click at [27, 25] on div "[PERSON_NAME] [PERSON_NAME] - Dental Care at [GEOGRAPHIC_DATA]" at bounding box center [393, 17] width 786 height 34
click at [184, 13] on input "[PERSON_NAME]" at bounding box center [184, 17] width 123 height 20
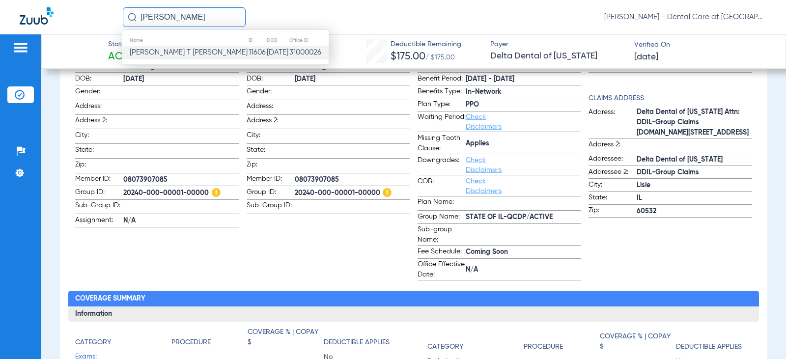
click at [248, 54] on td "11606" at bounding box center [257, 53] width 18 height 14
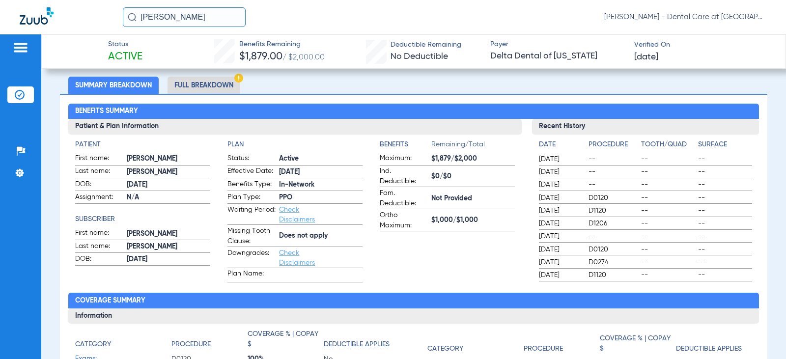
scroll to position [66, 0]
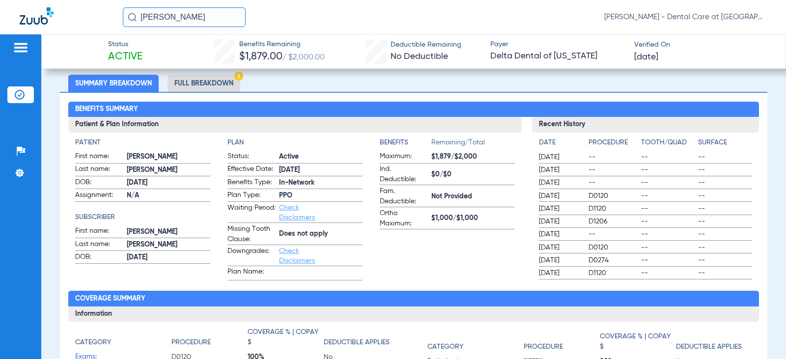
click at [200, 79] on li "Full Breakdown" at bounding box center [204, 83] width 73 height 17
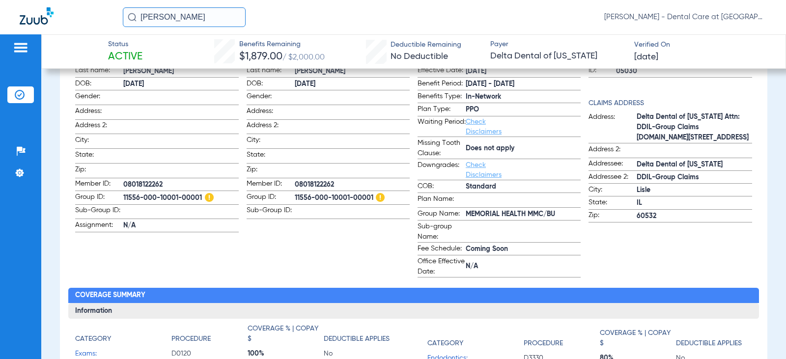
scroll to position [162, 0]
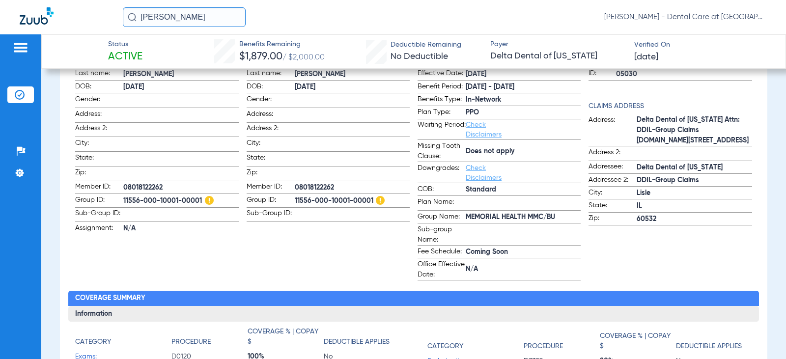
drag, startPoint x: 186, startPoint y: 17, endPoint x: 11, endPoint y: 22, distance: 174.9
click at [11, 22] on div "[PERSON_NAME] [PERSON_NAME] - Dental Care at [GEOGRAPHIC_DATA]" at bounding box center [393, 17] width 786 height 34
click at [205, 13] on input "[PERSON_NAME]" at bounding box center [184, 17] width 123 height 20
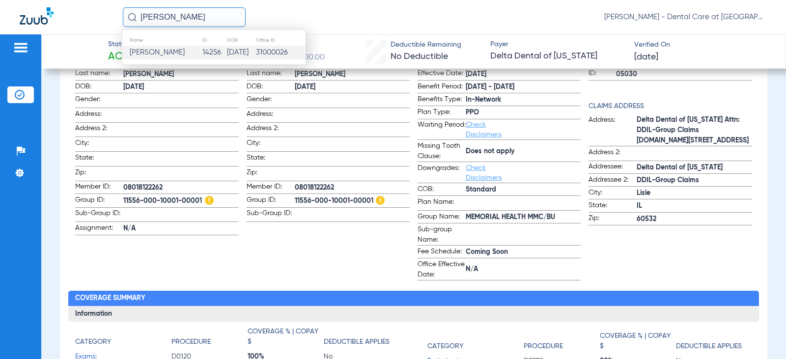
click at [202, 52] on td "14256" at bounding box center [214, 53] width 25 height 14
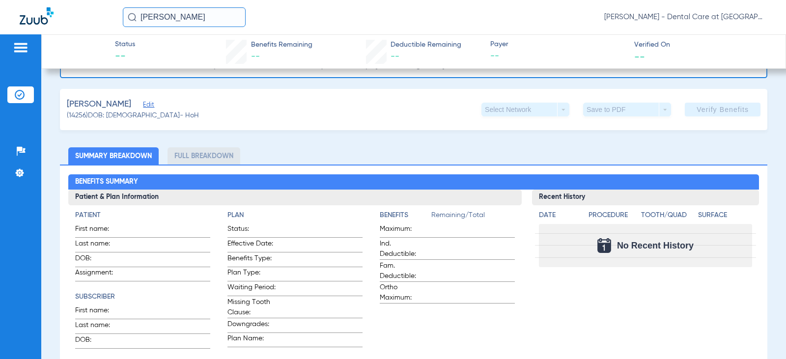
scroll to position [135, 0]
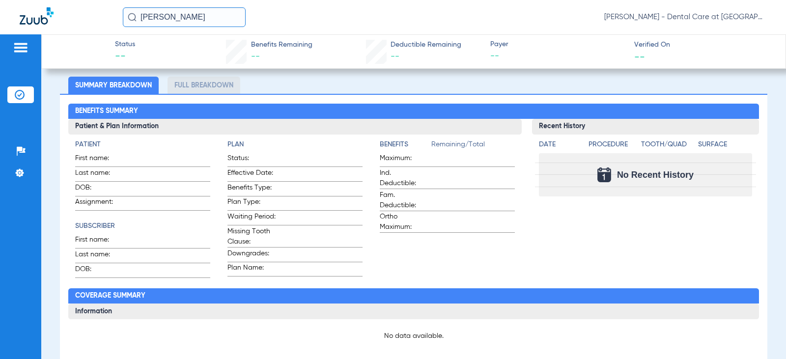
drag, startPoint x: 187, startPoint y: 15, endPoint x: 103, endPoint y: 19, distance: 84.6
click at [111, 19] on div "[PERSON_NAME] [PERSON_NAME] - Dental Care at [GEOGRAPHIC_DATA]" at bounding box center [393, 17] width 786 height 34
click at [234, 17] on input "[PERSON_NAME] har" at bounding box center [184, 17] width 123 height 20
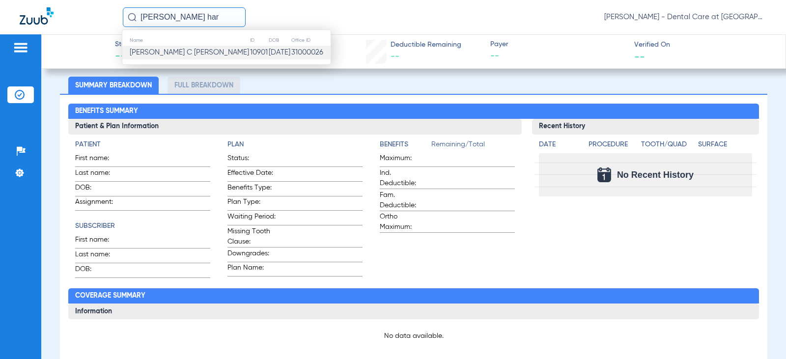
drag, startPoint x: 197, startPoint y: 52, endPoint x: 127, endPoint y: 73, distance: 73.5
click at [197, 52] on td "[PERSON_NAME] C [PERSON_NAME]" at bounding box center [185, 53] width 127 height 14
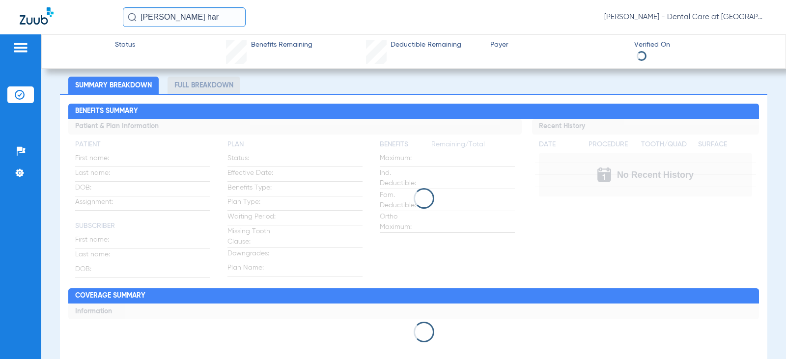
scroll to position [66, 0]
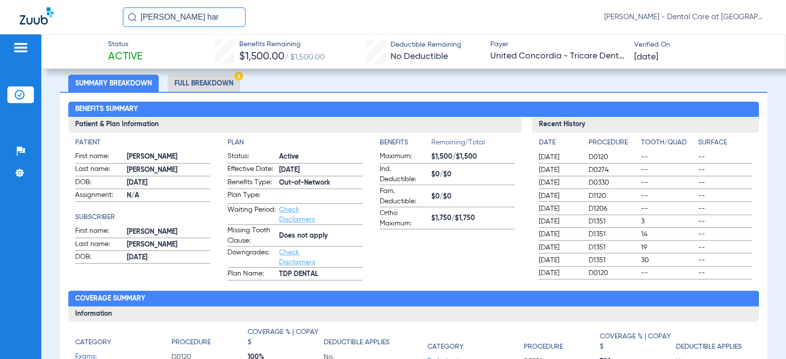
click at [195, 84] on li "Full Breakdown" at bounding box center [204, 83] width 73 height 17
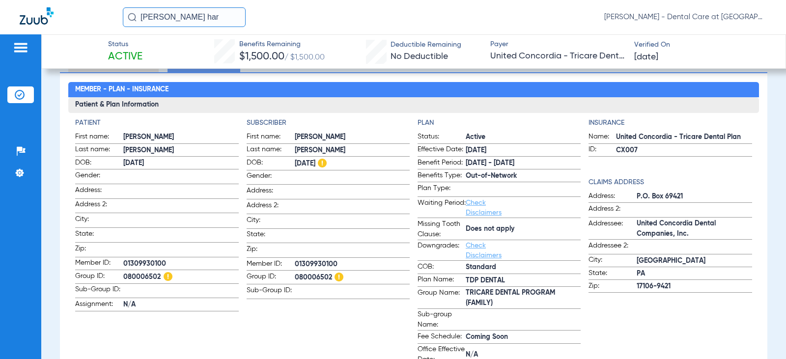
scroll to position [73, 0]
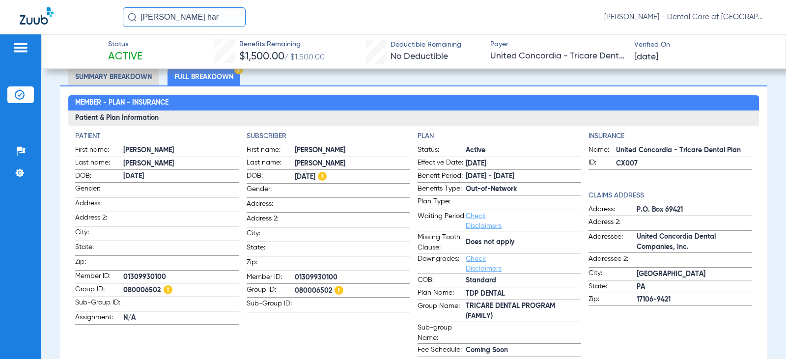
click at [22, 16] on div "[PERSON_NAME] har [PERSON_NAME] - Dental Care at [GEOGRAPHIC_DATA]" at bounding box center [393, 17] width 786 height 34
click at [197, 18] on input "[PERSON_NAME]" at bounding box center [184, 17] width 123 height 20
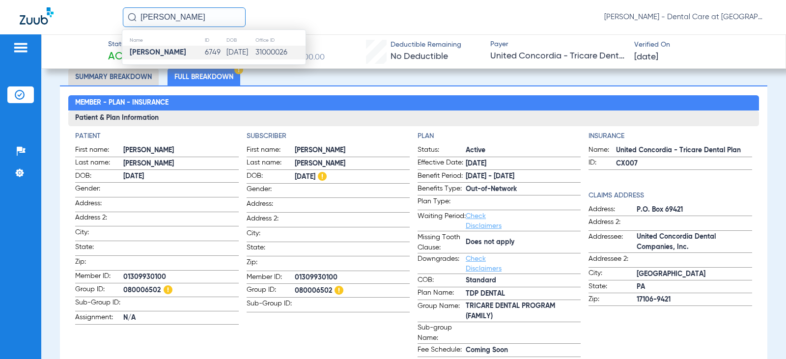
click at [178, 53] on strong "[PERSON_NAME]" at bounding box center [158, 52] width 56 height 7
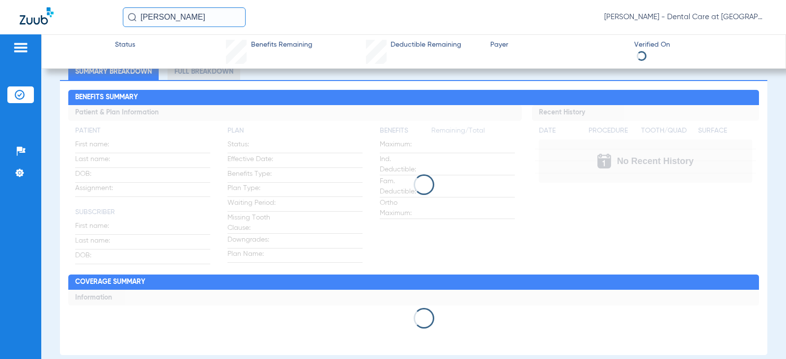
scroll to position [73, 0]
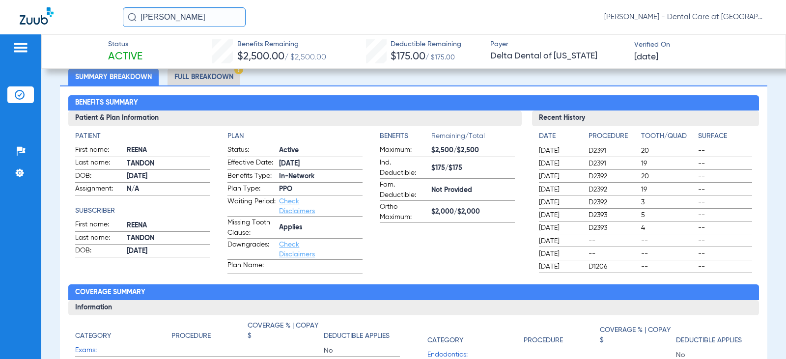
drag, startPoint x: 224, startPoint y: 78, endPoint x: 215, endPoint y: 84, distance: 10.2
click at [223, 77] on li "Full Breakdown" at bounding box center [204, 76] width 73 height 17
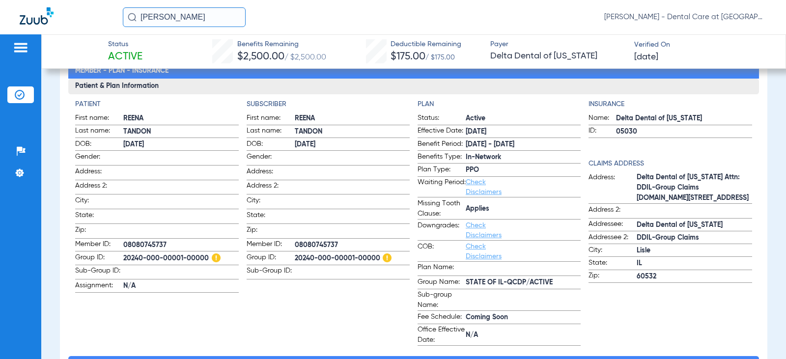
scroll to position [122, 0]
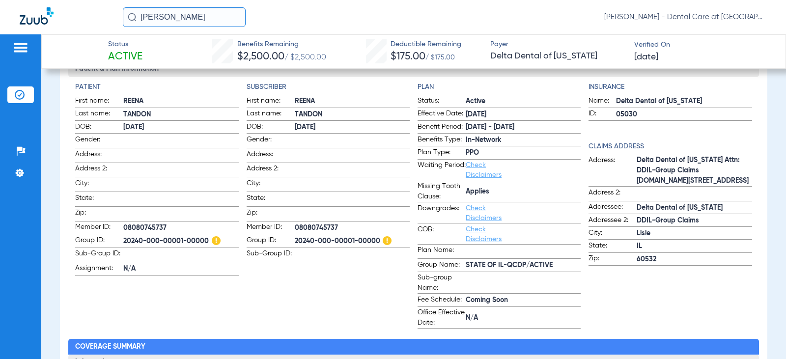
drag, startPoint x: 220, startPoint y: 18, endPoint x: 12, endPoint y: 20, distance: 207.8
click at [22, 20] on div "[PERSON_NAME] [PERSON_NAME] - Dental Care at [GEOGRAPHIC_DATA]" at bounding box center [393, 17] width 786 height 34
click at [196, 18] on input "[PERSON_NAME]" at bounding box center [184, 17] width 123 height 20
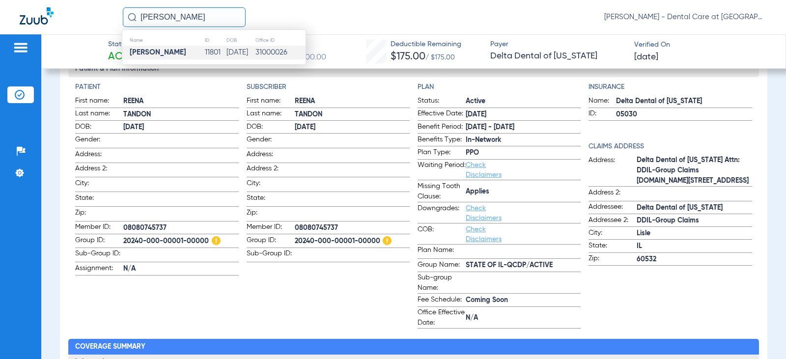
click at [204, 53] on td "11801" at bounding box center [214, 53] width 21 height 14
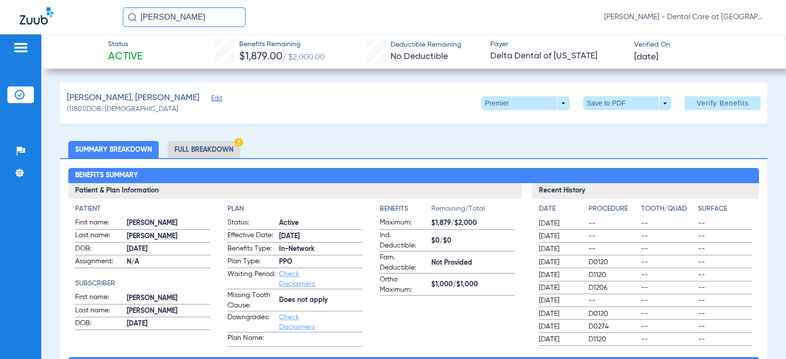
click at [208, 148] on li "Full Breakdown" at bounding box center [204, 149] width 73 height 17
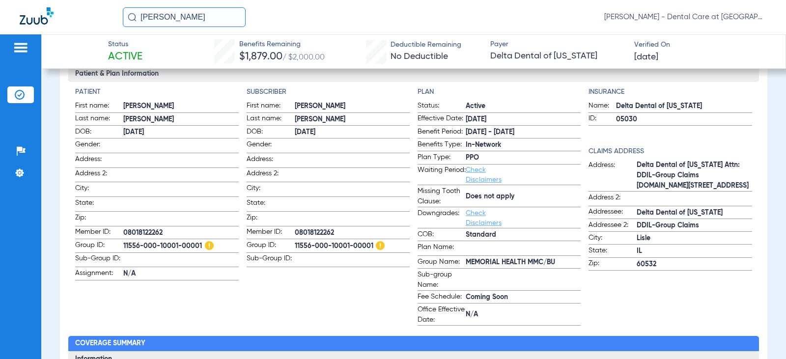
scroll to position [147, 0]
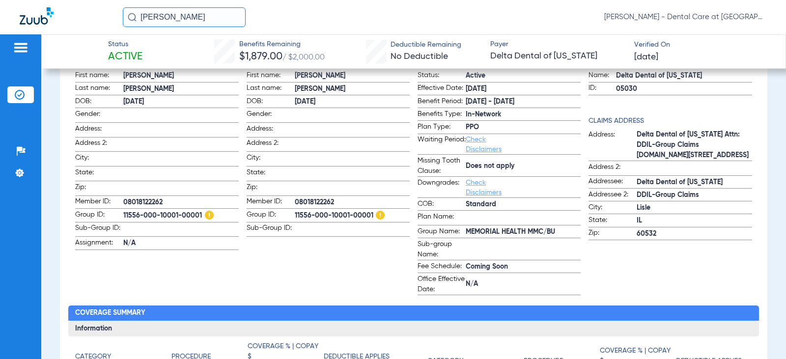
drag, startPoint x: 196, startPoint y: 19, endPoint x: 67, endPoint y: 19, distance: 129.2
click at [69, 19] on div "[PERSON_NAME] [PERSON_NAME] - Dental Care at [GEOGRAPHIC_DATA]" at bounding box center [393, 17] width 786 height 34
click at [203, 18] on input "[PERSON_NAME]" at bounding box center [184, 17] width 123 height 20
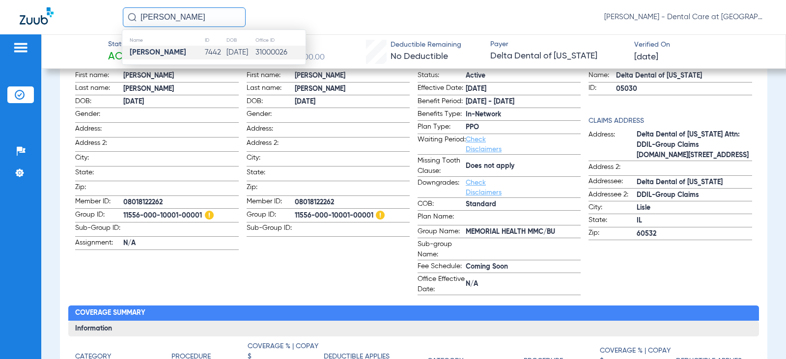
click at [193, 53] on td "[PERSON_NAME]" at bounding box center [163, 53] width 82 height 14
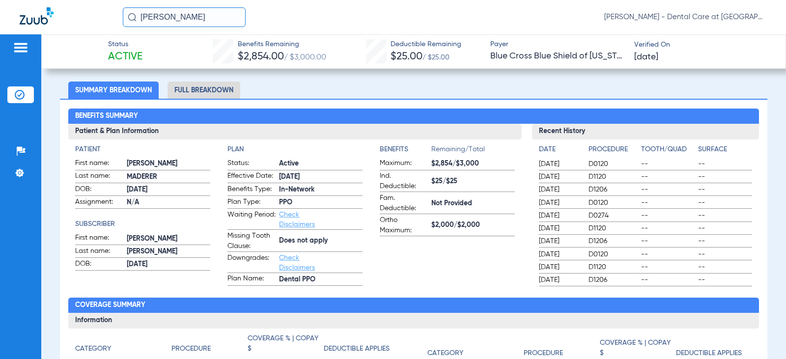
scroll to position [61, 0]
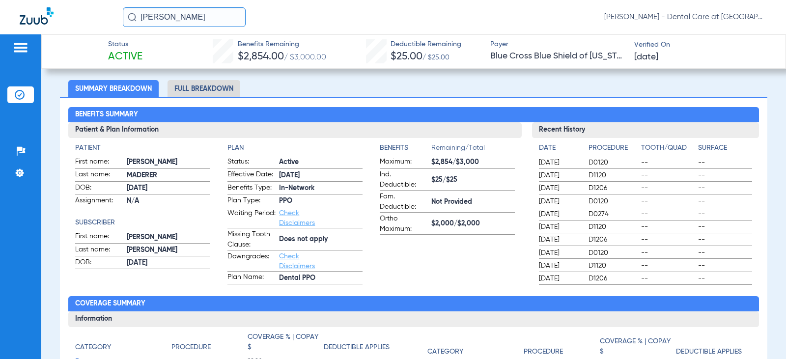
click at [198, 93] on li "Full Breakdown" at bounding box center [204, 88] width 73 height 17
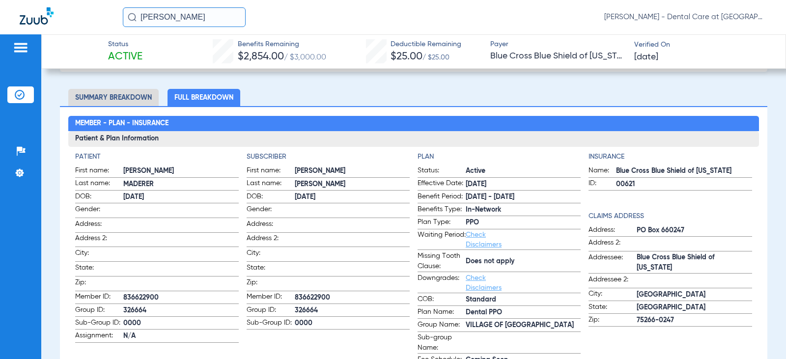
scroll to position [8, 0]
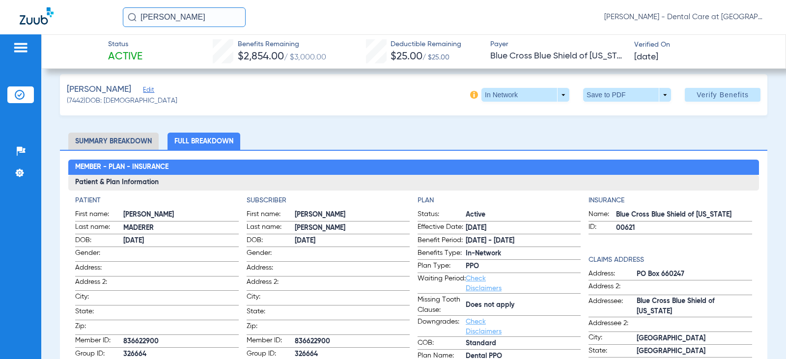
drag, startPoint x: 98, startPoint y: 14, endPoint x: 92, endPoint y: 14, distance: 5.9
click at [92, 14] on div "[PERSON_NAME] [PERSON_NAME] - Dental Care at [GEOGRAPHIC_DATA]" at bounding box center [393, 17] width 786 height 34
click at [199, 21] on input "[PERSON_NAME]" at bounding box center [184, 17] width 123 height 20
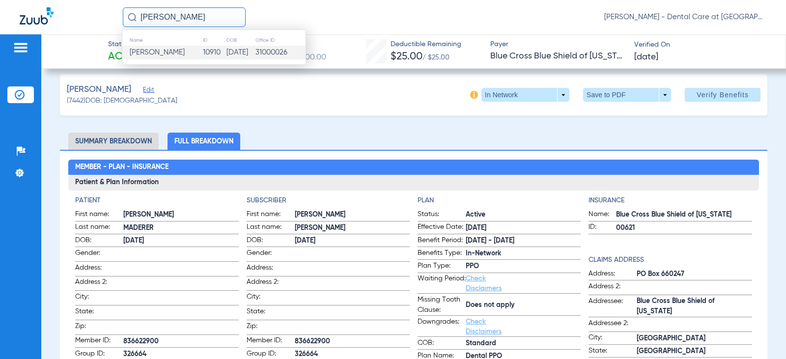
click at [186, 51] on td "[PERSON_NAME]" at bounding box center [162, 53] width 80 height 14
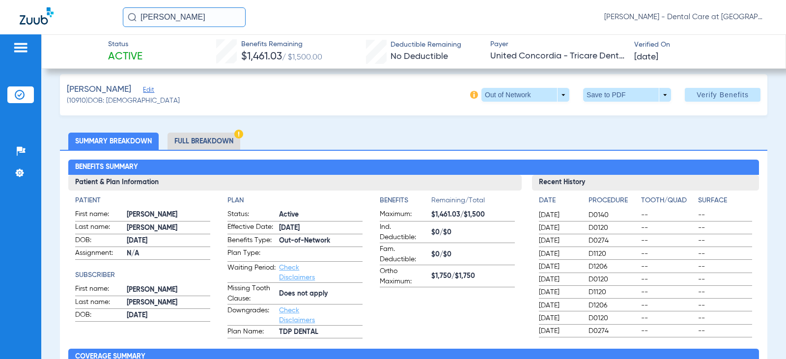
click at [229, 140] on li "Full Breakdown" at bounding box center [204, 141] width 73 height 17
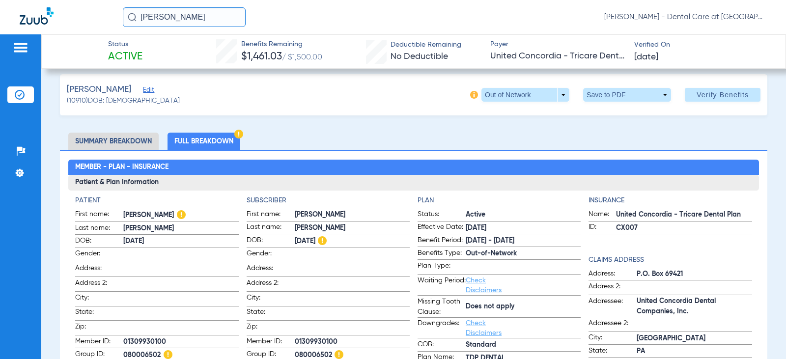
drag, startPoint x: 92, startPoint y: 15, endPoint x: 66, endPoint y: 15, distance: 25.5
click at [66, 15] on div "[PERSON_NAME] har [PERSON_NAME] - Dental Care at [GEOGRAPHIC_DATA]" at bounding box center [393, 17] width 786 height 34
click at [202, 23] on input "[PERSON_NAME]" at bounding box center [184, 17] width 123 height 20
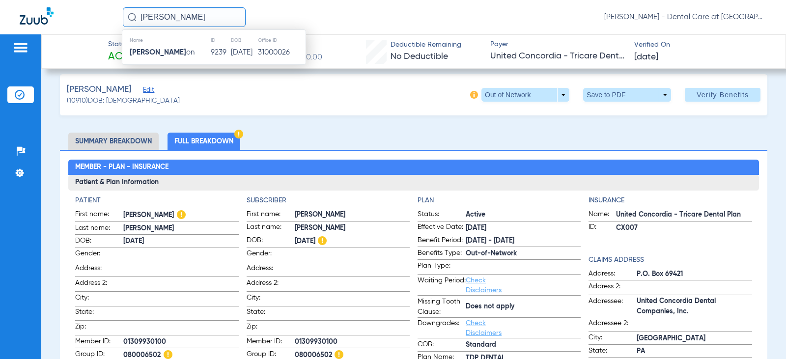
click at [187, 51] on td "[PERSON_NAME] on" at bounding box center [166, 53] width 88 height 14
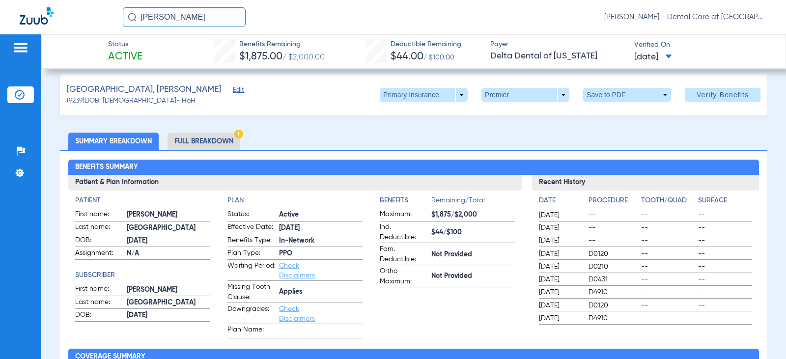
click at [206, 137] on li "Full Breakdown" at bounding box center [204, 141] width 73 height 17
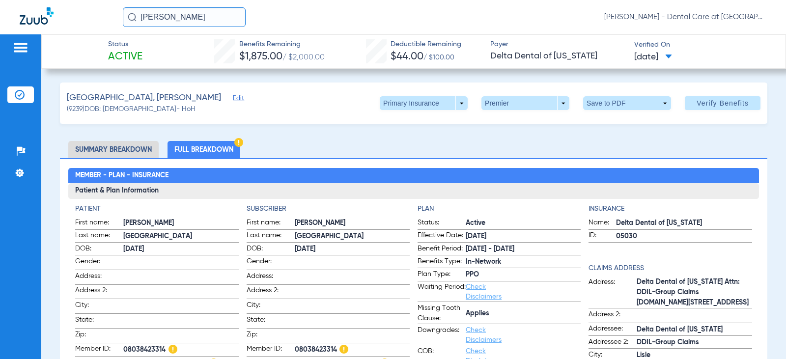
drag, startPoint x: 211, startPoint y: 17, endPoint x: 119, endPoint y: 17, distance: 91.9
click at [119, 17] on div "[PERSON_NAME] [PERSON_NAME] - Dental Care at [GEOGRAPHIC_DATA]" at bounding box center [393, 17] width 786 height 34
click at [209, 17] on input "[PERSON_NAME]" at bounding box center [184, 17] width 123 height 20
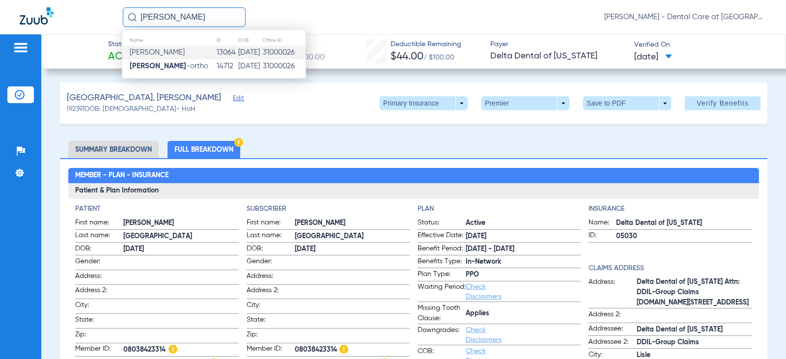
click at [216, 53] on td "13064" at bounding box center [227, 53] width 22 height 14
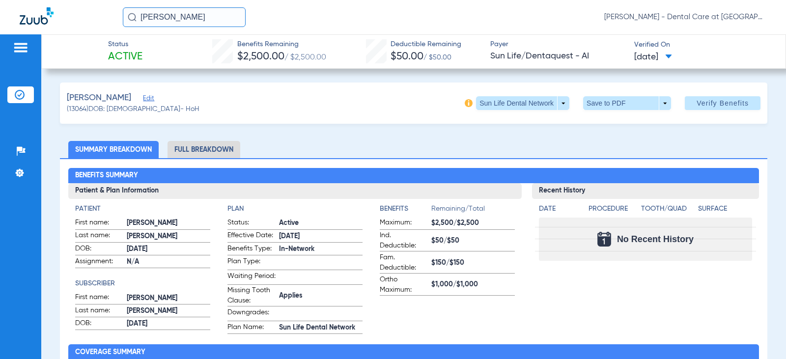
click at [231, 150] on li "Full Breakdown" at bounding box center [204, 149] width 73 height 17
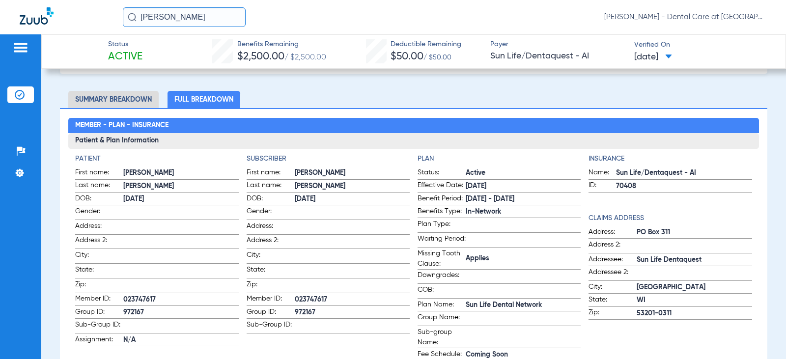
scroll to position [49, 0]
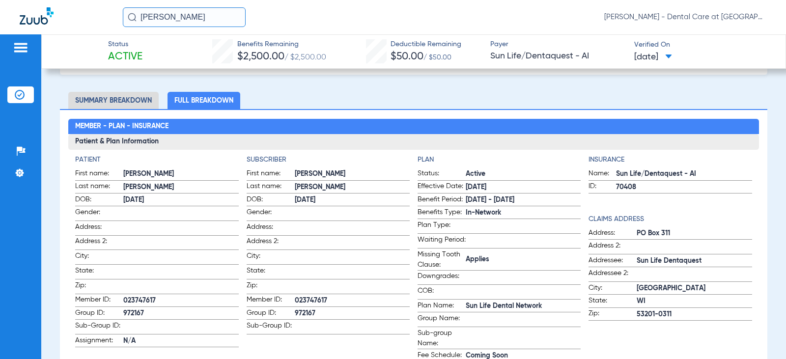
drag, startPoint x: 39, startPoint y: 21, endPoint x: 26, endPoint y: 21, distance: 13.3
click at [28, 21] on div "[PERSON_NAME] [PERSON_NAME] - Dental Care at [GEOGRAPHIC_DATA]" at bounding box center [393, 17] width 786 height 34
click at [224, 20] on input "[PERSON_NAME]" at bounding box center [184, 17] width 123 height 20
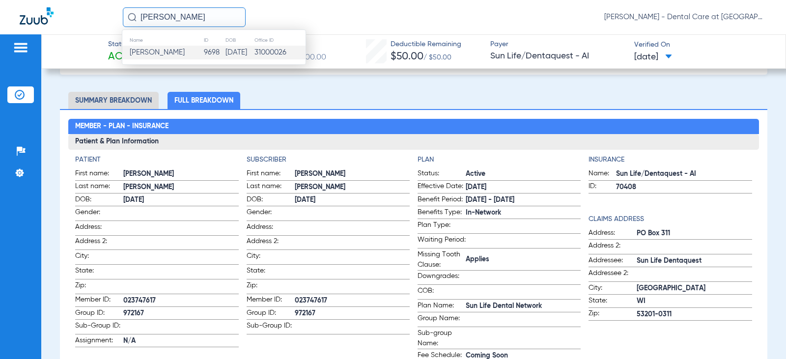
click at [203, 53] on td "9698" at bounding box center [214, 53] width 22 height 14
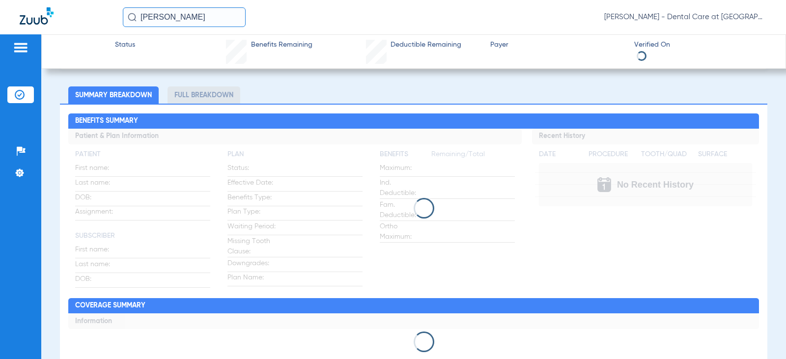
scroll to position [49, 0]
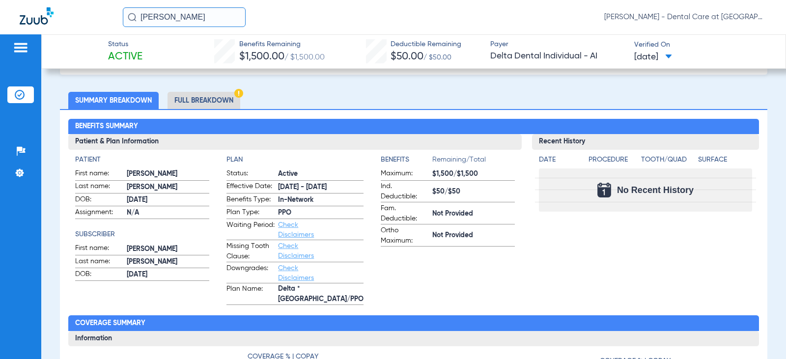
click at [215, 100] on li "Full Breakdown" at bounding box center [204, 100] width 73 height 17
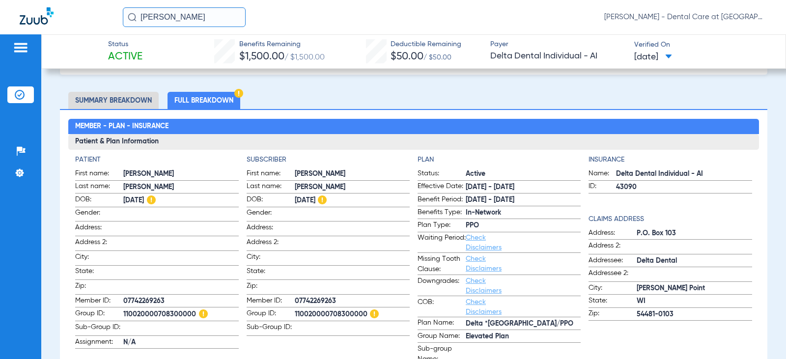
scroll to position [98, 0]
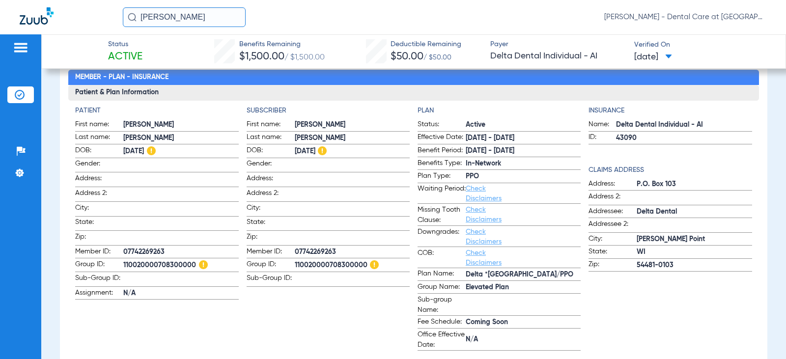
drag, startPoint x: 129, startPoint y: 19, endPoint x: 80, endPoint y: 19, distance: 49.1
click at [85, 19] on div "[PERSON_NAME] [PERSON_NAME] - Dental Care at [GEOGRAPHIC_DATA]" at bounding box center [393, 17] width 786 height 34
click at [232, 16] on input "[PERSON_NAME]" at bounding box center [184, 17] width 123 height 20
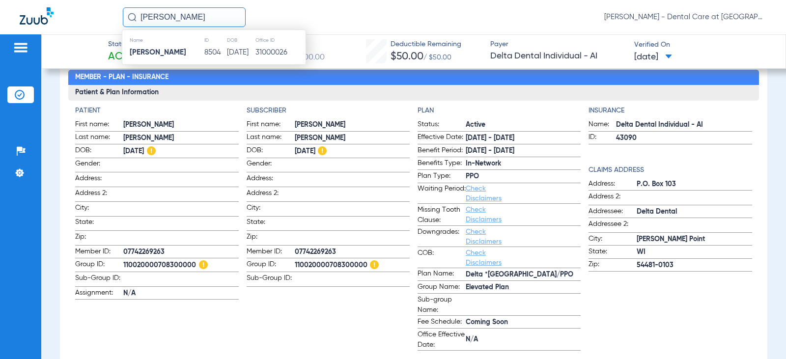
drag, startPoint x: 200, startPoint y: 53, endPoint x: 194, endPoint y: 60, distance: 9.8
click at [200, 53] on td "[PERSON_NAME]" at bounding box center [163, 53] width 82 height 14
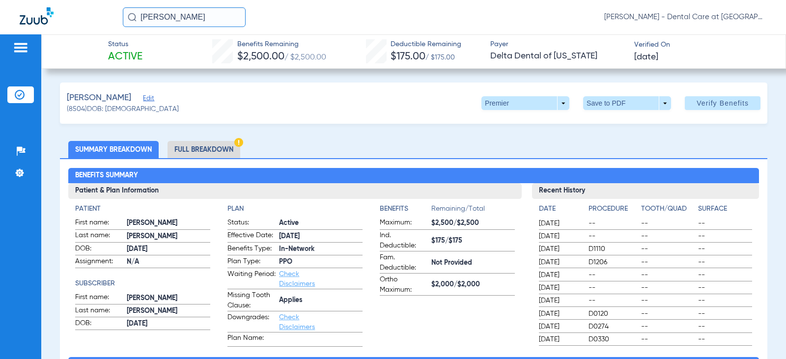
click at [236, 141] on img at bounding box center [238, 142] width 9 height 9
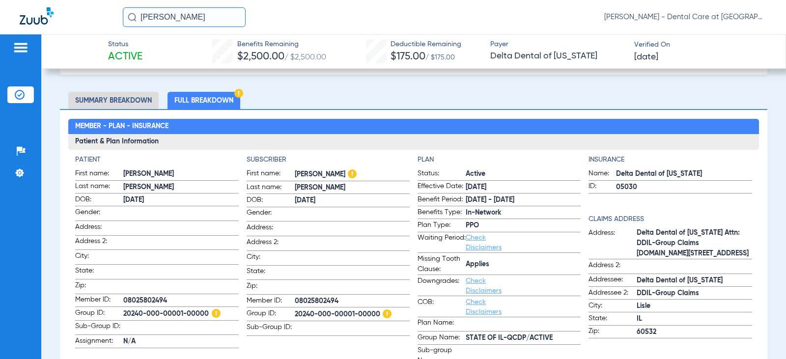
scroll to position [98, 0]
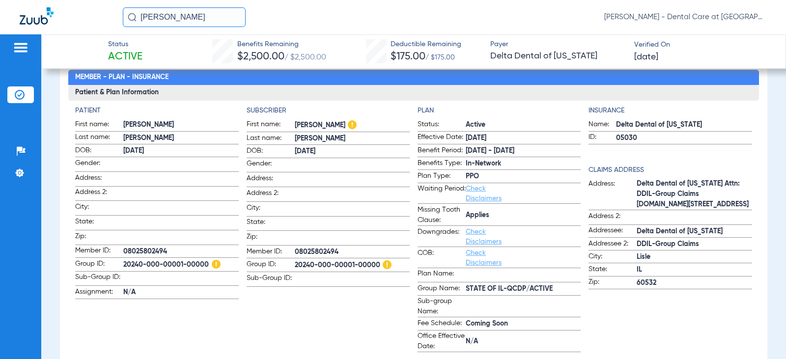
drag, startPoint x: 230, startPoint y: 16, endPoint x: -15, endPoint y: 16, distance: 245.6
click at [0, 16] on html "[PERSON_NAME] [PERSON_NAME] - Dental Care at [GEOGRAPHIC_DATA] Patients Insuran…" at bounding box center [393, 179] width 786 height 359
click at [211, 17] on input "[PERSON_NAME]" at bounding box center [184, 17] width 123 height 20
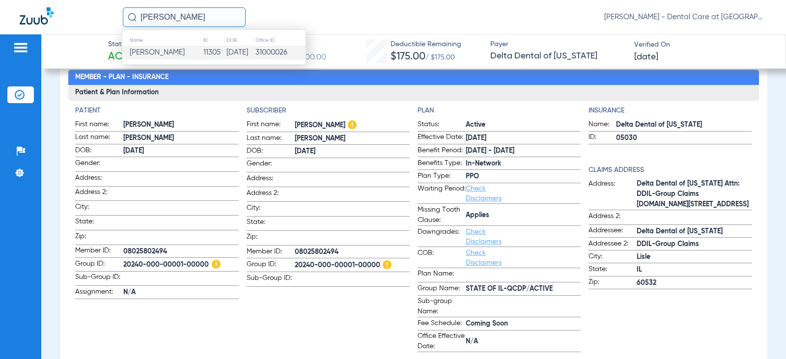
click at [195, 53] on td "[PERSON_NAME]" at bounding box center [162, 53] width 81 height 14
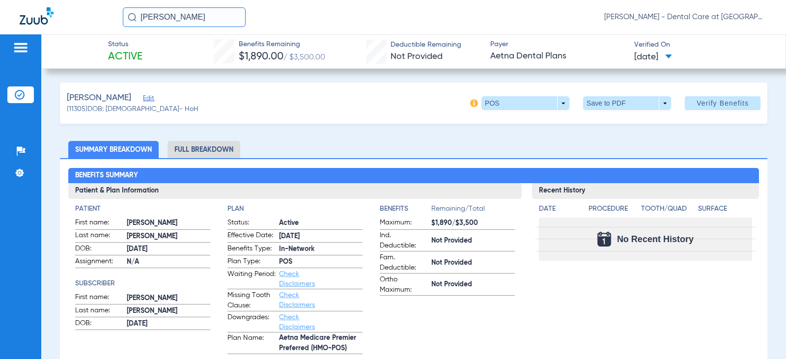
click at [229, 145] on li "Full Breakdown" at bounding box center [204, 149] width 73 height 17
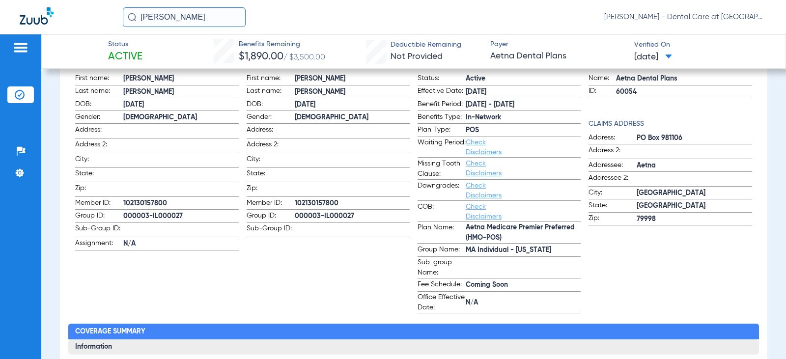
scroll to position [147, 0]
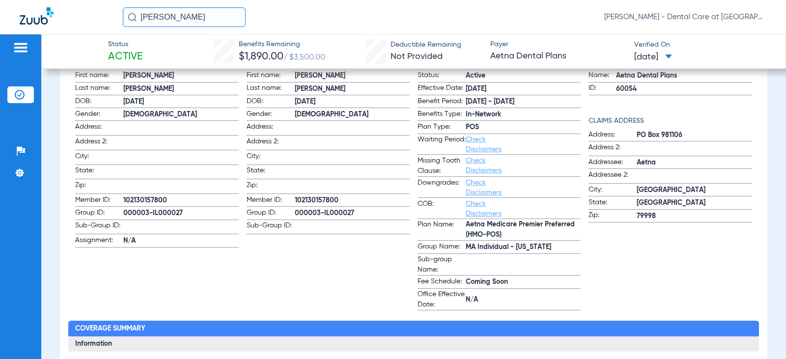
drag, startPoint x: 206, startPoint y: 11, endPoint x: 105, endPoint y: 19, distance: 101.0
click at [105, 19] on div "[PERSON_NAME] [PERSON_NAME] - Dental Care at [GEOGRAPHIC_DATA]" at bounding box center [393, 17] width 786 height 34
click at [201, 24] on input "[PERSON_NAME]" at bounding box center [184, 17] width 123 height 20
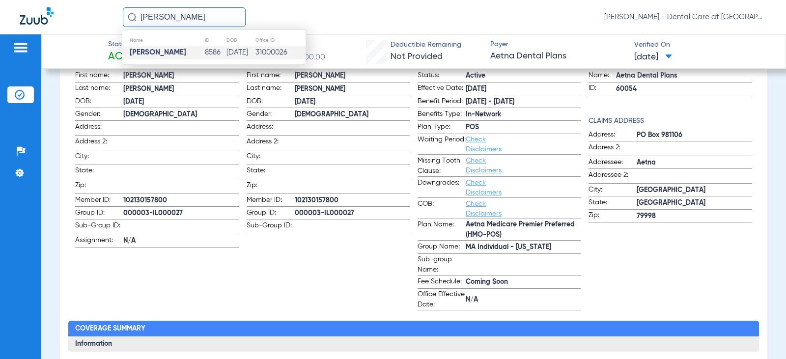
click at [204, 52] on td "8586" at bounding box center [214, 53] width 21 height 14
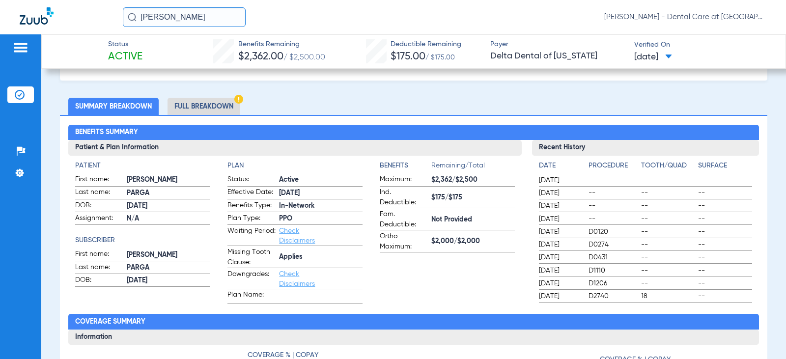
scroll to position [45, 0]
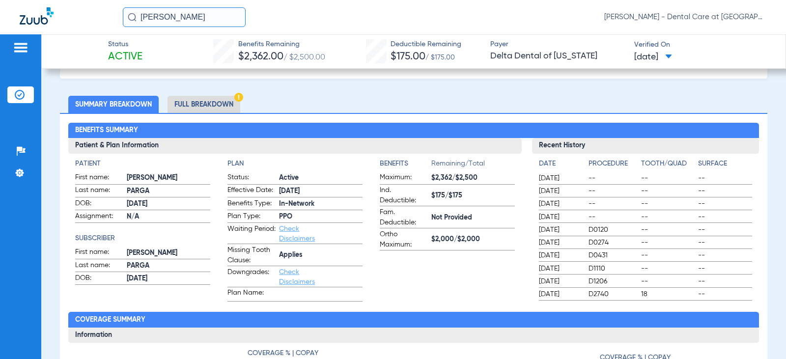
click at [222, 106] on li "Full Breakdown" at bounding box center [204, 104] width 73 height 17
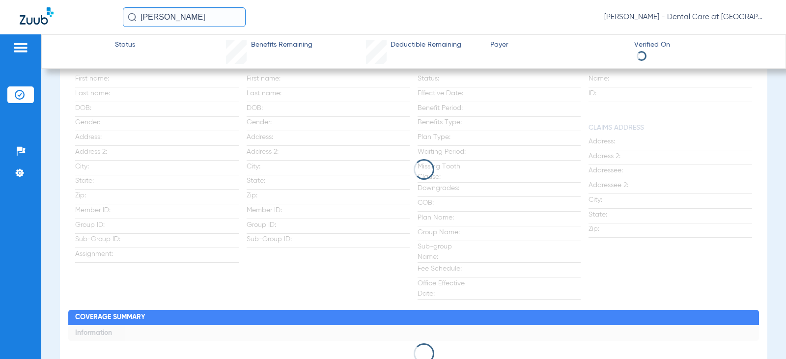
scroll to position [149, 0]
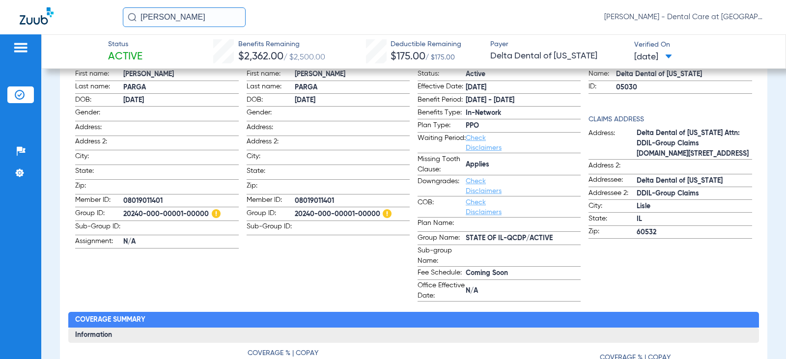
drag, startPoint x: 209, startPoint y: 14, endPoint x: 79, endPoint y: 28, distance: 131.4
click at [79, 28] on div "[PERSON_NAME] [PERSON_NAME] - Dental Care at [GEOGRAPHIC_DATA]" at bounding box center [393, 17] width 786 height 34
click at [178, 19] on input "[PERSON_NAME]" at bounding box center [184, 17] width 123 height 20
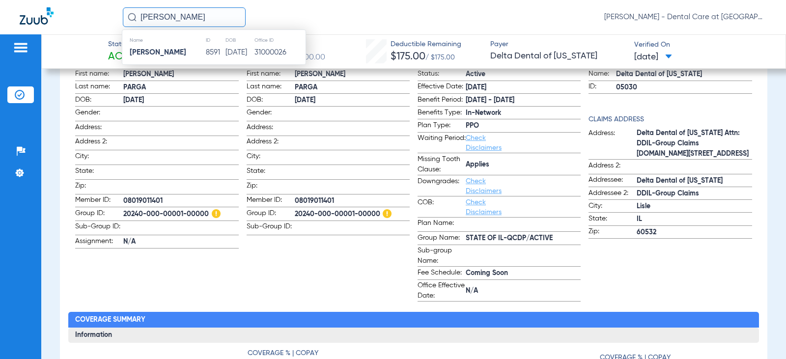
click at [173, 51] on td "[PERSON_NAME]" at bounding box center [163, 53] width 83 height 14
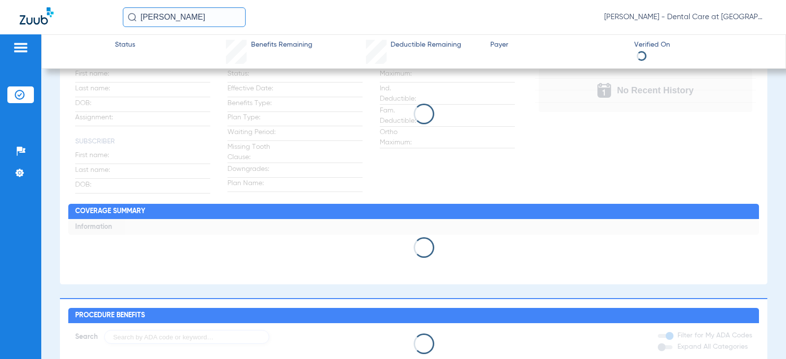
scroll to position [43, 0]
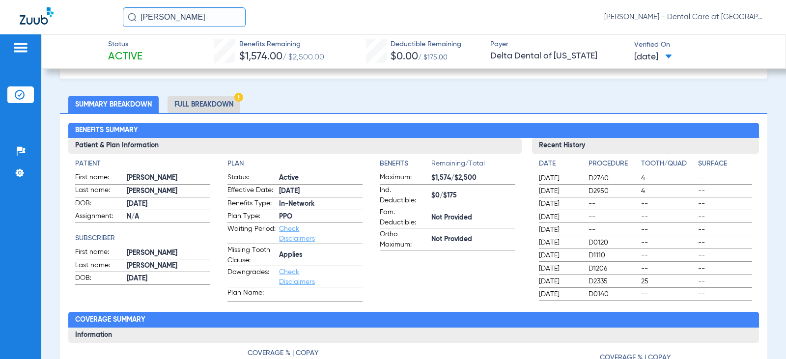
click at [186, 102] on li "Full Breakdown" at bounding box center [204, 104] width 73 height 17
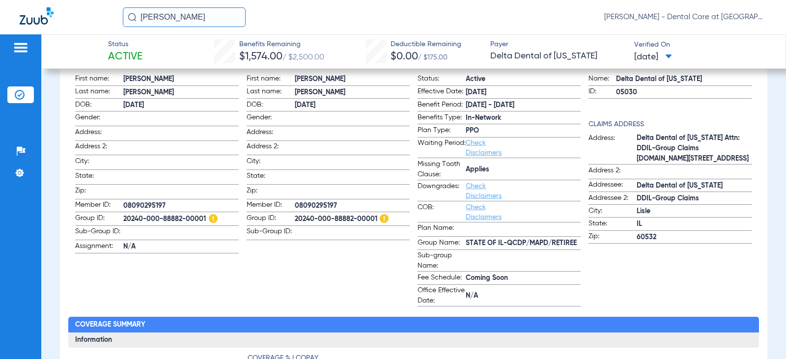
scroll to position [149, 0]
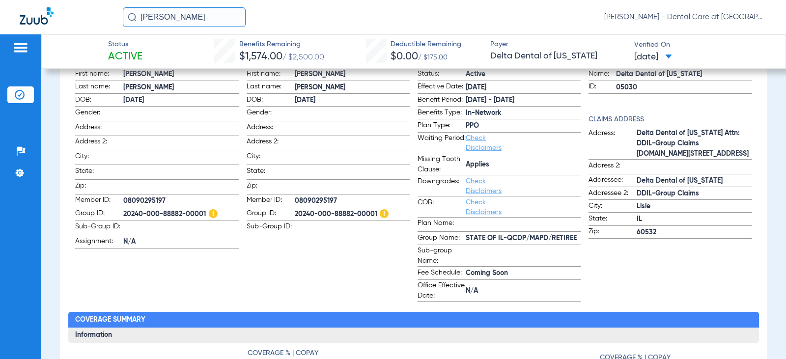
drag, startPoint x: 233, startPoint y: 20, endPoint x: 9, endPoint y: 19, distance: 224.5
click at [27, 19] on div "[PERSON_NAME] [PERSON_NAME] - Dental Care at [GEOGRAPHIC_DATA]" at bounding box center [393, 17] width 786 height 34
click at [202, 21] on input "[PERSON_NAME]" at bounding box center [184, 17] width 123 height 20
click at [192, 17] on input "[PERSON_NAME]" at bounding box center [184, 17] width 123 height 20
click at [174, 17] on input "[PERSON_NAME]" at bounding box center [184, 17] width 123 height 20
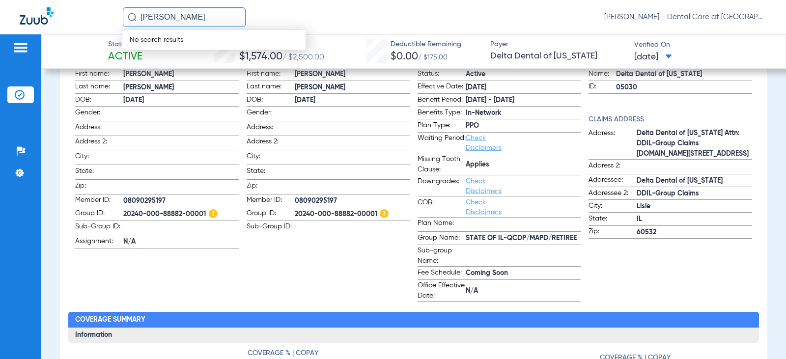
click at [172, 15] on input "[PERSON_NAME]" at bounding box center [184, 17] width 123 height 20
click at [210, 55] on td "4223" at bounding box center [220, 53] width 21 height 14
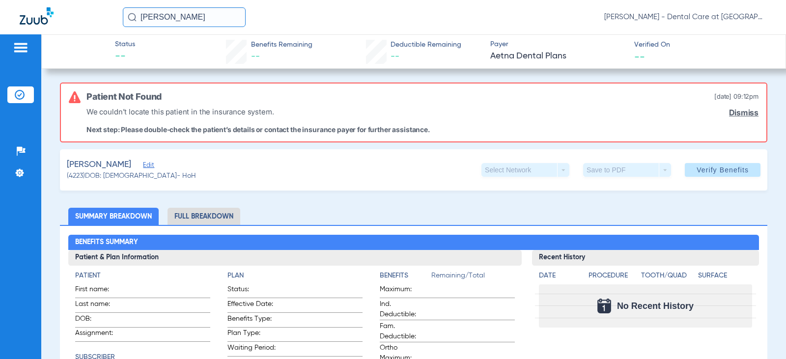
drag, startPoint x: 195, startPoint y: 17, endPoint x: 54, endPoint y: 30, distance: 142.0
click at [55, 28] on div "[PERSON_NAME] [PERSON_NAME] - Dental Care at [GEOGRAPHIC_DATA]" at bounding box center [393, 17] width 786 height 34
click at [220, 22] on input "[PERSON_NAME]" at bounding box center [184, 17] width 123 height 20
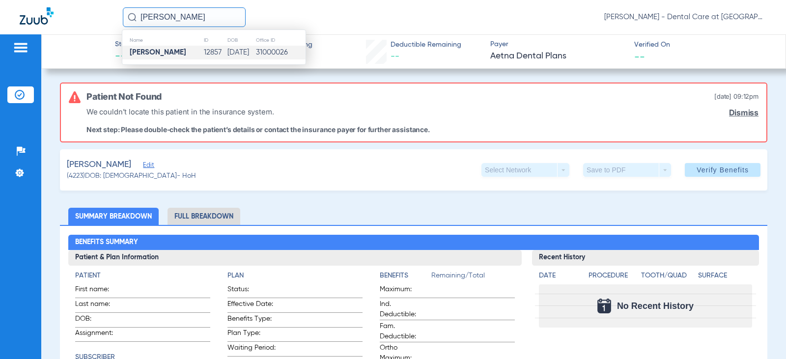
click at [203, 52] on td "12857" at bounding box center [215, 53] width 24 height 14
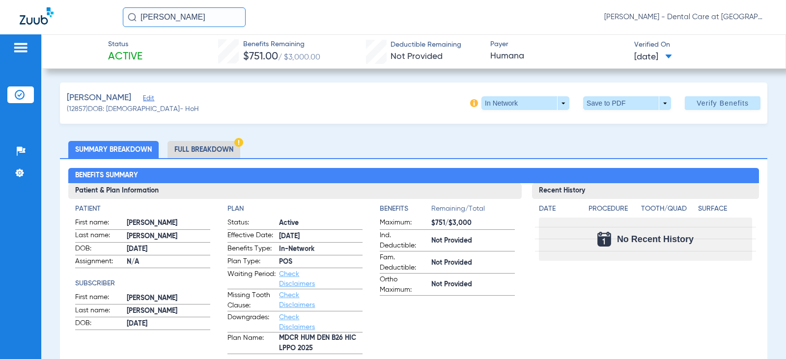
click at [220, 147] on li "Full Breakdown" at bounding box center [204, 149] width 73 height 17
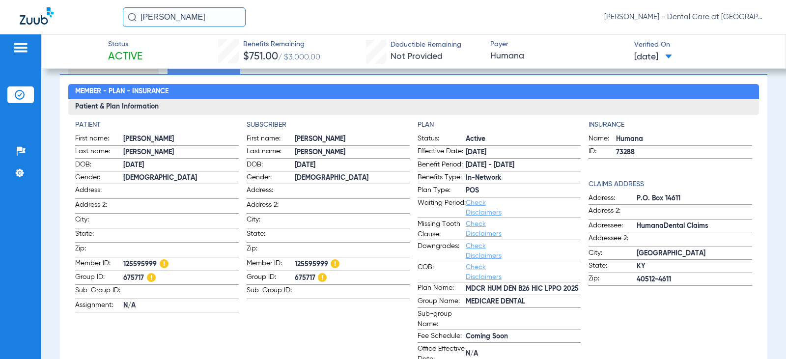
scroll to position [98, 0]
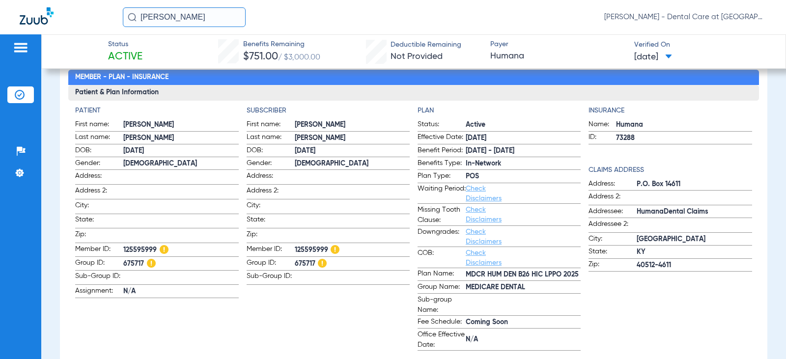
drag, startPoint x: 212, startPoint y: 18, endPoint x: 43, endPoint y: 17, distance: 169.5
click at [45, 17] on div "[PERSON_NAME] [PERSON_NAME] - Dental Care at [GEOGRAPHIC_DATA]" at bounding box center [393, 17] width 786 height 34
drag, startPoint x: 217, startPoint y: 18, endPoint x: 211, endPoint y: 26, distance: 9.8
click at [217, 18] on input "[PERSON_NAME]" at bounding box center [184, 17] width 123 height 20
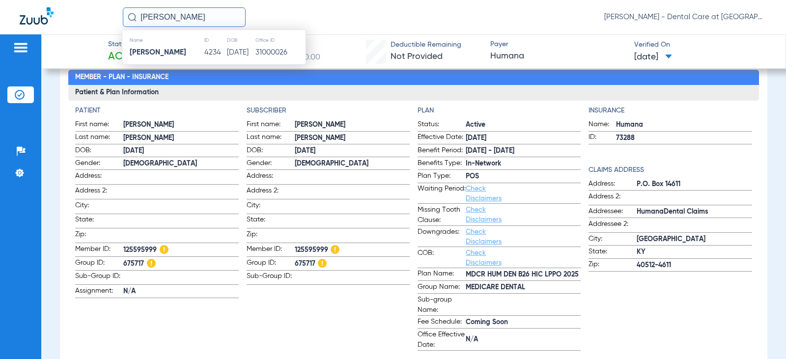
click at [204, 50] on td "4234" at bounding box center [215, 53] width 23 height 14
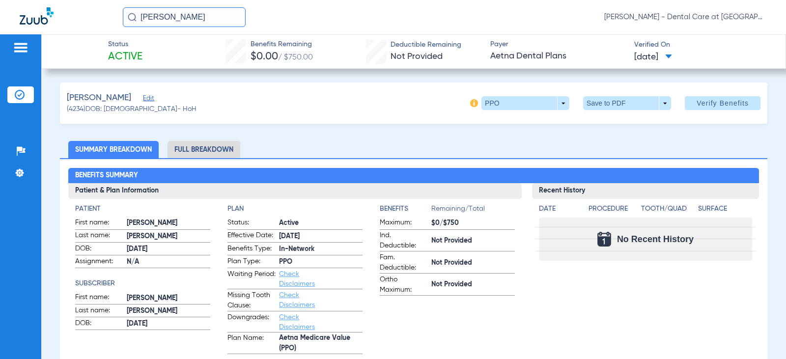
click at [224, 151] on li "Full Breakdown" at bounding box center [204, 149] width 73 height 17
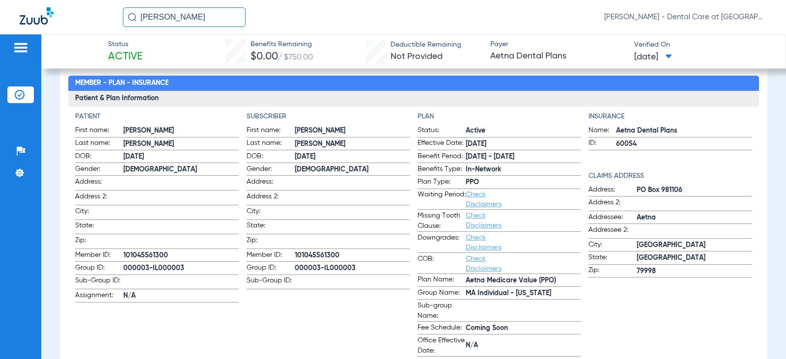
scroll to position [98, 0]
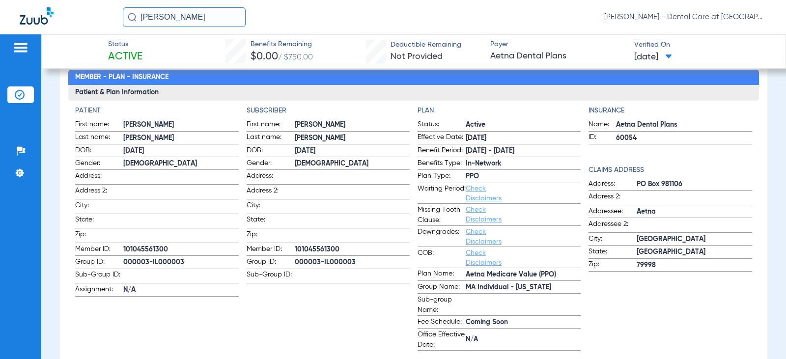
drag, startPoint x: 205, startPoint y: 11, endPoint x: 82, endPoint y: 24, distance: 124.0
click at [82, 24] on div "[PERSON_NAME] [PERSON_NAME] - Dental Care at [GEOGRAPHIC_DATA]" at bounding box center [393, 17] width 786 height 34
click at [195, 7] on input "[PERSON_NAME]" at bounding box center [184, 17] width 123 height 20
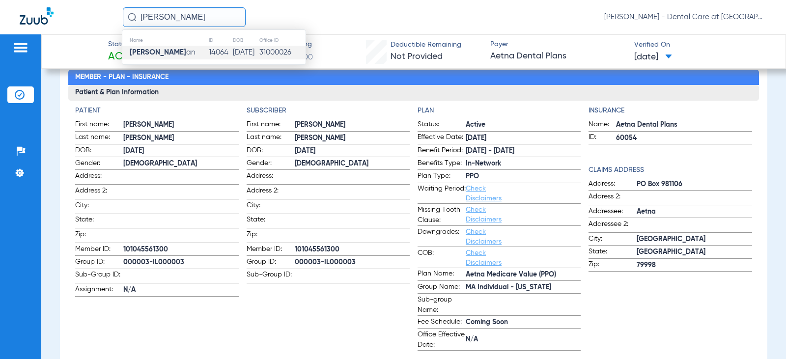
click at [208, 49] on td "14064" at bounding box center [220, 53] width 24 height 14
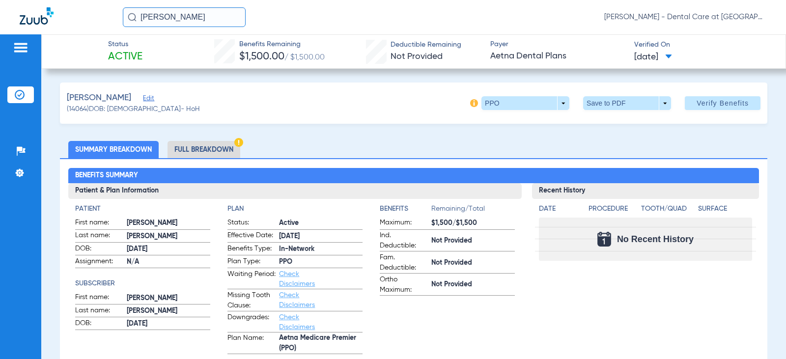
click at [224, 147] on li "Full Breakdown" at bounding box center [204, 149] width 73 height 17
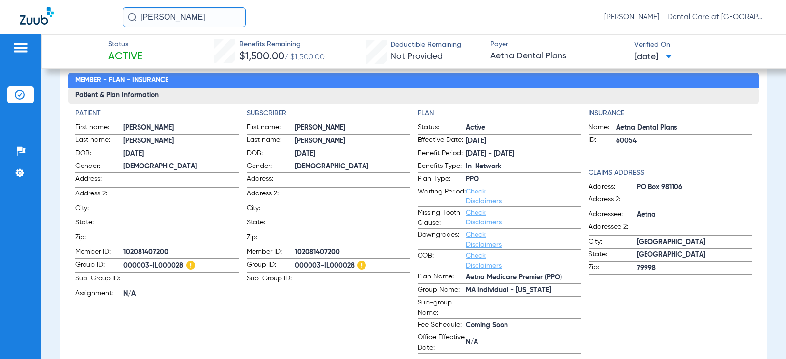
scroll to position [98, 0]
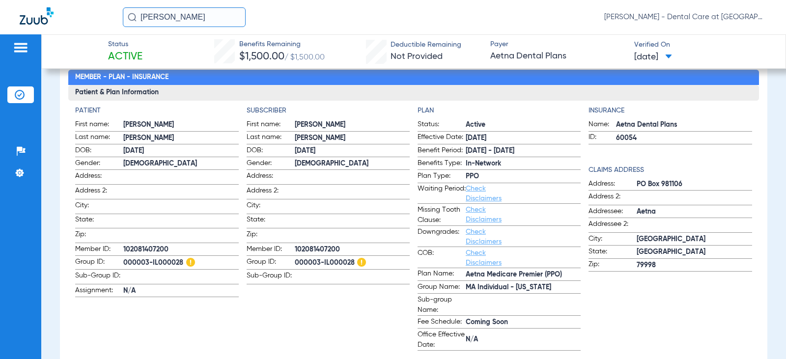
drag, startPoint x: 213, startPoint y: 16, endPoint x: 69, endPoint y: 18, distance: 144.4
click at [71, 18] on div "[PERSON_NAME] [PERSON_NAME] - Dental Care at [GEOGRAPHIC_DATA]" at bounding box center [393, 17] width 786 height 34
click at [193, 18] on input "[PERSON_NAME]" at bounding box center [184, 17] width 123 height 20
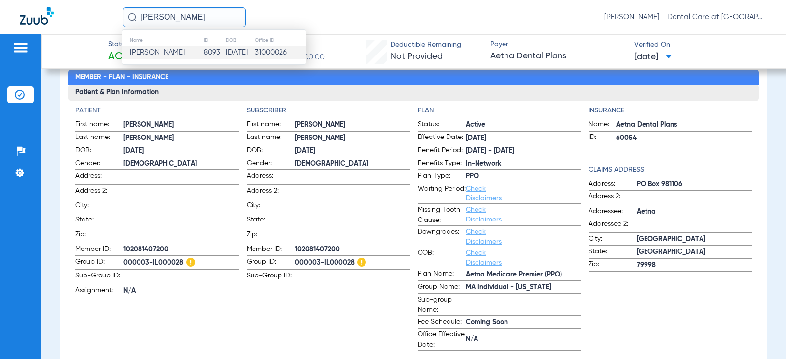
click at [188, 56] on td "[PERSON_NAME]" at bounding box center [162, 53] width 81 height 14
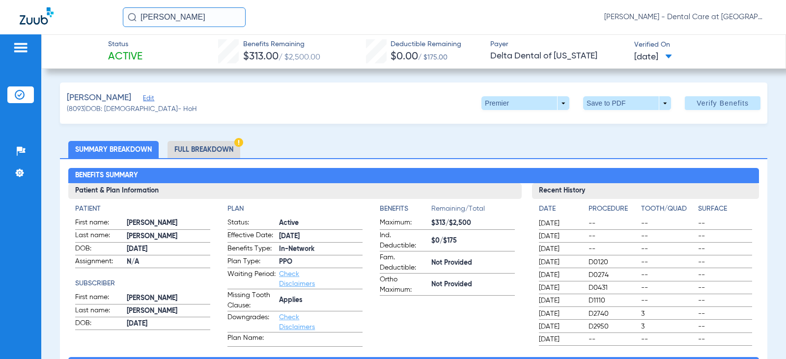
click at [221, 147] on li "Full Breakdown" at bounding box center [204, 149] width 73 height 17
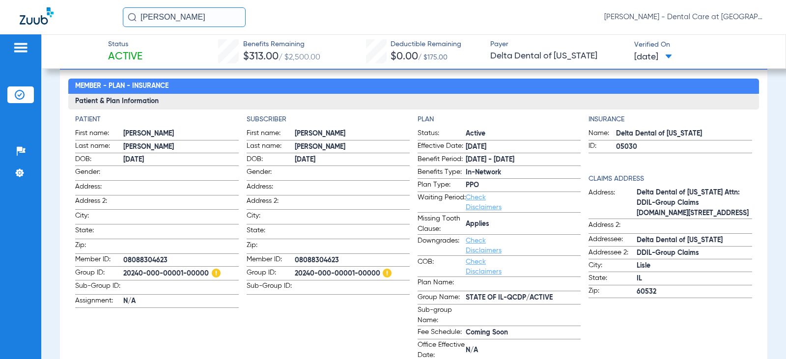
scroll to position [147, 0]
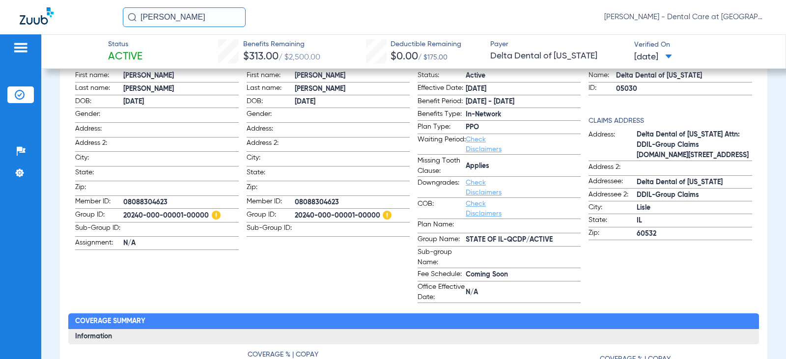
drag, startPoint x: 197, startPoint y: 11, endPoint x: 93, endPoint y: 11, distance: 104.6
click at [93, 11] on div "[PERSON_NAME] [PERSON_NAME] - Dental Care at [GEOGRAPHIC_DATA]" at bounding box center [393, 17] width 786 height 34
click at [202, 19] on input "[PERSON_NAME]" at bounding box center [184, 17] width 123 height 20
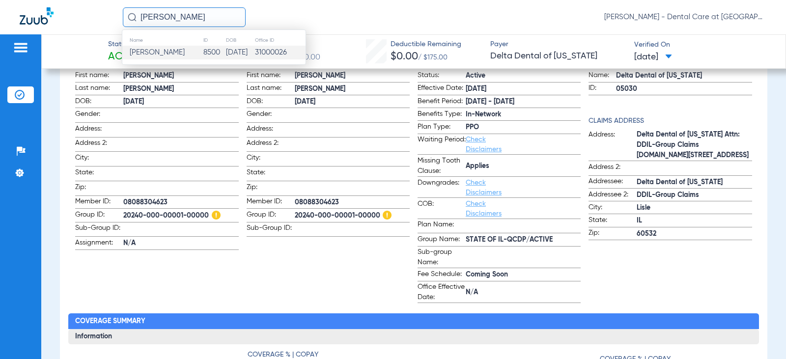
click at [209, 52] on td "8500" at bounding box center [214, 53] width 23 height 14
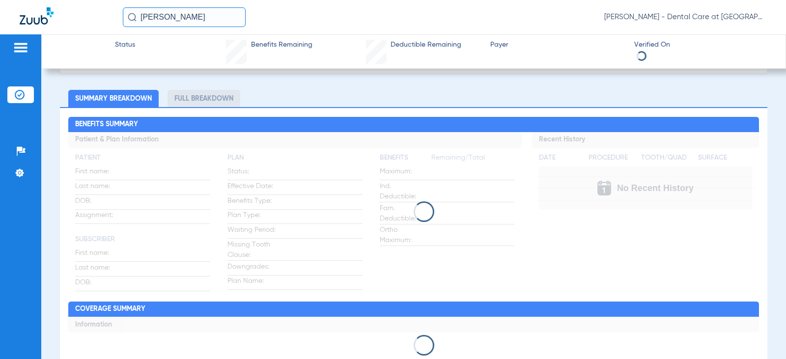
scroll to position [53, 0]
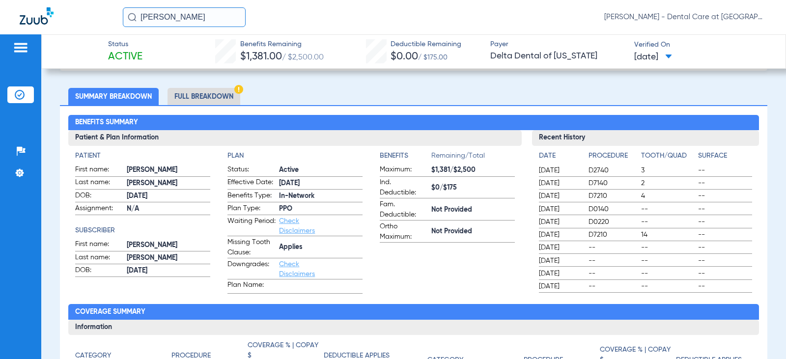
click at [209, 100] on li "Full Breakdown" at bounding box center [204, 96] width 73 height 17
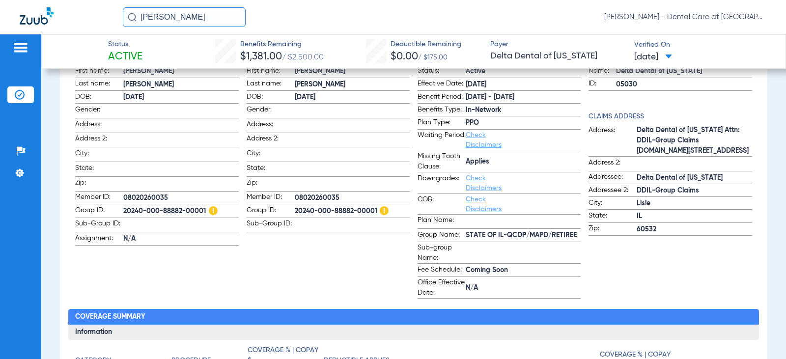
scroll to position [157, 0]
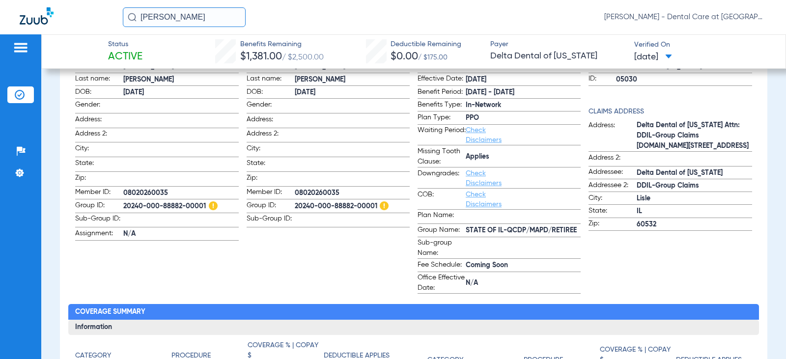
drag, startPoint x: 203, startPoint y: 16, endPoint x: 93, endPoint y: 25, distance: 110.9
click at [93, 25] on div "[PERSON_NAME] [PERSON_NAME] - Dental Care at [GEOGRAPHIC_DATA]" at bounding box center [393, 17] width 786 height 34
click at [168, 26] on input "[PERSON_NAME]" at bounding box center [184, 17] width 123 height 20
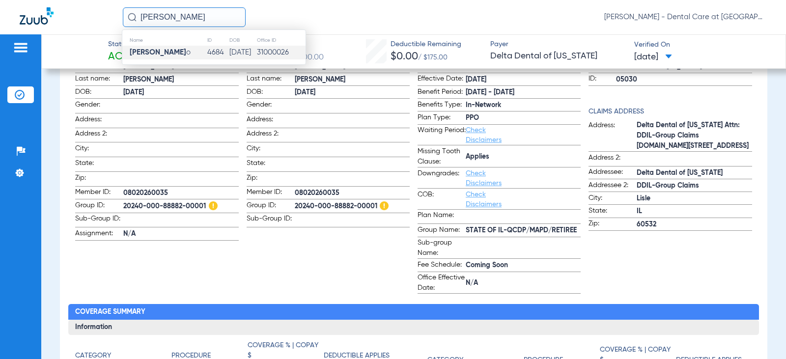
click at [173, 50] on span "[PERSON_NAME] o" at bounding box center [160, 52] width 61 height 7
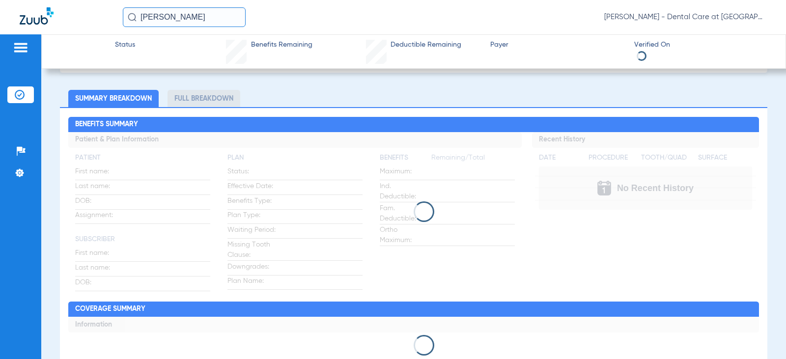
scroll to position [61, 0]
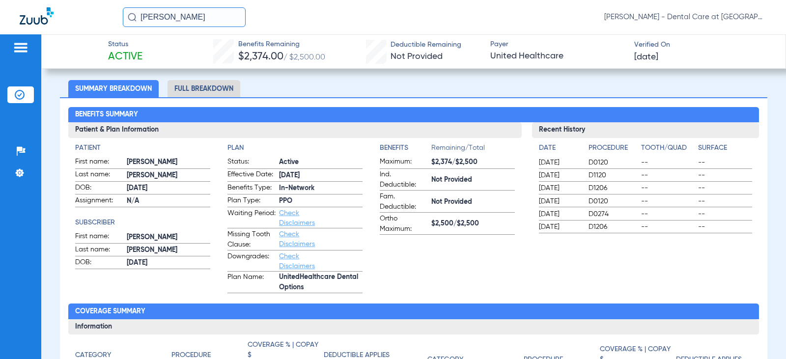
click at [210, 87] on li "Full Breakdown" at bounding box center [204, 88] width 73 height 17
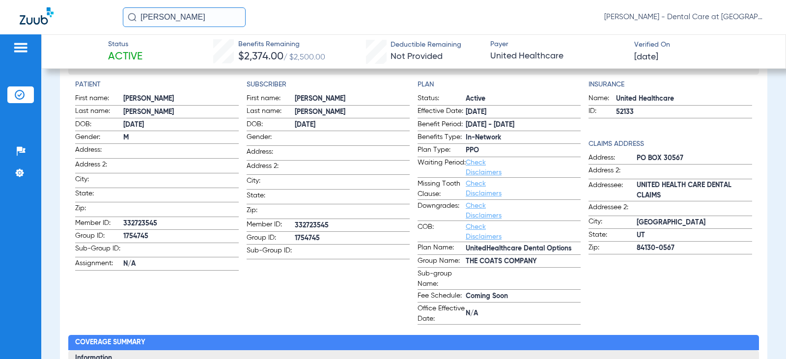
scroll to position [107, 0]
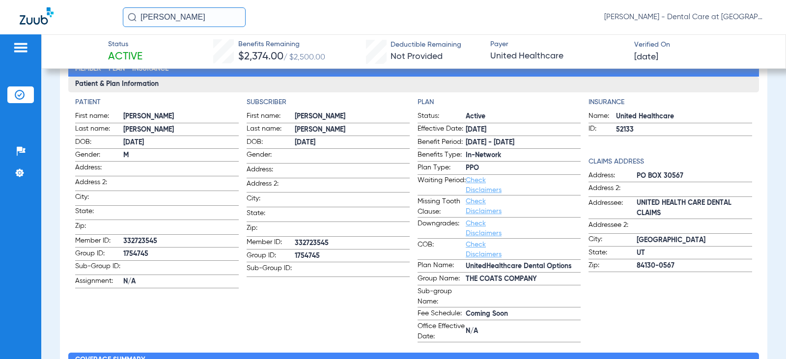
drag, startPoint x: 210, startPoint y: 21, endPoint x: 7, endPoint y: 20, distance: 202.4
click at [7, 20] on div "[PERSON_NAME] [PERSON_NAME] - Dental Care at [GEOGRAPHIC_DATA]" at bounding box center [393, 17] width 786 height 34
click at [143, 13] on input "[PERSON_NAME]" at bounding box center [184, 17] width 123 height 20
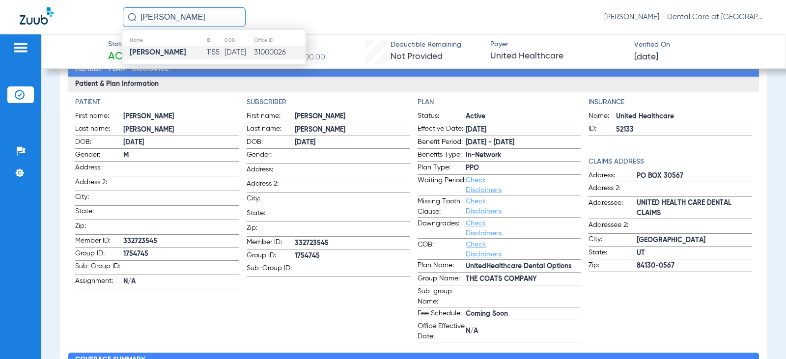
click at [181, 52] on td "[PERSON_NAME]" at bounding box center [164, 53] width 84 height 14
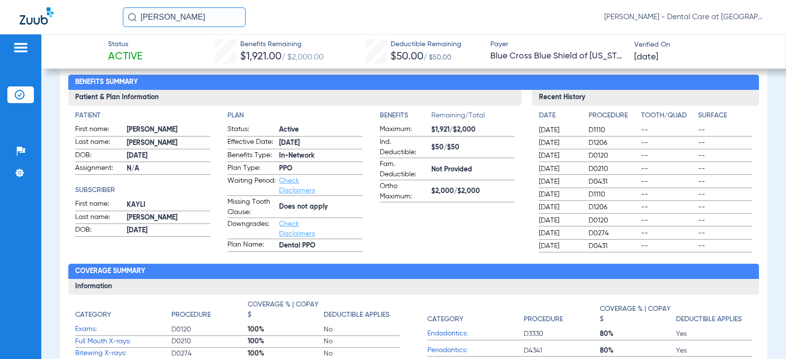
scroll to position [49, 0]
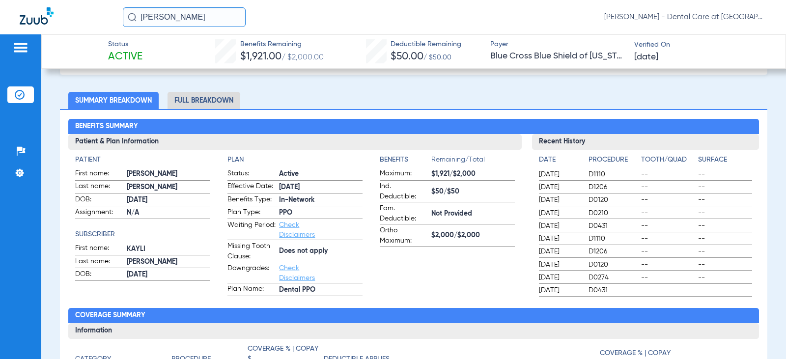
click at [203, 101] on li "Full Breakdown" at bounding box center [204, 100] width 73 height 17
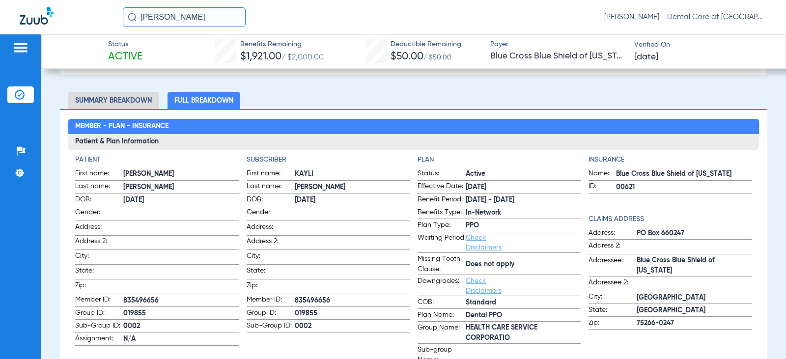
drag, startPoint x: 212, startPoint y: 18, endPoint x: 110, endPoint y: 28, distance: 102.6
click at [111, 28] on div "[PERSON_NAME] [PERSON_NAME] - Dental Care at [GEOGRAPHIC_DATA]" at bounding box center [393, 17] width 786 height 34
click at [169, 19] on input "[PERSON_NAME]" at bounding box center [184, 17] width 123 height 20
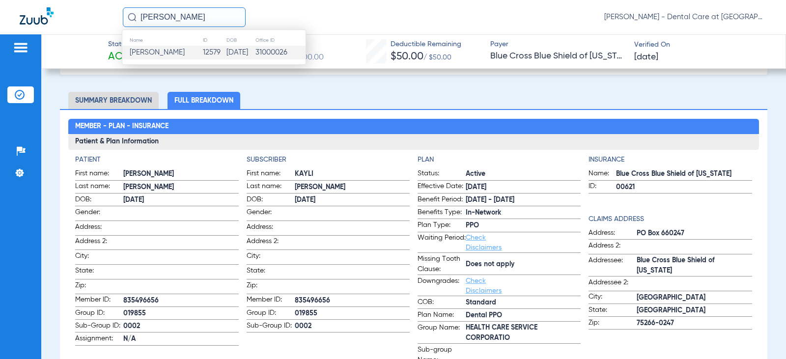
click at [185, 56] on span "[PERSON_NAME]" at bounding box center [157, 52] width 55 height 7
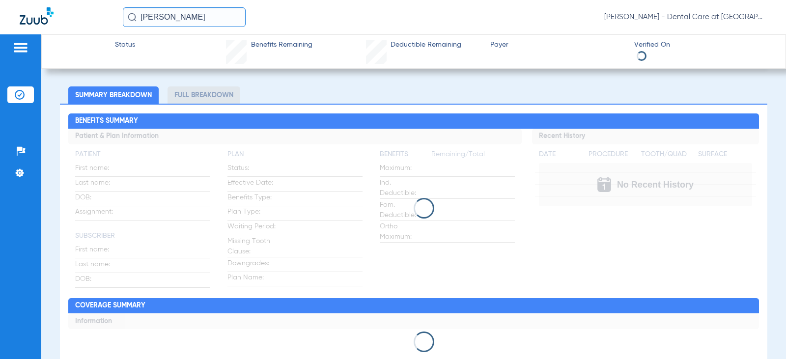
scroll to position [49, 0]
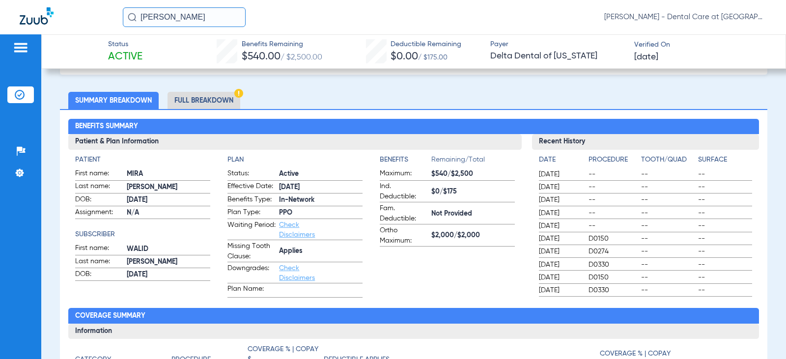
click at [210, 97] on li "Full Breakdown" at bounding box center [204, 100] width 73 height 17
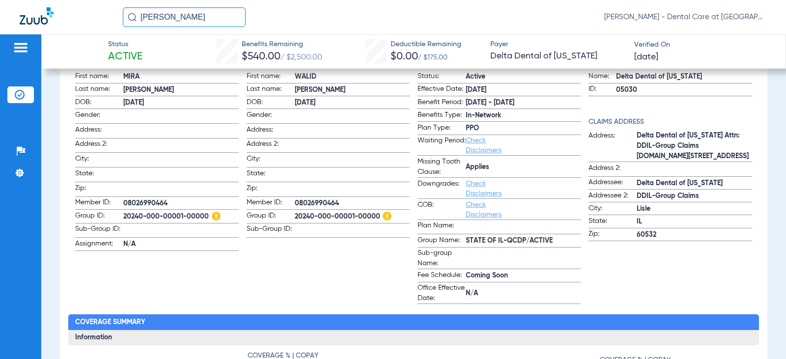
scroll to position [147, 0]
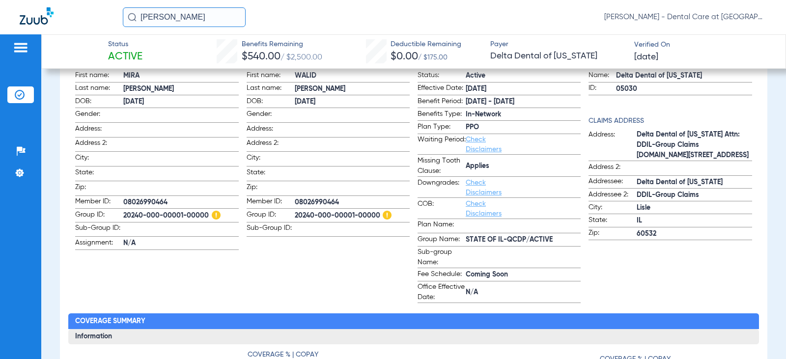
drag, startPoint x: 196, startPoint y: 14, endPoint x: -13, endPoint y: 15, distance: 208.8
click at [0, 15] on html "[PERSON_NAME] [PERSON_NAME] - Dental Care at [GEOGRAPHIC_DATA] Patients Insuran…" at bounding box center [393, 179] width 786 height 359
click at [208, 18] on input "[PERSON_NAME]" at bounding box center [184, 17] width 123 height 20
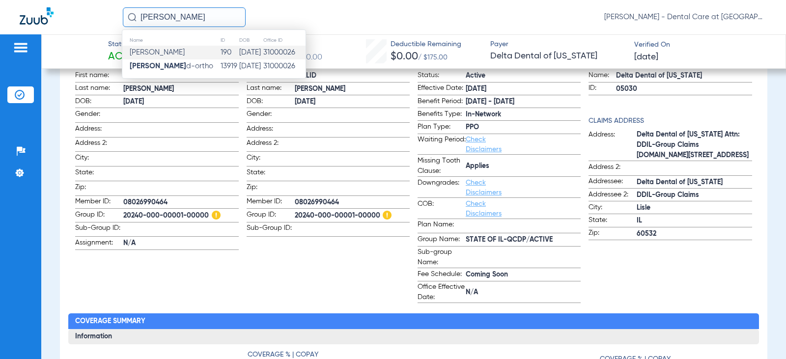
click at [187, 56] on td "[PERSON_NAME]" at bounding box center [171, 53] width 98 height 14
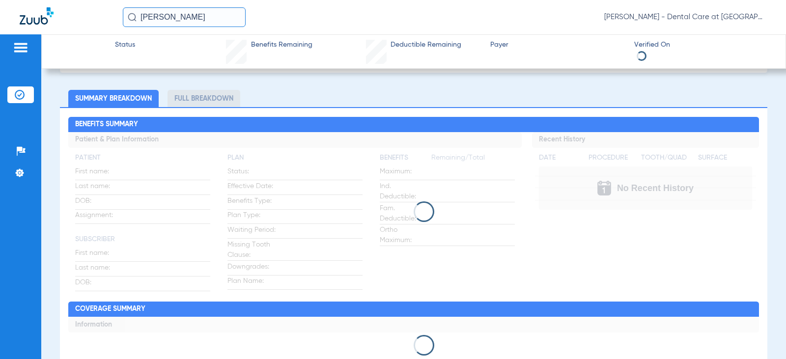
scroll to position [53, 0]
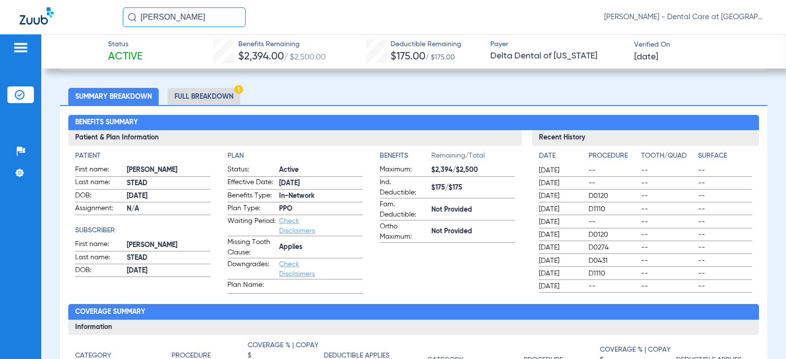
click at [230, 94] on li "Full Breakdown" at bounding box center [204, 96] width 73 height 17
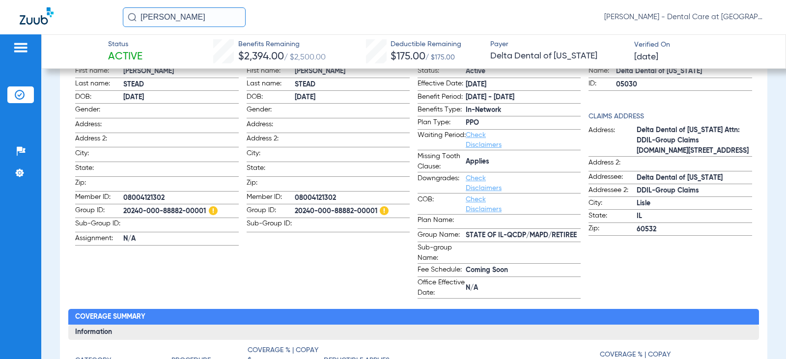
scroll to position [157, 0]
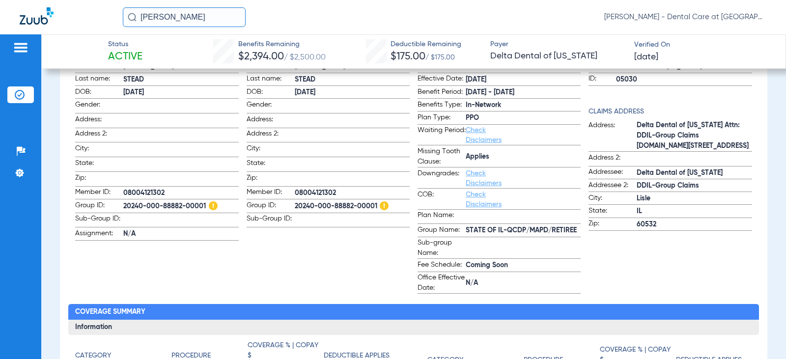
drag, startPoint x: 222, startPoint y: 14, endPoint x: -11, endPoint y: 16, distance: 232.8
click at [0, 16] on html "[PERSON_NAME] [PERSON_NAME] - Dental Care at [GEOGRAPHIC_DATA] Patients Insuran…" at bounding box center [393, 179] width 786 height 359
click at [197, 14] on input "[PERSON_NAME]" at bounding box center [184, 17] width 123 height 20
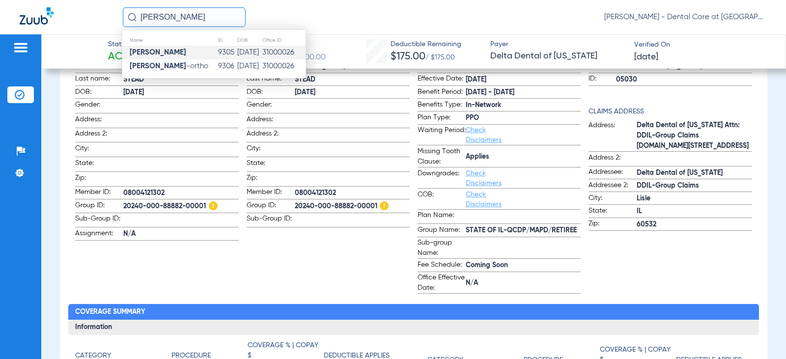
click at [175, 51] on td "[PERSON_NAME]" at bounding box center [169, 53] width 95 height 14
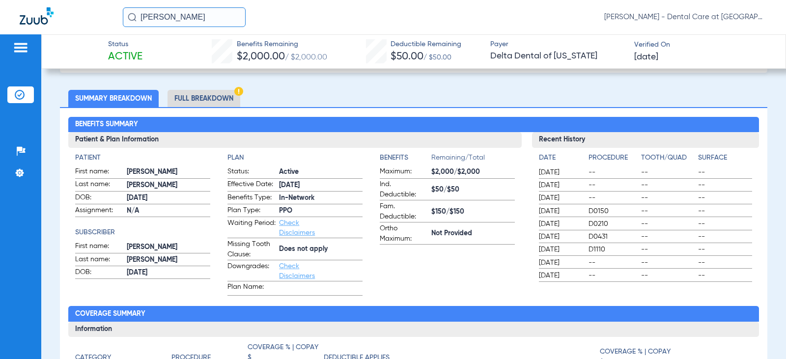
scroll to position [53, 0]
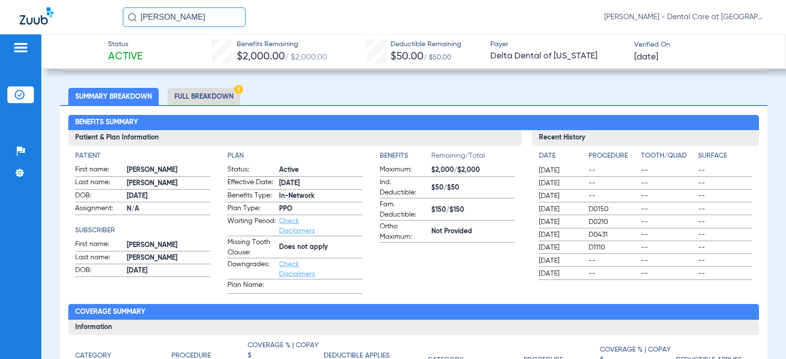
click at [227, 97] on li "Full Breakdown" at bounding box center [204, 96] width 73 height 17
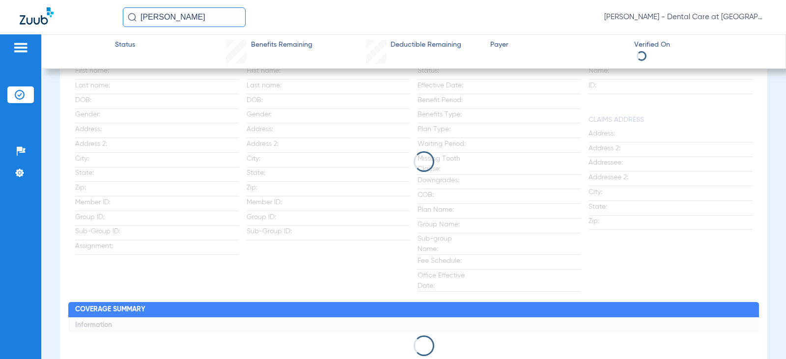
scroll to position [149, 0]
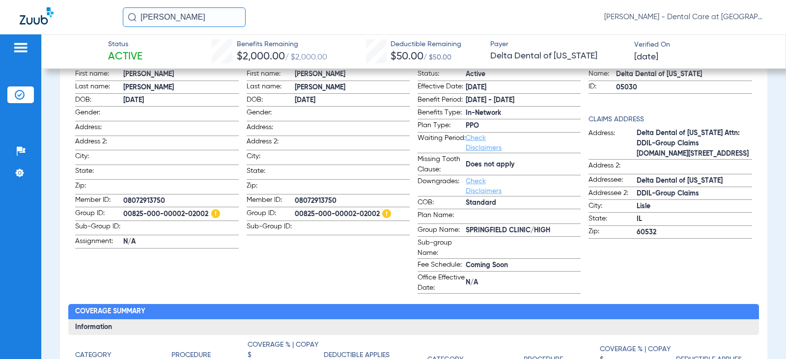
drag, startPoint x: 206, startPoint y: 18, endPoint x: 55, endPoint y: 18, distance: 151.3
click at [55, 18] on div "[PERSON_NAME] [PERSON_NAME] - Dental Care at [GEOGRAPHIC_DATA]" at bounding box center [393, 17] width 786 height 34
click at [200, 18] on input "[PERSON_NAME]" at bounding box center [184, 17] width 123 height 20
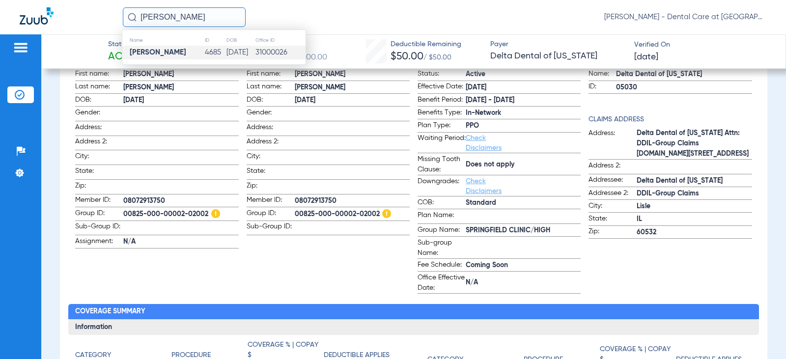
click at [204, 49] on td "4685" at bounding box center [215, 53] width 22 height 14
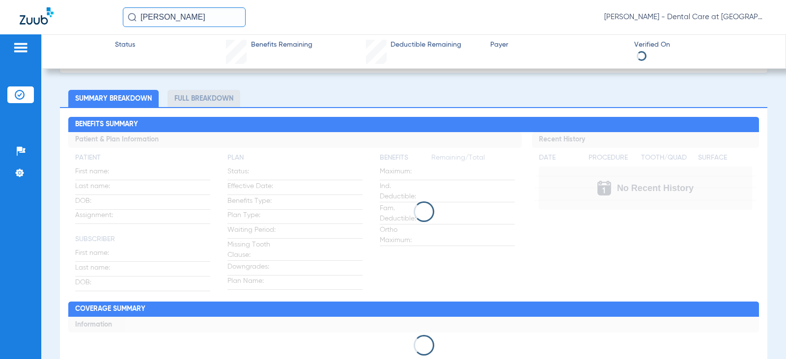
scroll to position [61, 0]
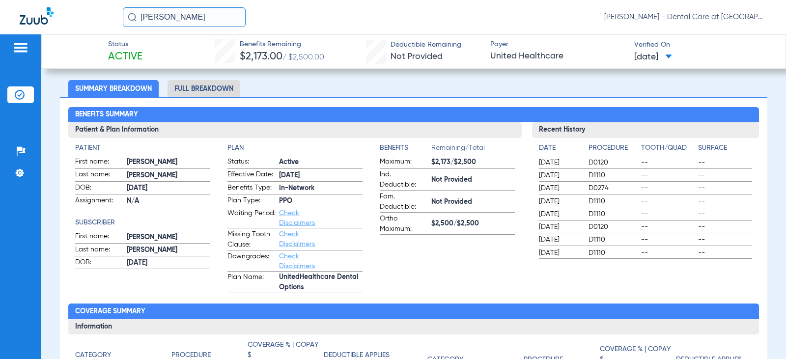
click at [204, 88] on li "Full Breakdown" at bounding box center [204, 88] width 73 height 17
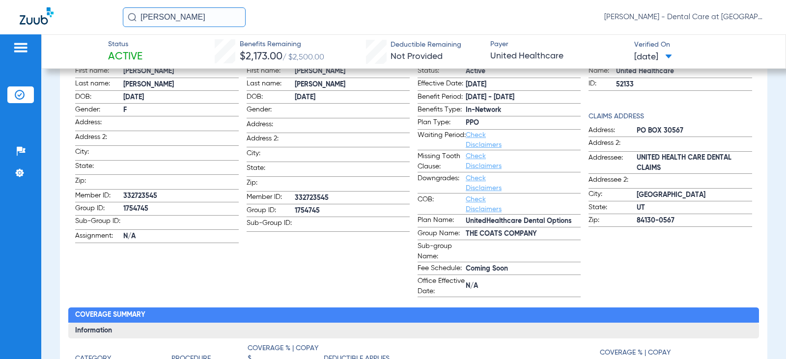
scroll to position [156, 0]
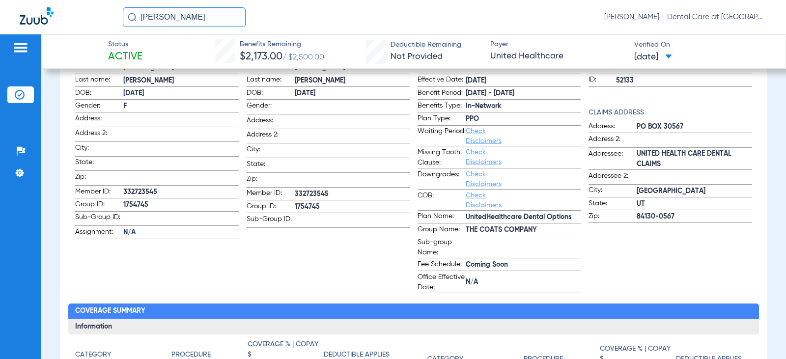
drag, startPoint x: 208, startPoint y: 10, endPoint x: 41, endPoint y: 22, distance: 167.9
click at [45, 22] on div "[PERSON_NAME] [PERSON_NAME] - Dental Care at [GEOGRAPHIC_DATA]" at bounding box center [393, 17] width 786 height 34
click at [214, 18] on input "[PERSON_NAME]" at bounding box center [184, 17] width 123 height 20
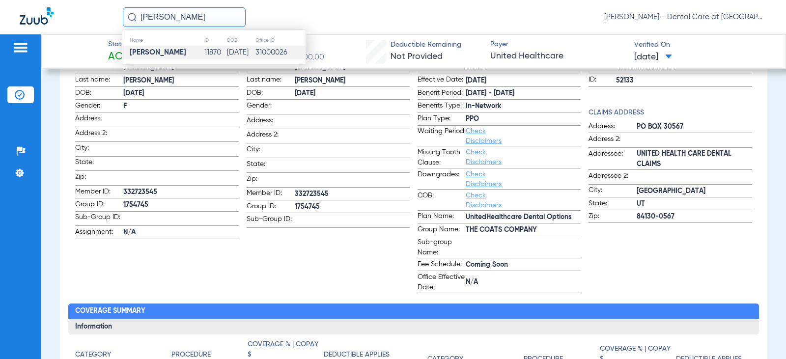
click at [204, 56] on td "11870" at bounding box center [215, 53] width 23 height 14
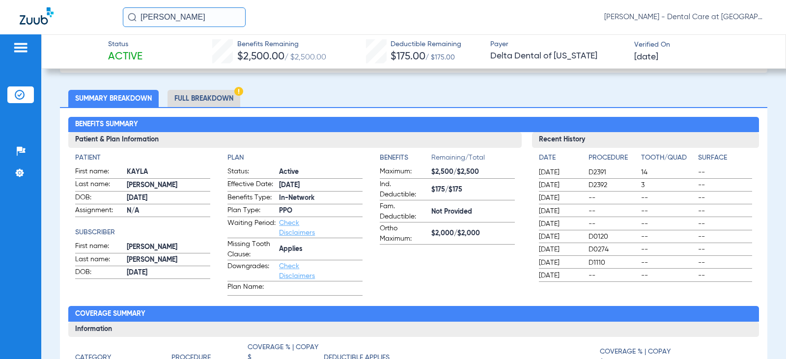
scroll to position [53, 0]
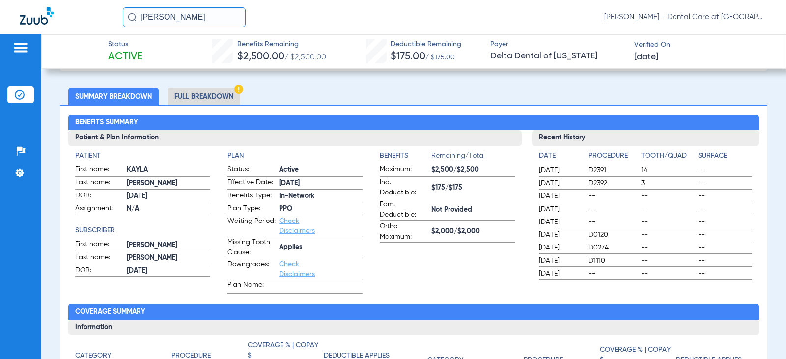
click at [220, 100] on li "Full Breakdown" at bounding box center [204, 96] width 73 height 17
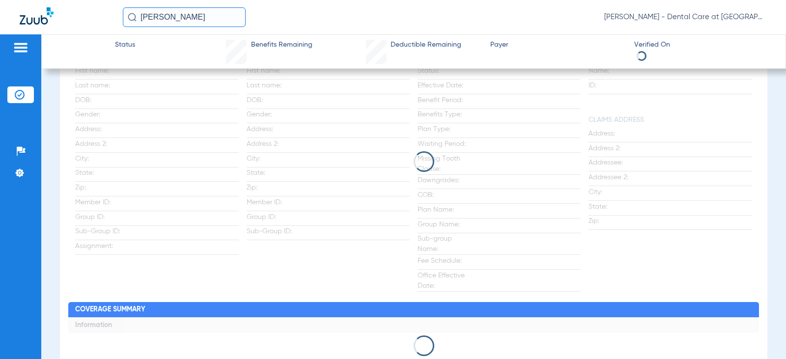
scroll to position [157, 0]
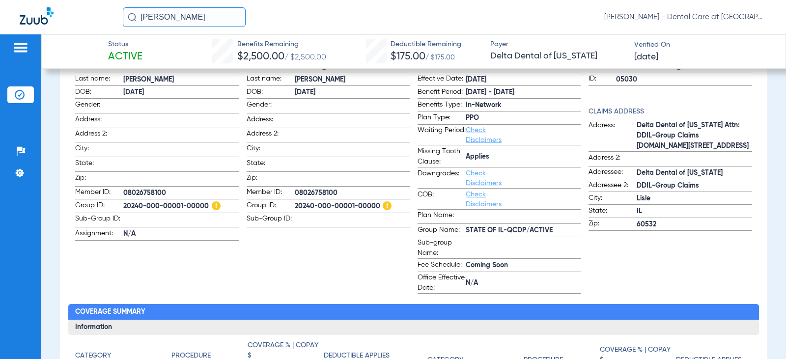
drag, startPoint x: 197, startPoint y: 17, endPoint x: 8, endPoint y: 17, distance: 189.1
click at [8, 17] on div "[PERSON_NAME] [PERSON_NAME] - Dental Care at [GEOGRAPHIC_DATA]" at bounding box center [393, 17] width 786 height 34
click at [177, 17] on input "[PERSON_NAME]" at bounding box center [184, 17] width 123 height 20
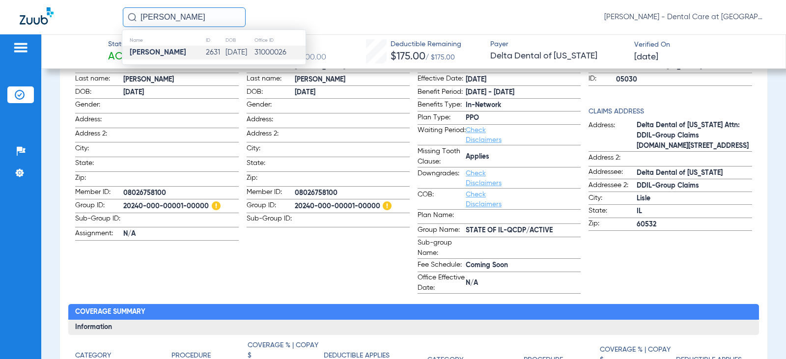
click at [176, 54] on td "[PERSON_NAME]" at bounding box center [163, 53] width 83 height 14
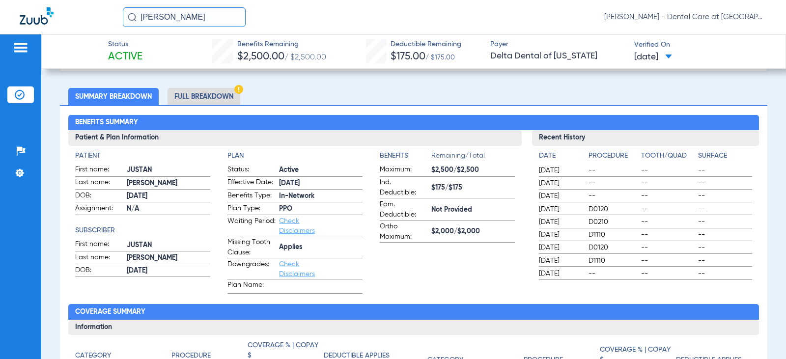
click at [207, 95] on li "Full Breakdown" at bounding box center [204, 96] width 73 height 17
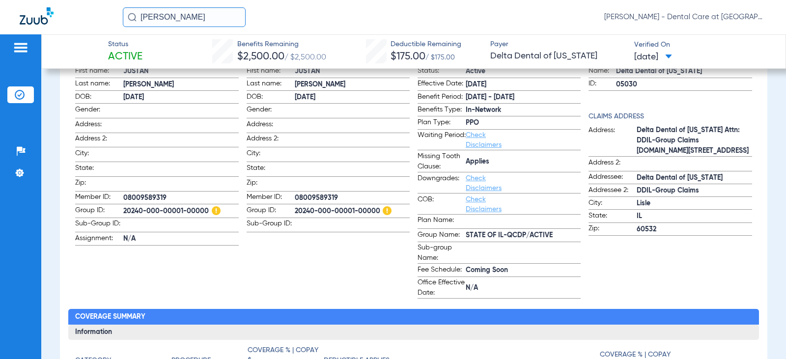
scroll to position [157, 0]
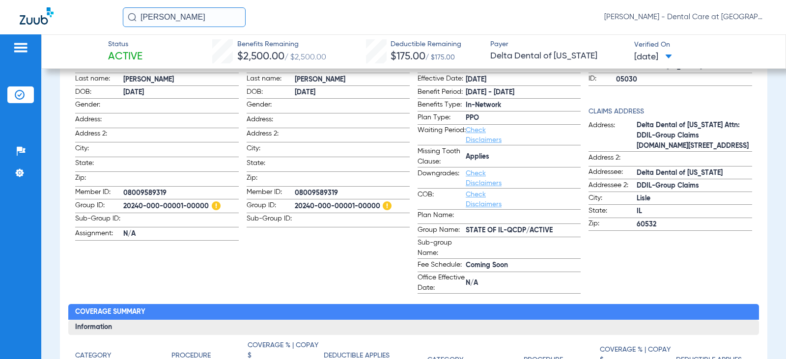
drag, startPoint x: 207, startPoint y: 21, endPoint x: 65, endPoint y: 18, distance: 142.0
click at [68, 18] on div "[PERSON_NAME] [PERSON_NAME] - Dental Care at [GEOGRAPHIC_DATA]" at bounding box center [393, 17] width 786 height 34
click at [228, 22] on input "[PERSON_NAME]" at bounding box center [184, 17] width 123 height 20
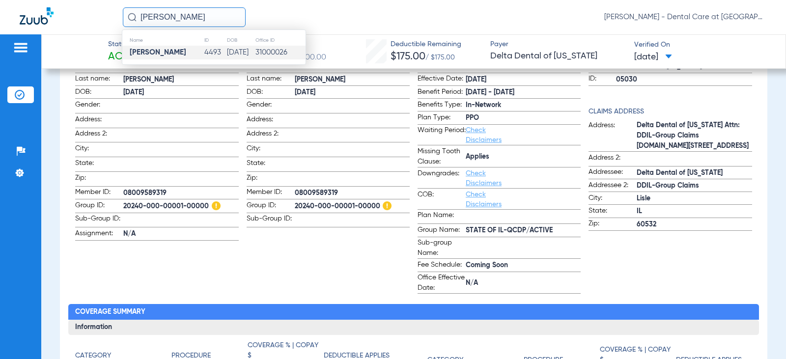
click at [181, 53] on td "[PERSON_NAME]" at bounding box center [163, 53] width 82 height 14
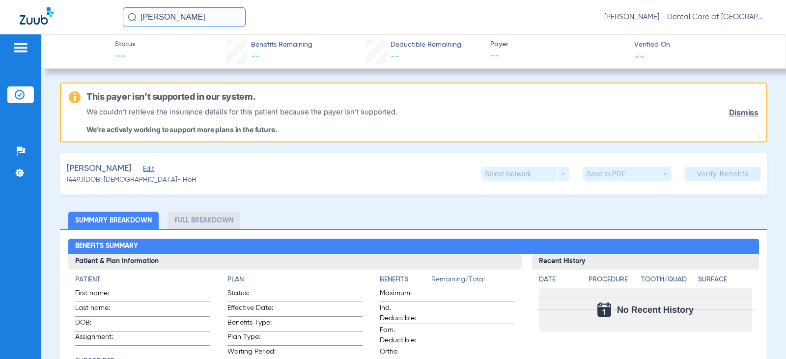
drag, startPoint x: 184, startPoint y: 10, endPoint x: 123, endPoint y: 19, distance: 61.1
click at [123, 19] on input "[PERSON_NAME]" at bounding box center [184, 17] width 123 height 20
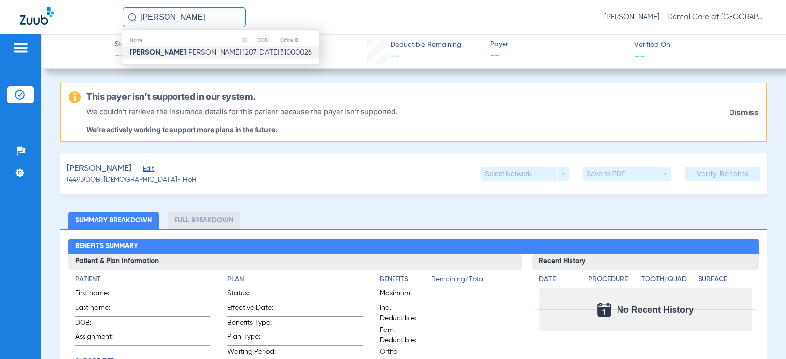
type input "[PERSON_NAME]"
drag, startPoint x: 181, startPoint y: 55, endPoint x: 160, endPoint y: 58, distance: 21.4
click at [181, 55] on span "[PERSON_NAME] Iac [PERSON_NAME]" at bounding box center [186, 52] width 112 height 7
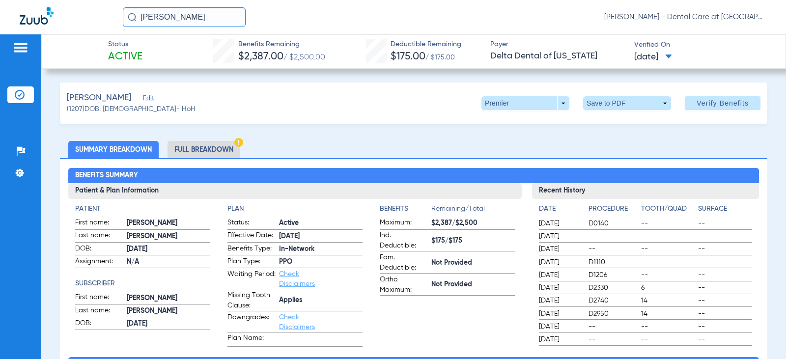
click at [198, 143] on li "Full Breakdown" at bounding box center [204, 149] width 73 height 17
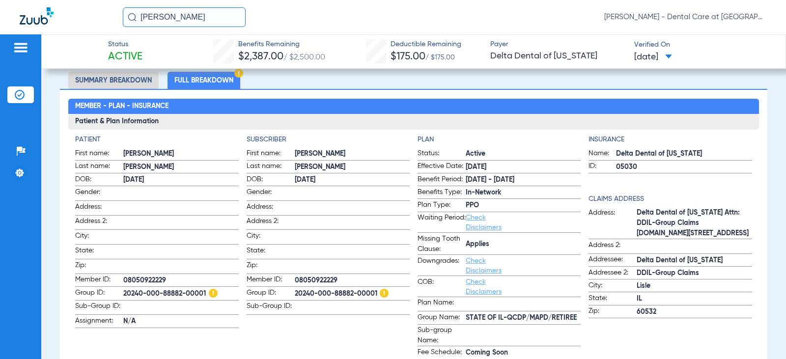
scroll to position [98, 0]
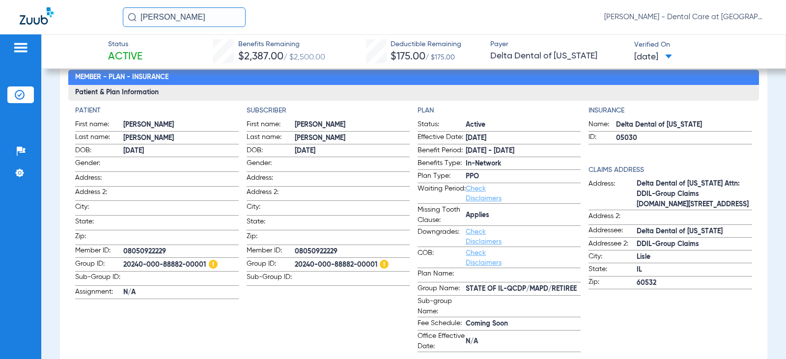
drag, startPoint x: 212, startPoint y: 16, endPoint x: 75, endPoint y: 15, distance: 137.5
click at [75, 15] on div "david iac Doris Hardy - Dental Care at Prairie Crossing" at bounding box center [393, 17] width 786 height 34
click at [216, 20] on input "scott perkin" at bounding box center [184, 17] width 123 height 20
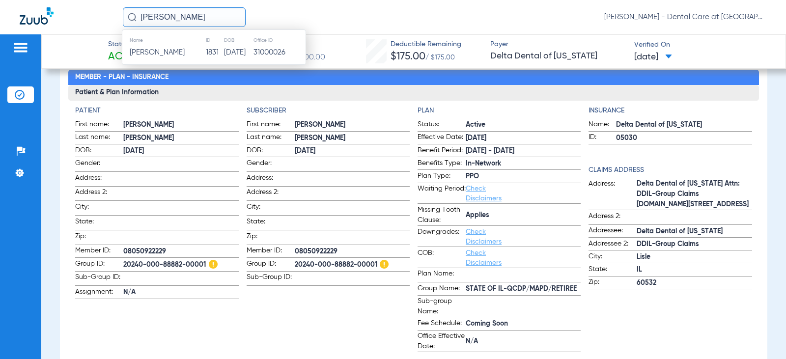
click at [205, 50] on td "1831" at bounding box center [214, 53] width 18 height 14
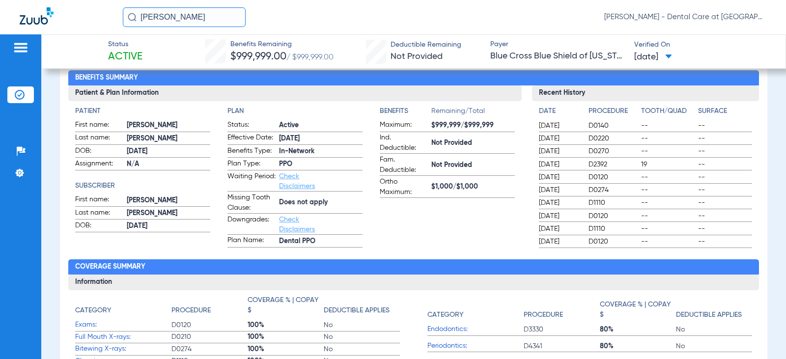
scroll to position [49, 0]
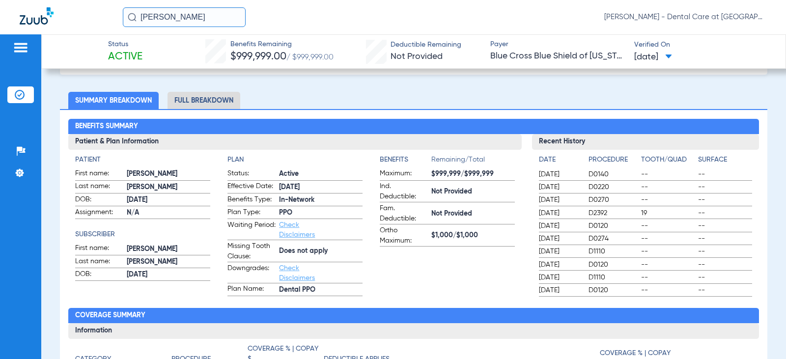
click at [217, 104] on li "Full Breakdown" at bounding box center [204, 100] width 73 height 17
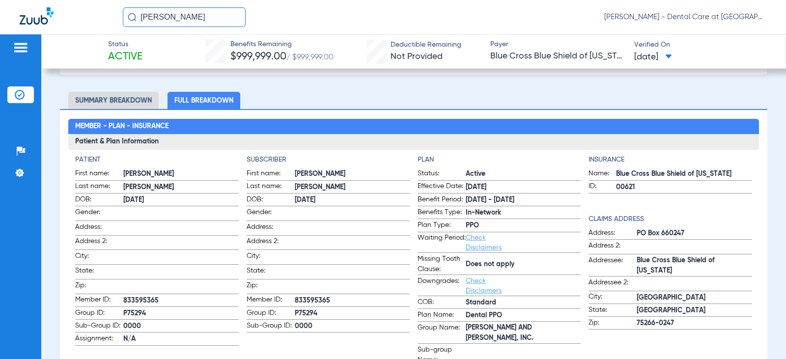
scroll to position [0, 0]
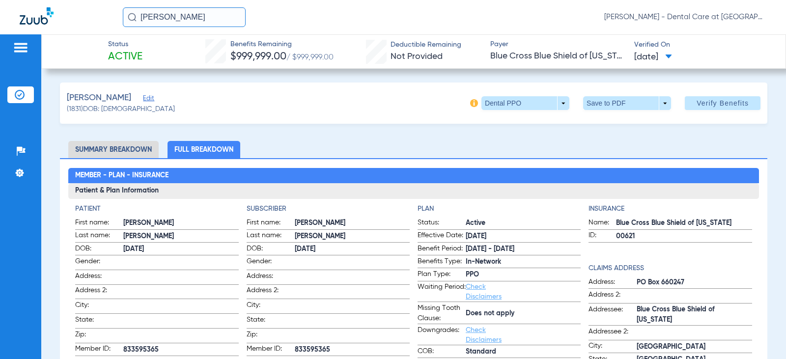
drag, startPoint x: 202, startPoint y: 15, endPoint x: 6, endPoint y: 15, distance: 196.0
click at [14, 15] on div "scott perkin Doris Hardy - Dental Care at Prairie Crossing" at bounding box center [393, 17] width 786 height 34
click at [169, 19] on input "catherine keef" at bounding box center [184, 17] width 123 height 20
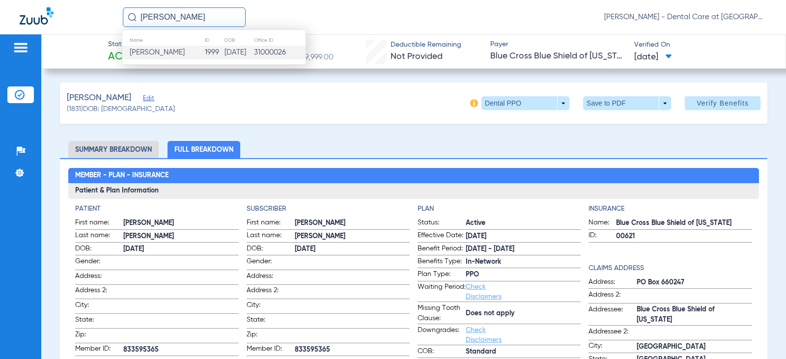
click at [176, 55] on span "Catherine A Keefner" at bounding box center [157, 52] width 55 height 7
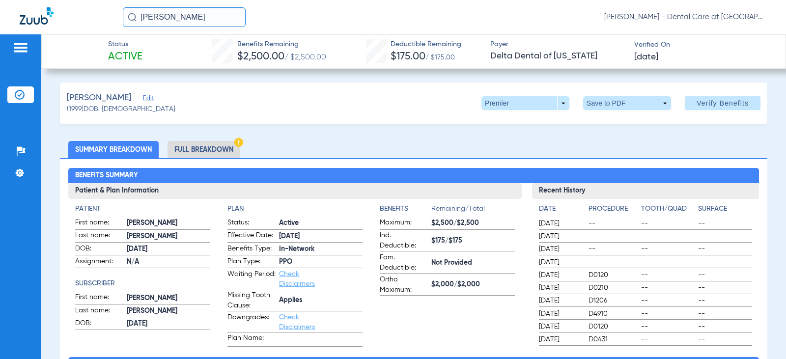
click at [214, 146] on li "Full Breakdown" at bounding box center [204, 149] width 73 height 17
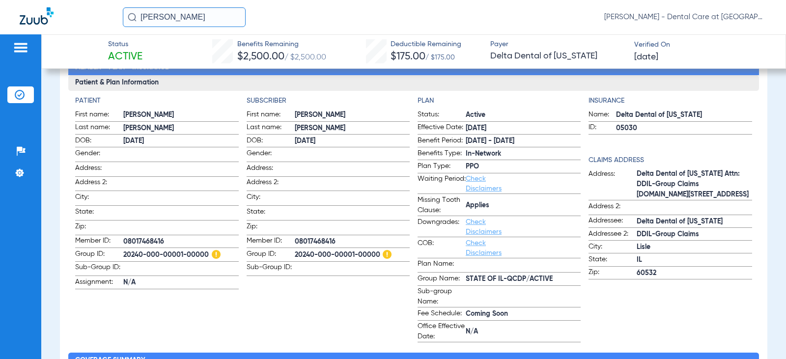
scroll to position [147, 0]
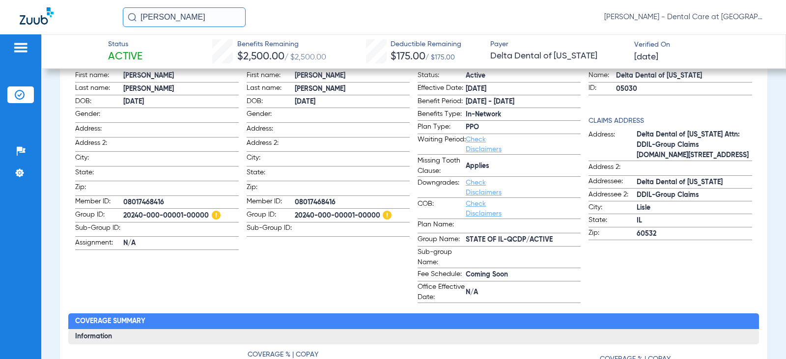
drag, startPoint x: 198, startPoint y: 21, endPoint x: 85, endPoint y: 20, distance: 113.0
click at [85, 20] on div "catherine keef Doris Hardy - Dental Care at Prairie Crossing" at bounding box center [393, 17] width 786 height 34
click at [215, 18] on input "asil moha" at bounding box center [184, 17] width 123 height 20
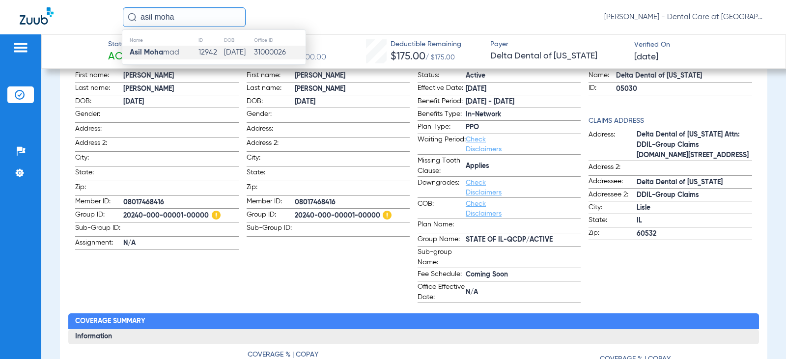
click at [204, 54] on td "12942" at bounding box center [211, 53] width 26 height 14
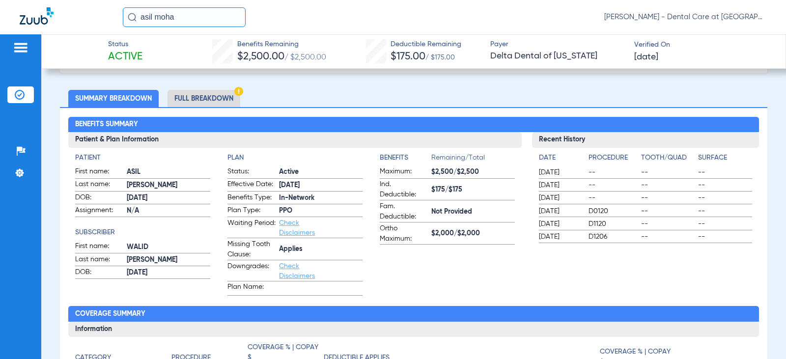
scroll to position [53, 0]
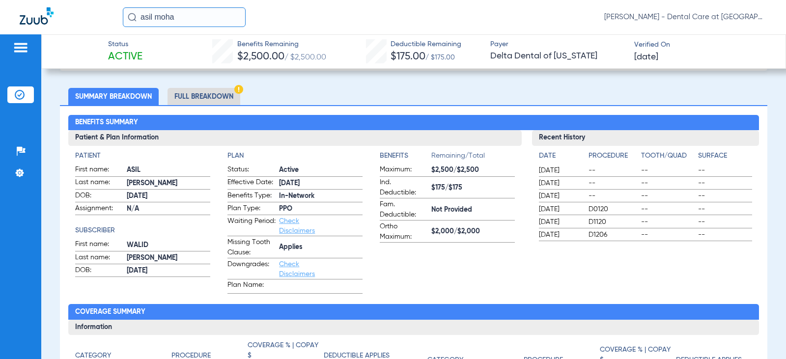
click at [226, 96] on li "Full Breakdown" at bounding box center [204, 96] width 73 height 17
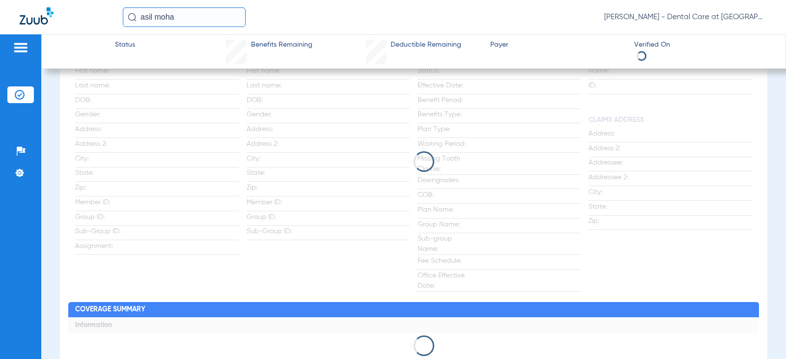
scroll to position [157, 0]
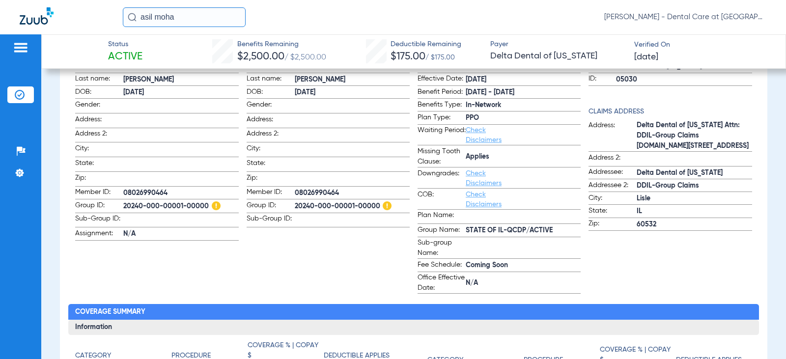
drag, startPoint x: 197, startPoint y: 19, endPoint x: 101, endPoint y: 14, distance: 96.4
click at [108, 15] on div "asil moha Doris Hardy - Dental Care at Prairie Crossing" at bounding box center [393, 17] width 786 height 34
click at [213, 12] on input "aubrie meggin" at bounding box center [184, 17] width 123 height 20
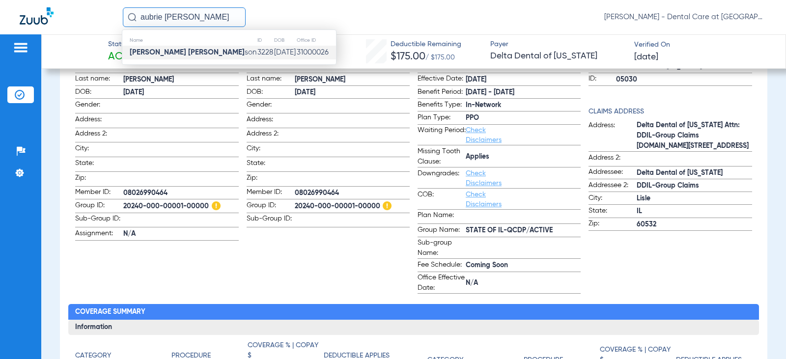
click at [180, 50] on span "Aubrie Meggin son" at bounding box center [193, 52] width 127 height 7
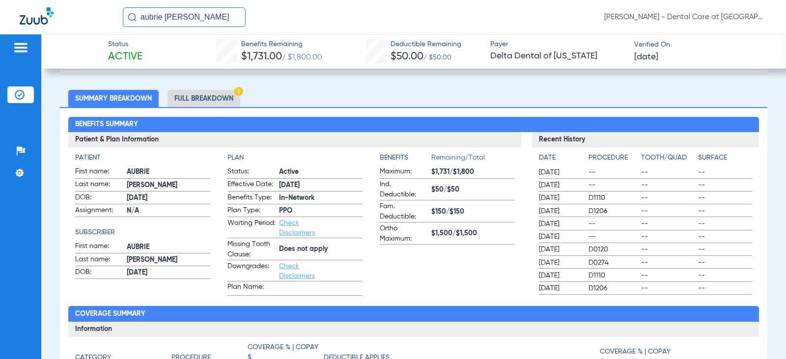
scroll to position [53, 0]
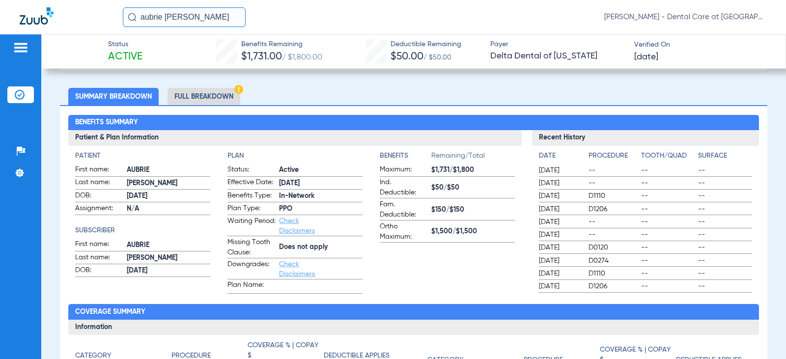
click at [211, 97] on li "Full Breakdown" at bounding box center [204, 96] width 73 height 17
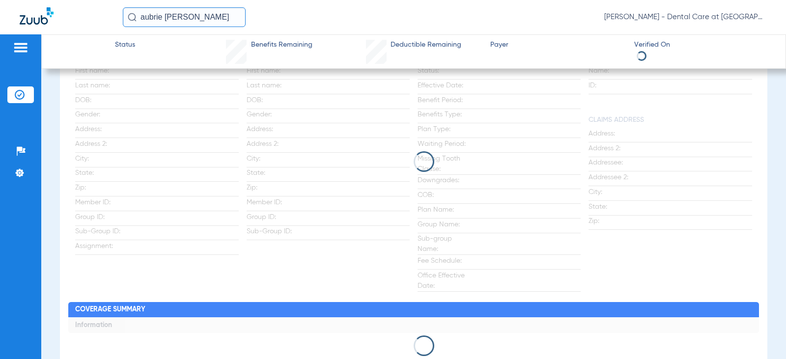
scroll to position [149, 0]
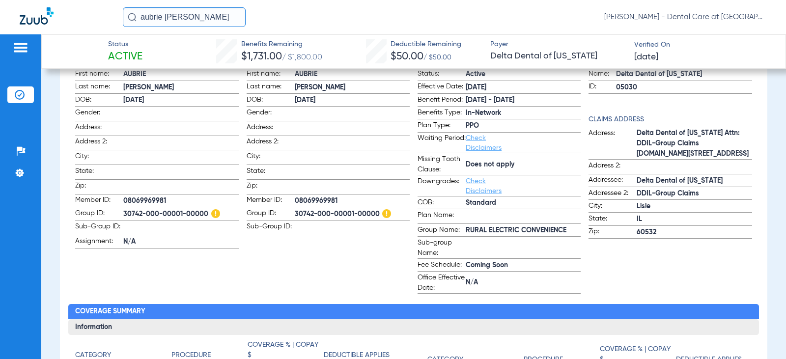
drag, startPoint x: 143, startPoint y: 21, endPoint x: 130, endPoint y: 21, distance: 13.3
click at [130, 21] on div "aubrie meggin" at bounding box center [184, 17] width 123 height 20
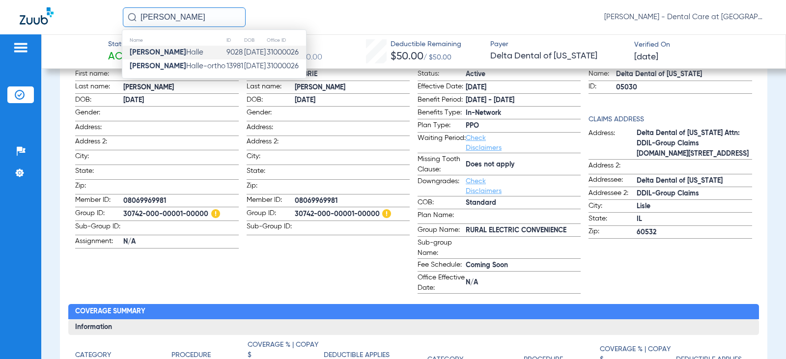
click at [193, 50] on td "Clarabelle Halle" at bounding box center [174, 53] width 104 height 14
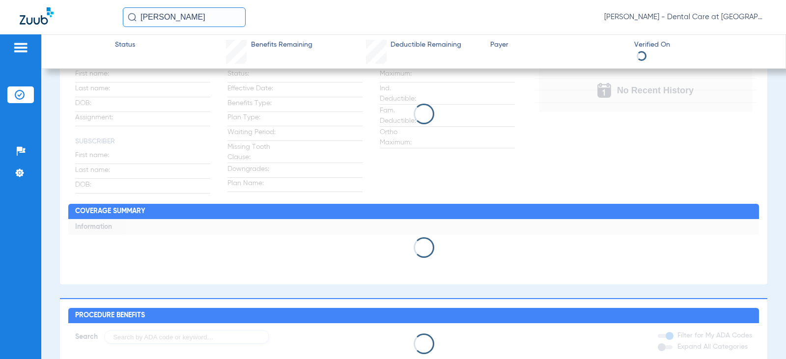
scroll to position [51, 0]
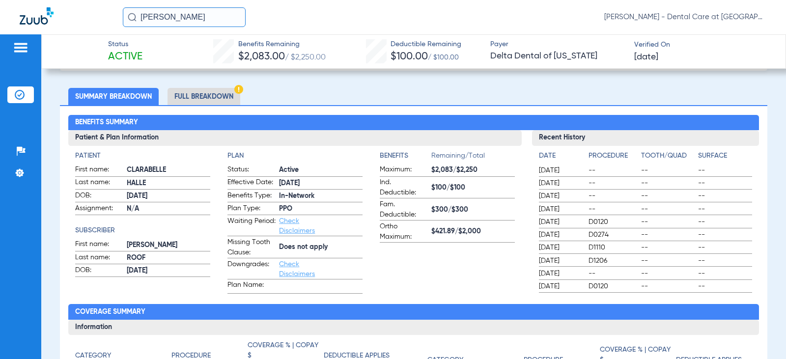
click at [210, 94] on li "Full Breakdown" at bounding box center [204, 96] width 73 height 17
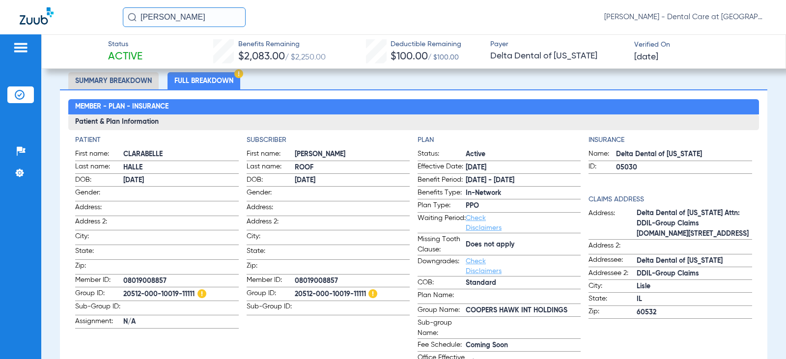
scroll to position [51, 0]
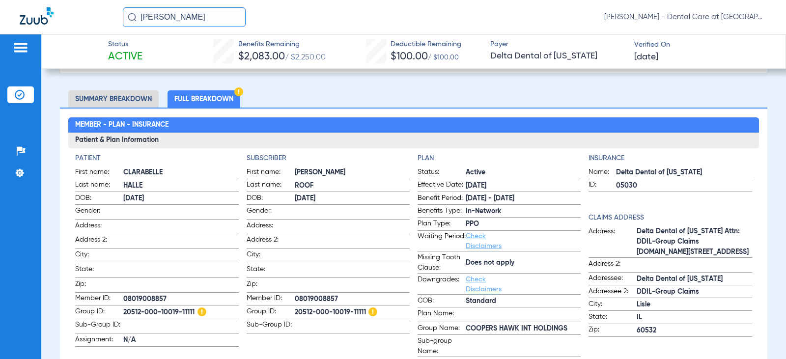
drag, startPoint x: 194, startPoint y: 16, endPoint x: 54, endPoint y: 16, distance: 140.5
click at [54, 16] on div "clarabelle Doris Hardy - Dental Care at Prairie Crossing" at bounding box center [393, 17] width 786 height 34
click at [159, 15] on input "william powel" at bounding box center [184, 17] width 123 height 20
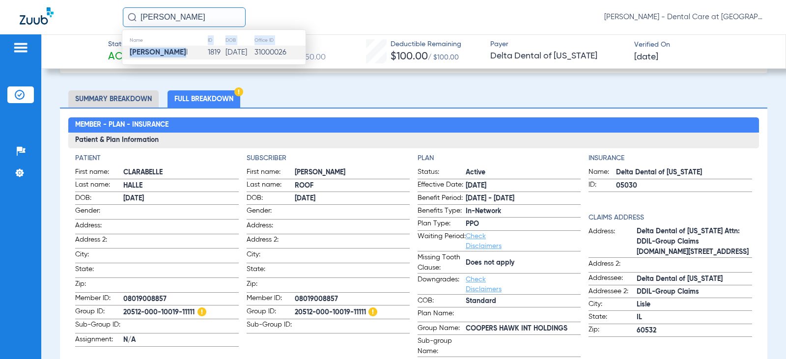
click at [177, 46] on table "Name ID DOB Office ID William Powel l 1819 07/23/1975 31000026" at bounding box center [213, 47] width 183 height 25
click at [147, 53] on strong "William Powel" at bounding box center [158, 52] width 56 height 7
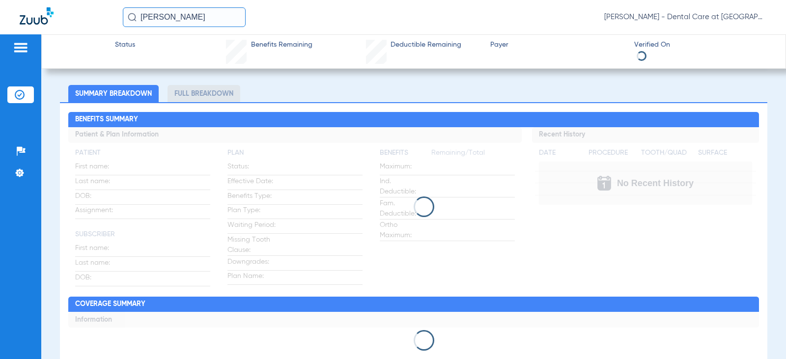
scroll to position [51, 0]
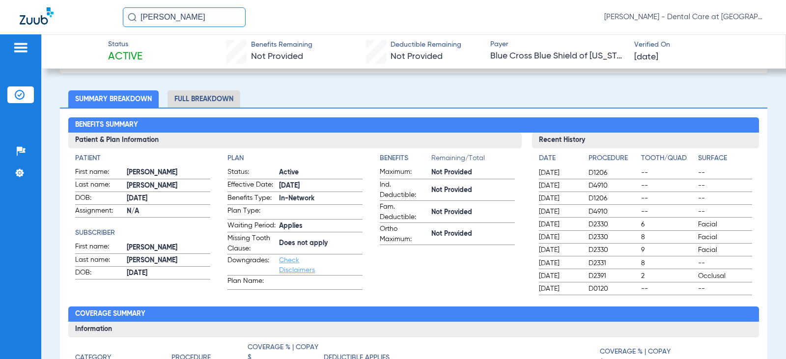
click at [190, 102] on li "Full Breakdown" at bounding box center [204, 98] width 73 height 17
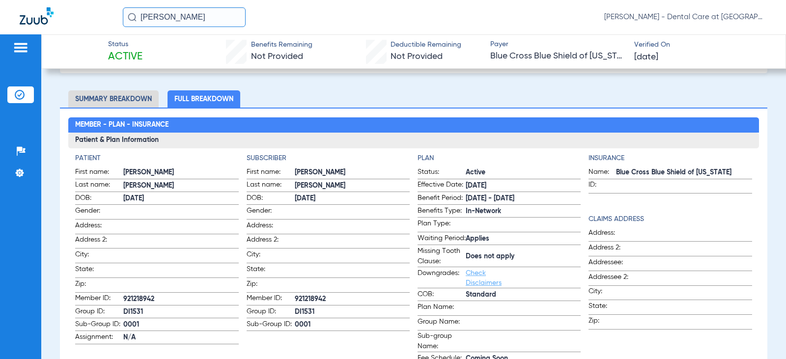
drag, startPoint x: 197, startPoint y: 19, endPoint x: 90, endPoint y: 18, distance: 107.1
click at [90, 18] on div "william powel Doris Hardy - Dental Care at Prairie Crossing" at bounding box center [393, 17] width 786 height 34
click at [207, 25] on input "jeanny huber" at bounding box center [184, 17] width 123 height 20
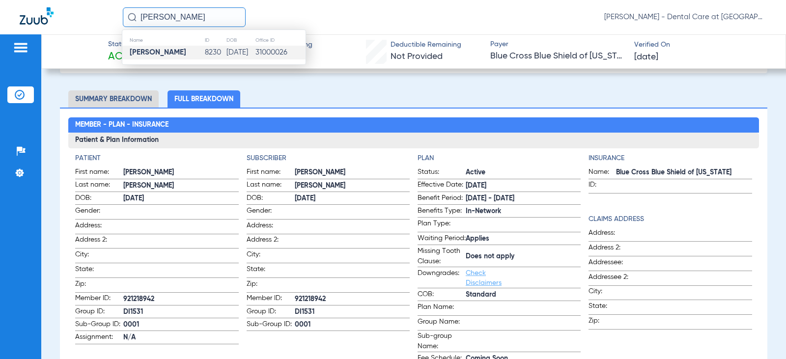
click at [204, 55] on td "8230" at bounding box center [215, 53] width 22 height 14
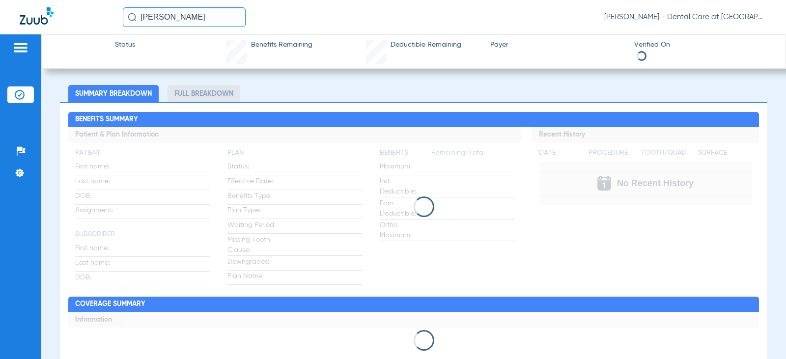
scroll to position [51, 0]
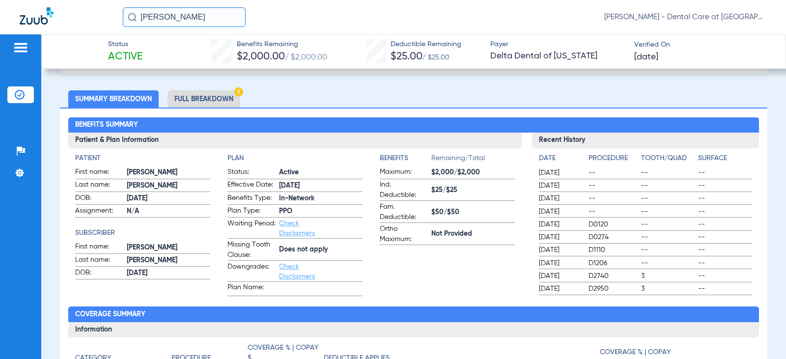
click at [206, 99] on li "Full Breakdown" at bounding box center [204, 98] width 73 height 17
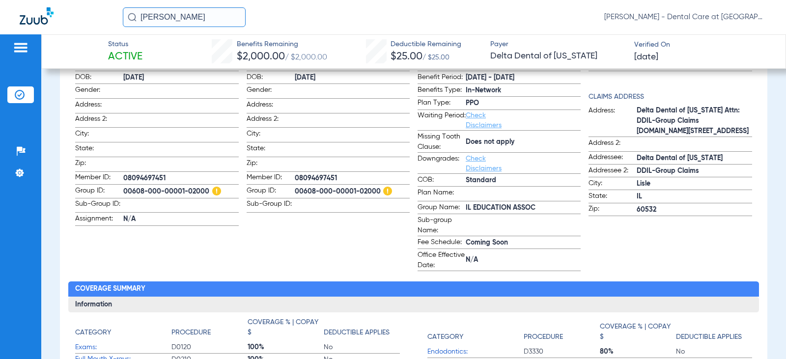
scroll to position [198, 0]
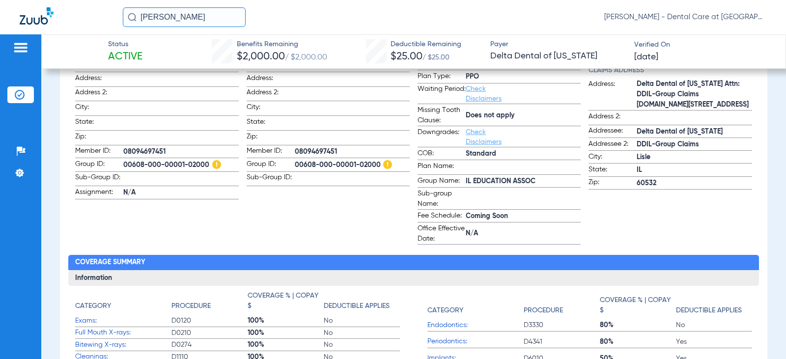
drag, startPoint x: 213, startPoint y: 15, endPoint x: 53, endPoint y: 28, distance: 160.7
click at [53, 28] on div "jeanny huber Doris Hardy - Dental Care at Prairie Crossing" at bounding box center [393, 17] width 786 height 34
click at [188, 14] on input "jace house" at bounding box center [184, 17] width 123 height 20
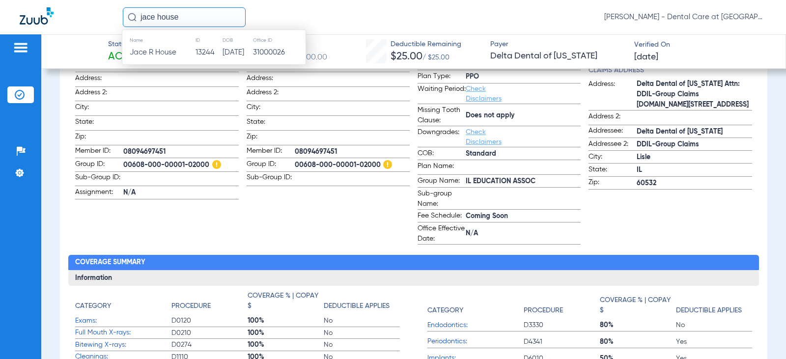
drag, startPoint x: 177, startPoint y: 48, endPoint x: 177, endPoint y: 59, distance: 11.8
click at [177, 50] on td "Jace R House" at bounding box center [158, 53] width 73 height 14
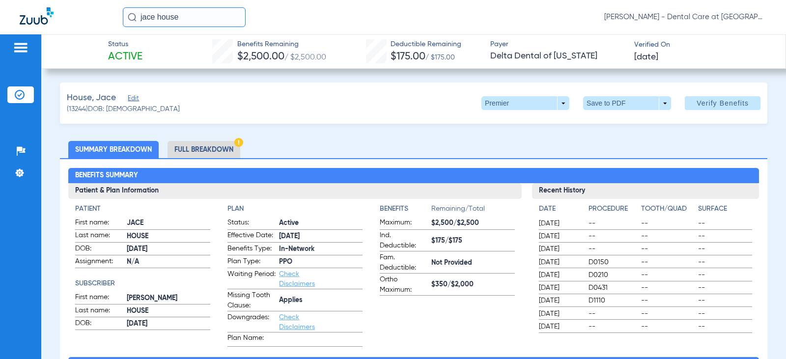
click at [217, 149] on li "Full Breakdown" at bounding box center [204, 149] width 73 height 17
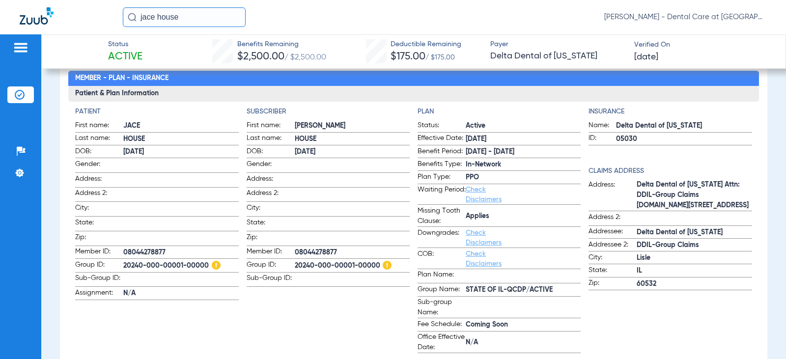
scroll to position [98, 0]
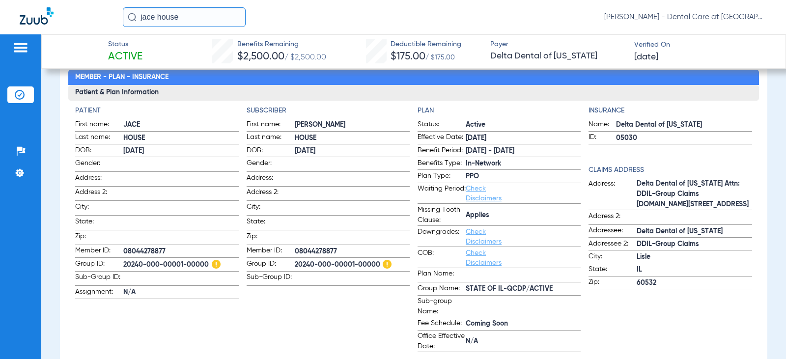
click at [17, 45] on app-portal-wrapper "jace house Doris Hardy - Dental Care at Prairie Crossing Patients Insurance Ver…" at bounding box center [393, 196] width 786 height 393
click at [190, 18] on input "teresa o'sull" at bounding box center [184, 17] width 123 height 20
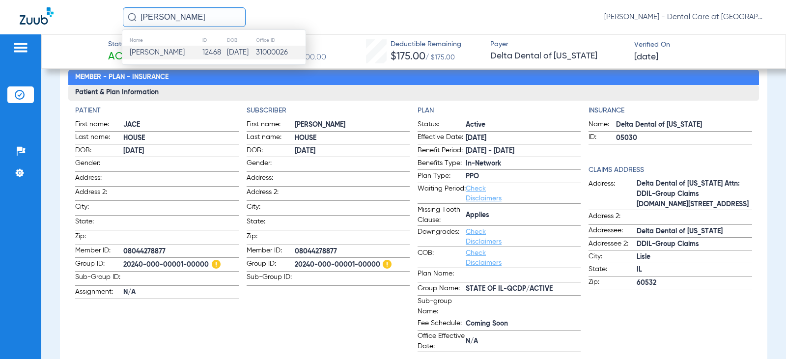
click at [184, 55] on span "Teresa M O'sullivan" at bounding box center [157, 52] width 55 height 7
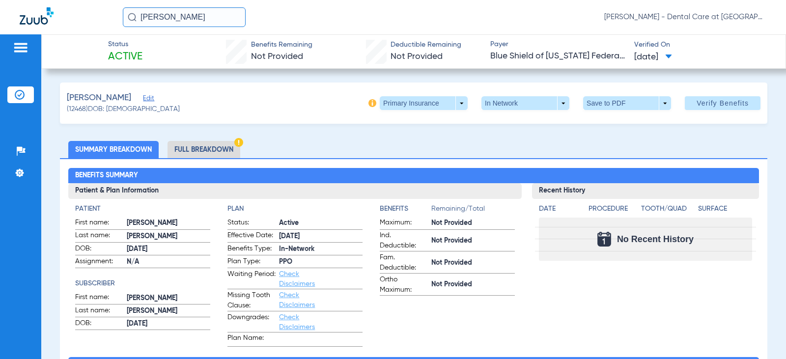
click at [224, 150] on li "Full Breakdown" at bounding box center [204, 149] width 73 height 17
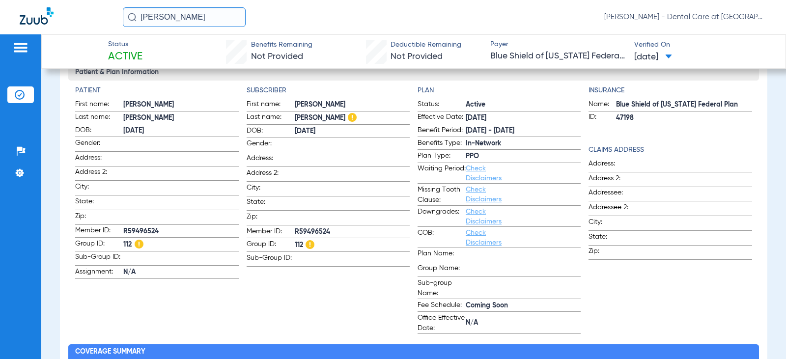
scroll to position [147, 0]
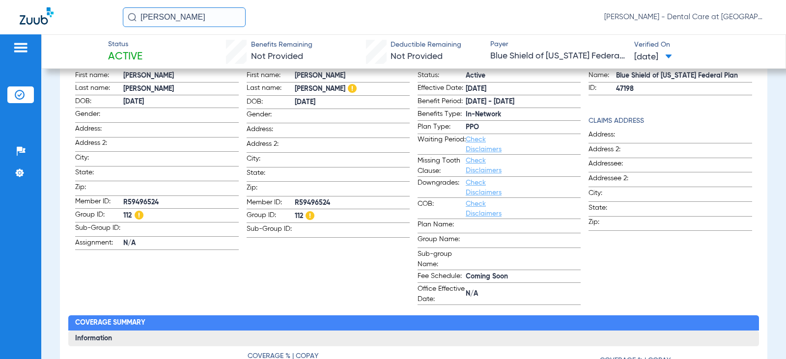
drag, startPoint x: 196, startPoint y: 17, endPoint x: 108, endPoint y: 17, distance: 88.4
click at [108, 17] on div "teresa o'sull Doris Hardy - Dental Care at Prairie Crossing" at bounding box center [393, 17] width 786 height 34
click at [222, 17] on input "karen olewiler" at bounding box center [184, 17] width 123 height 20
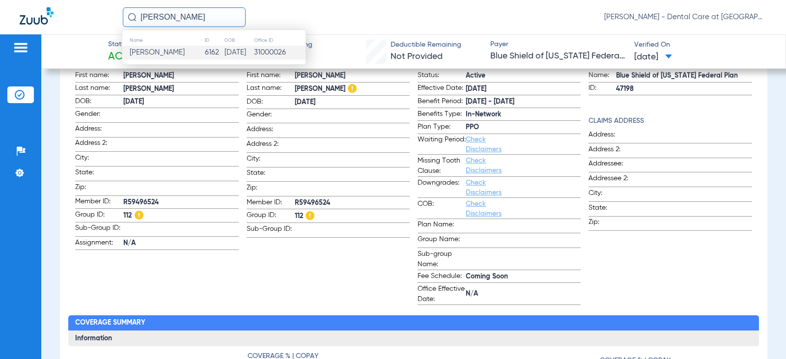
click at [192, 57] on td "Karen A Olewiler" at bounding box center [163, 53] width 82 height 14
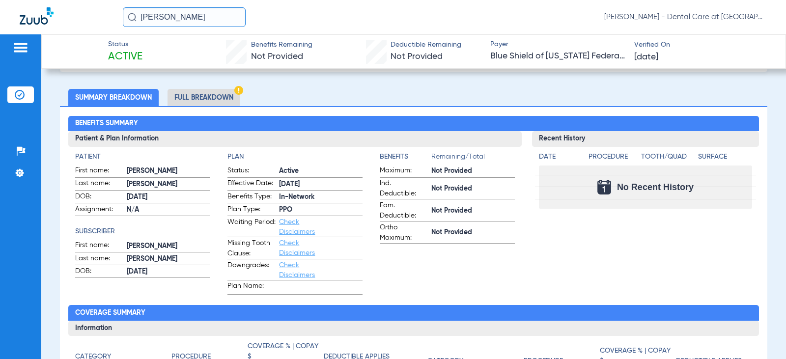
click at [190, 101] on li "Full Breakdown" at bounding box center [204, 97] width 73 height 17
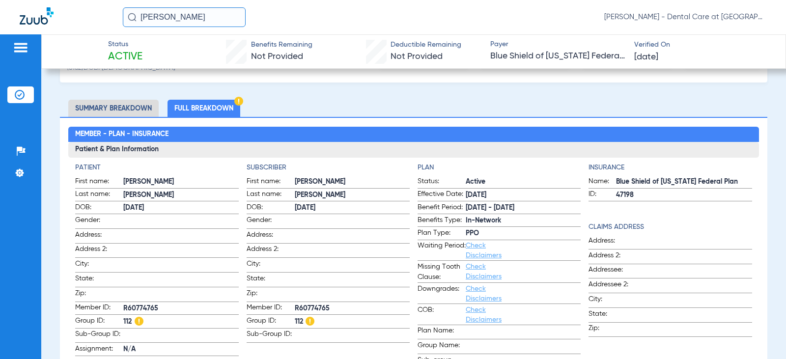
scroll to position [10, 0]
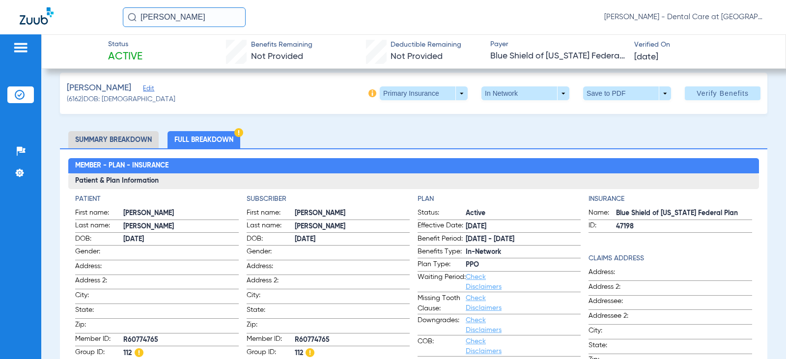
drag, startPoint x: 72, startPoint y: 19, endPoint x: 26, endPoint y: 23, distance: 45.9
click at [32, 23] on div "karen olewiler Doris Hardy - Dental Care at Prairie Crossing" at bounding box center [393, 17] width 786 height 34
click at [174, 18] on input "alyssa gibbs" at bounding box center [184, 17] width 123 height 20
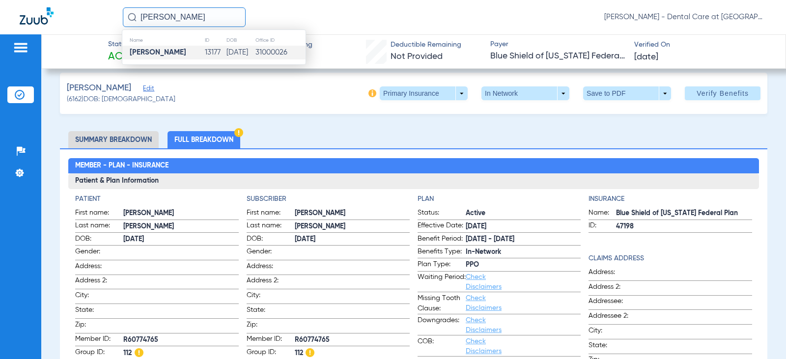
click at [183, 54] on td "Alyssa Gibbs" at bounding box center [163, 53] width 82 height 14
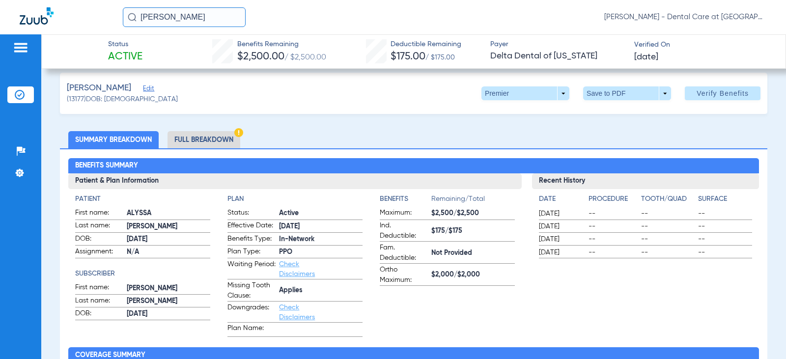
click at [227, 144] on li "Full Breakdown" at bounding box center [204, 139] width 73 height 17
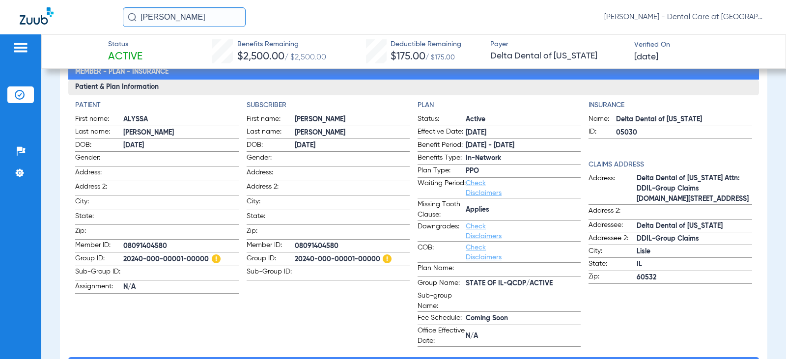
scroll to position [108, 0]
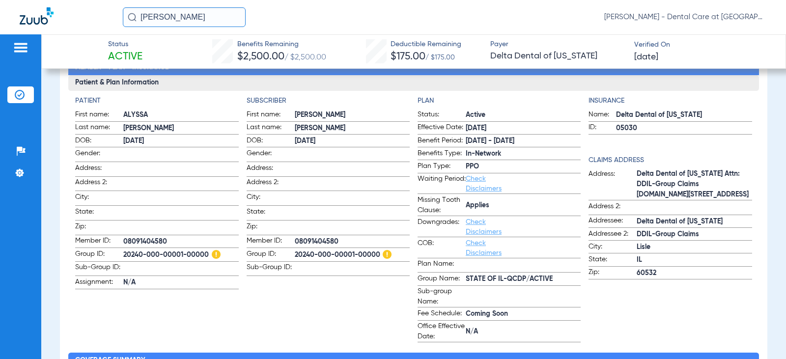
drag, startPoint x: 195, startPoint y: 11, endPoint x: 54, endPoint y: 28, distance: 142.1
click at [54, 28] on div "alyssa gibbs Doris Hardy - Dental Care at Prairie Crossing" at bounding box center [393, 17] width 786 height 34
click at [198, 15] on input "morgan grillo" at bounding box center [184, 17] width 123 height 20
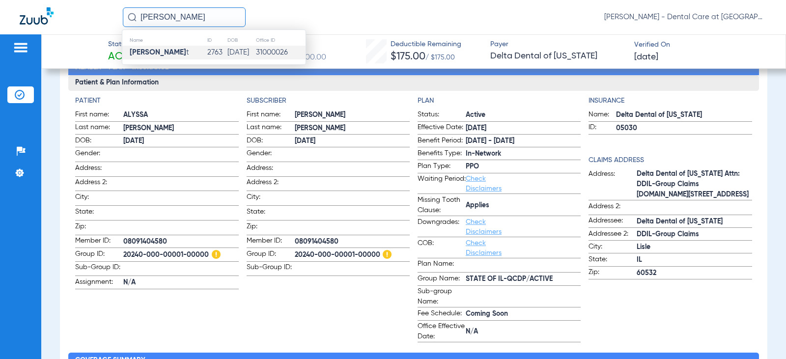
click at [207, 52] on td "2763" at bounding box center [217, 53] width 20 height 14
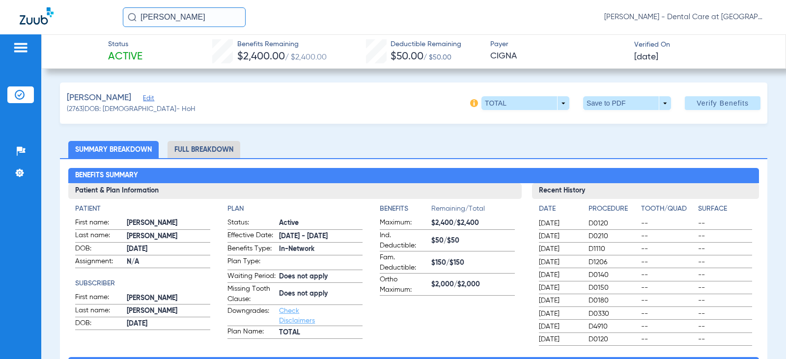
click at [195, 150] on li "Full Breakdown" at bounding box center [204, 149] width 73 height 17
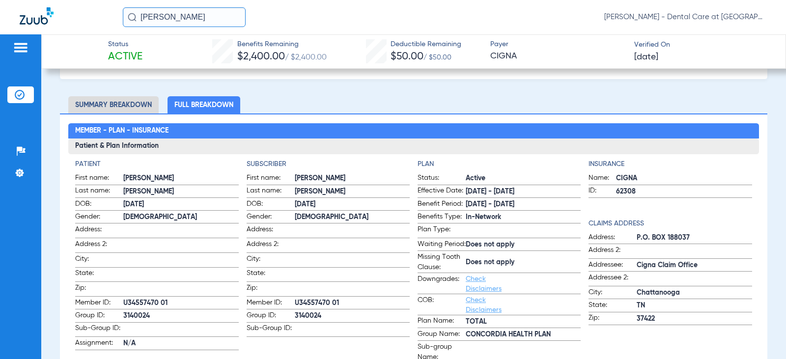
scroll to position [98, 0]
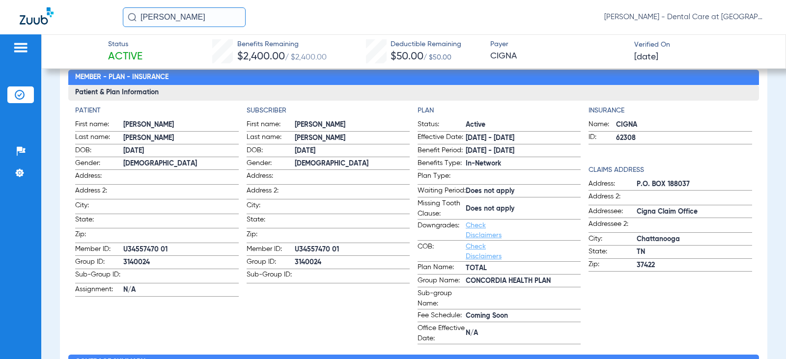
drag, startPoint x: 226, startPoint y: 12, endPoint x: -60, endPoint y: 25, distance: 286.6
click at [0, 25] on html "morgan grillo Doris Hardy - Dental Care at Prairie Crossing Patients Insurance …" at bounding box center [393, 179] width 786 height 359
click at [209, 18] on input "jaqueline gra" at bounding box center [184, 17] width 123 height 20
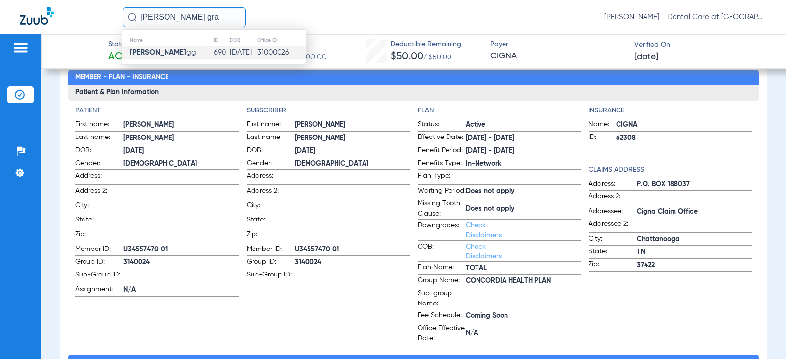
type input "jaqueline gra"
click at [190, 53] on td "Jaqueline Gra gg" at bounding box center [167, 53] width 91 height 14
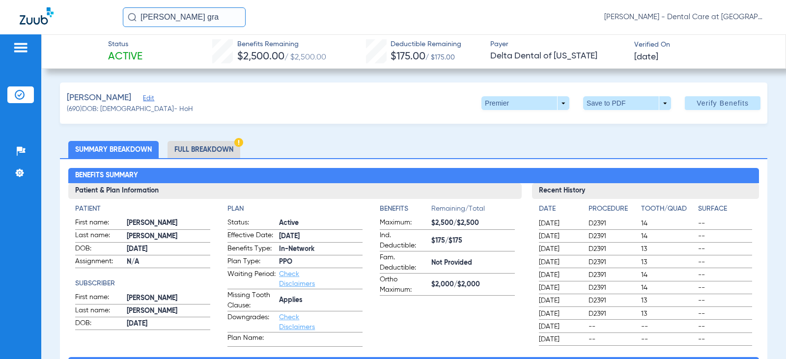
click at [224, 147] on li "Full Breakdown" at bounding box center [204, 149] width 73 height 17
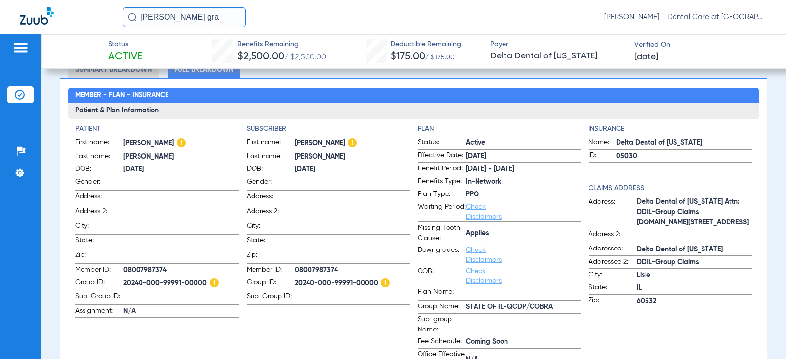
scroll to position [98, 0]
